Goal: Information Seeking & Learning: Learn about a topic

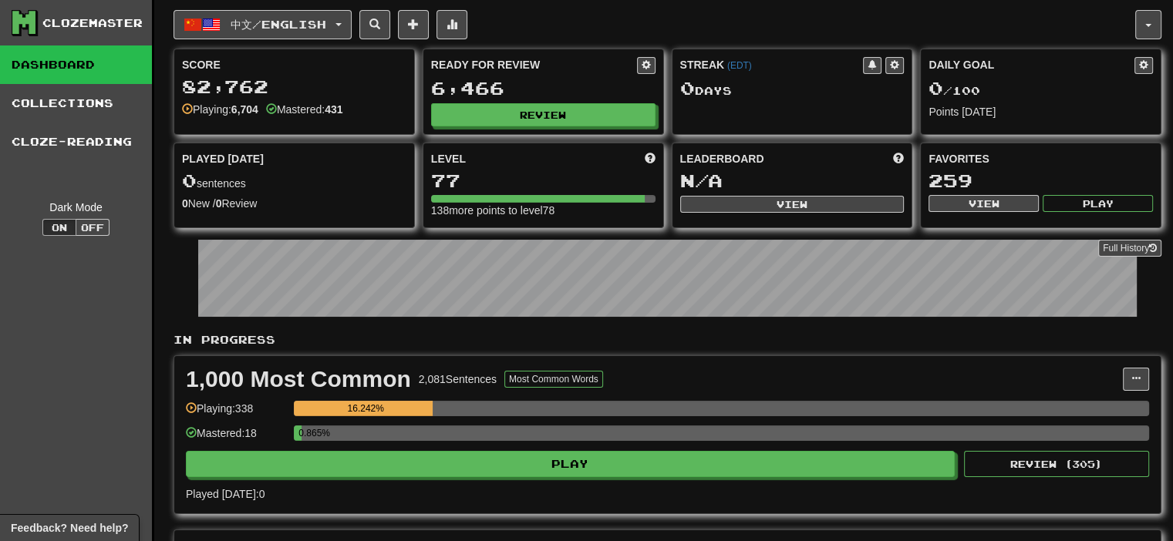
click at [778, 33] on div "中文 / English Deutsch / English Streak: 0 Review: 2,699 Daily Goal: 0 / 100 Espa…" at bounding box center [655, 24] width 962 height 29
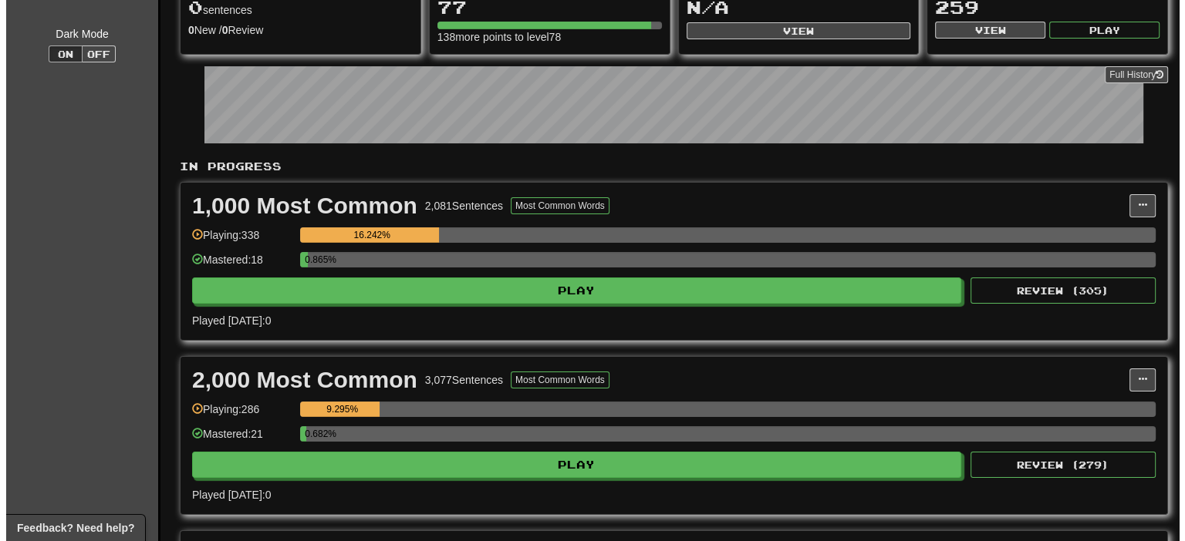
scroll to position [154, 0]
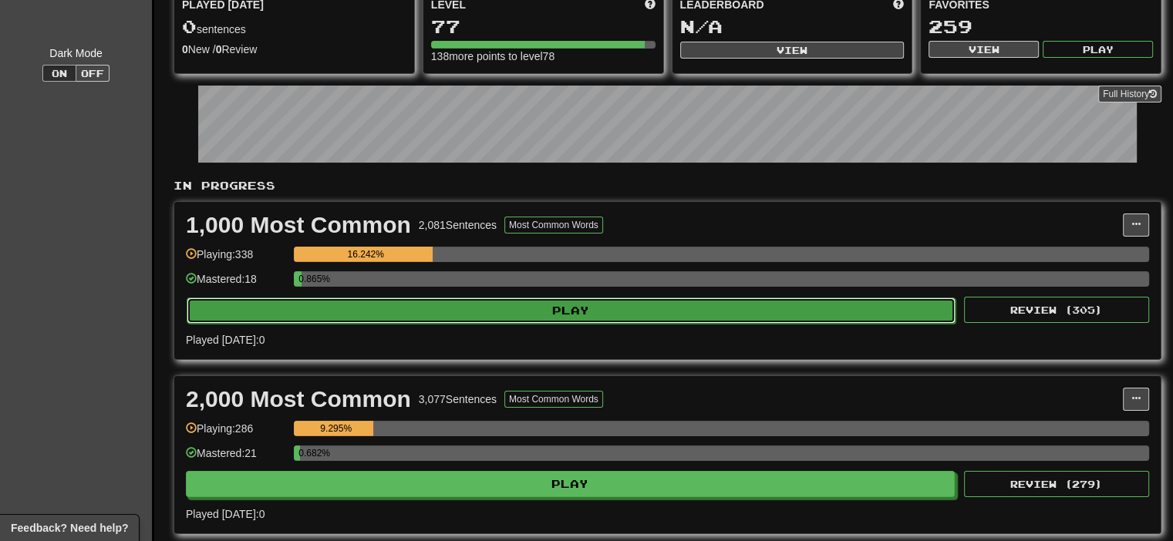
click at [558, 318] on button "Play" at bounding box center [571, 311] width 769 height 26
select select "**"
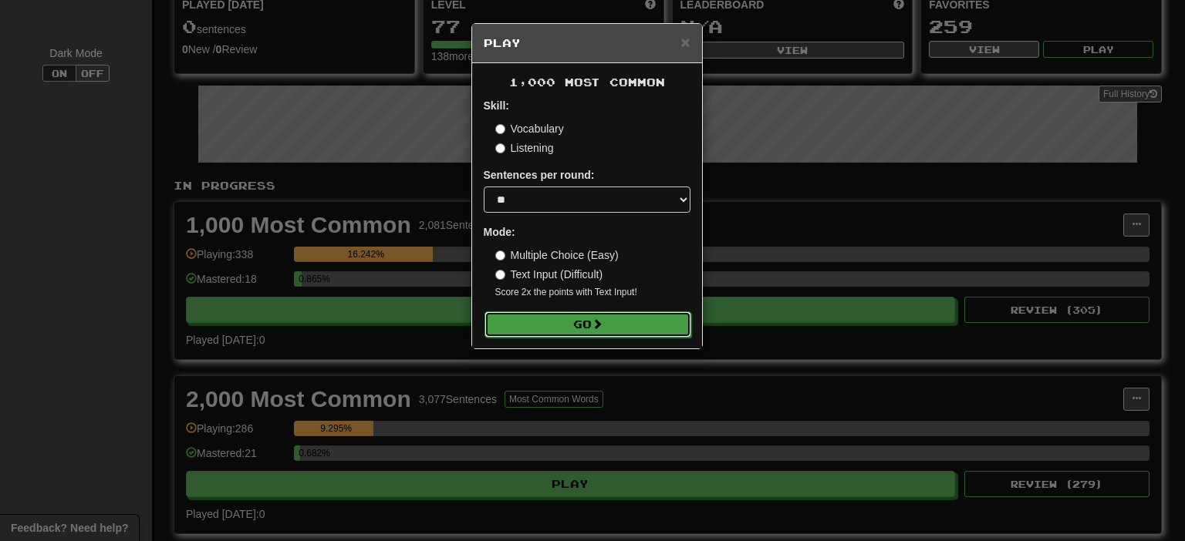
click at [579, 327] on button "Go" at bounding box center [587, 325] width 207 height 26
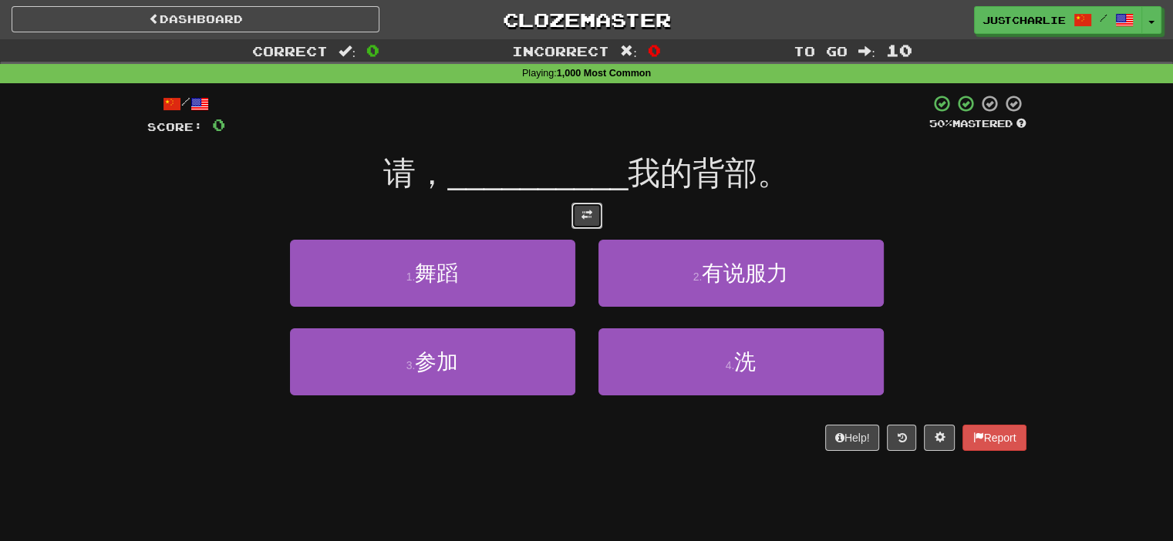
click at [579, 209] on button at bounding box center [587, 216] width 31 height 26
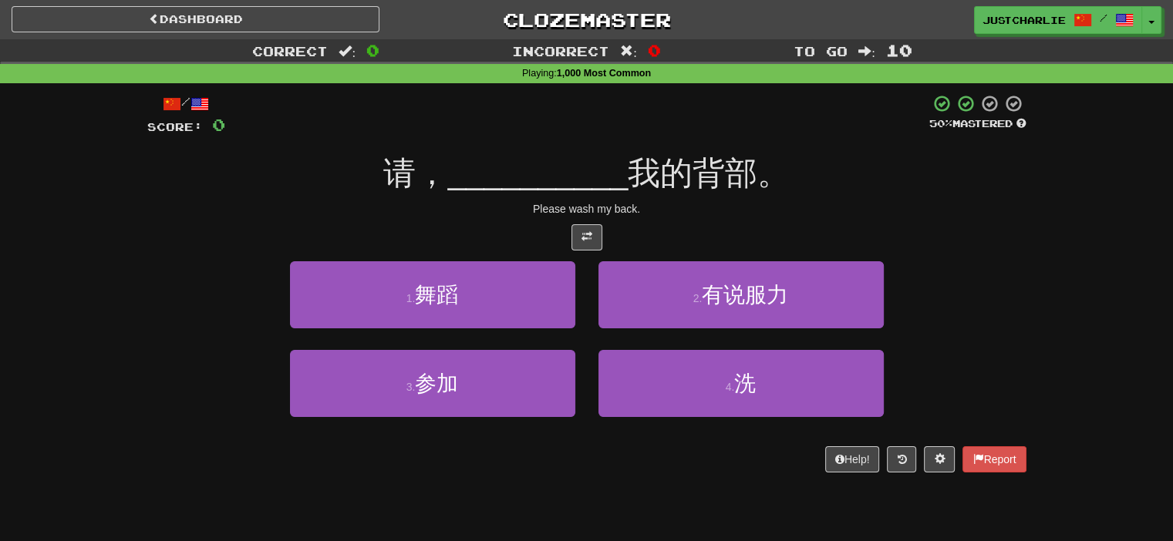
click at [540, 220] on div "/ Score: 0 50 % Mastered 请， __________ 我的背部。 Please wash my back. 1 . 舞蹈 2 . 有说…" at bounding box center [586, 283] width 879 height 379
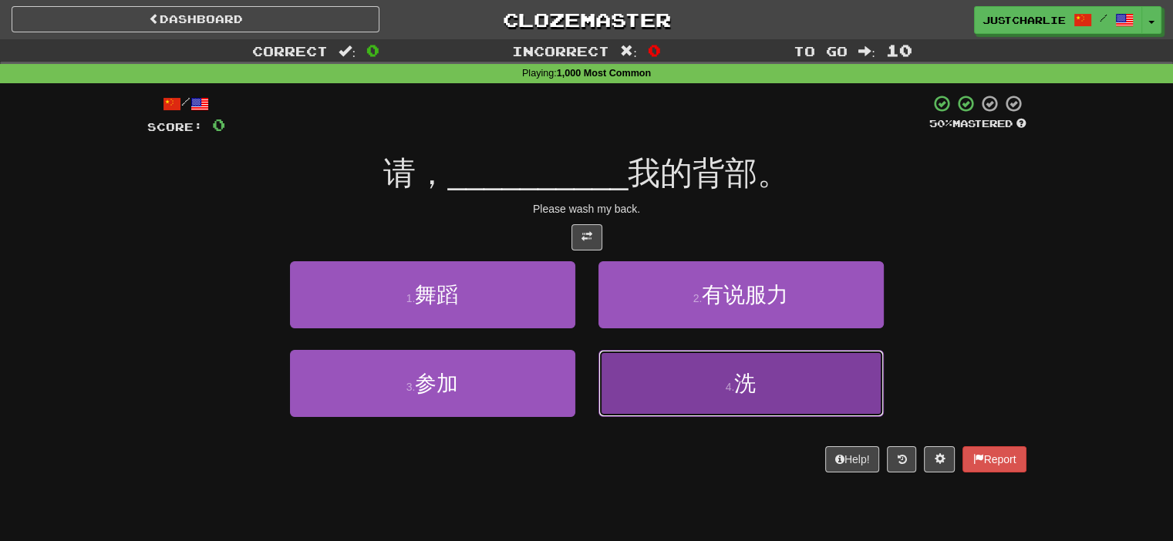
click at [657, 400] on button "4 . 洗" at bounding box center [741, 383] width 285 height 67
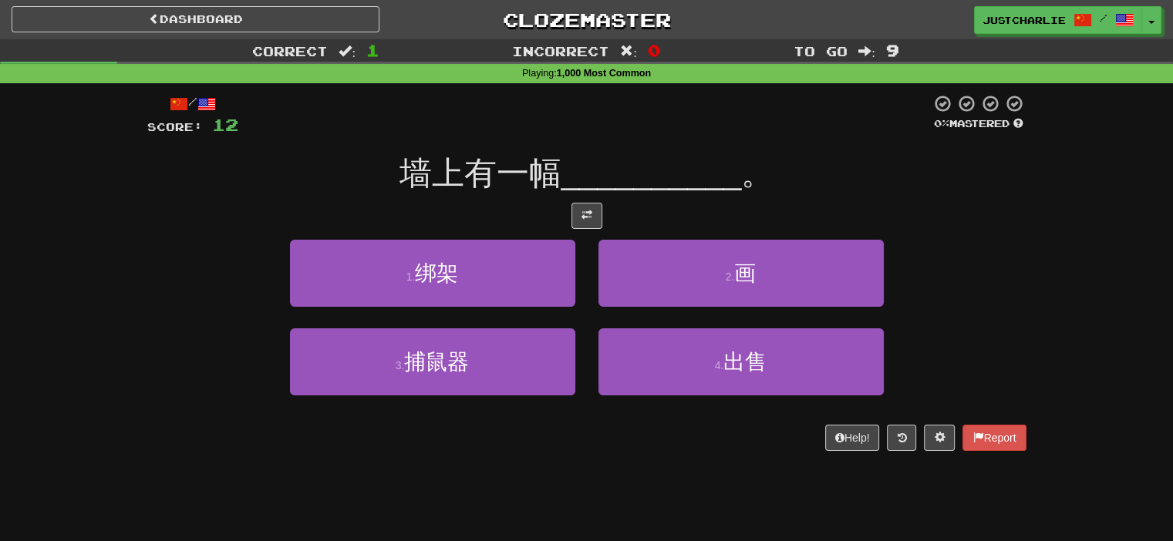
click at [549, 218] on div at bounding box center [586, 216] width 879 height 26
click at [611, 225] on div at bounding box center [586, 216] width 879 height 26
click at [509, 203] on div at bounding box center [586, 216] width 879 height 26
click at [503, 201] on div "/ Score: 12 0 % Mastered 墙上有一幅 __________ 。 1 . 绑架 2 . 画 3 . 捕鼠器 4 . 出售 Help! R…" at bounding box center [586, 272] width 879 height 357
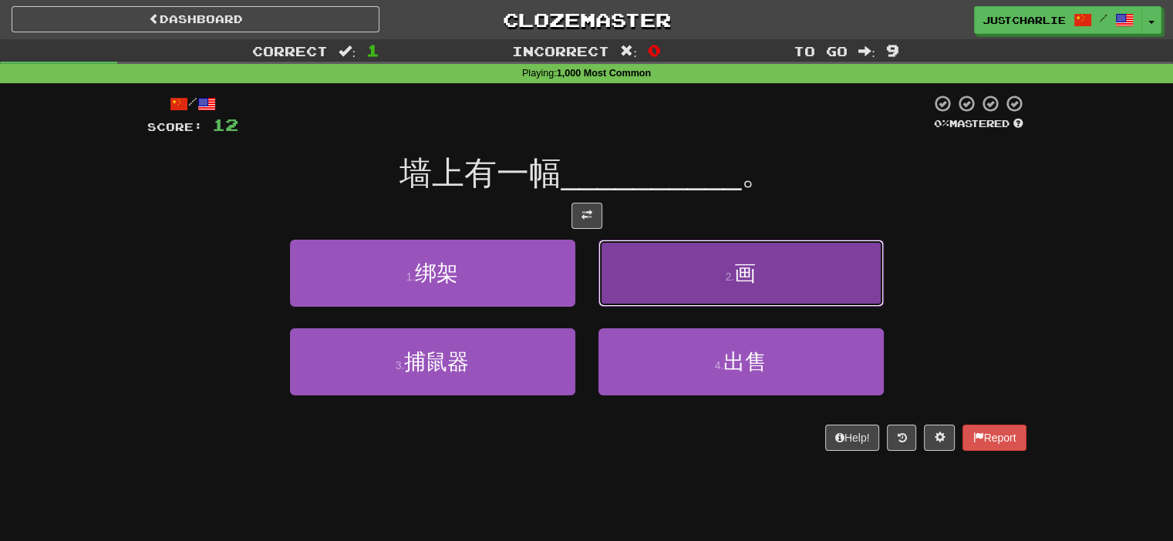
click at [666, 262] on button "2 . 画" at bounding box center [741, 273] width 285 height 67
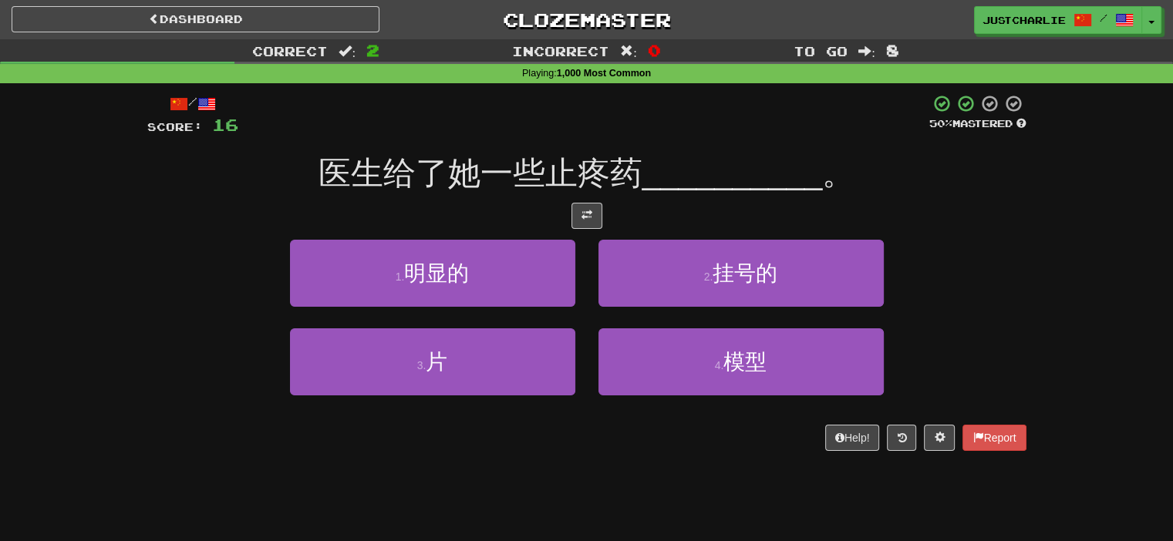
click at [506, 203] on div at bounding box center [586, 216] width 879 height 26
click at [508, 204] on div at bounding box center [586, 216] width 879 height 26
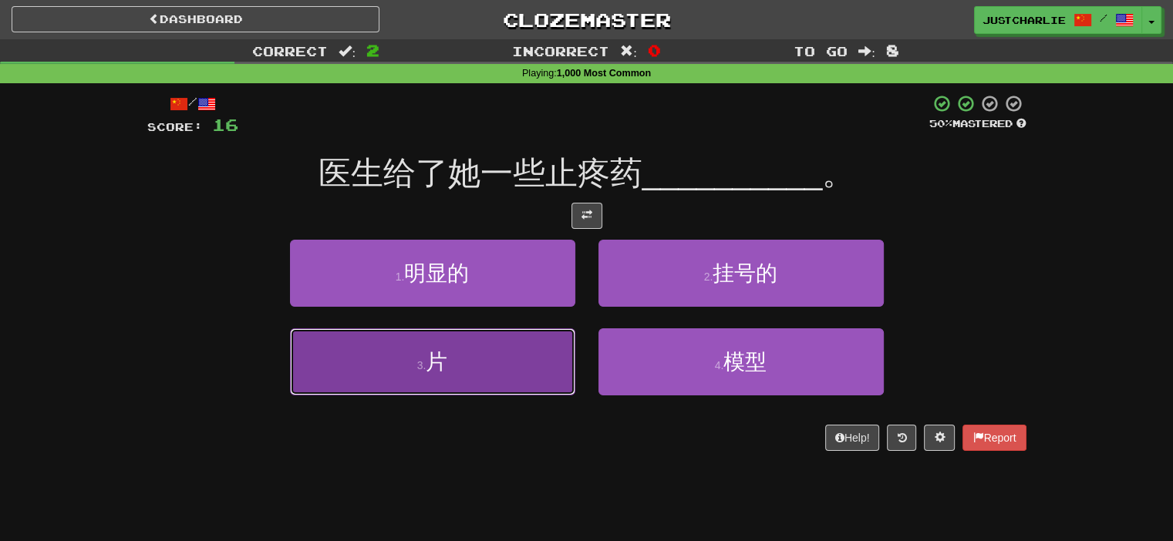
click at [541, 334] on button "3 . 片" at bounding box center [432, 362] width 285 height 67
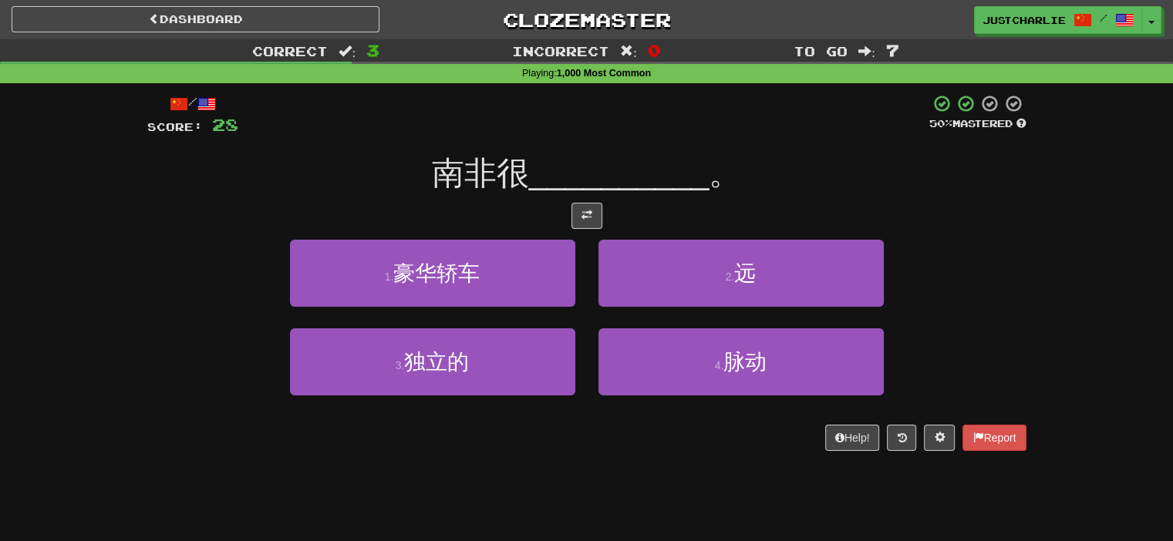
click at [545, 207] on div at bounding box center [586, 216] width 879 height 26
click at [544, 212] on div at bounding box center [586, 216] width 879 height 26
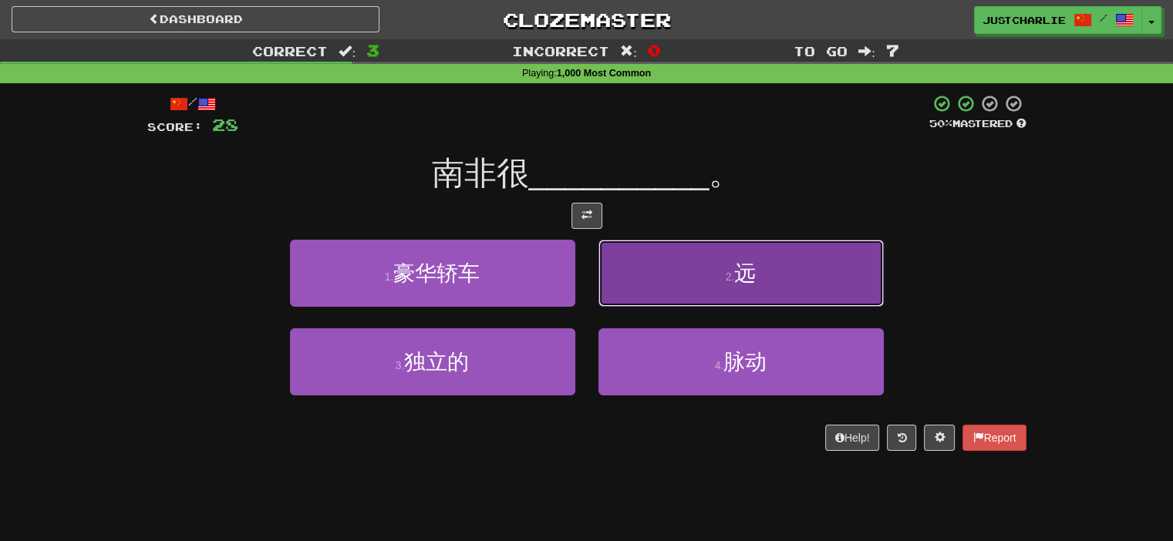
click at [658, 260] on button "2 . 远" at bounding box center [741, 273] width 285 height 67
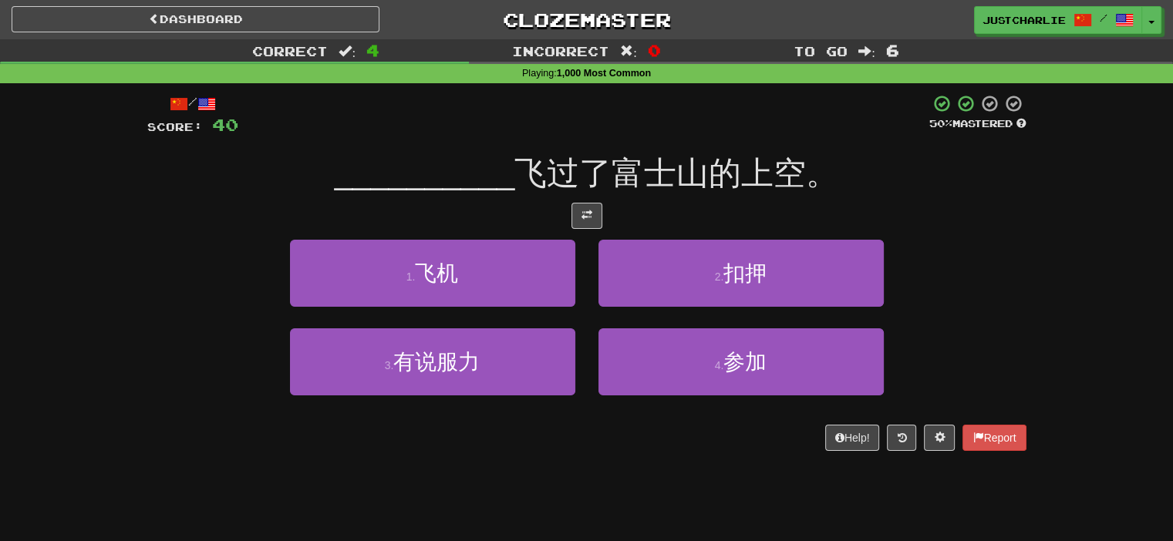
click at [522, 217] on div at bounding box center [586, 216] width 879 height 26
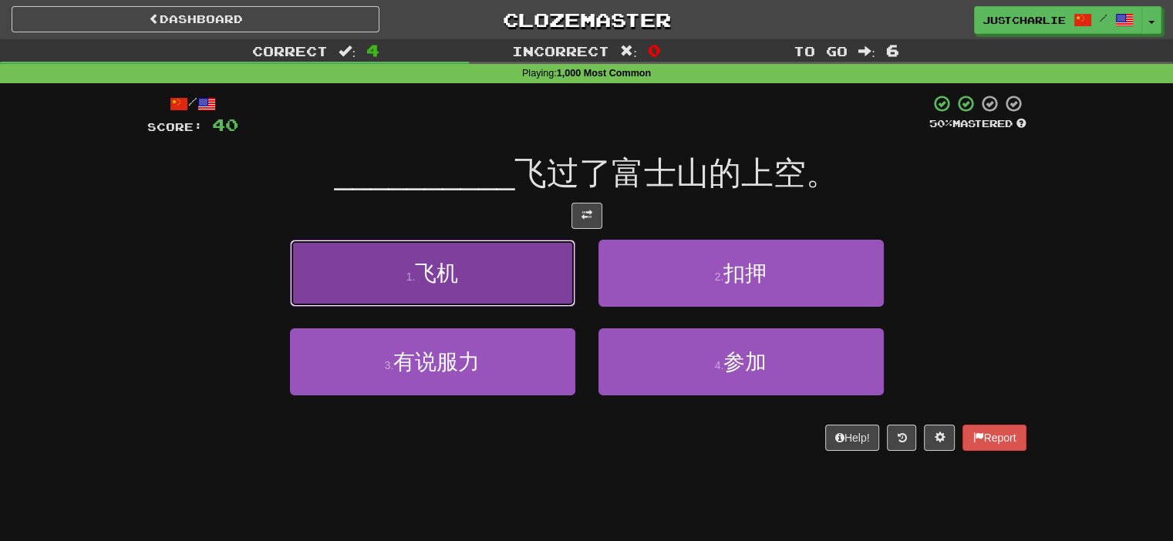
click at [528, 278] on button "1 . 飞机" at bounding box center [432, 273] width 285 height 67
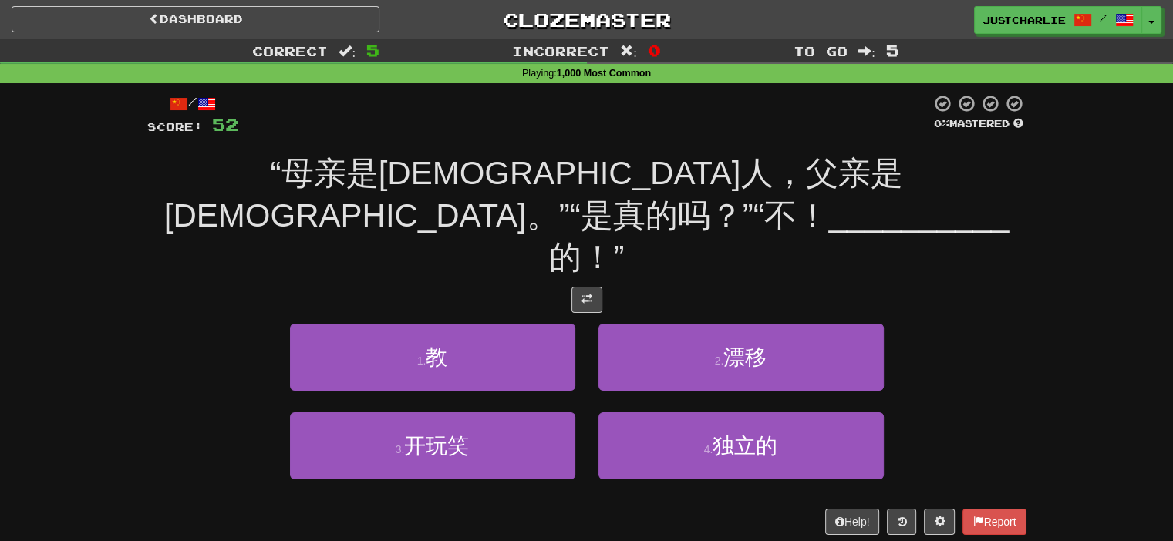
click at [544, 230] on div "“母亲是美国人，父亲是维族。”“是真的吗？”“不！ __________ 的！”" at bounding box center [586, 216] width 879 height 127
click at [546, 244] on div "/ Score: 52 0 % Mastered “母亲是美国人，父亲是维族。”“是真的吗？”“不！ __________ 的！” 1 . 教 2 . 漂移 …" at bounding box center [586, 314] width 879 height 441
click at [546, 243] on div "/ Score: 52 0 % Mastered “母亲是美国人，父亲是维族。”“是真的吗？”“不！ __________ 的！” 1 . 教 2 . 漂移 …" at bounding box center [586, 314] width 879 height 441
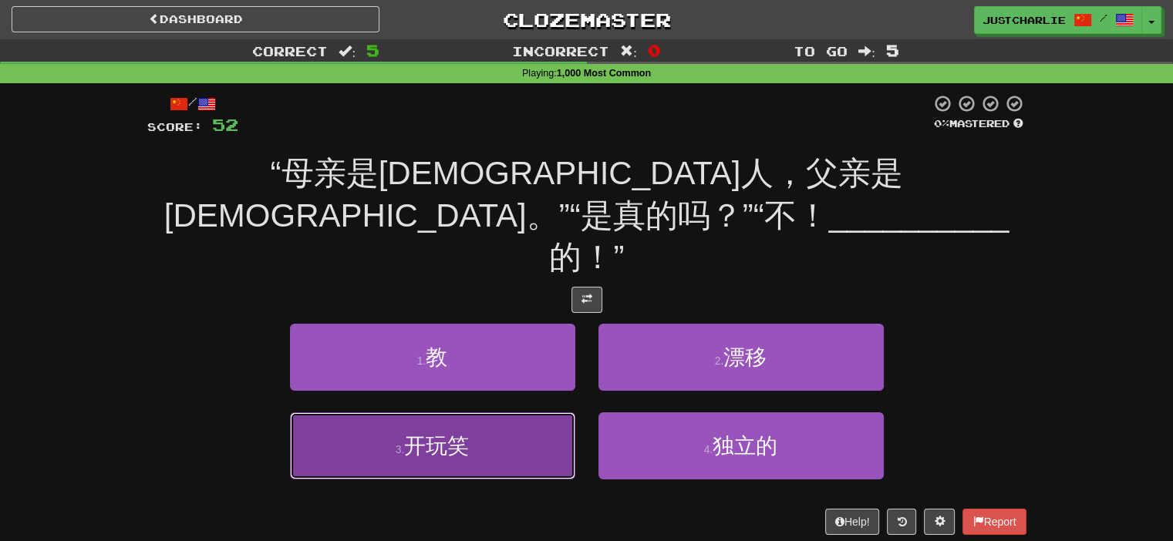
click at [538, 413] on button "3 . 开玩笑" at bounding box center [432, 446] width 285 height 67
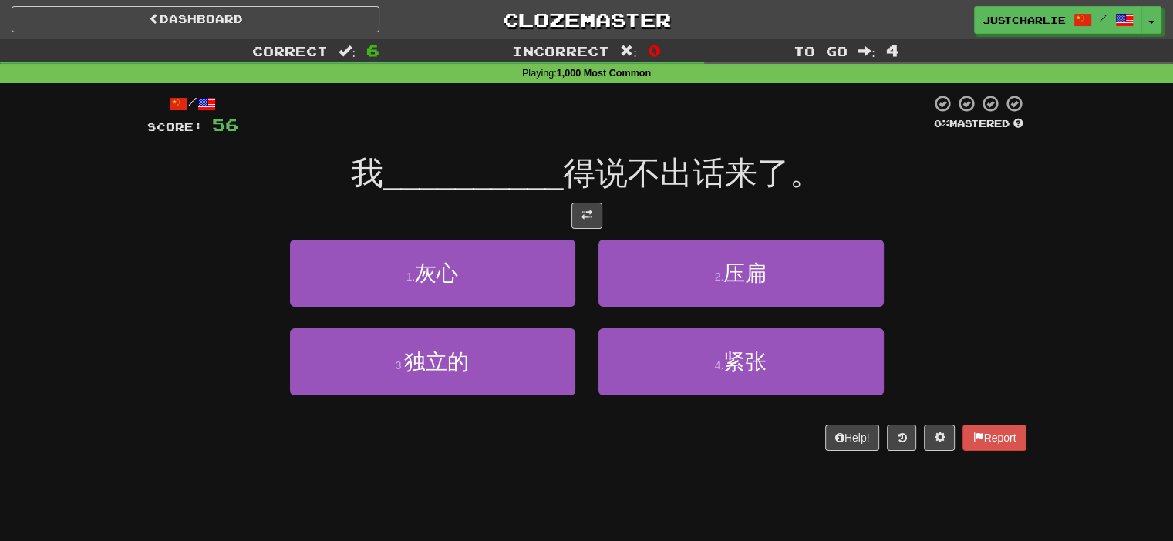
click at [519, 218] on div at bounding box center [586, 216] width 879 height 26
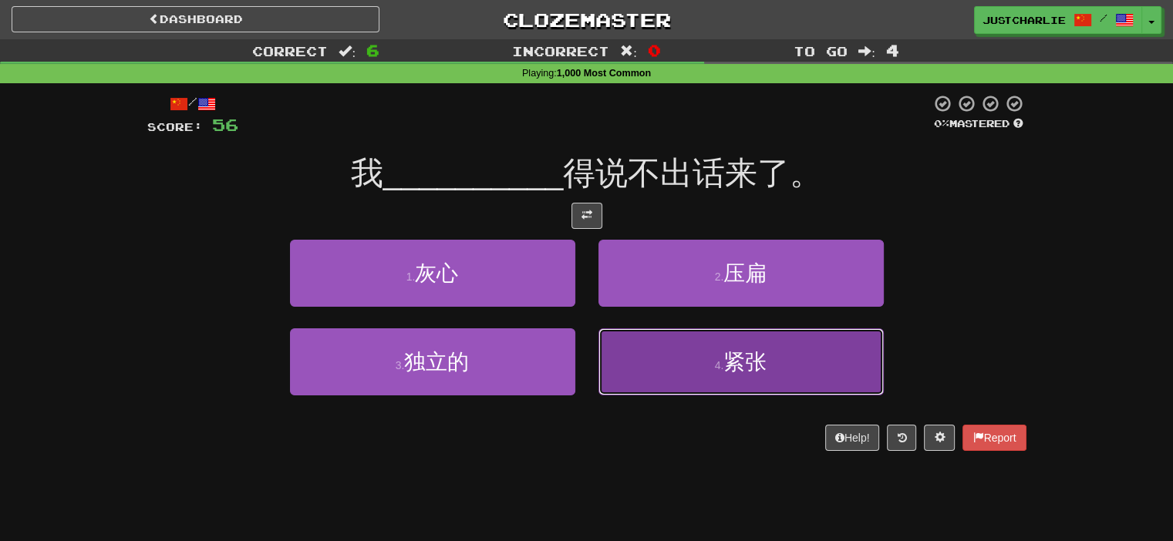
click at [645, 369] on button "4 . 紧张" at bounding box center [741, 362] width 285 height 67
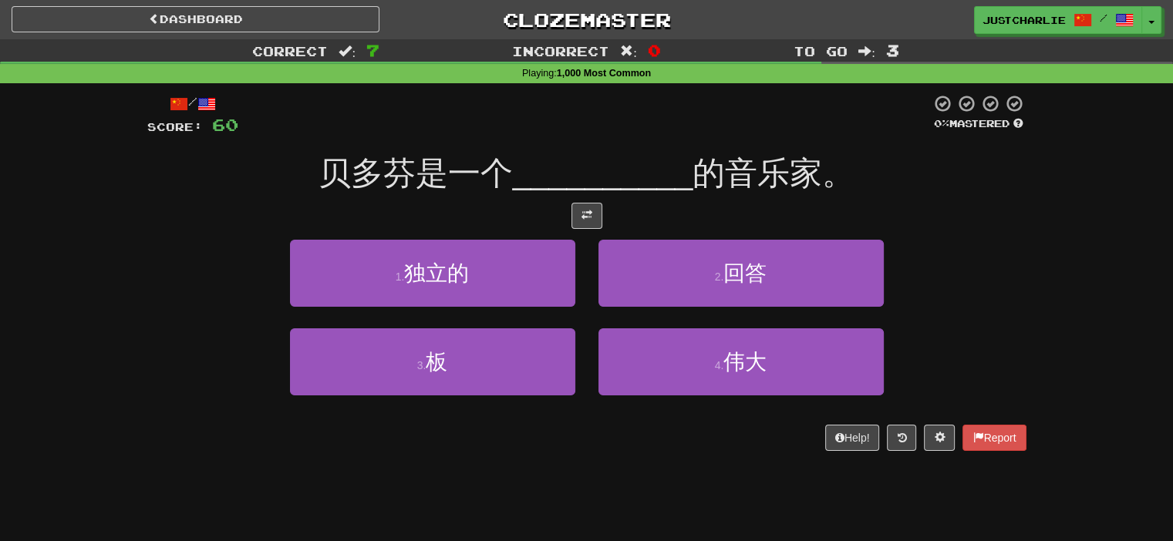
click at [509, 204] on div at bounding box center [586, 216] width 879 height 26
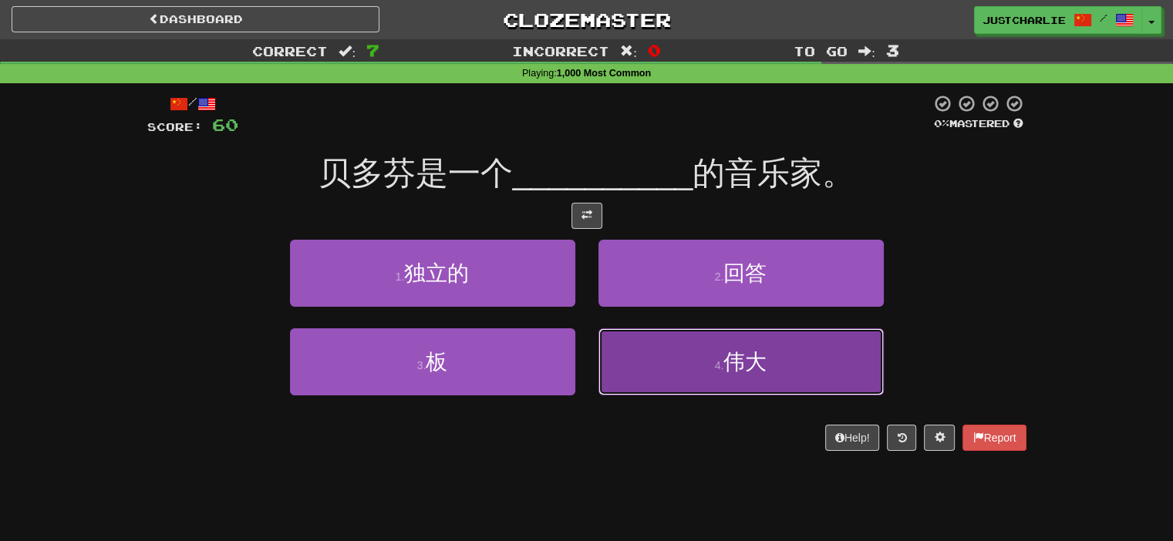
click at [702, 365] on button "4 . 伟大" at bounding box center [741, 362] width 285 height 67
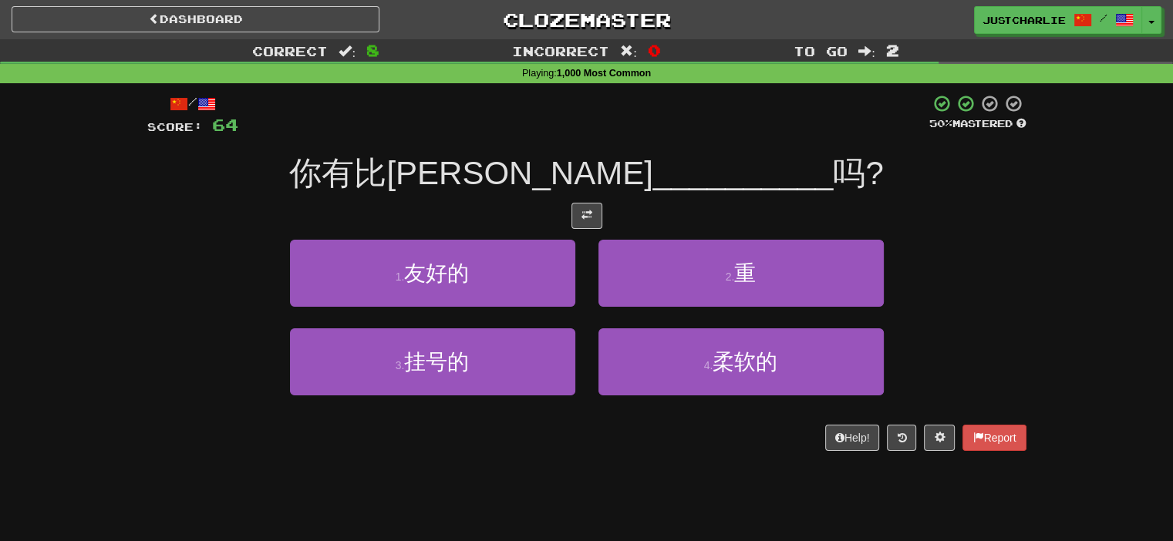
click at [502, 223] on div at bounding box center [586, 216] width 879 height 26
click at [506, 209] on div at bounding box center [586, 216] width 879 height 26
click at [508, 211] on div at bounding box center [586, 216] width 879 height 26
click at [477, 214] on div at bounding box center [586, 216] width 879 height 26
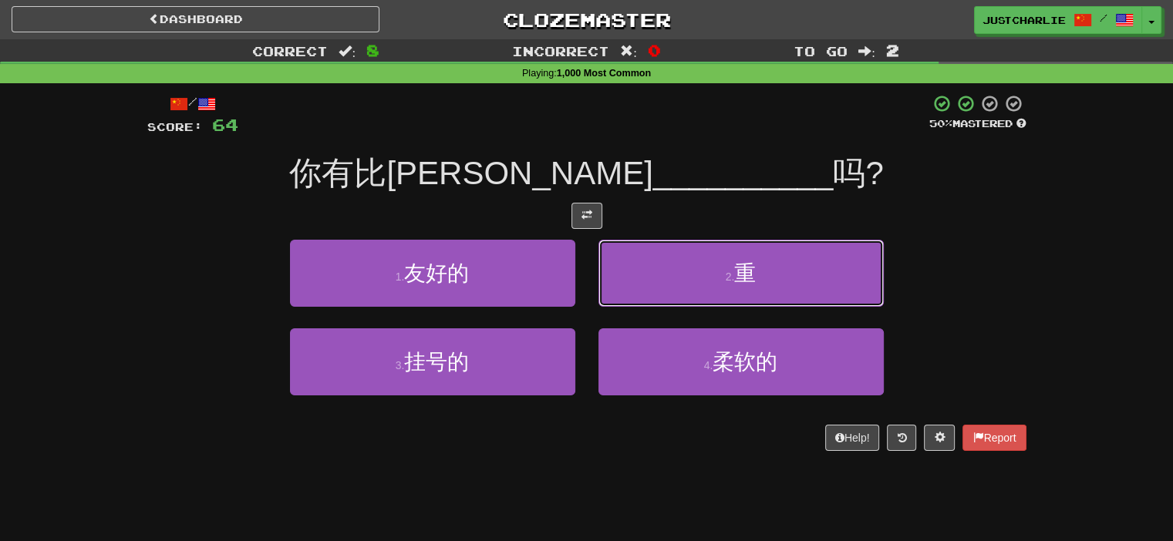
click at [645, 278] on button "2 . 重" at bounding box center [741, 273] width 285 height 67
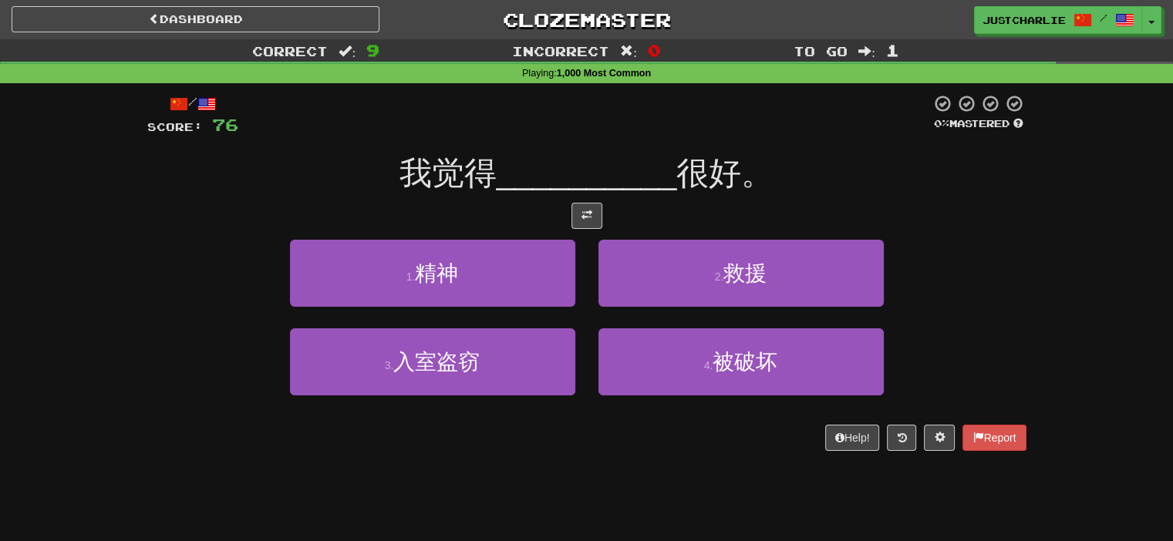
click at [494, 205] on div at bounding box center [586, 216] width 879 height 26
click at [590, 215] on span at bounding box center [587, 215] width 11 height 11
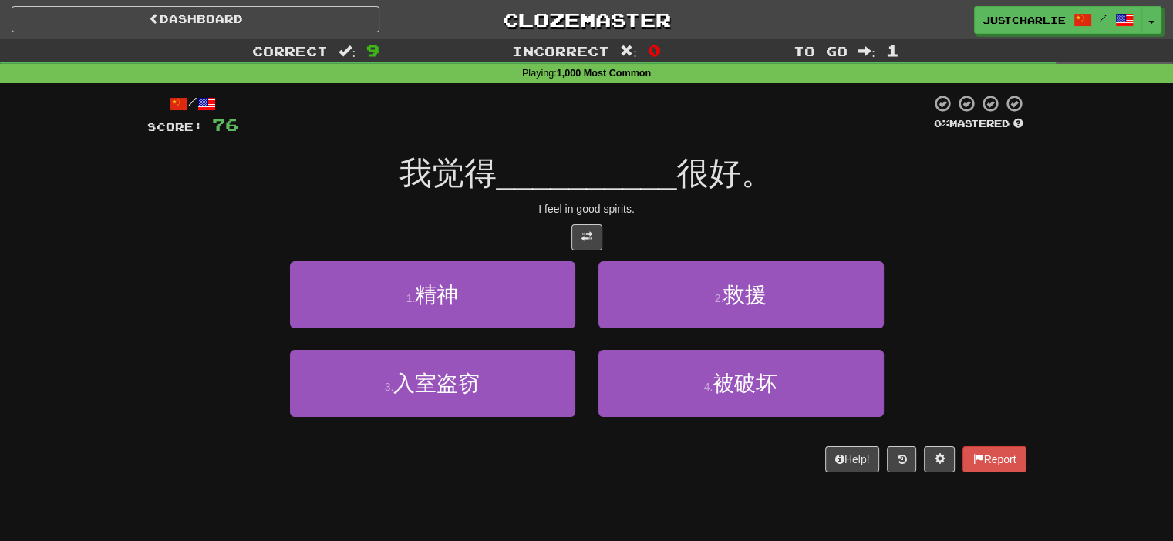
click at [518, 225] on div at bounding box center [586, 237] width 879 height 26
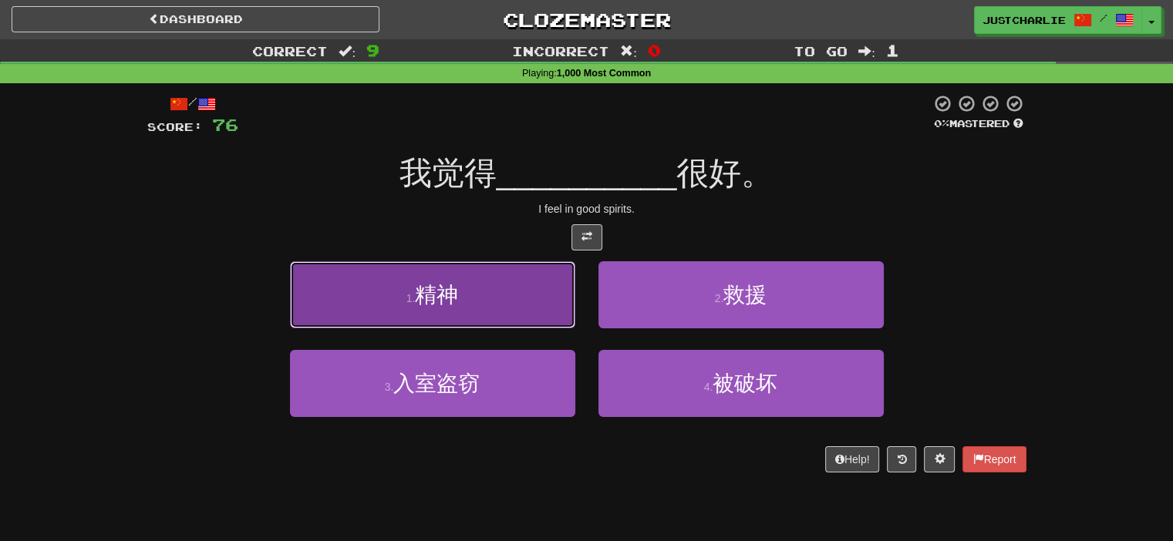
click at [521, 282] on button "1 . 精神" at bounding box center [432, 294] width 285 height 67
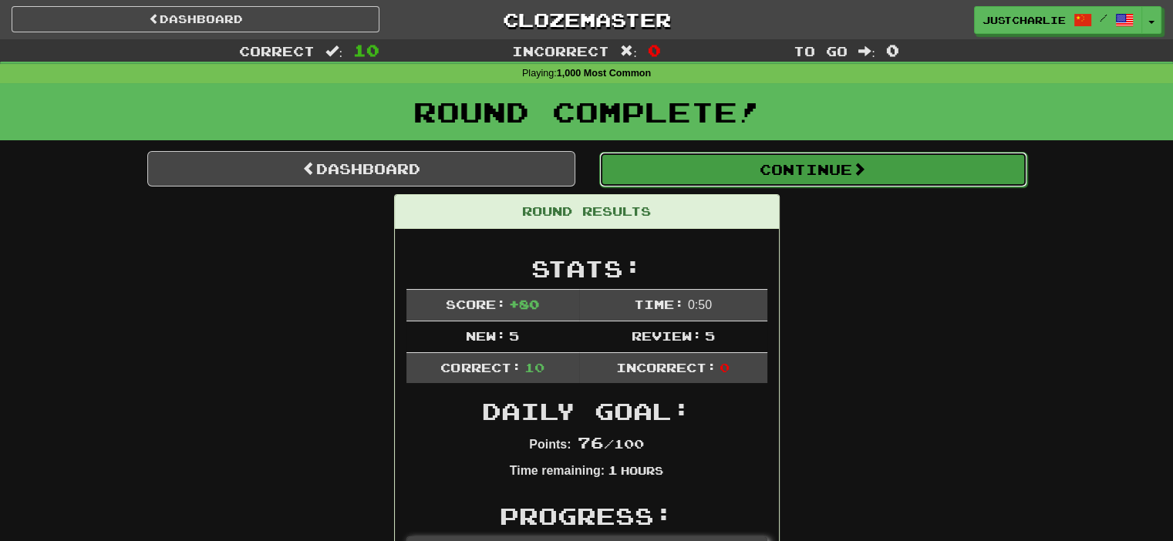
click at [696, 175] on button "Continue" at bounding box center [813, 169] width 428 height 35
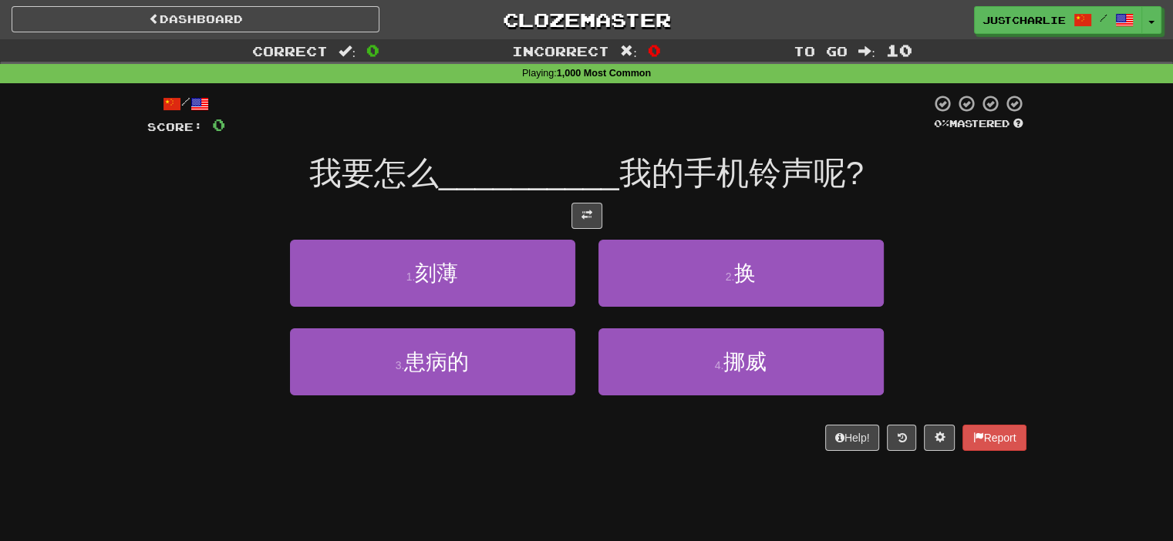
click at [475, 217] on div at bounding box center [586, 216] width 879 height 26
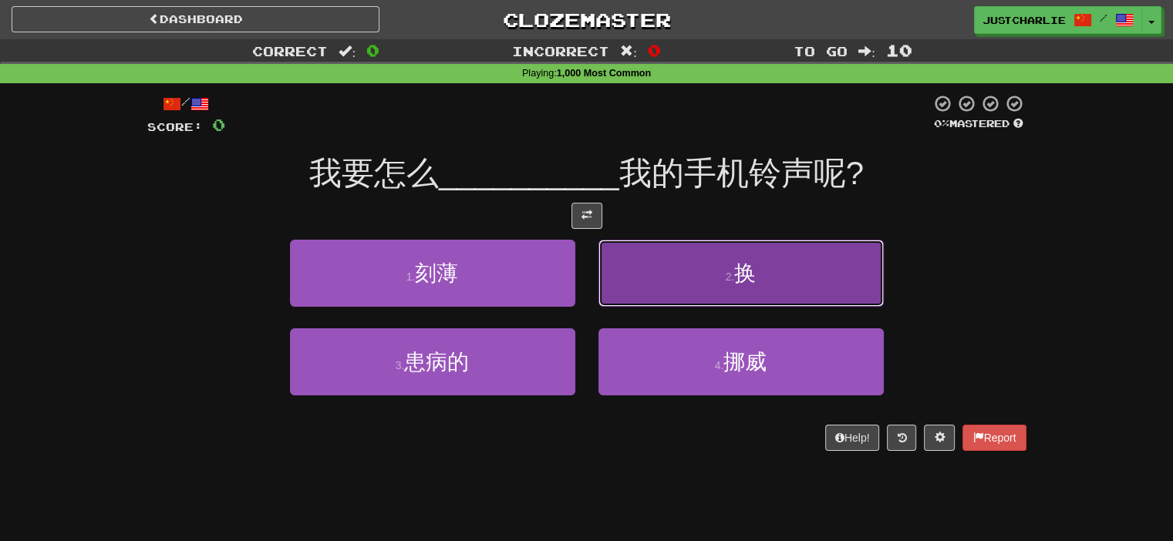
click at [691, 285] on button "2 . 换" at bounding box center [741, 273] width 285 height 67
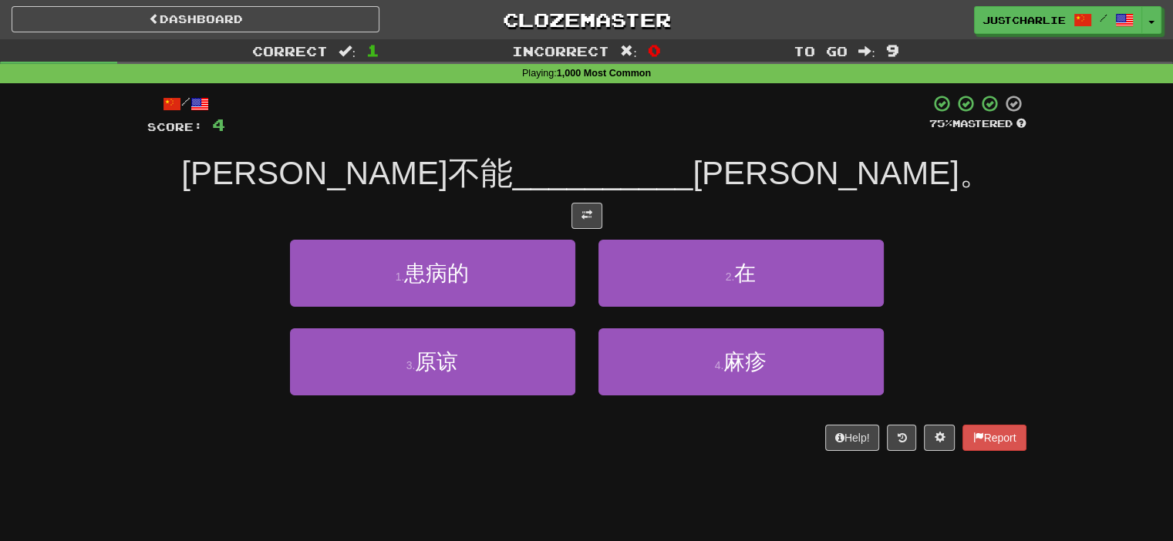
click at [515, 207] on div at bounding box center [586, 216] width 879 height 26
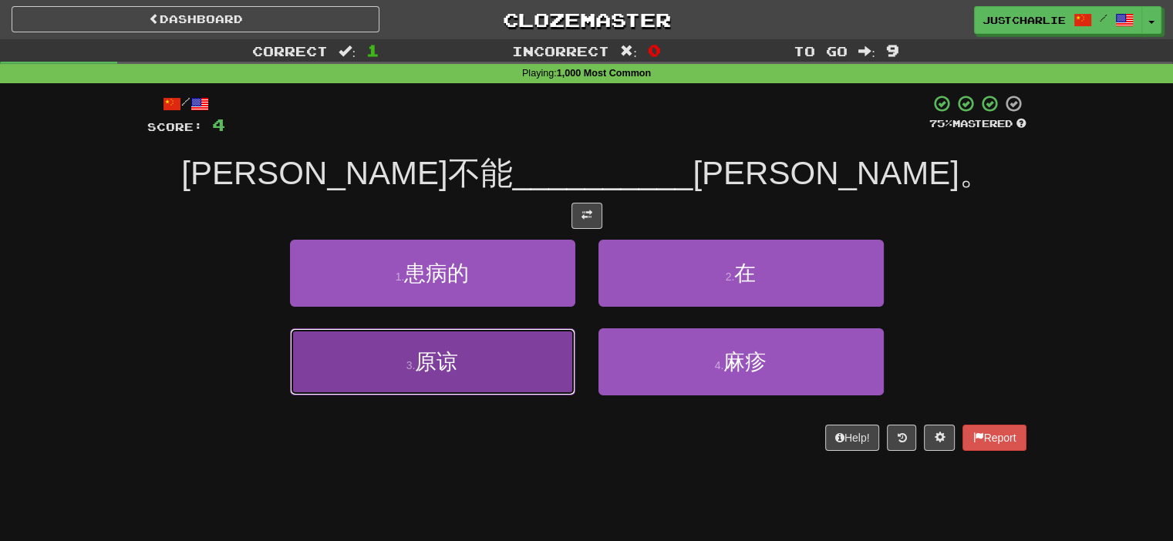
click at [549, 365] on button "3 . 原谅" at bounding box center [432, 362] width 285 height 67
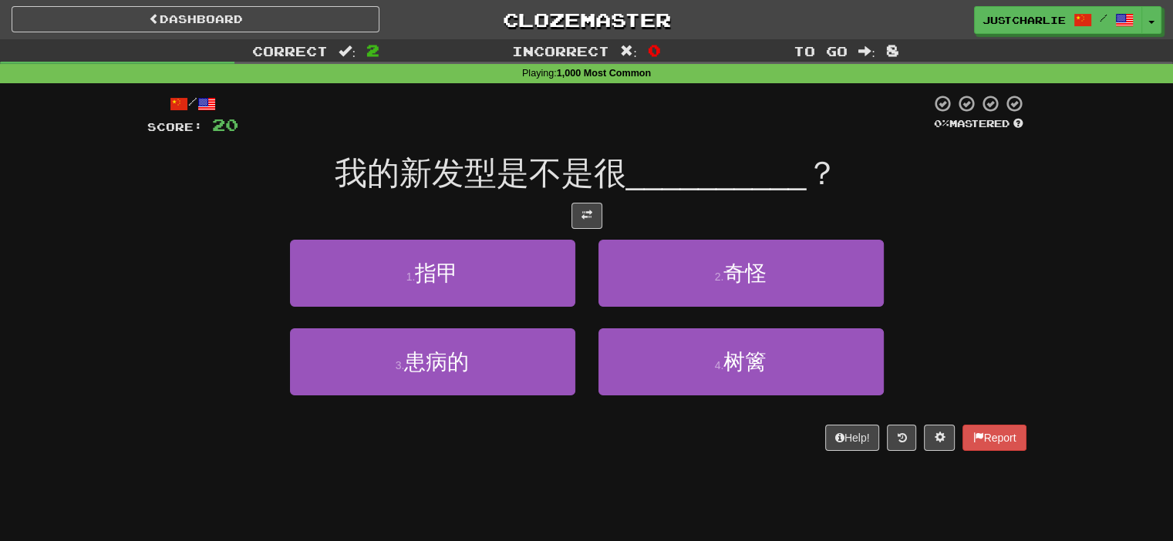
click at [500, 206] on div at bounding box center [586, 216] width 879 height 26
click at [546, 214] on div at bounding box center [586, 216] width 879 height 26
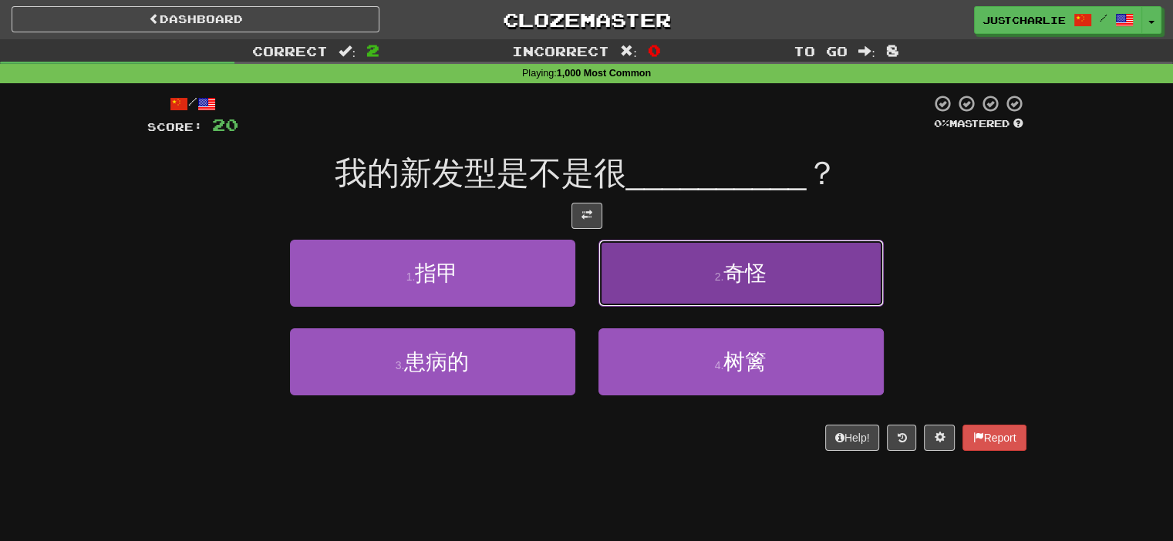
click at [663, 268] on button "2 . 奇怪" at bounding box center [741, 273] width 285 height 67
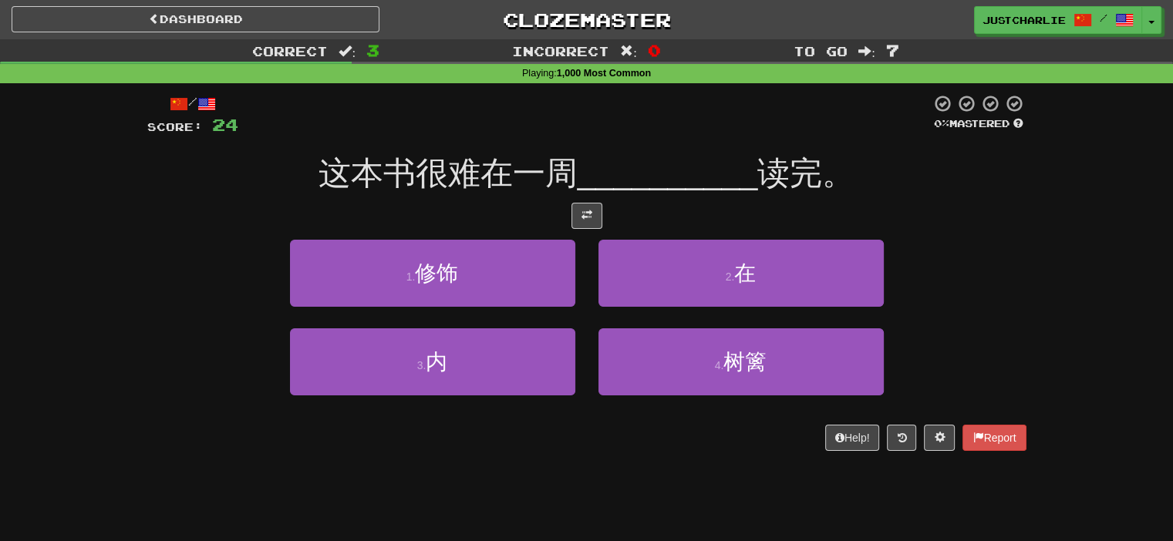
click at [518, 207] on div at bounding box center [586, 216] width 879 height 26
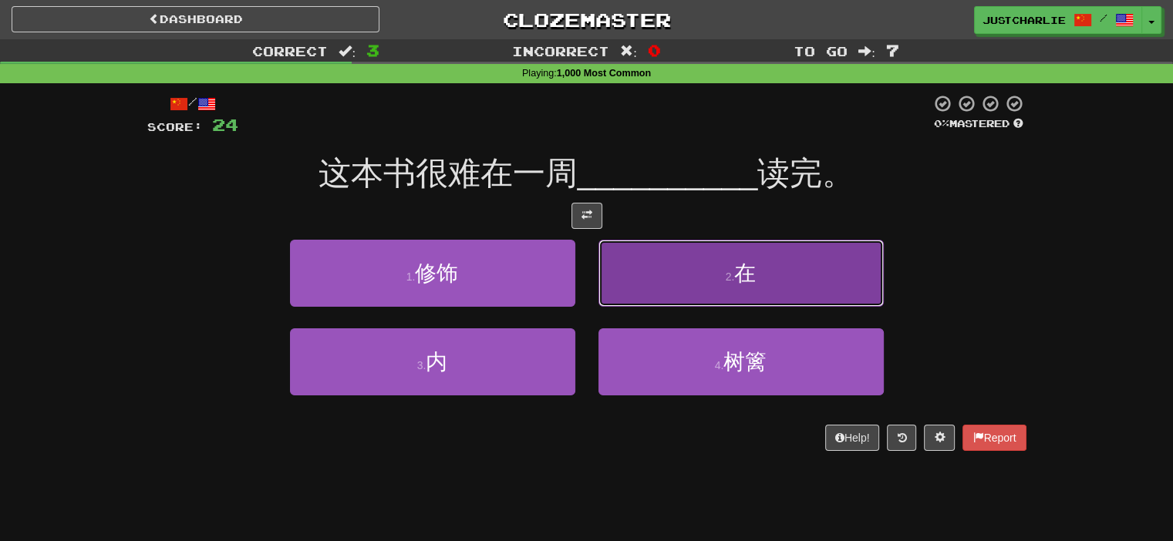
click at [660, 260] on button "2 . 在" at bounding box center [741, 273] width 285 height 67
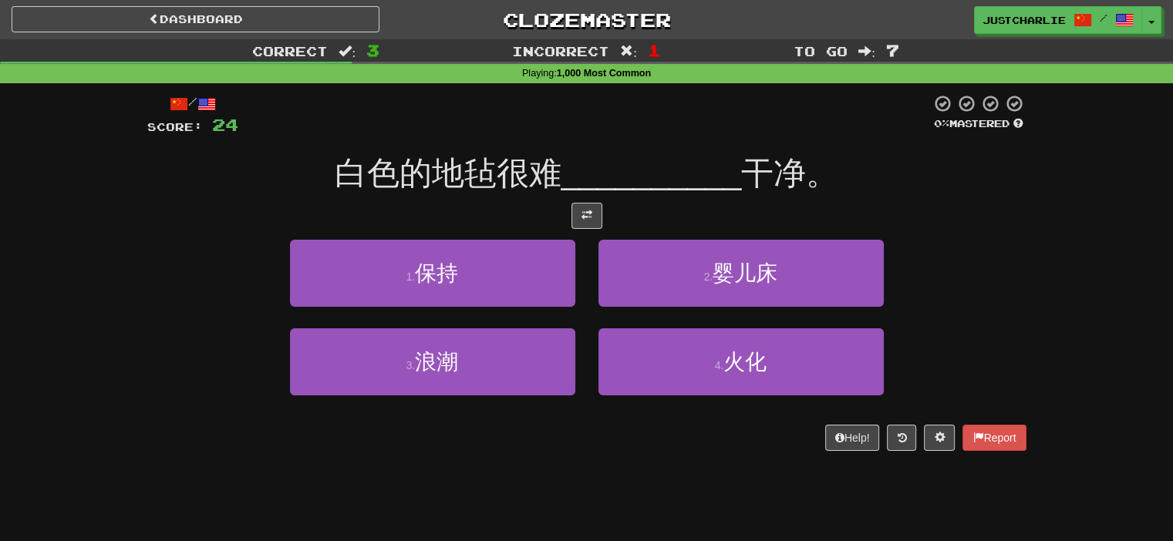
click at [511, 214] on div at bounding box center [586, 216] width 879 height 26
click at [547, 214] on div at bounding box center [586, 216] width 879 height 26
click at [586, 216] on span at bounding box center [587, 215] width 11 height 11
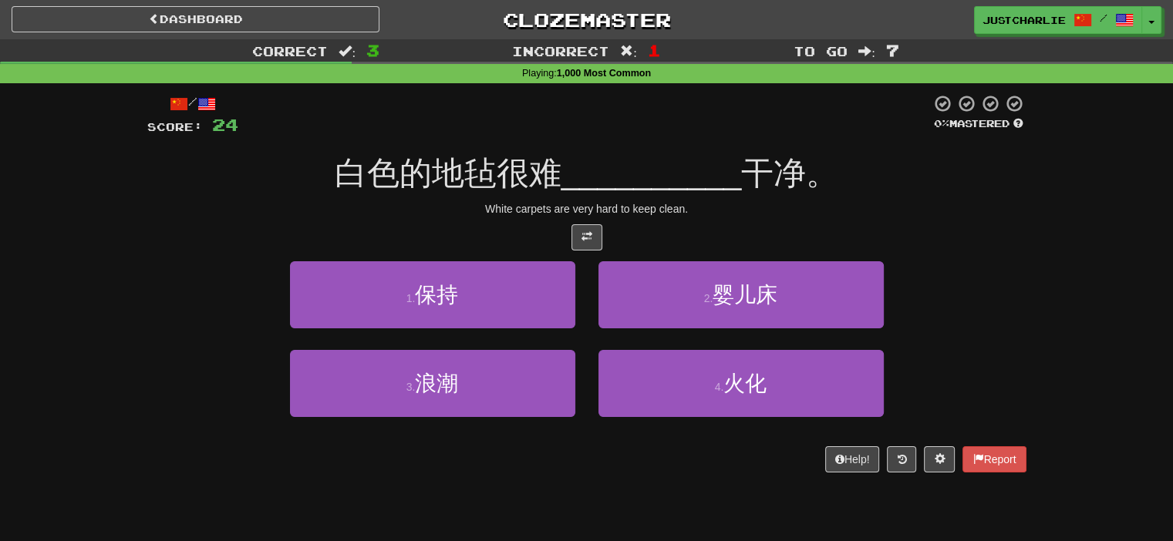
click at [515, 225] on div at bounding box center [586, 237] width 879 height 26
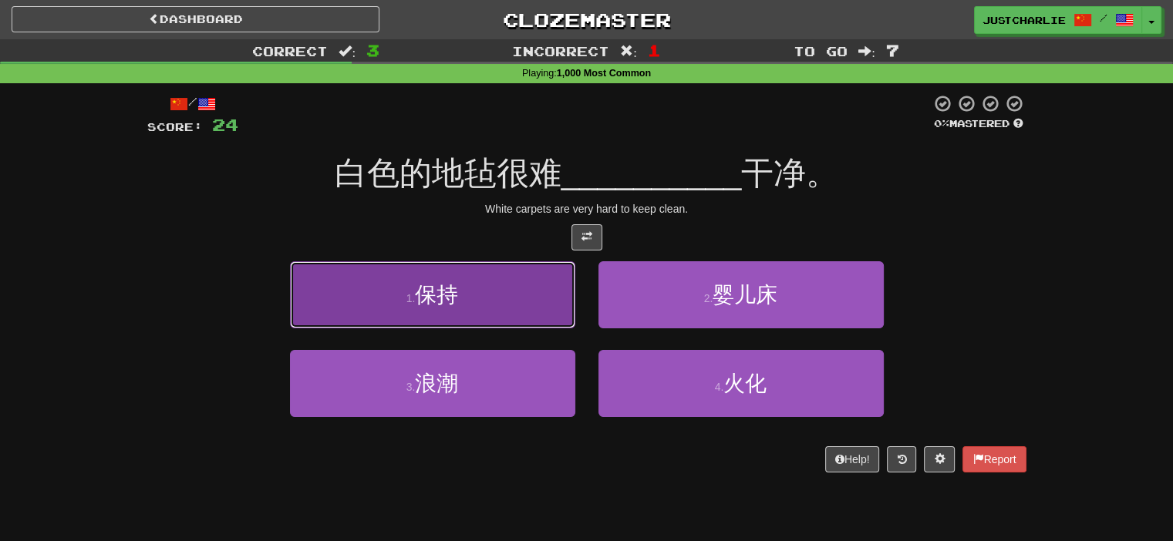
click at [517, 295] on button "1 . 保持" at bounding box center [432, 294] width 285 height 67
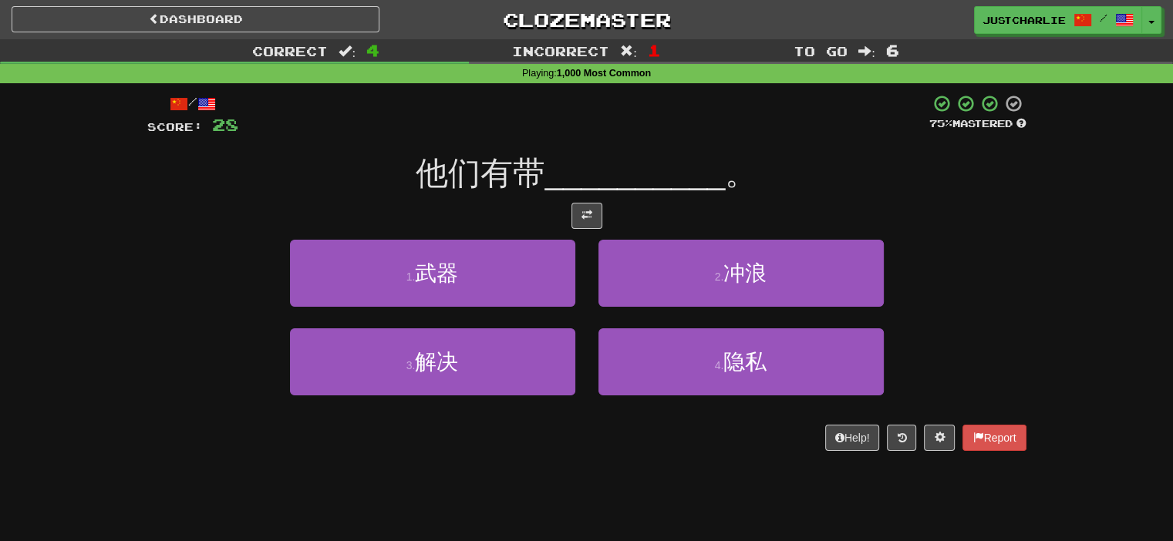
click at [535, 224] on div at bounding box center [586, 216] width 879 height 26
click at [601, 217] on button at bounding box center [587, 216] width 31 height 26
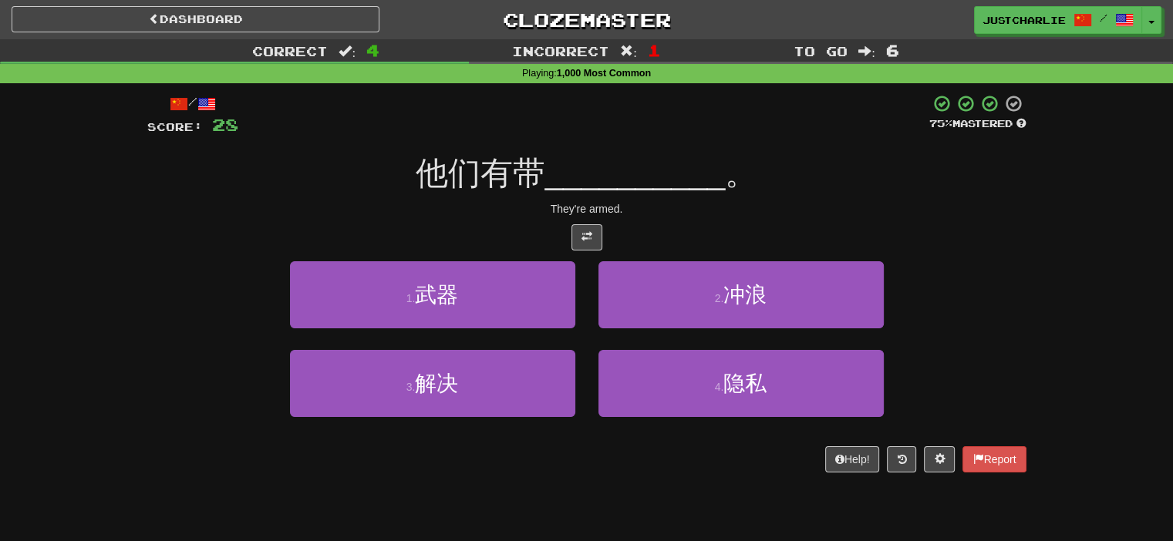
click at [519, 223] on div "/ Score: 28 75 % Mastered 他们有带 __________ 。 They're armed. 1 . 武器 2 . 冲浪 3 . 解决…" at bounding box center [586, 283] width 879 height 379
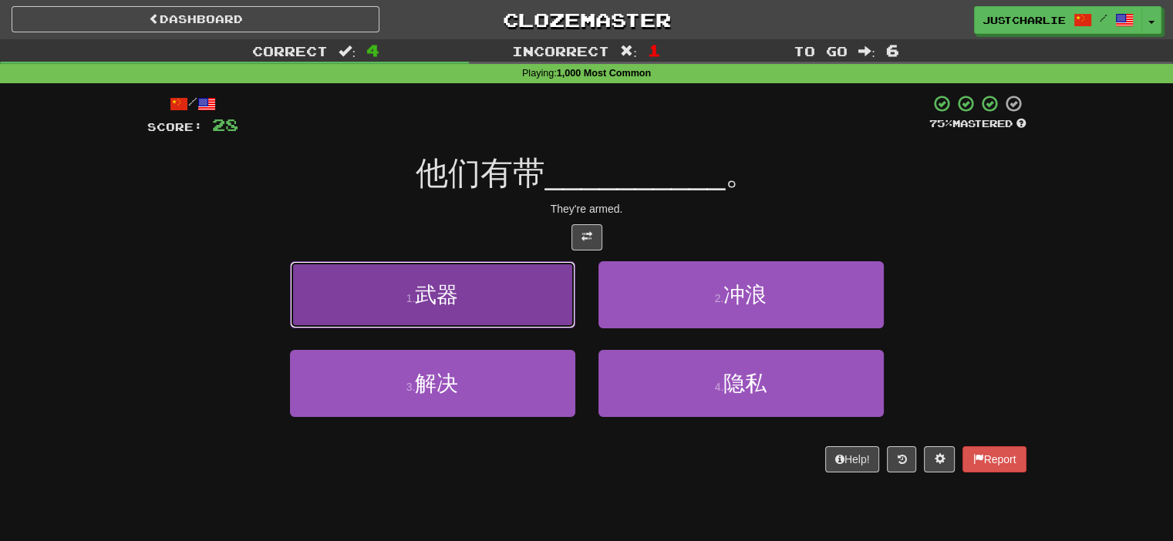
click at [537, 301] on button "1 . 武器" at bounding box center [432, 294] width 285 height 67
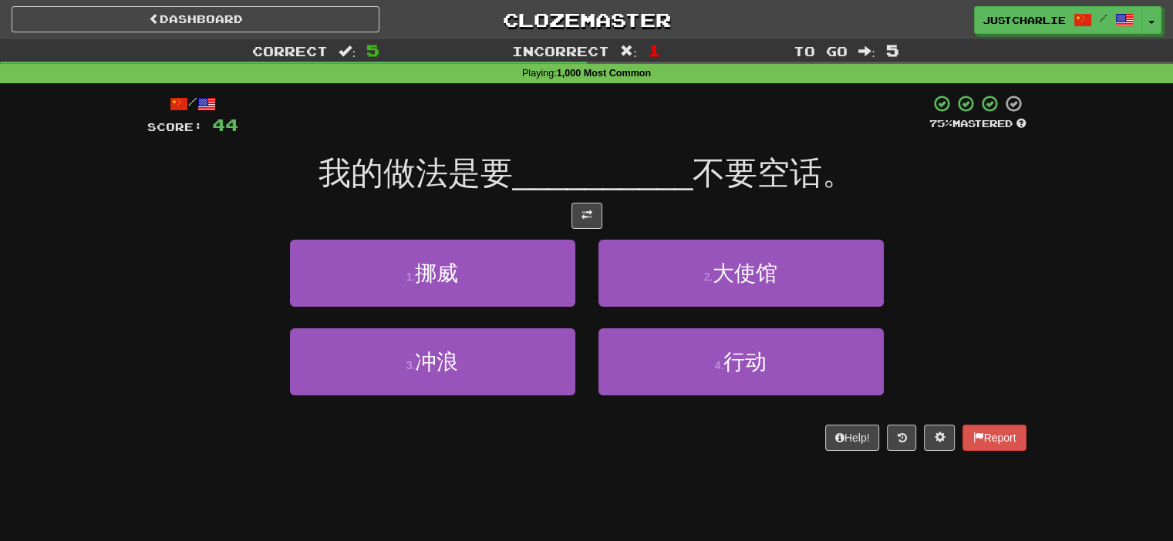
click at [553, 220] on div at bounding box center [586, 216] width 879 height 26
click at [549, 209] on div at bounding box center [586, 216] width 879 height 26
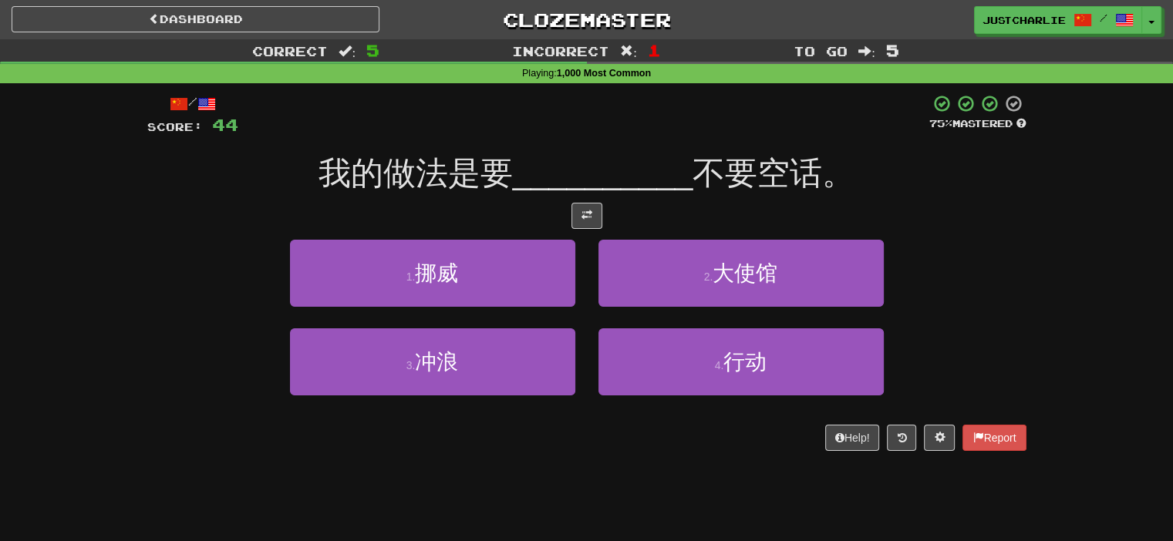
click at [549, 209] on div at bounding box center [586, 216] width 879 height 26
click at [589, 210] on span at bounding box center [587, 215] width 11 height 11
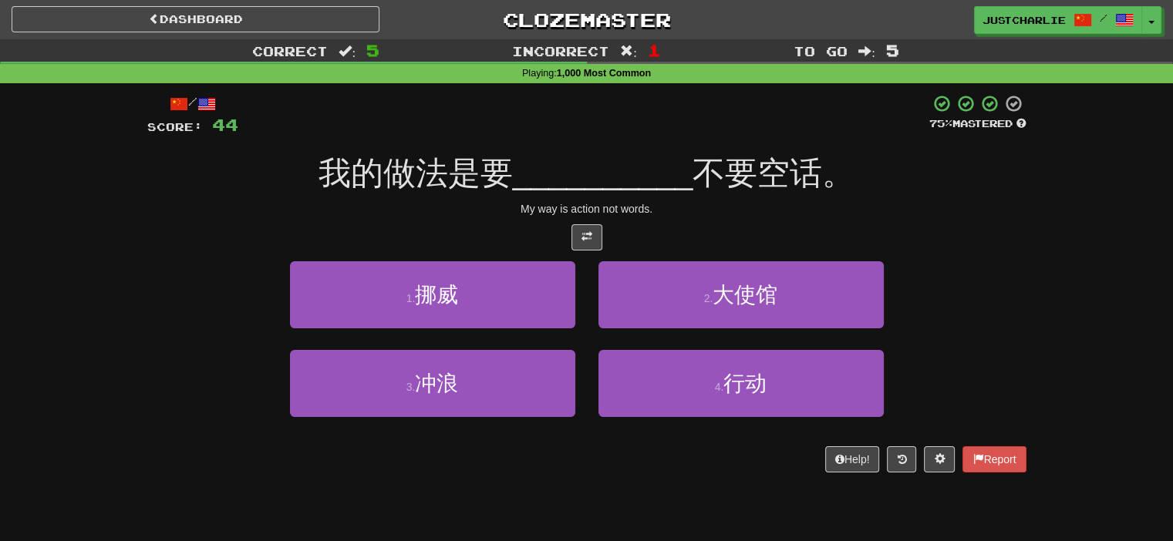
click at [508, 226] on div at bounding box center [586, 237] width 879 height 26
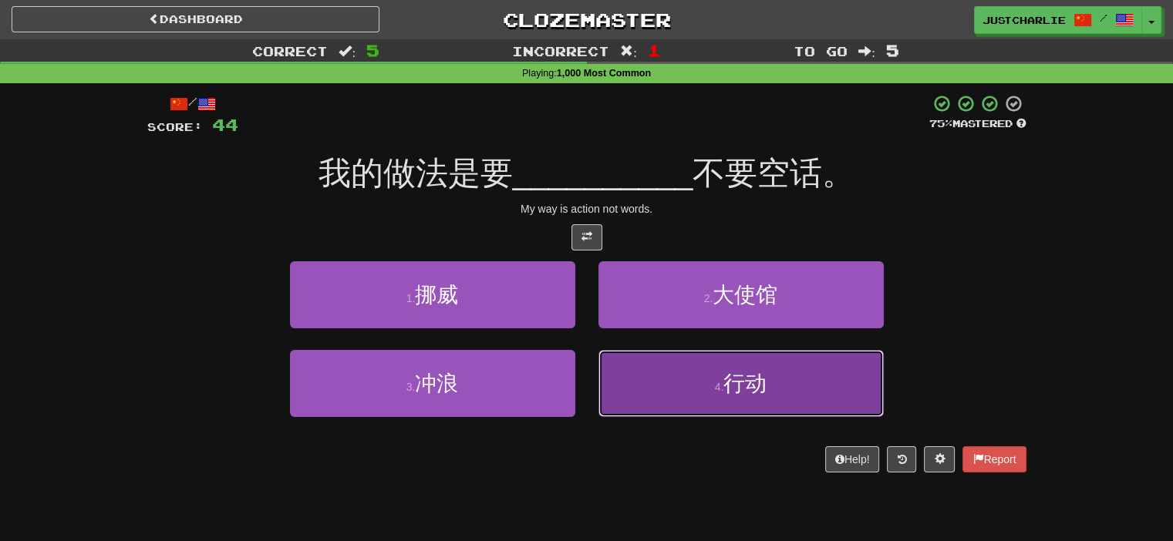
click at [682, 386] on button "4 . 行动" at bounding box center [741, 383] width 285 height 67
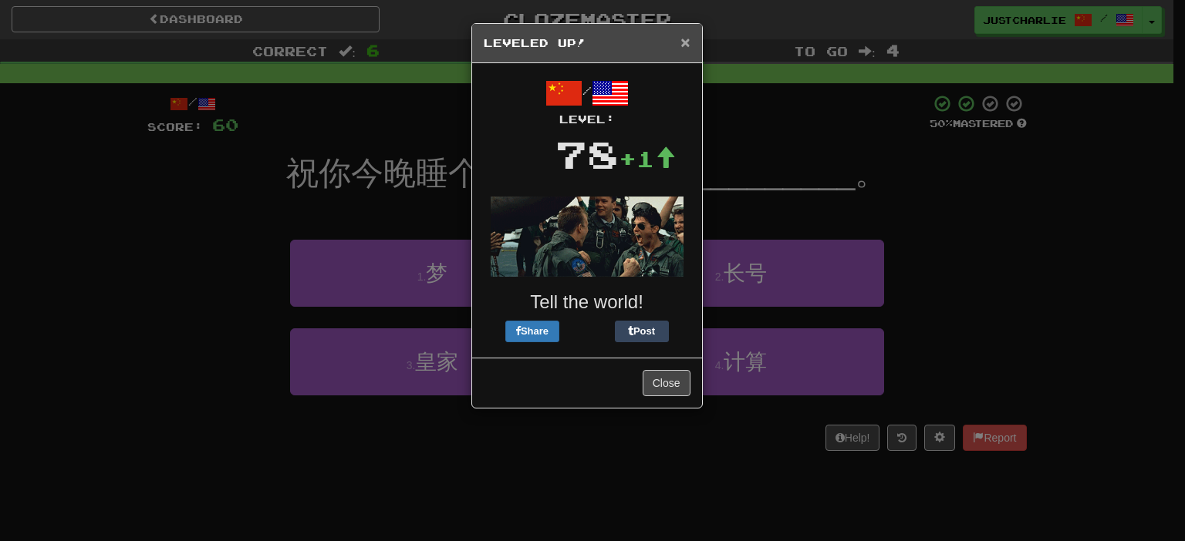
click at [685, 42] on span "×" at bounding box center [684, 42] width 9 height 18
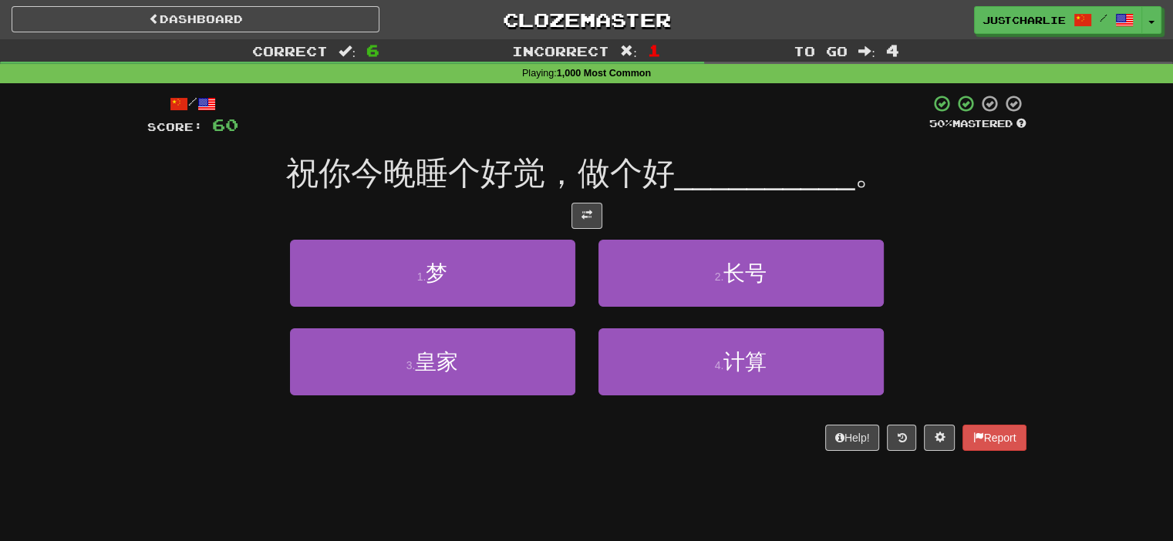
click at [518, 211] on div at bounding box center [586, 216] width 879 height 26
click at [518, 207] on div at bounding box center [586, 216] width 879 height 26
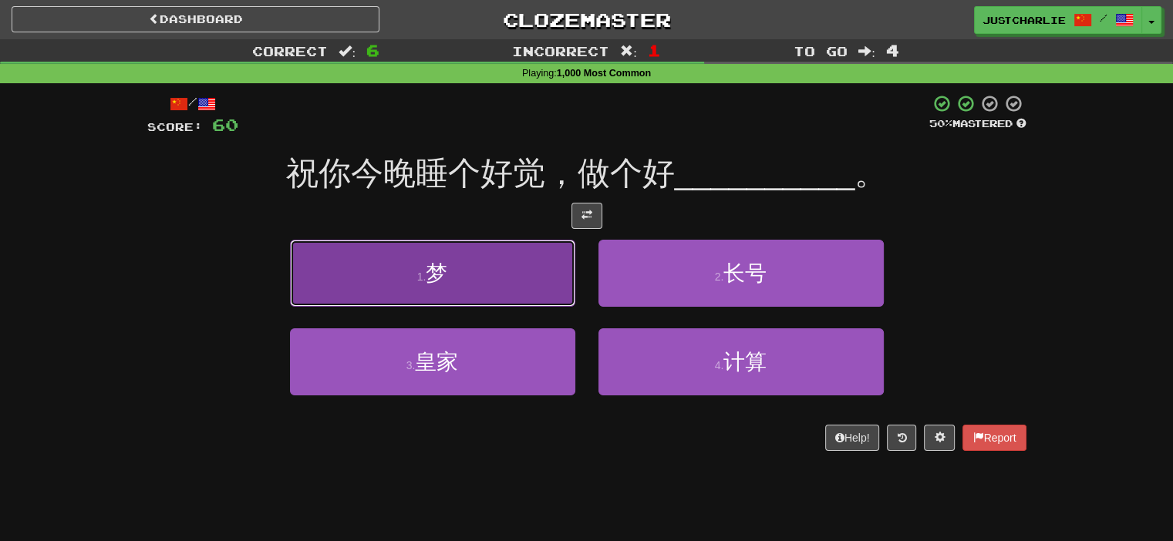
click at [526, 279] on button "1 . 梦" at bounding box center [432, 273] width 285 height 67
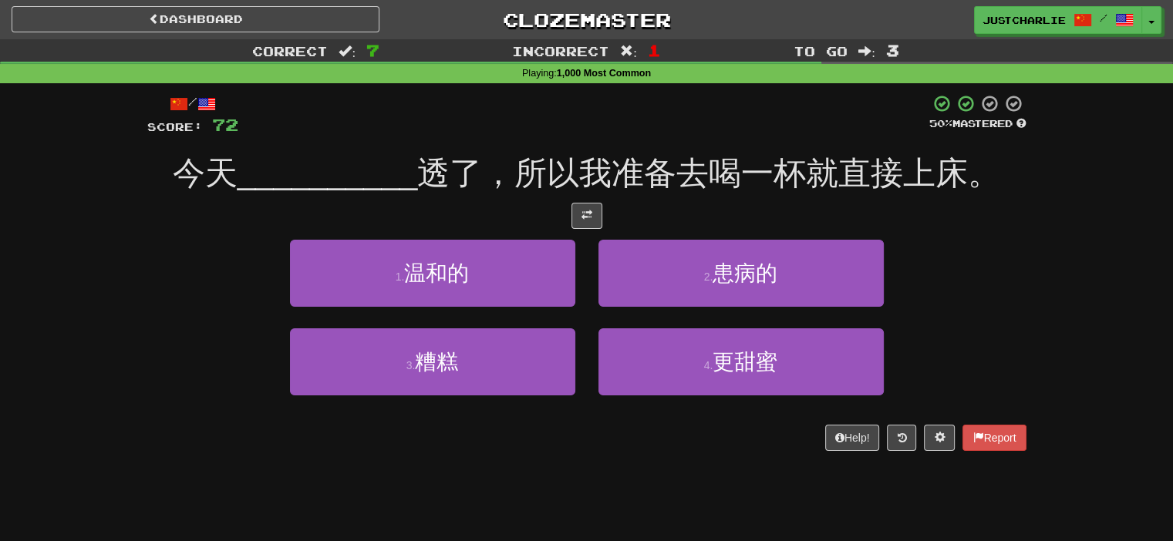
click at [518, 218] on div at bounding box center [586, 216] width 879 height 26
click at [586, 224] on button at bounding box center [587, 216] width 31 height 26
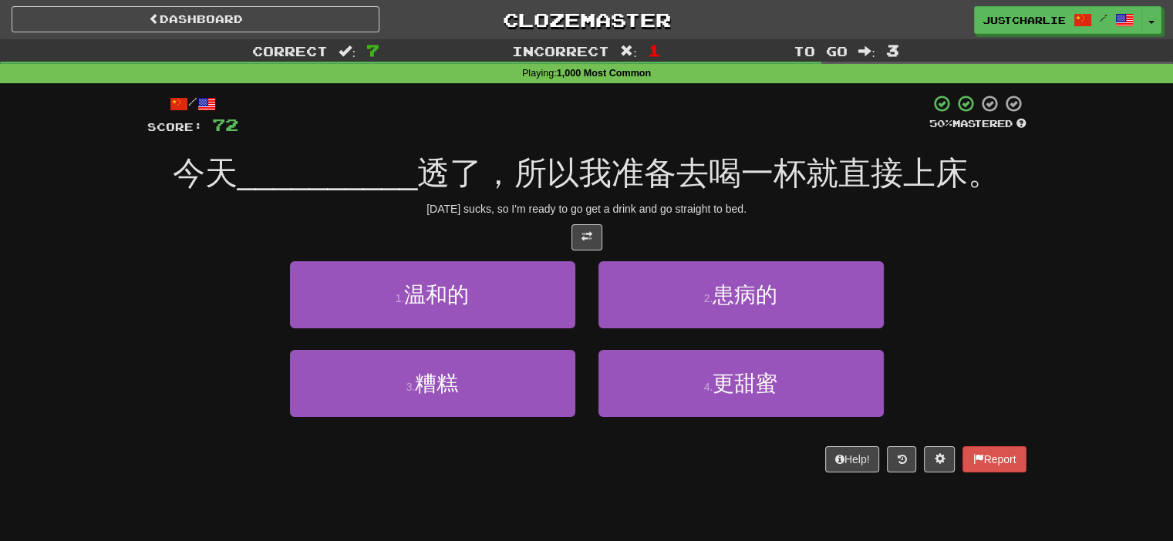
click at [514, 227] on div at bounding box center [586, 237] width 879 height 26
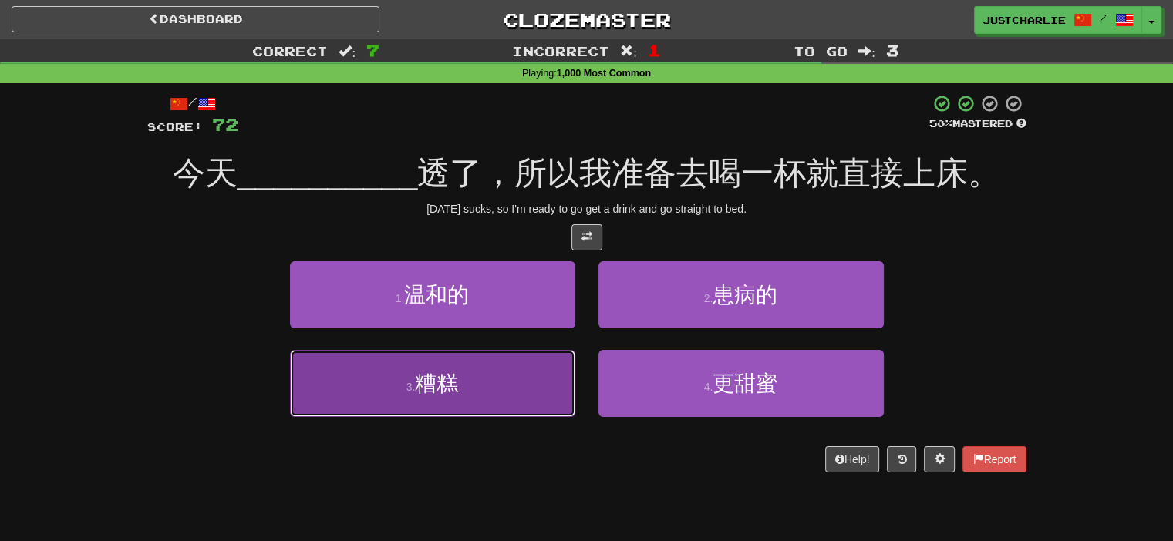
click at [528, 391] on button "3 . 糟糕" at bounding box center [432, 383] width 285 height 67
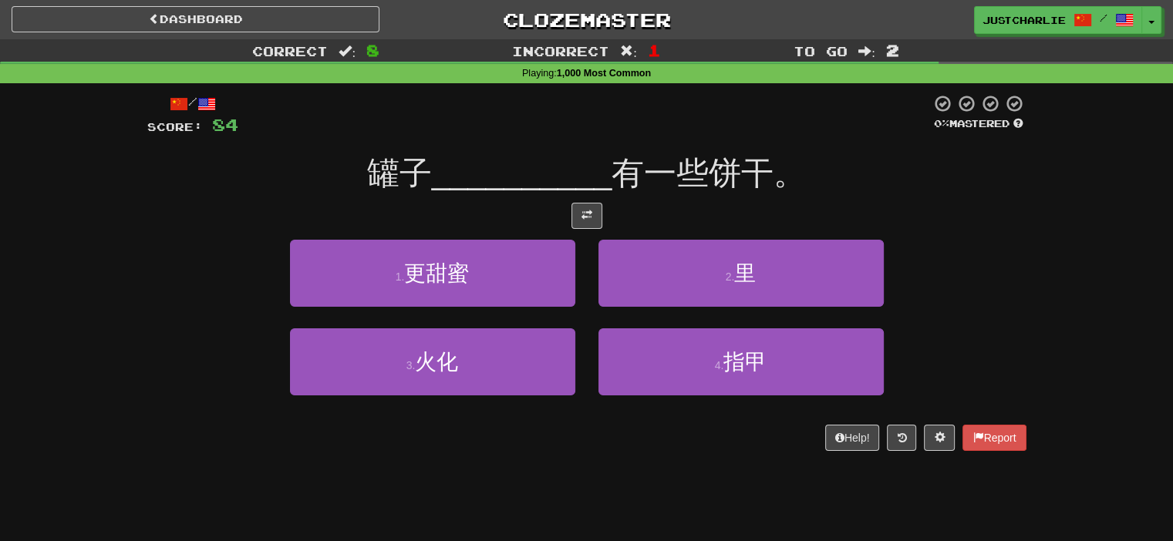
click at [526, 210] on div at bounding box center [586, 216] width 879 height 26
click at [595, 214] on button at bounding box center [587, 216] width 31 height 26
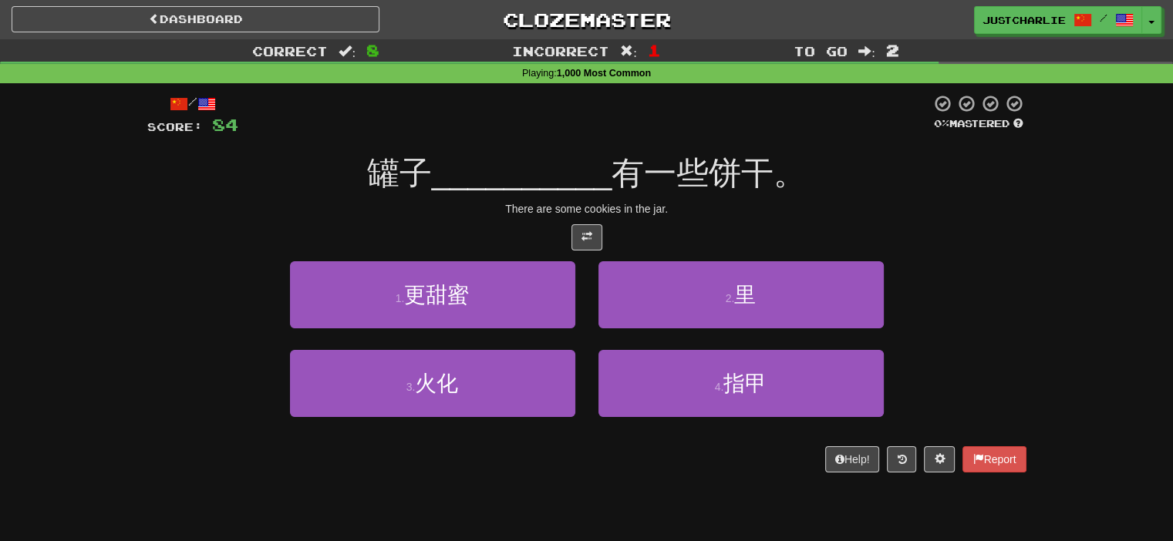
click at [542, 225] on div at bounding box center [586, 237] width 879 height 26
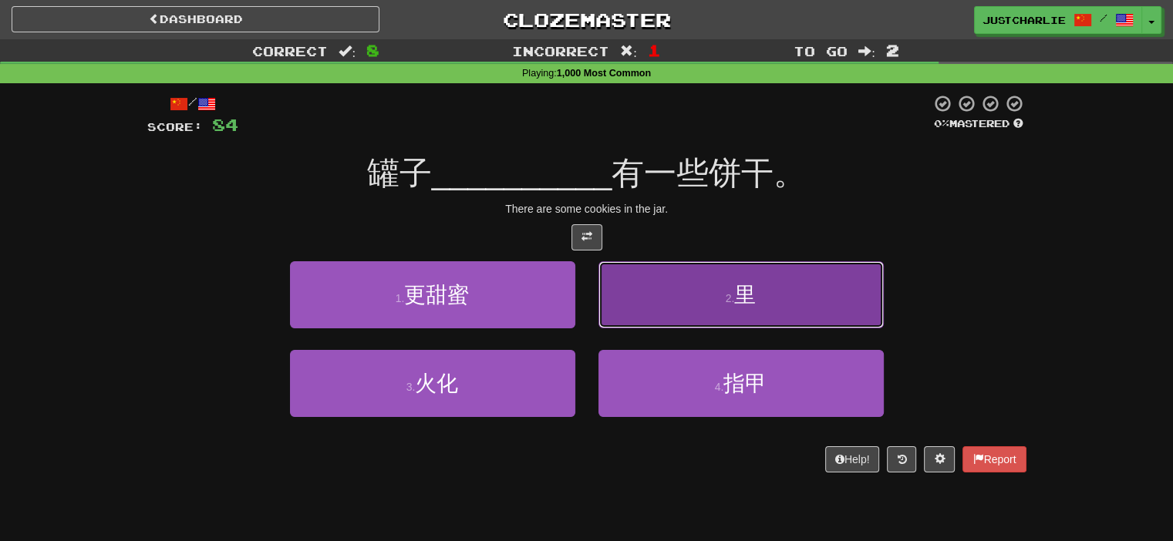
click at [648, 283] on button "2 . 里" at bounding box center [741, 294] width 285 height 67
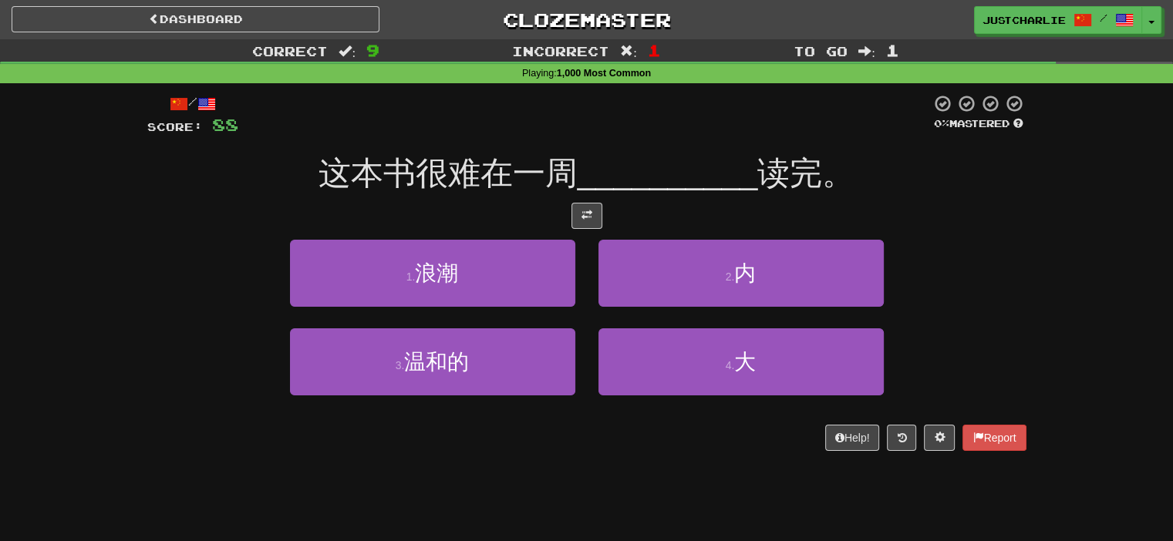
click at [528, 207] on div at bounding box center [586, 216] width 879 height 26
click at [579, 210] on button at bounding box center [587, 216] width 31 height 26
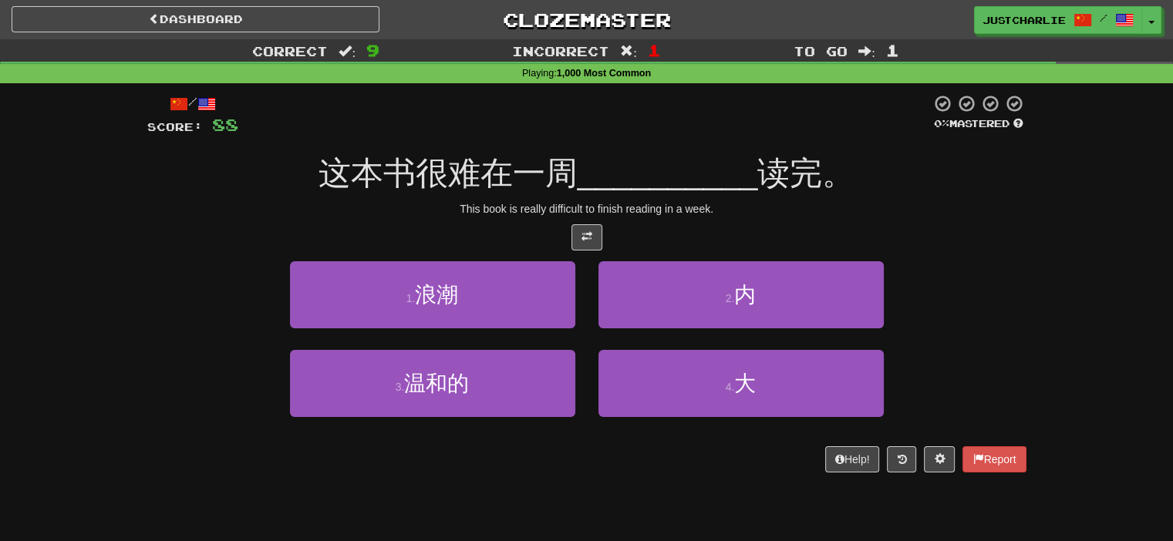
click at [510, 218] on div "/ Score: 88 0 % Mastered 这本书很难在一周 __________ 读完。 This book is really difficult …" at bounding box center [586, 283] width 879 height 379
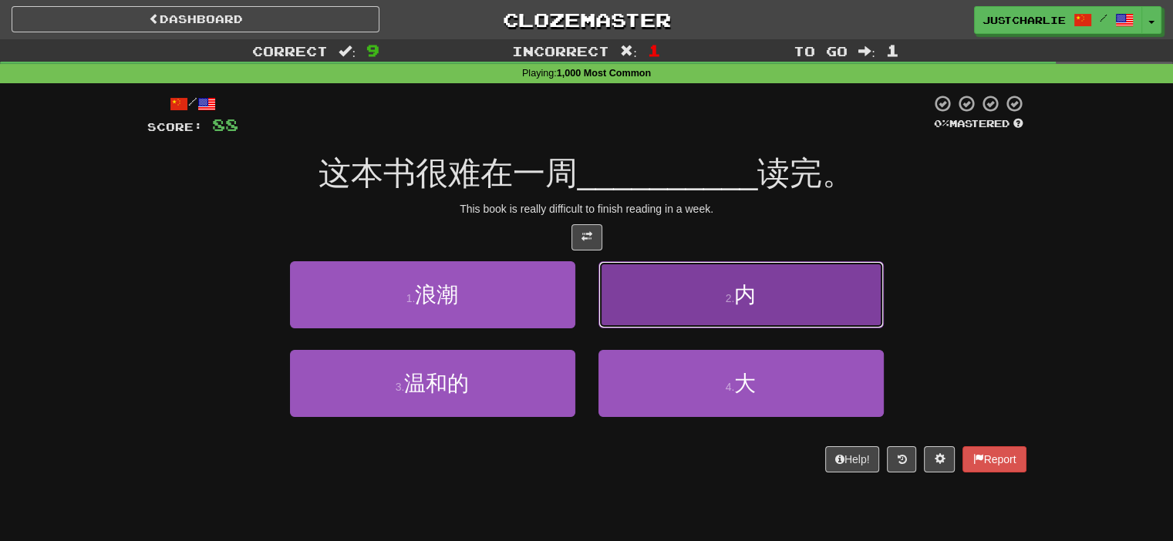
click at [670, 273] on button "2 . 内" at bounding box center [741, 294] width 285 height 67
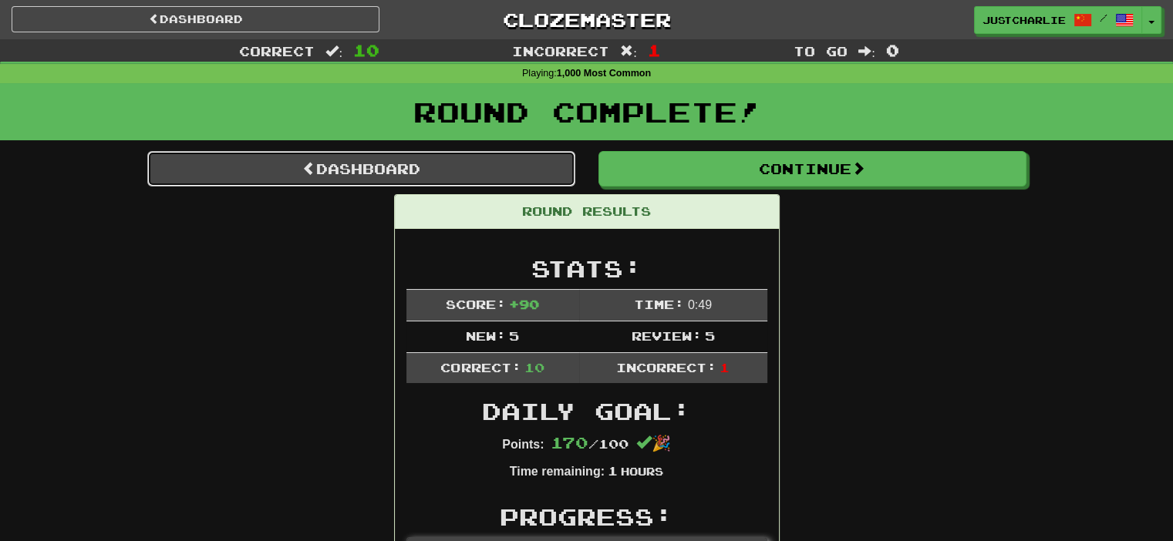
click at [438, 162] on link "Dashboard" at bounding box center [361, 168] width 428 height 35
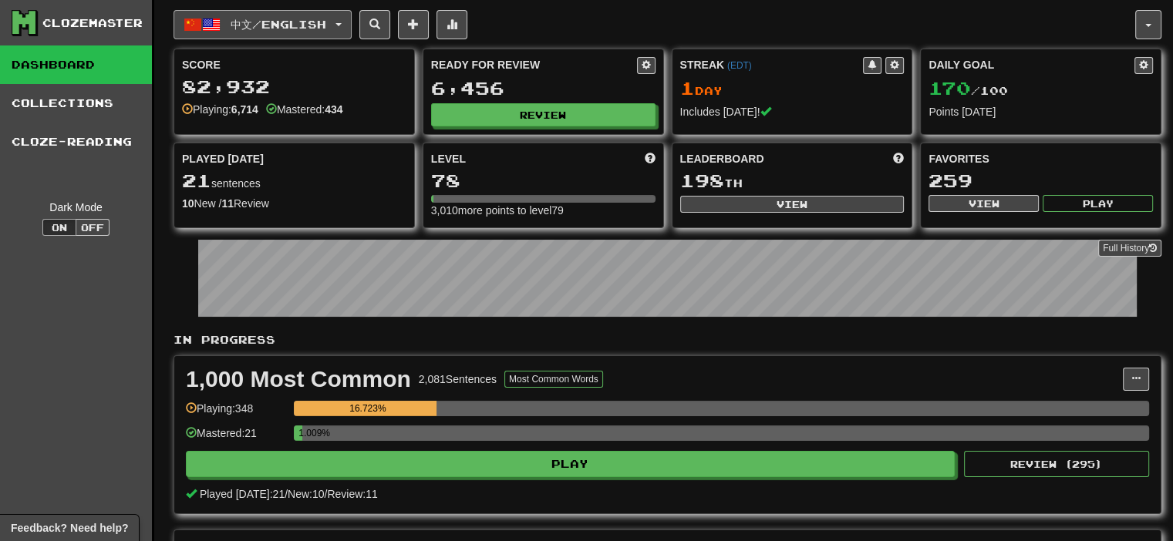
click at [349, 19] on button "中文 / English" at bounding box center [263, 24] width 178 height 29
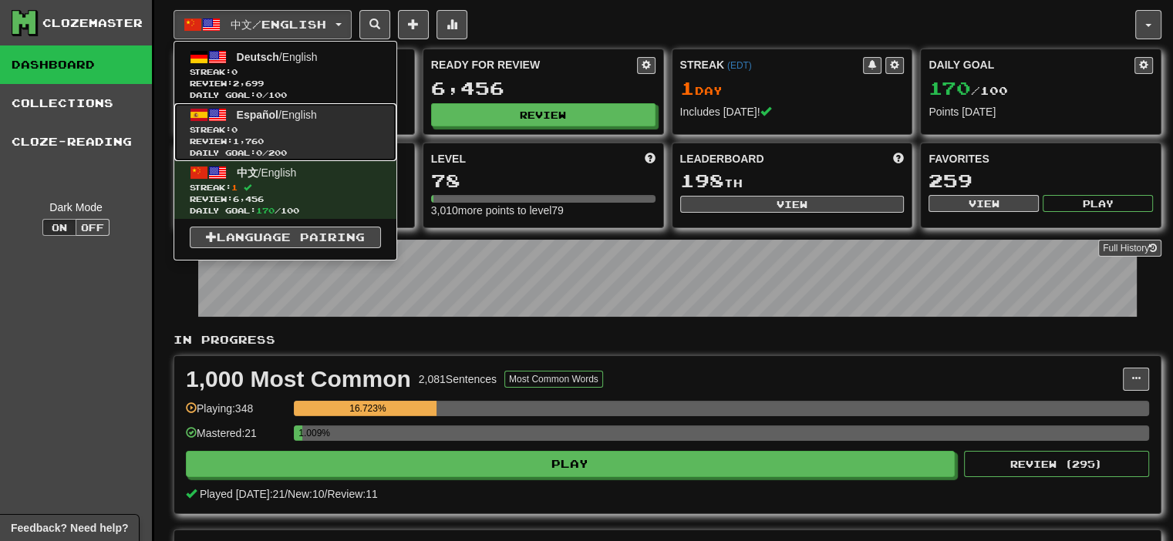
click at [322, 137] on span "Review: 1,760" at bounding box center [285, 142] width 191 height 12
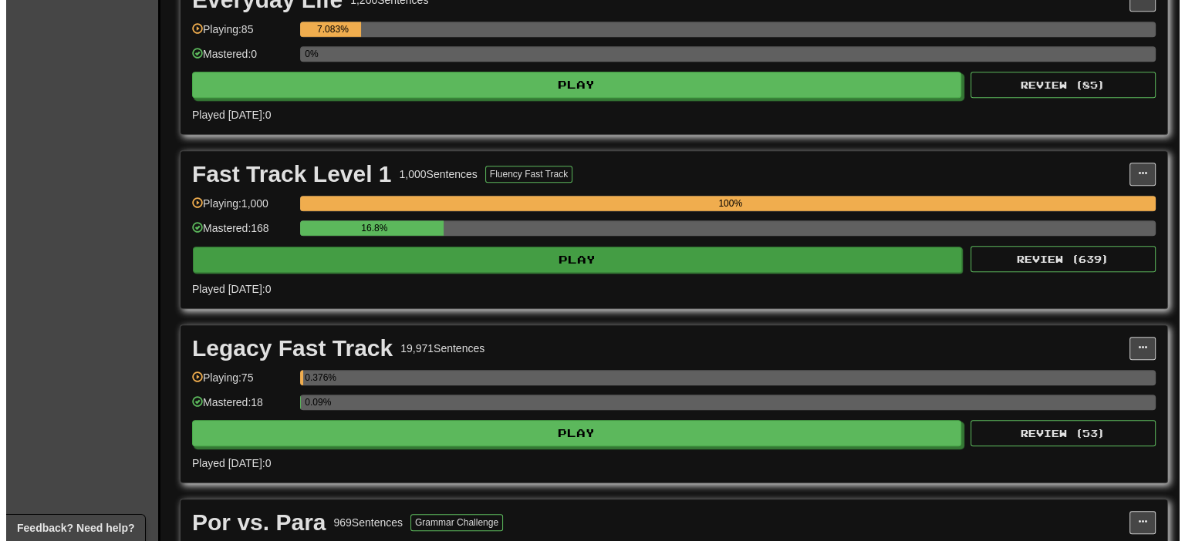
scroll to position [848, 0]
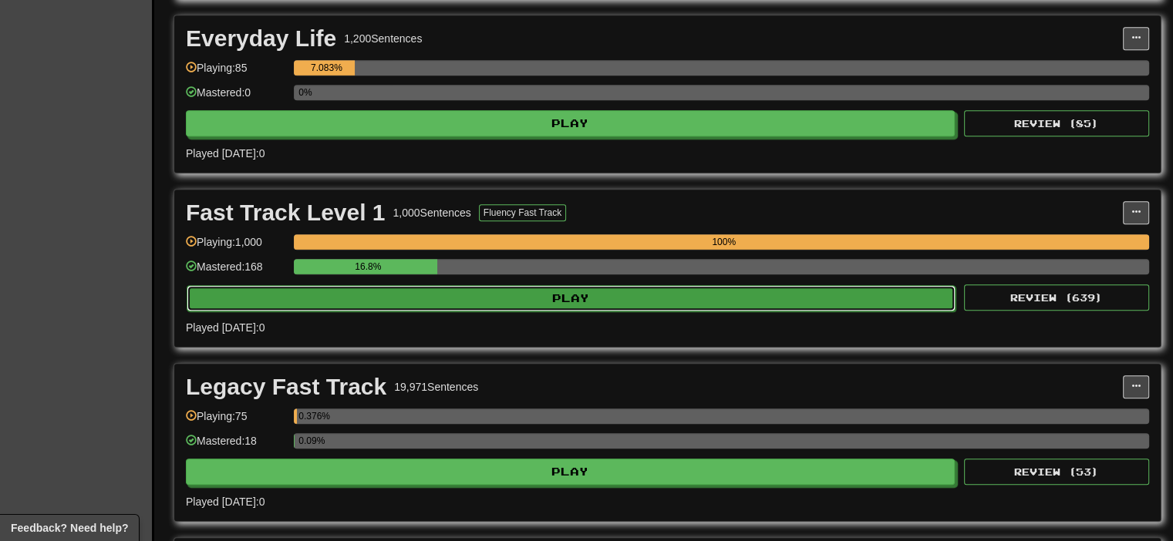
click at [549, 285] on button "Play" at bounding box center [571, 298] width 769 height 26
select select "**"
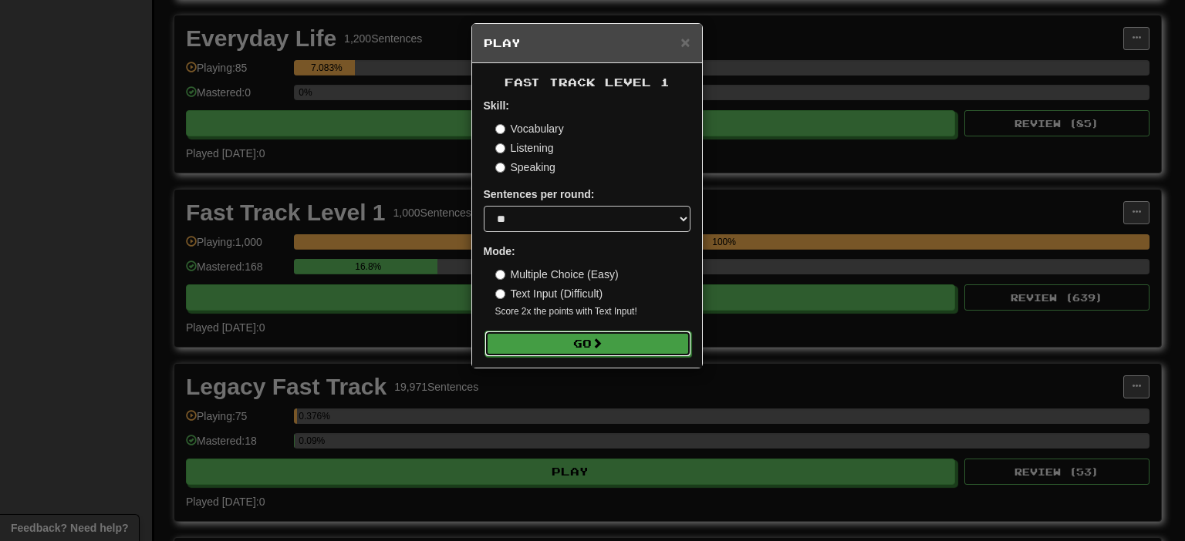
click at [571, 337] on button "Go" at bounding box center [587, 344] width 207 height 26
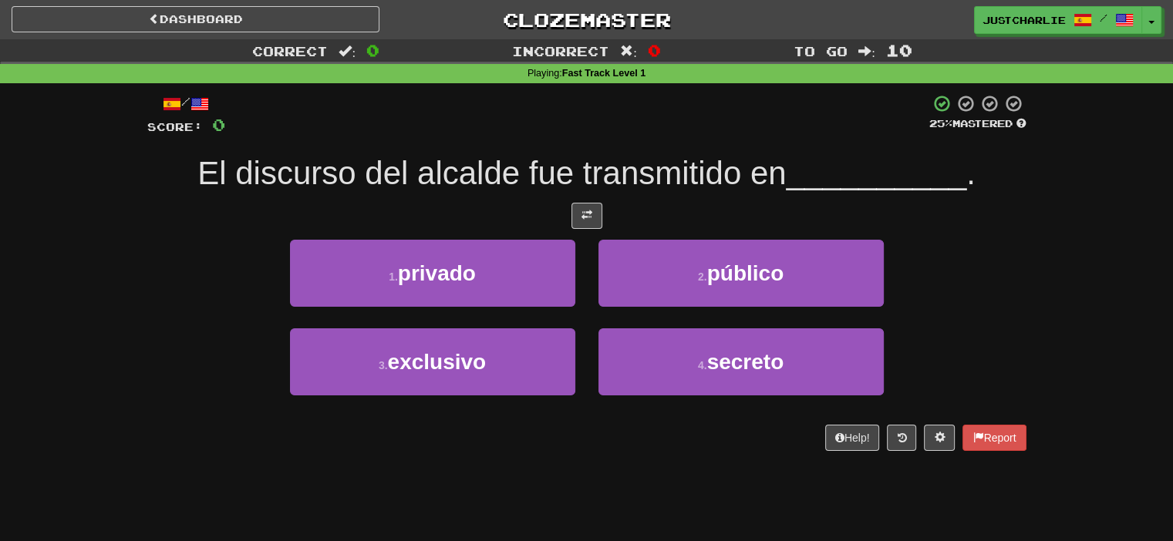
click at [521, 205] on div at bounding box center [586, 216] width 879 height 26
click at [488, 198] on div "/ Score: 0 25 % Mastered El discurso [PERSON_NAME] fue transmitido en _________…" at bounding box center [586, 272] width 879 height 357
click at [435, 194] on div "El discurso [PERSON_NAME] fue transmitido en __________ ." at bounding box center [586, 174] width 879 height 42
click at [506, 198] on div "/ Score: 0 25 % Mastered El discurso [PERSON_NAME] fue transmitido en _________…" at bounding box center [586, 272] width 879 height 357
click at [583, 214] on span at bounding box center [587, 215] width 11 height 11
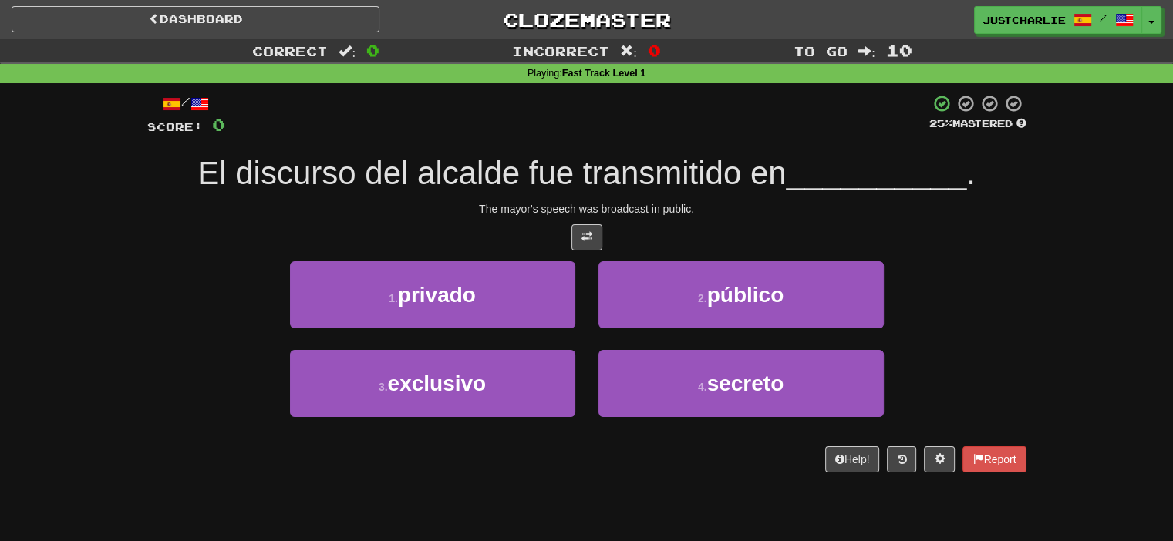
click at [521, 216] on div "The mayor's speech was broadcast in public." at bounding box center [586, 208] width 879 height 15
click at [523, 233] on div at bounding box center [586, 237] width 879 height 26
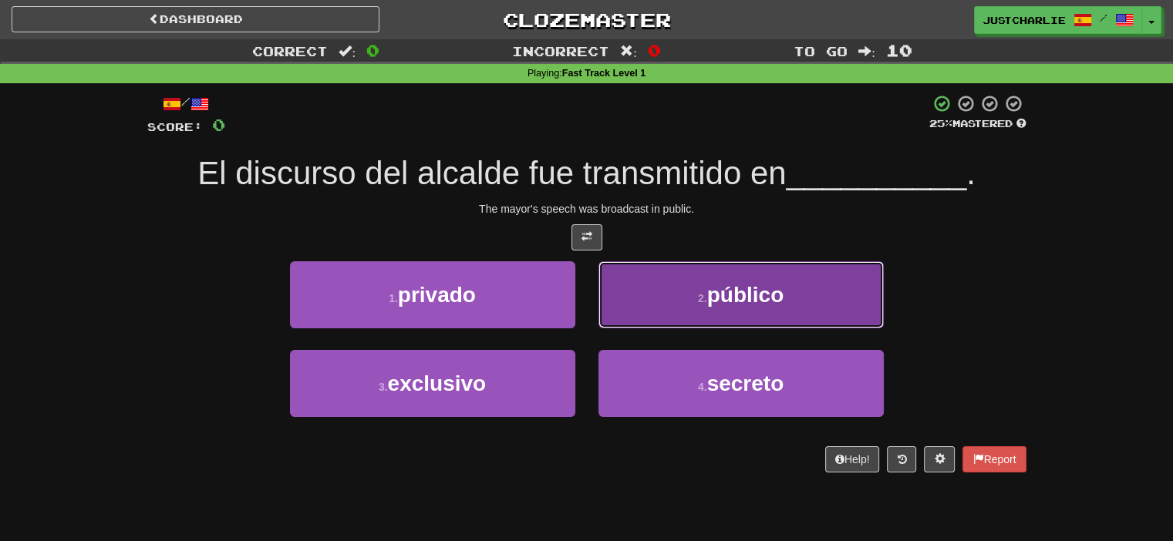
click at [653, 278] on button "2 . público" at bounding box center [741, 294] width 285 height 67
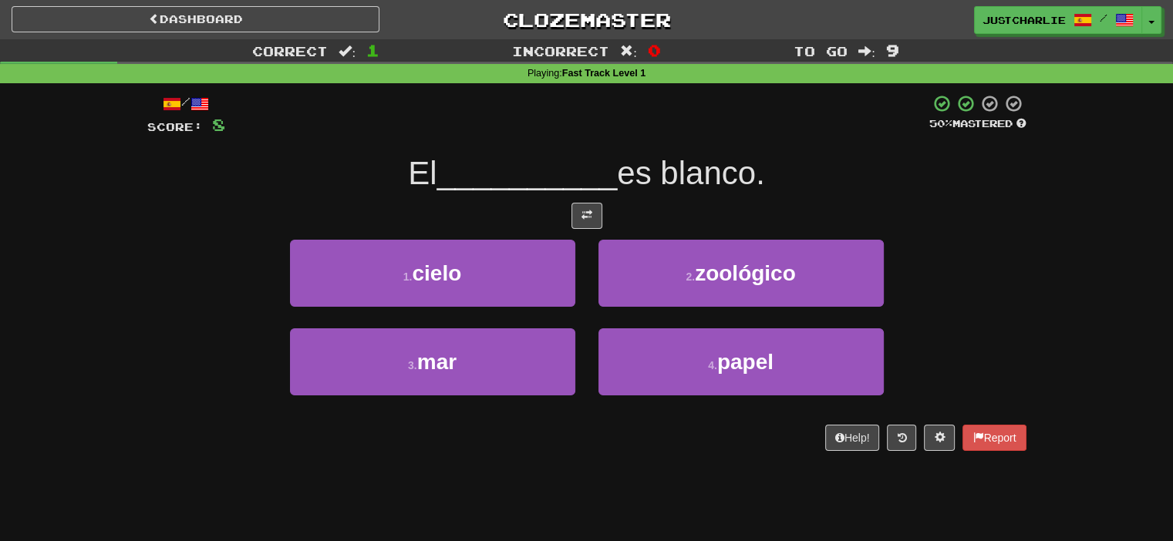
click at [514, 201] on div "/ Score: 8 50 % Mastered El __________ es blanco. 1 . cielo 2 . zoológico 3 . m…" at bounding box center [586, 272] width 879 height 357
click at [627, 219] on div at bounding box center [586, 216] width 879 height 26
click at [592, 218] on span at bounding box center [587, 215] width 11 height 11
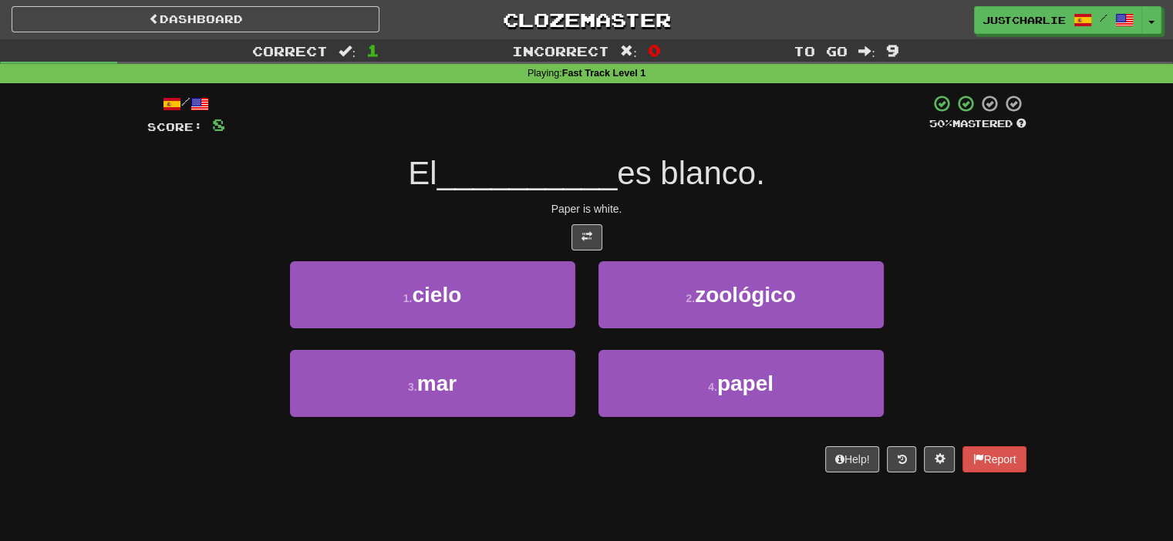
click at [534, 223] on div "/ Score: 8 50 % Mastered El __________ es blanco. Paper is white. 1 . cielo 2 .…" at bounding box center [586, 283] width 879 height 379
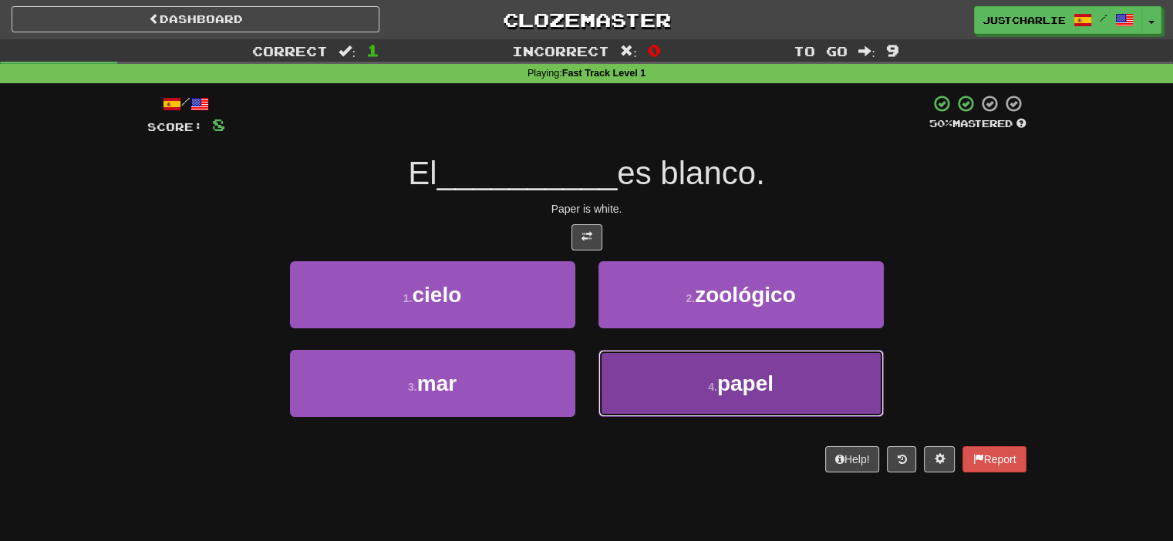
click at [634, 376] on button "4 . papel" at bounding box center [741, 383] width 285 height 67
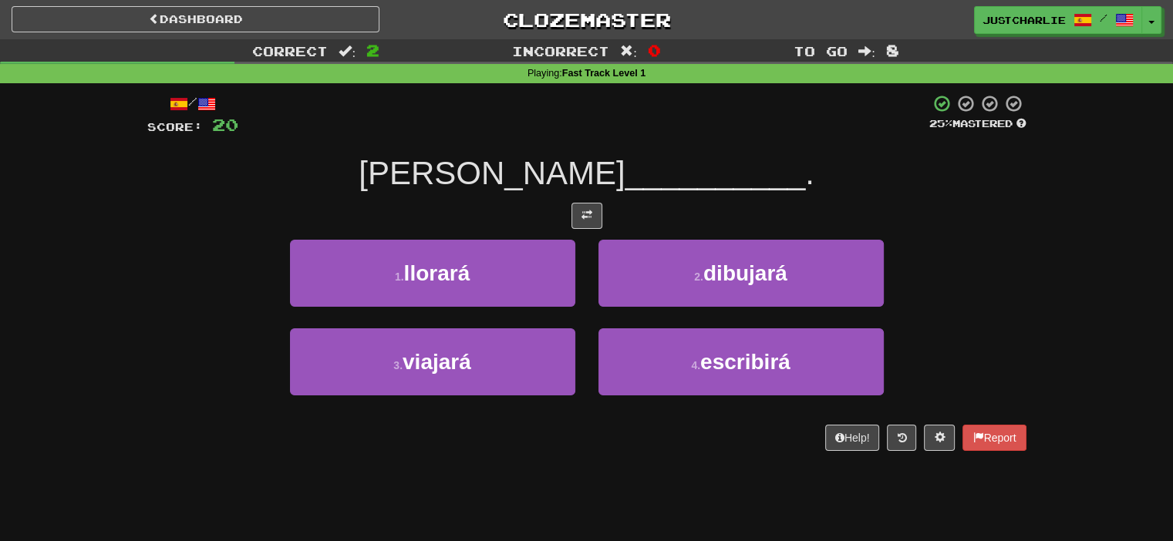
click at [541, 221] on div at bounding box center [586, 216] width 879 height 26
click at [612, 217] on div at bounding box center [586, 216] width 879 height 26
click at [594, 217] on button at bounding box center [587, 216] width 31 height 26
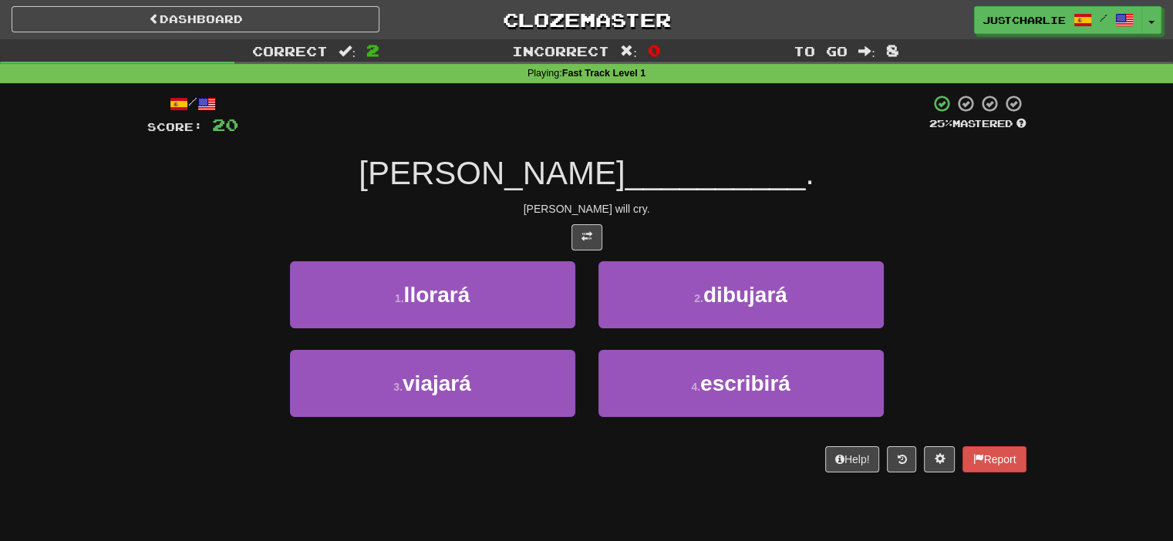
click at [545, 224] on div at bounding box center [586, 237] width 879 height 26
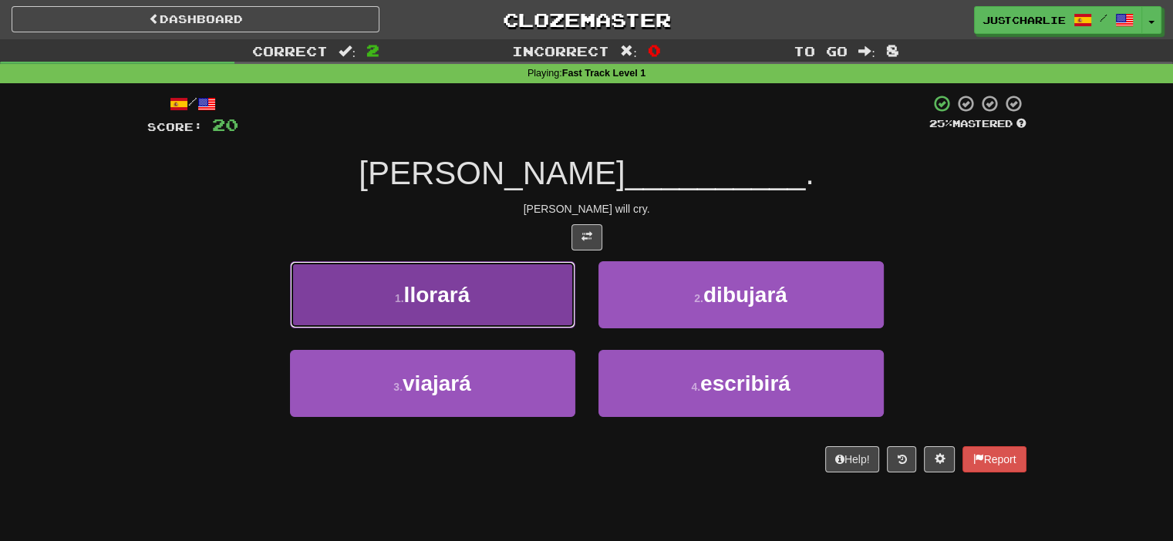
click at [526, 295] on button "1 . llorará" at bounding box center [432, 294] width 285 height 67
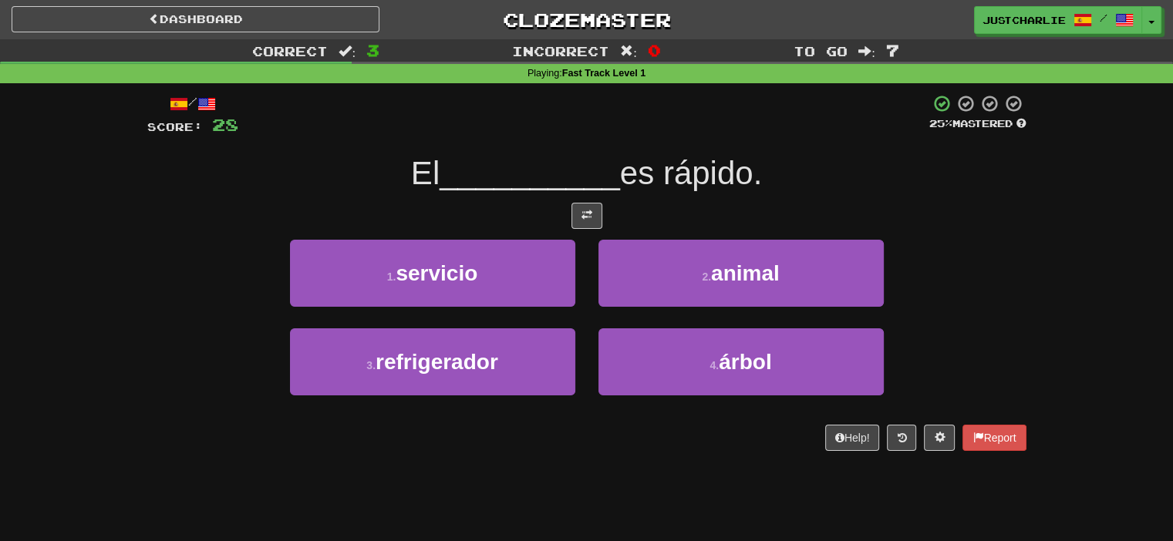
click at [546, 207] on div at bounding box center [586, 216] width 879 height 26
click at [593, 217] on button at bounding box center [587, 216] width 31 height 26
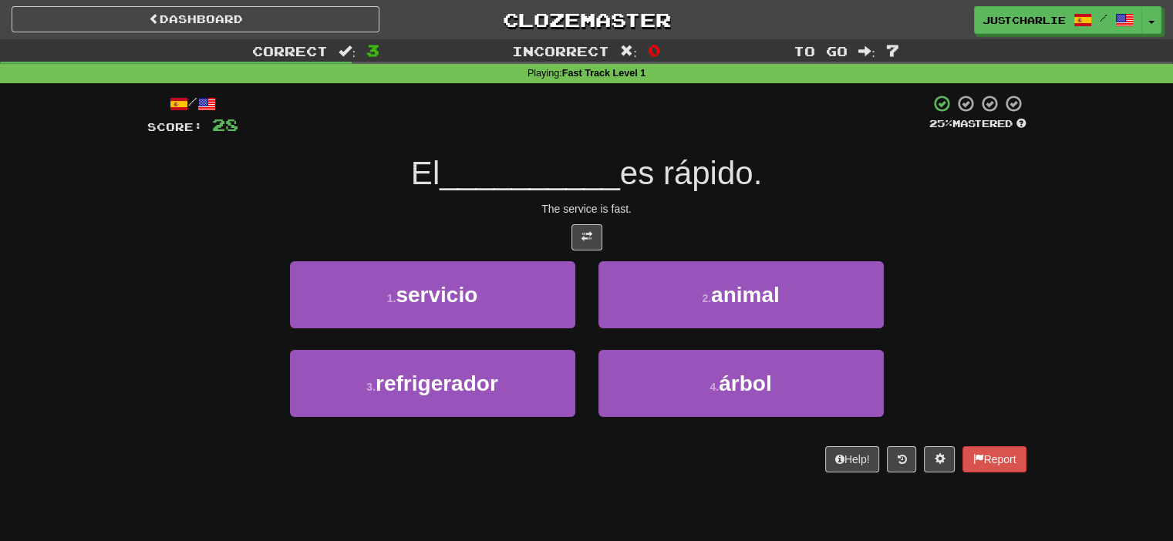
click at [525, 234] on div at bounding box center [586, 237] width 879 height 26
click at [538, 229] on div at bounding box center [586, 237] width 879 height 26
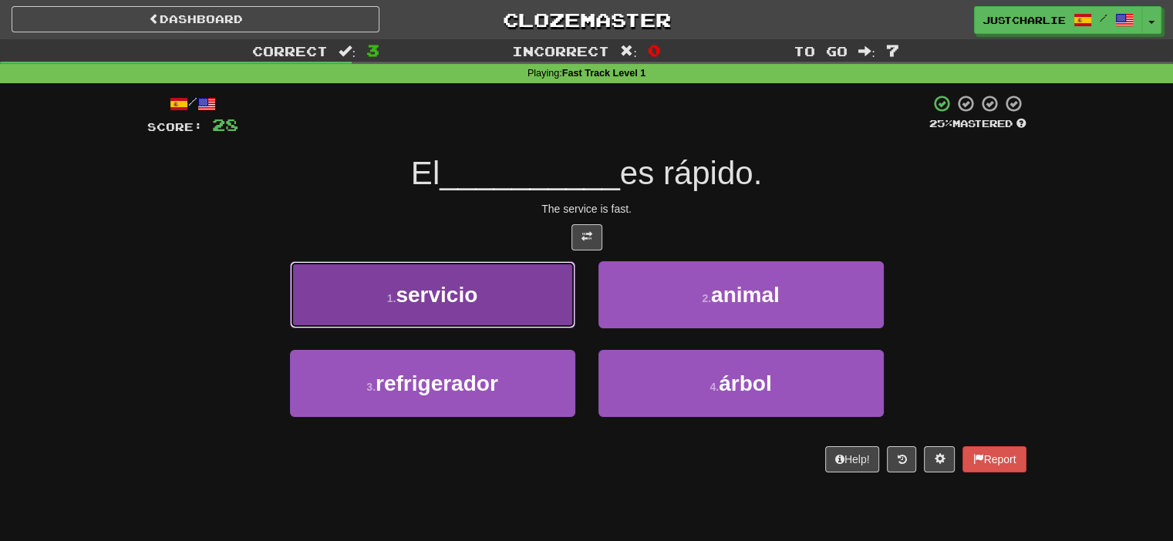
click at [537, 269] on button "1 . servicio" at bounding box center [432, 294] width 285 height 67
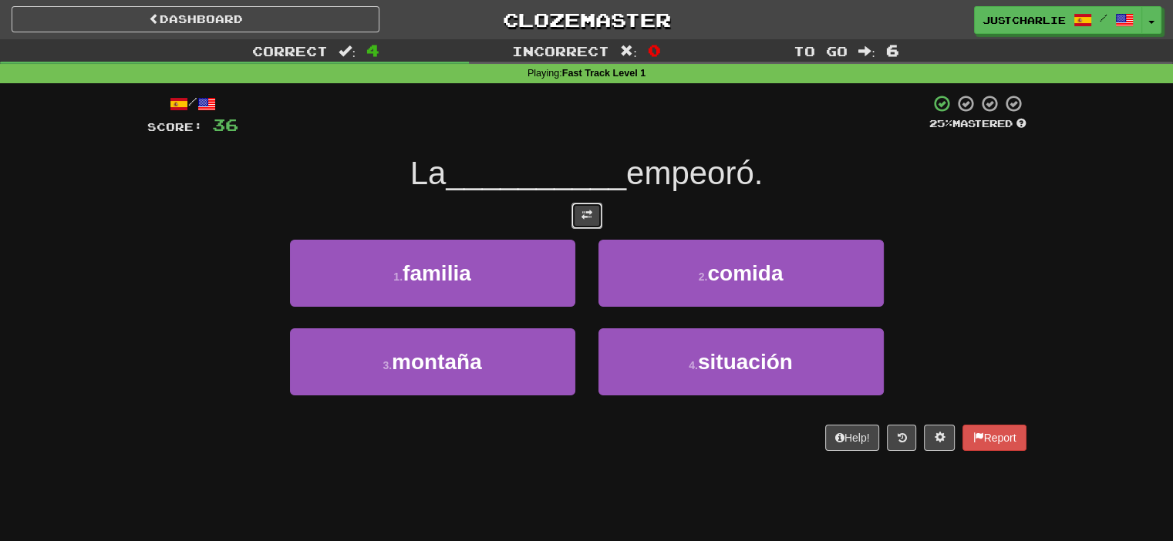
click at [589, 217] on span at bounding box center [587, 215] width 11 height 11
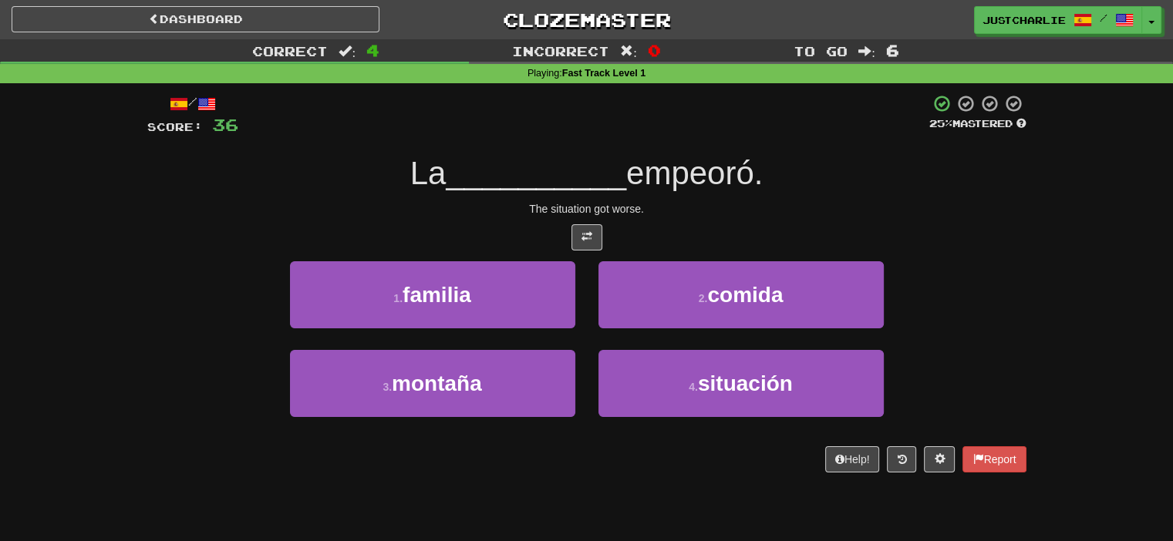
click at [531, 217] on div "/ Score: 36 25 % Mastered La __________ empeoró. The situation got worse. 1 . f…" at bounding box center [586, 283] width 879 height 379
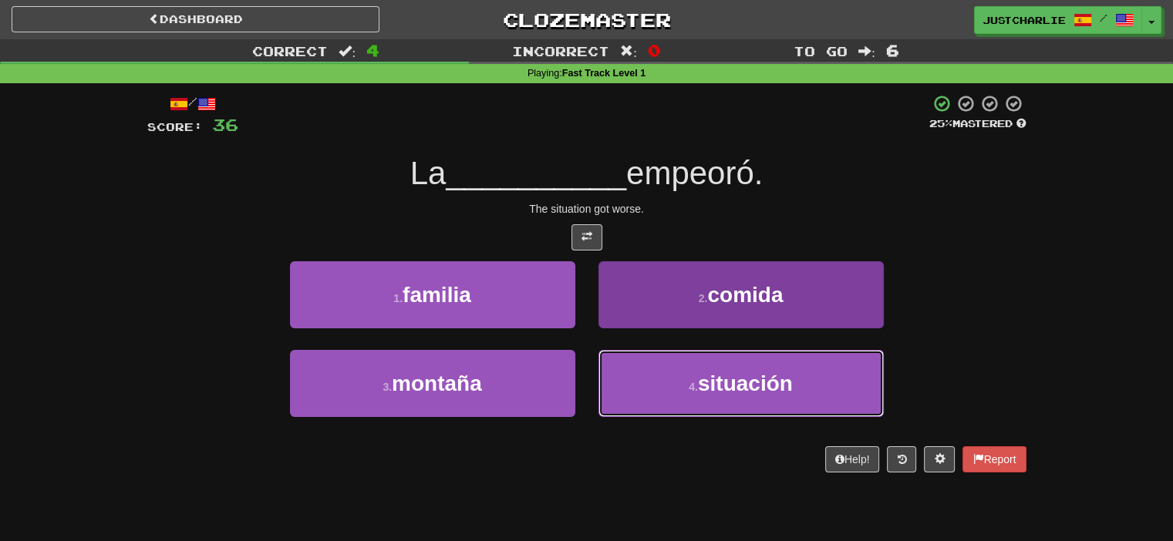
click at [633, 353] on button "4 . situación" at bounding box center [741, 383] width 285 height 67
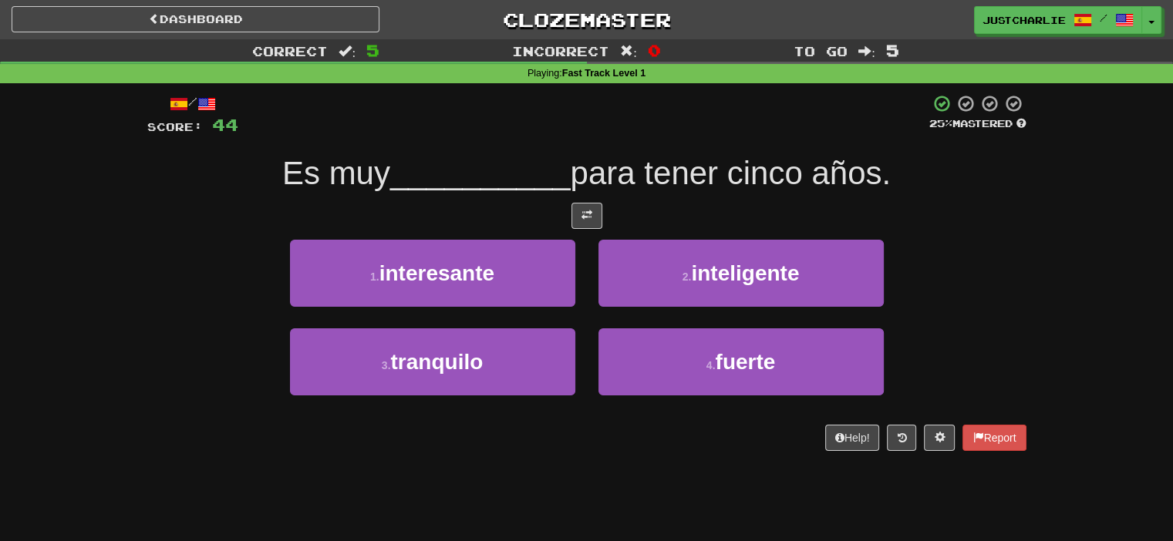
click at [531, 211] on div at bounding box center [586, 216] width 879 height 26
click at [586, 214] on span at bounding box center [587, 215] width 11 height 11
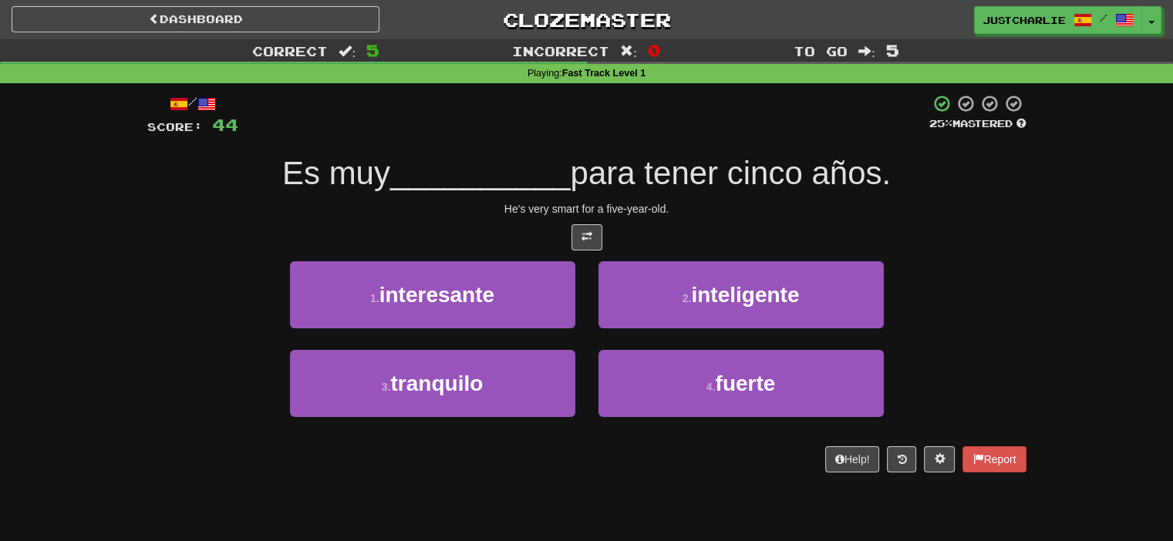
click at [531, 222] on div "/ Score: 44 25 % Mastered Es muy __________ para tener cinco años. He's very sm…" at bounding box center [586, 283] width 879 height 379
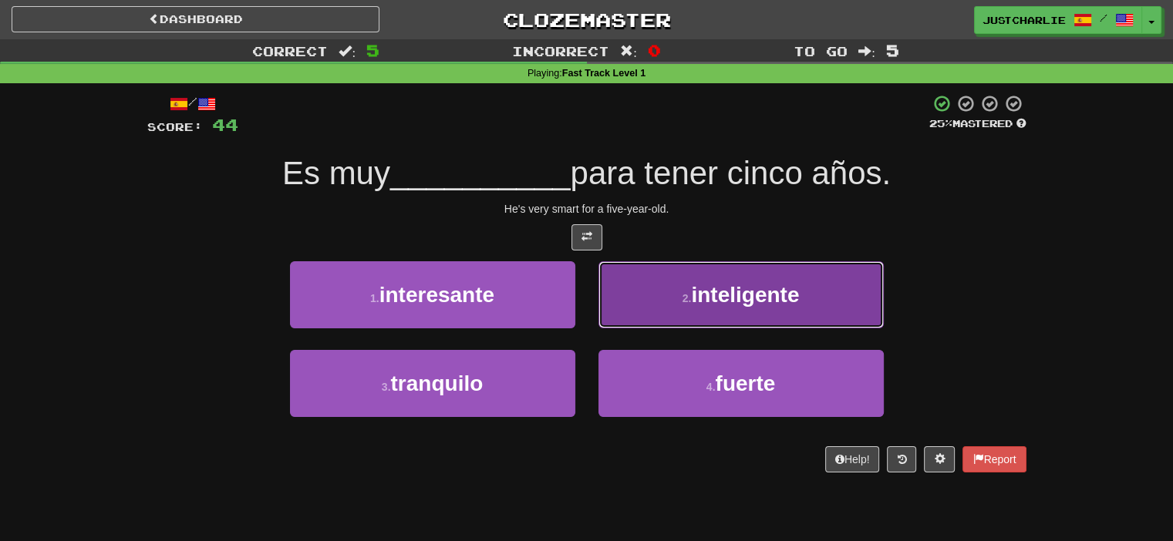
click at [635, 290] on button "2 . inteligente" at bounding box center [741, 294] width 285 height 67
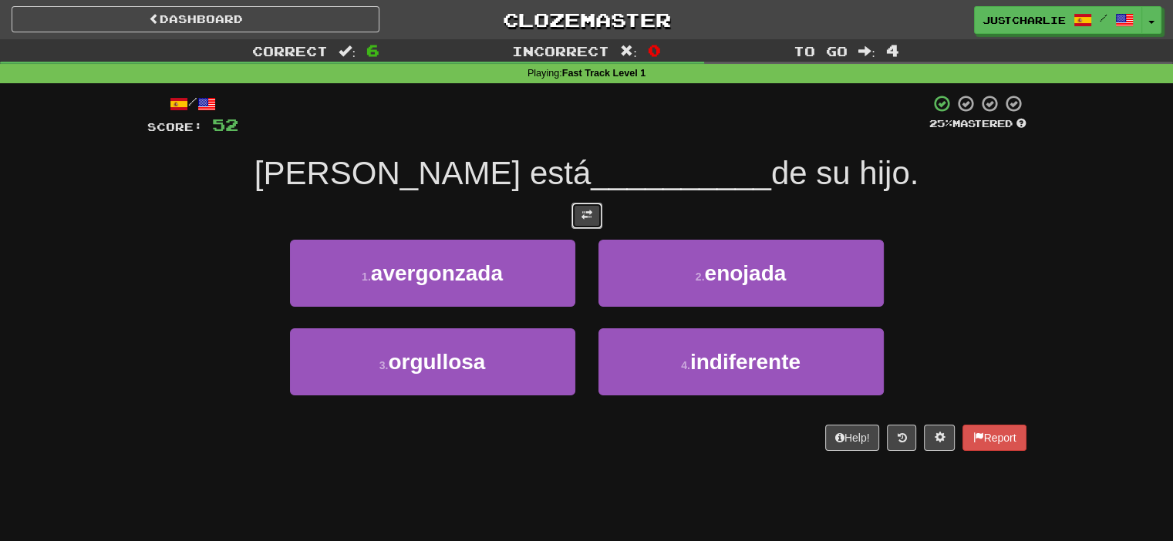
click at [597, 217] on button at bounding box center [587, 216] width 31 height 26
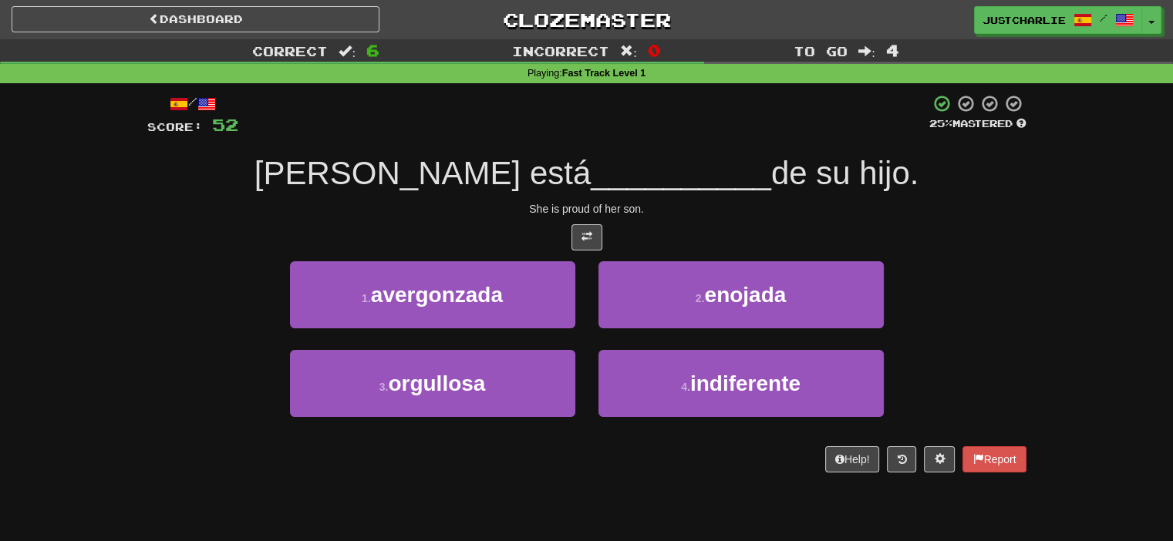
click at [533, 221] on div "/ Score: 52 25 % Mastered Ella está __________ de su hijo. She is proud of her …" at bounding box center [586, 283] width 879 height 379
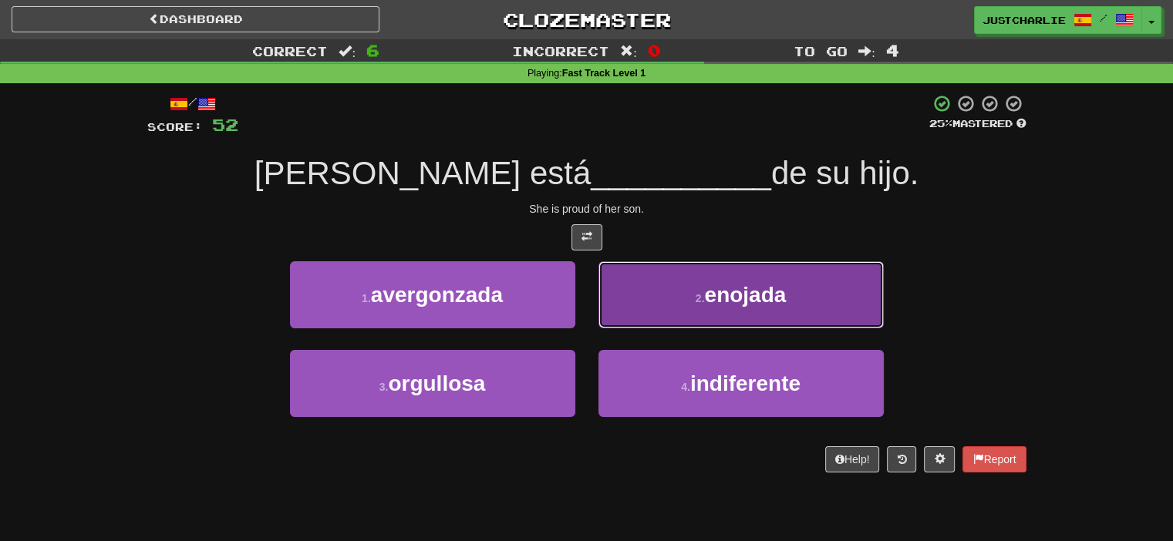
click at [682, 289] on button "2 . enojada" at bounding box center [741, 294] width 285 height 67
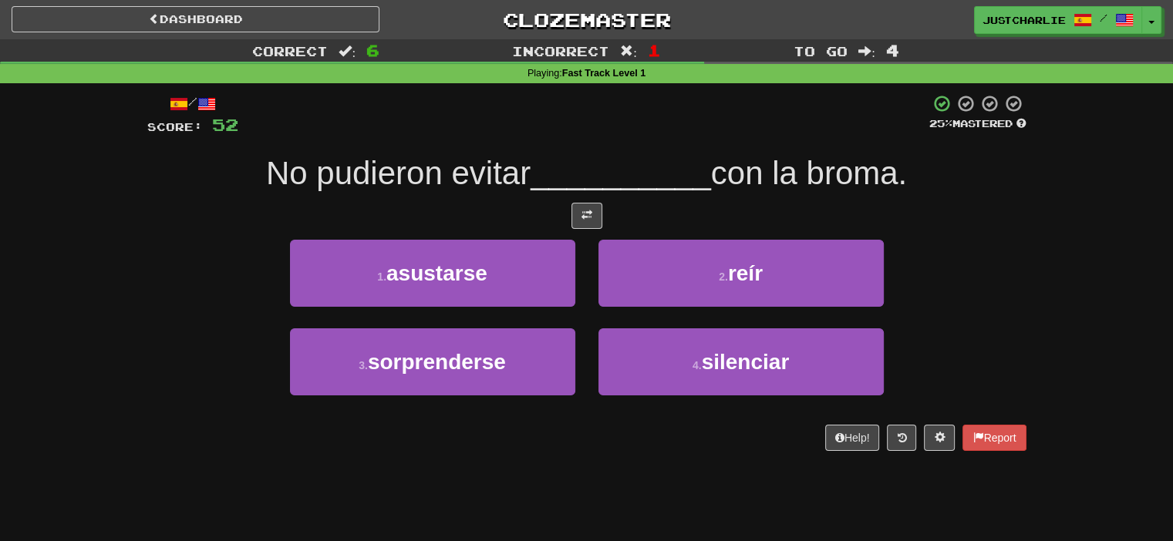
click at [533, 212] on div at bounding box center [586, 216] width 879 height 26
click at [596, 216] on button at bounding box center [587, 216] width 31 height 26
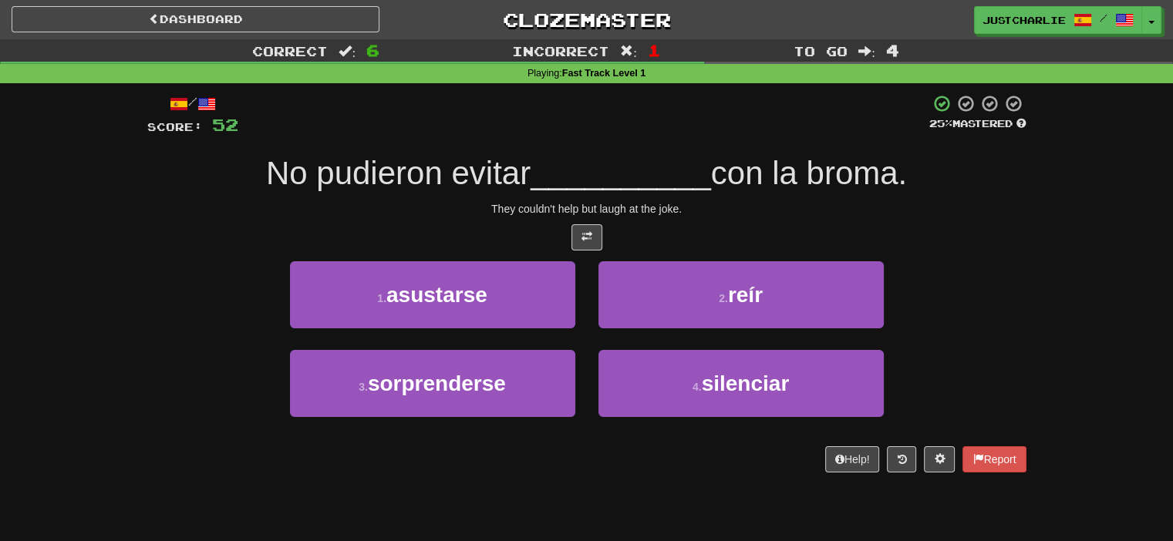
click at [525, 231] on div at bounding box center [586, 237] width 879 height 26
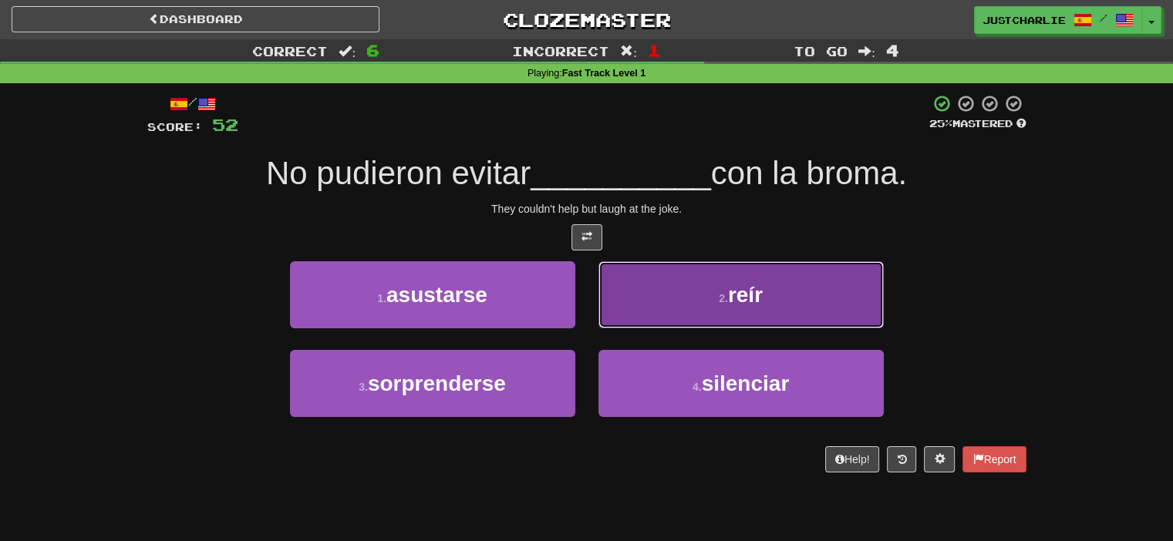
click at [728, 268] on button "2 . reír" at bounding box center [741, 294] width 285 height 67
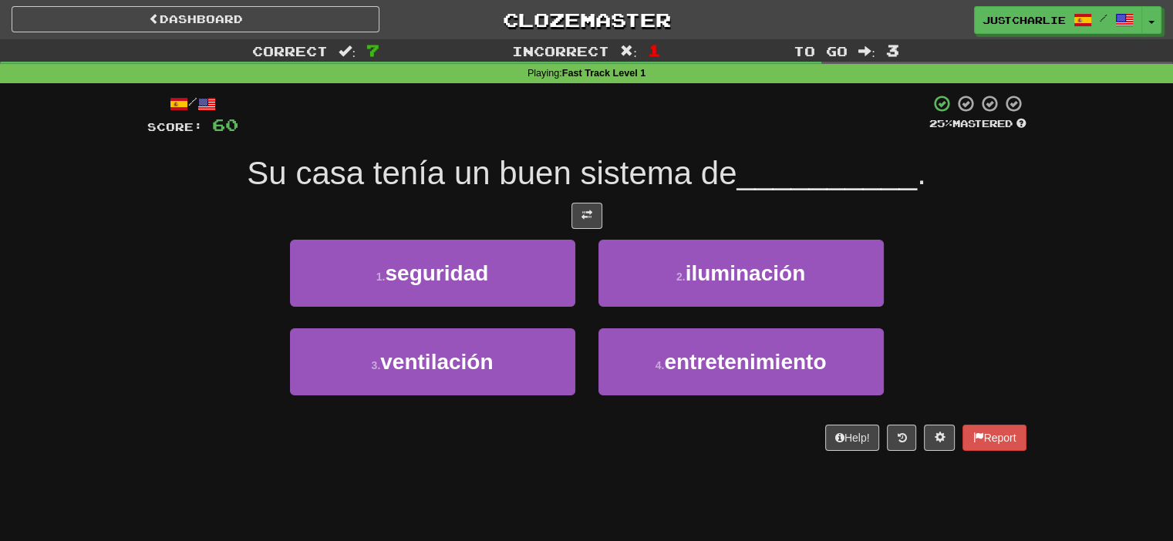
click at [535, 211] on div at bounding box center [586, 216] width 879 height 26
click at [601, 212] on button at bounding box center [587, 216] width 31 height 26
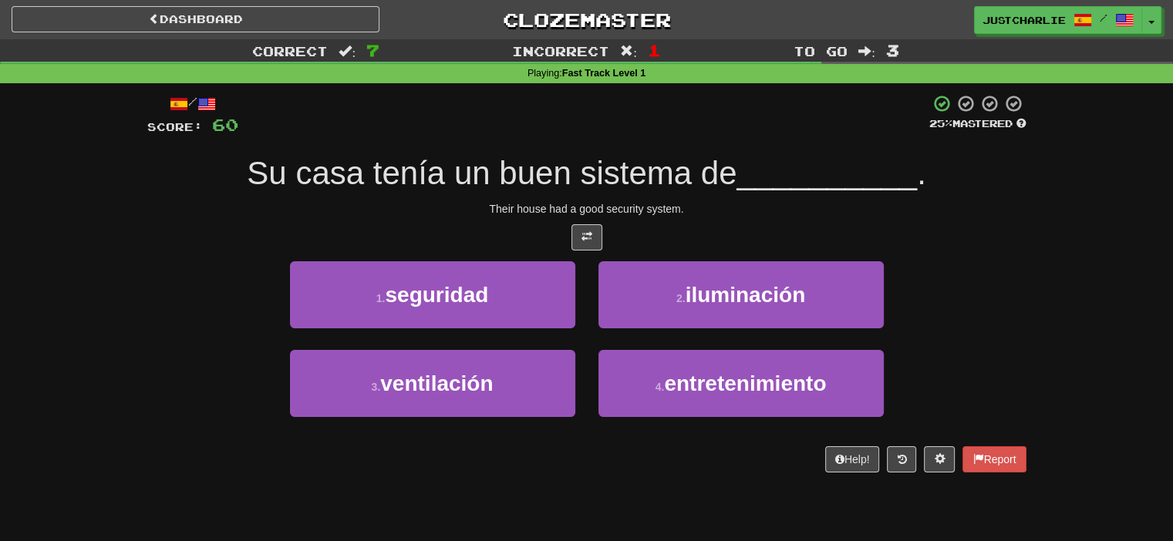
click at [562, 223] on div "/ Score: 60 25 % Mastered Su casa tenía un buen sistema de __________ . Their h…" at bounding box center [586, 283] width 879 height 379
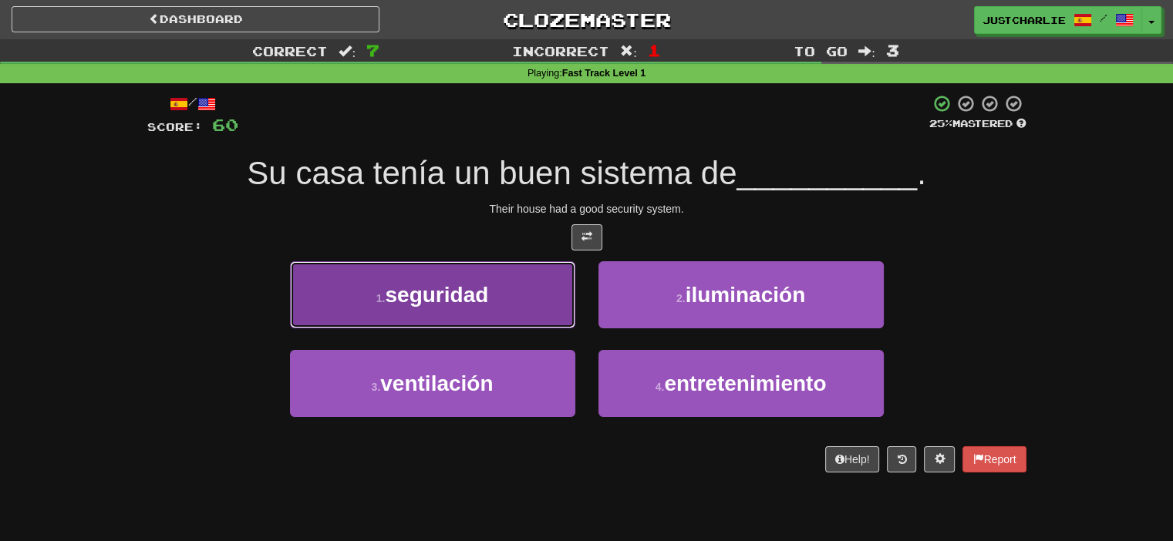
click at [533, 303] on button "1 . seguridad" at bounding box center [432, 294] width 285 height 67
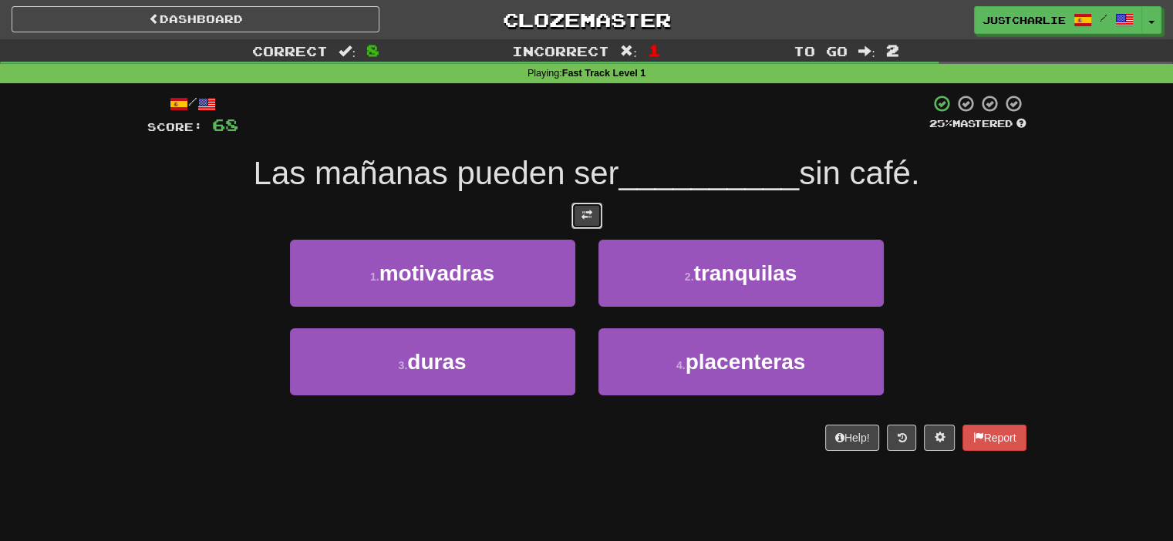
click at [586, 213] on span at bounding box center [587, 215] width 11 height 11
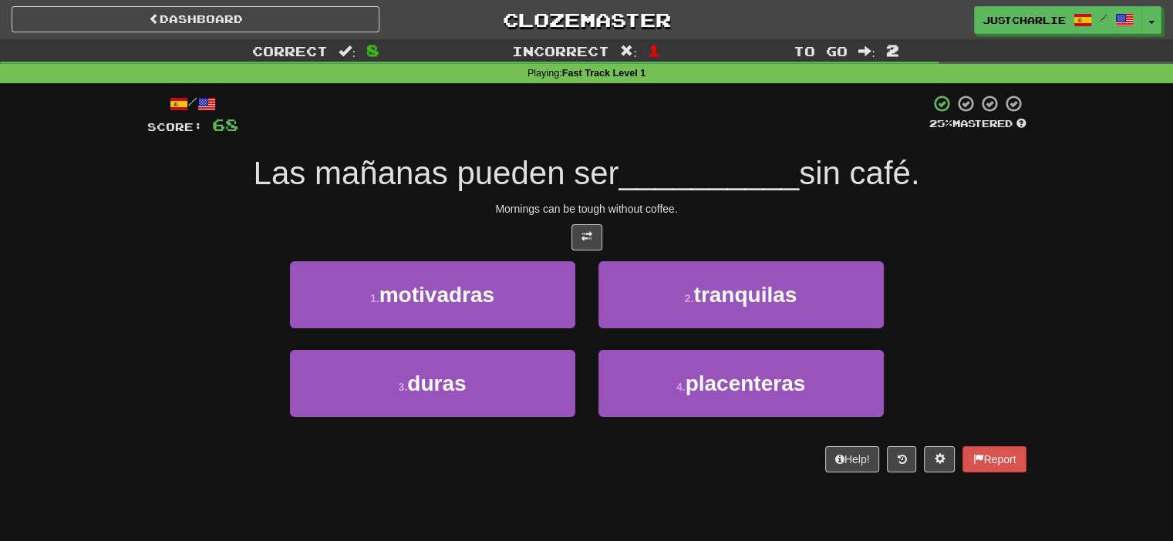
click at [542, 223] on div "/ Score: 68 25 % Mastered Las mañanas pueden ser __________ sin café. Mornings …" at bounding box center [586, 283] width 879 height 379
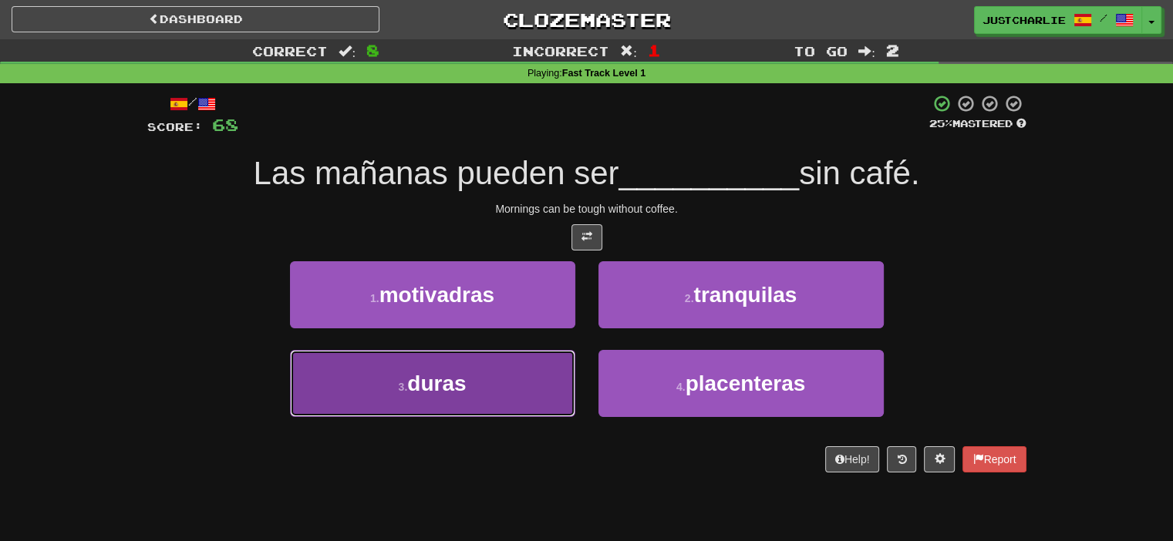
click at [511, 399] on button "3 . duras" at bounding box center [432, 383] width 285 height 67
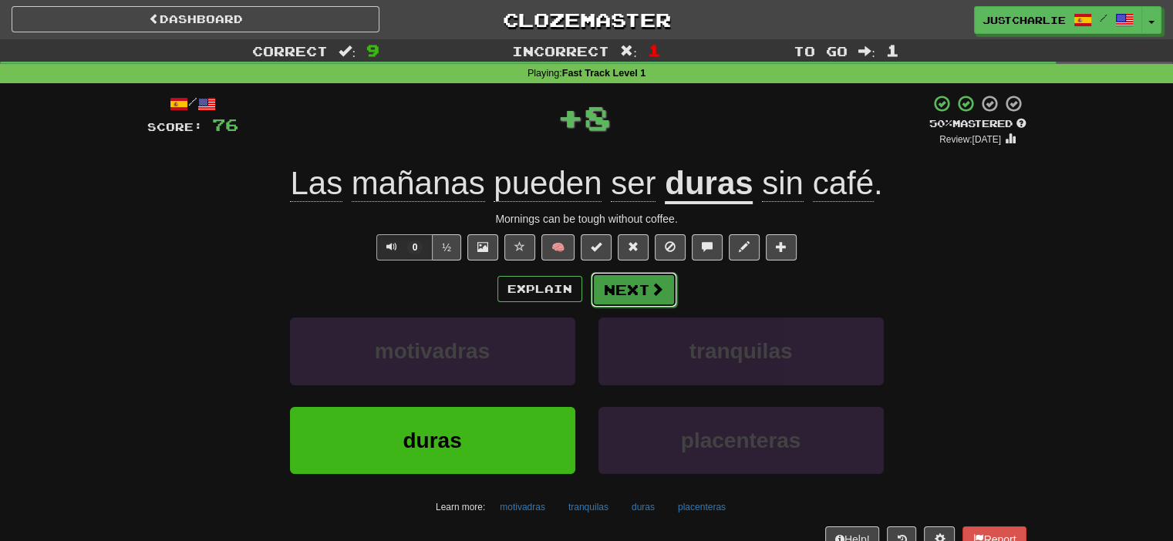
click at [620, 288] on button "Next" at bounding box center [634, 289] width 86 height 35
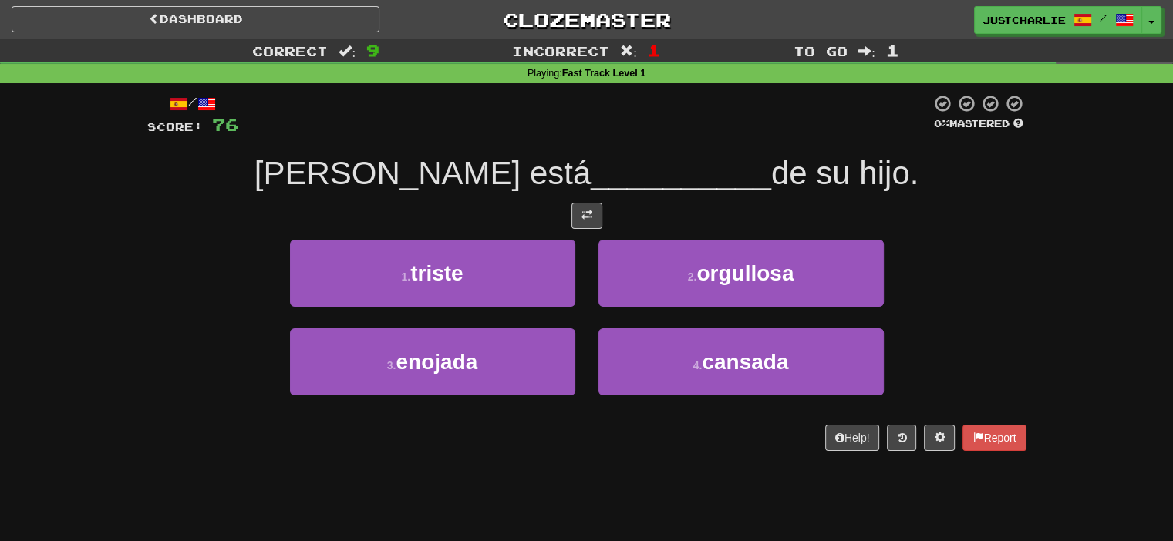
click at [538, 220] on div at bounding box center [586, 216] width 879 height 26
click at [590, 210] on span at bounding box center [587, 215] width 11 height 11
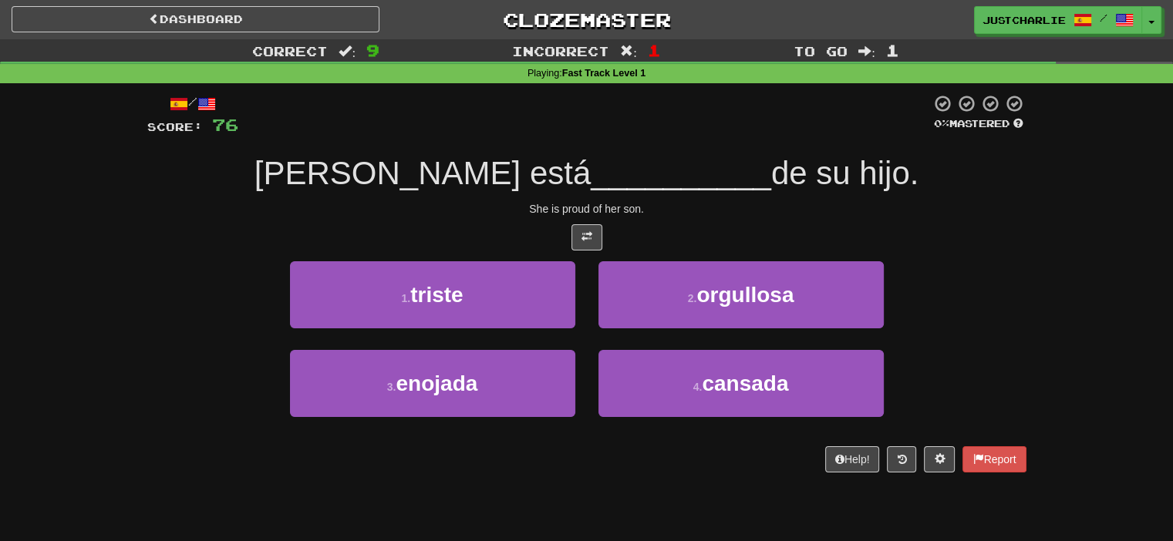
click at [528, 214] on div "She is proud of her son." at bounding box center [586, 208] width 879 height 15
click at [521, 222] on div "/ Score: 76 0 % Mastered Ella está __________ de su hijo. She is proud of her s…" at bounding box center [586, 283] width 879 height 379
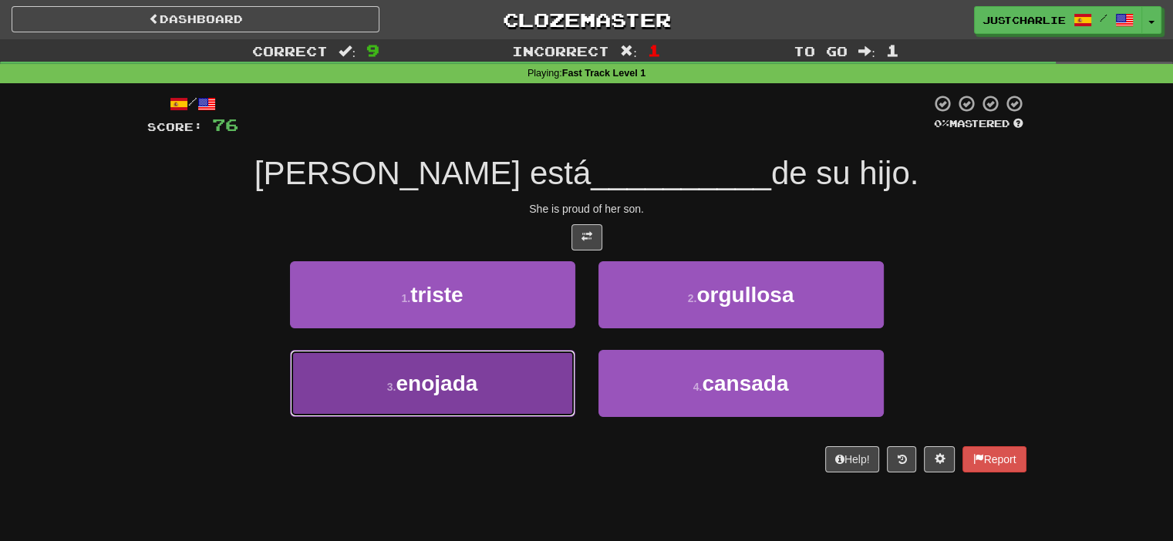
click at [525, 365] on button "3 . enojada" at bounding box center [432, 383] width 285 height 67
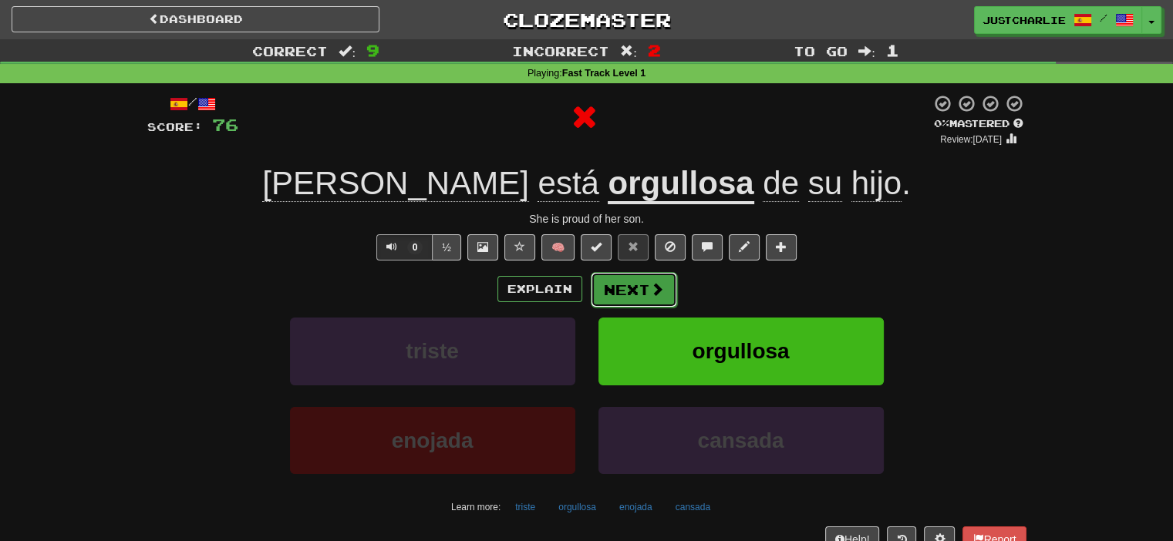
click at [619, 282] on button "Next" at bounding box center [634, 289] width 86 height 35
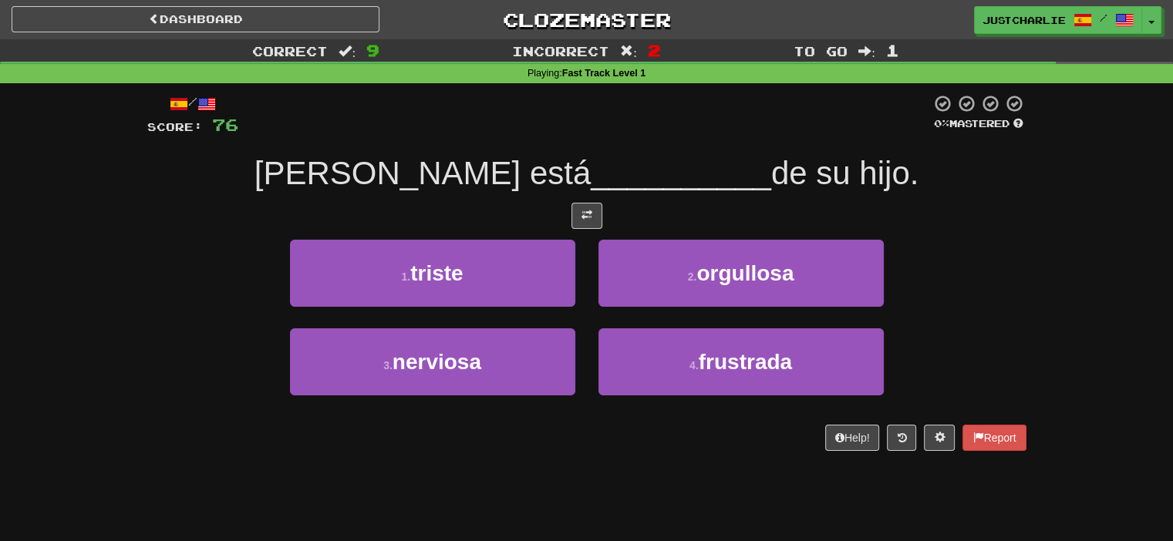
click at [506, 223] on div at bounding box center [586, 216] width 879 height 26
click at [583, 218] on span at bounding box center [587, 215] width 11 height 11
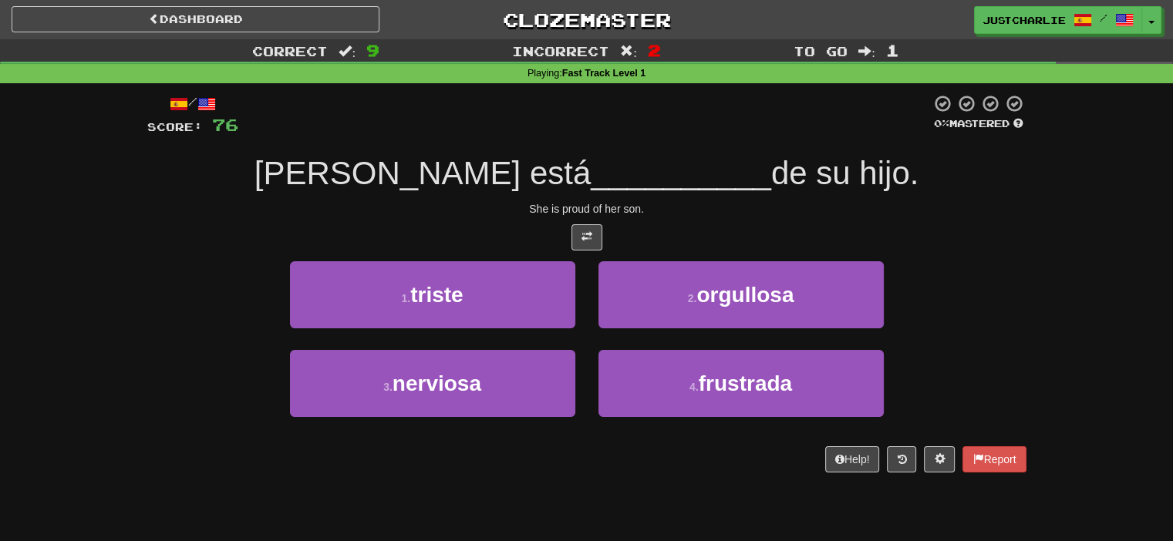
click at [505, 229] on div at bounding box center [586, 237] width 879 height 26
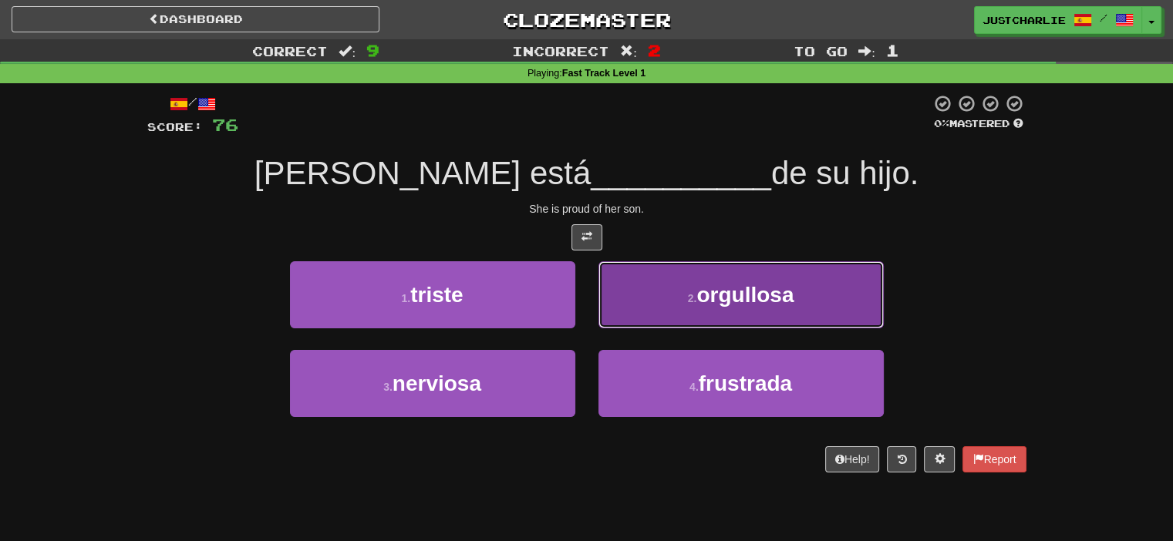
click at [654, 285] on button "2 . orgullosa" at bounding box center [741, 294] width 285 height 67
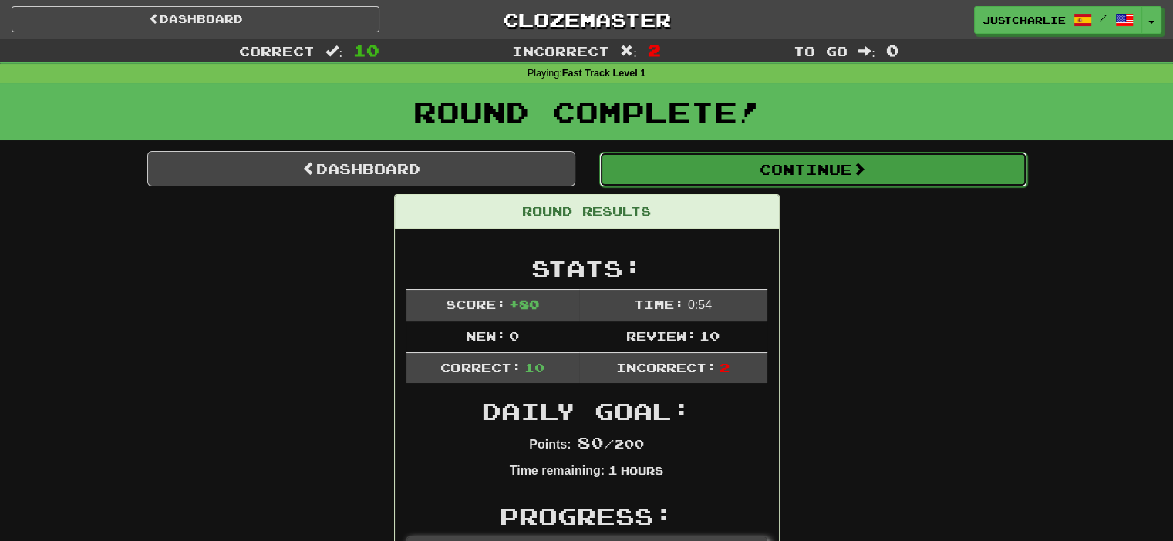
click at [694, 162] on button "Continue" at bounding box center [813, 169] width 428 height 35
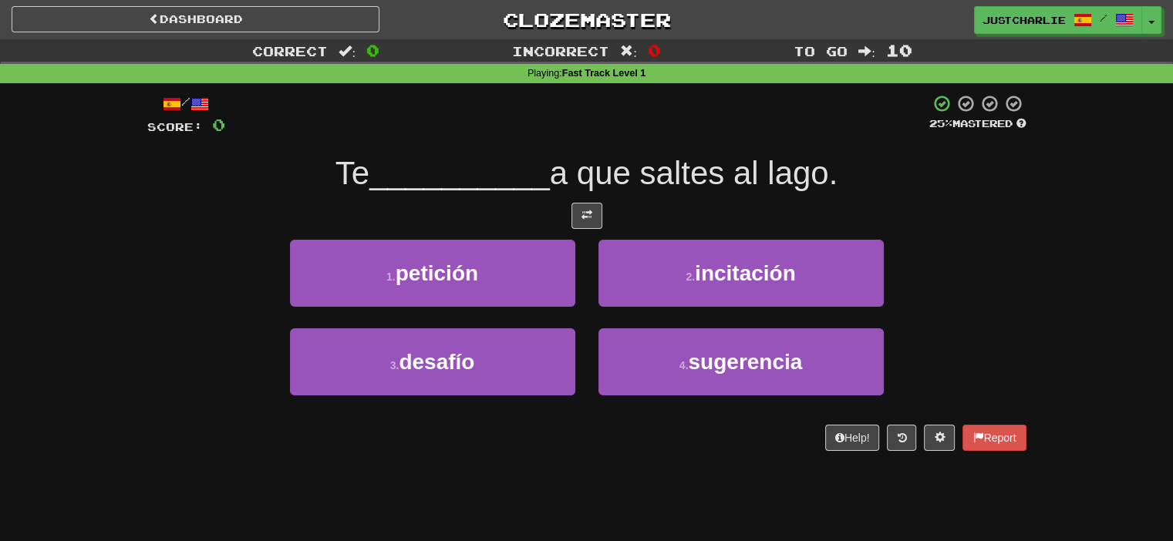
click at [507, 201] on div "/ Score: 0 25 % Mastered Te __________ a que saltes al lago. 1 . petición 2 . i…" at bounding box center [586, 272] width 879 height 357
click at [582, 220] on span at bounding box center [587, 215] width 11 height 11
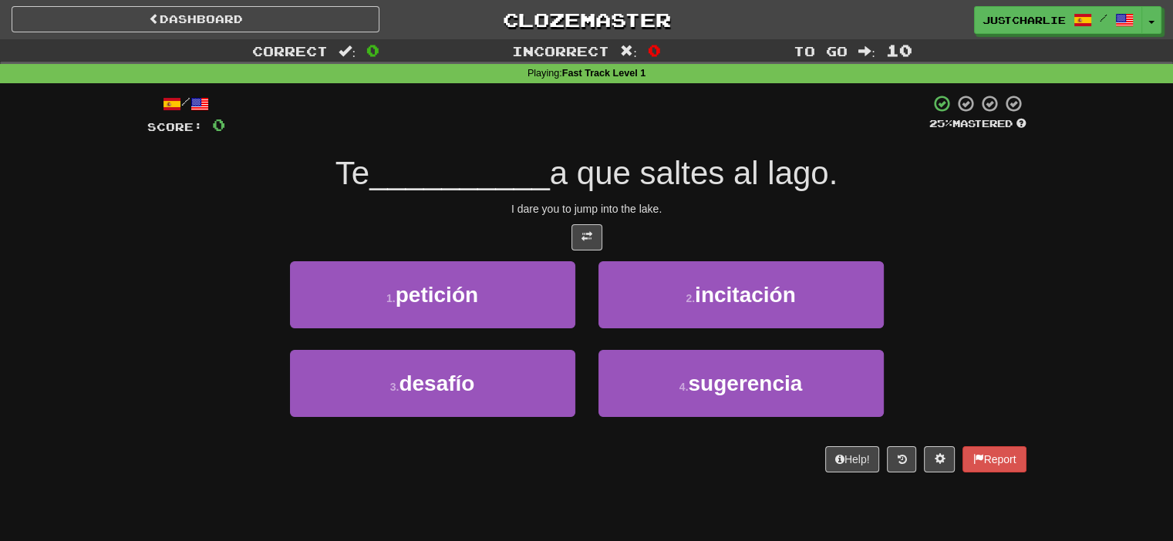
click at [495, 225] on div at bounding box center [586, 237] width 879 height 26
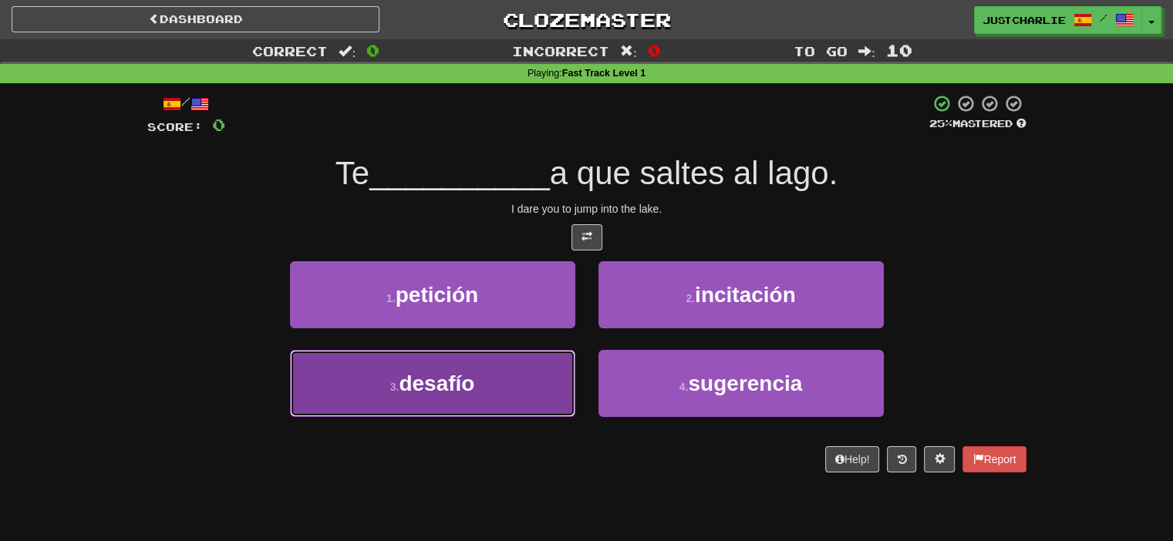
click at [517, 369] on button "3 . desafío" at bounding box center [432, 383] width 285 height 67
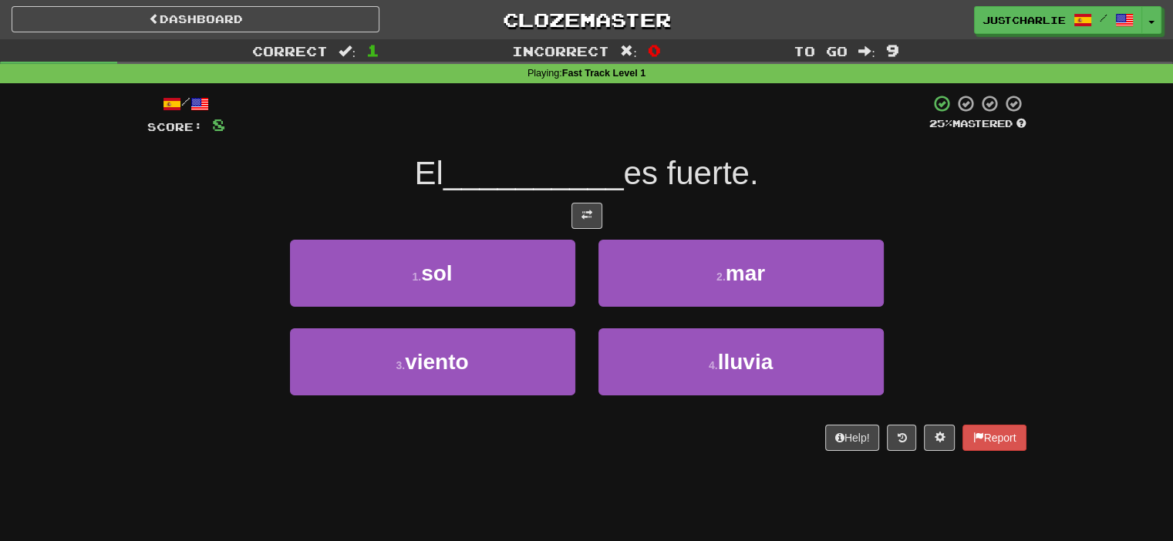
drag, startPoint x: 623, startPoint y: 211, endPoint x: 603, endPoint y: 211, distance: 20.1
click at [620, 211] on div at bounding box center [586, 216] width 879 height 26
click at [603, 211] on div at bounding box center [586, 216] width 879 height 26
drag, startPoint x: 549, startPoint y: 230, endPoint x: 556, endPoint y: 225, distance: 8.3
click at [549, 229] on div "/ Score: 8 25 % Mastered El __________ es fuerte. 1 . sol 2 . mar 3 . viento 4 …" at bounding box center [586, 272] width 879 height 357
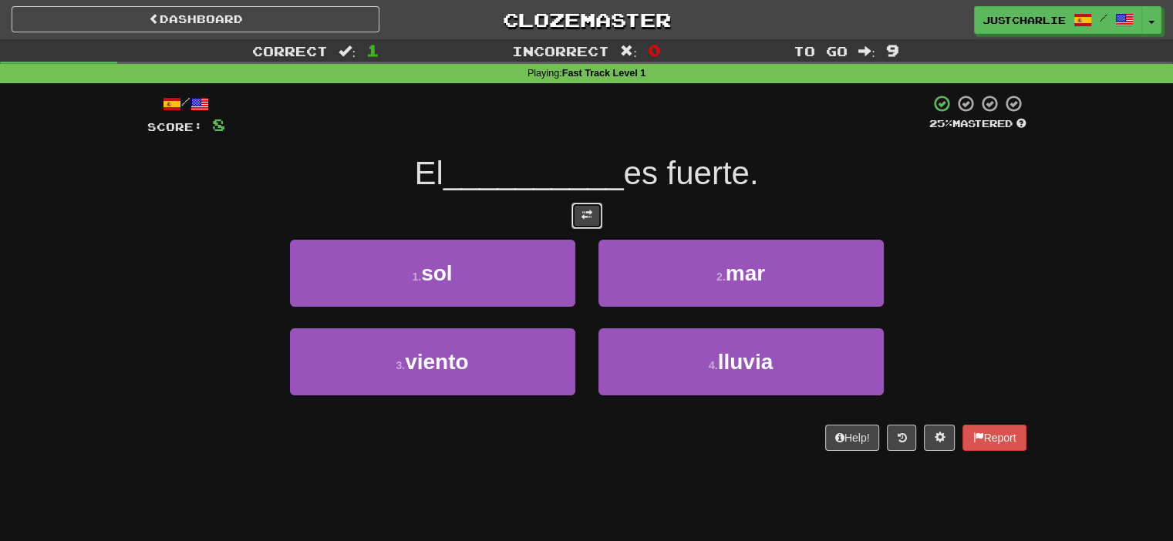
click at [582, 214] on span at bounding box center [587, 215] width 11 height 11
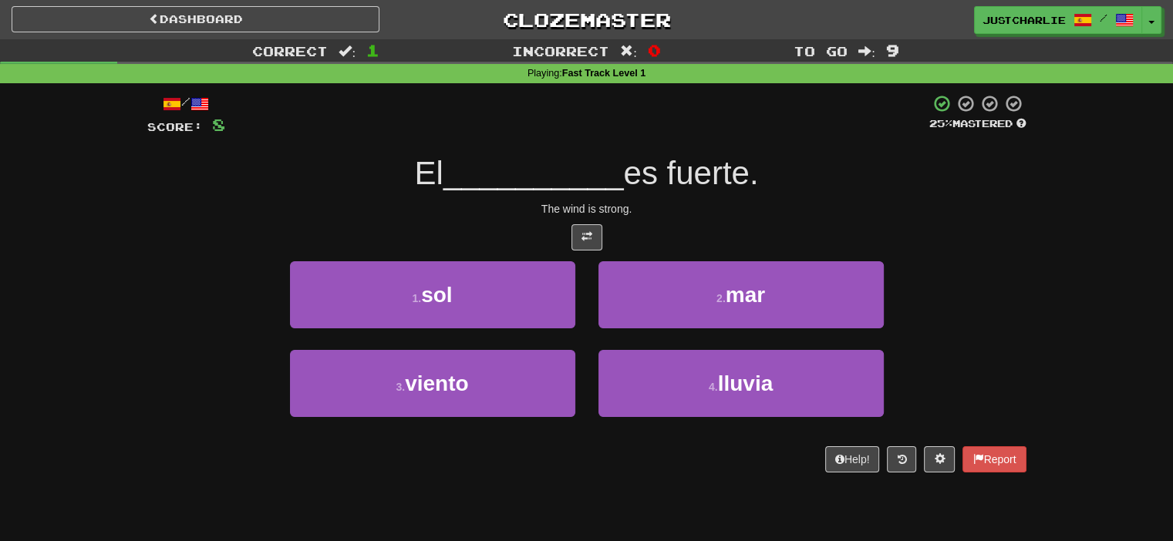
click at [516, 228] on div at bounding box center [586, 237] width 879 height 26
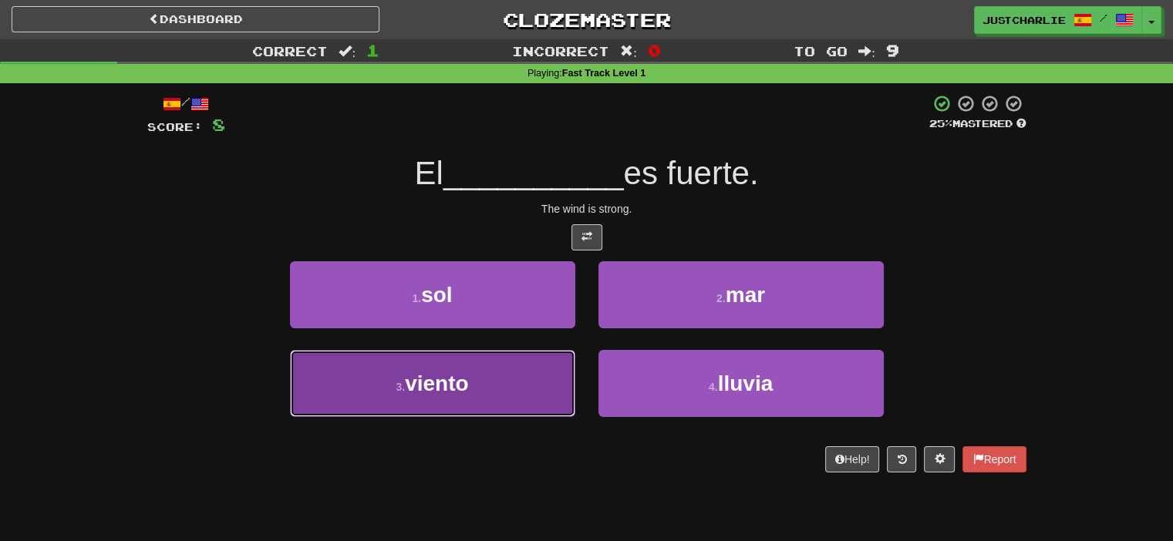
click at [512, 373] on button "3 . viento" at bounding box center [432, 383] width 285 height 67
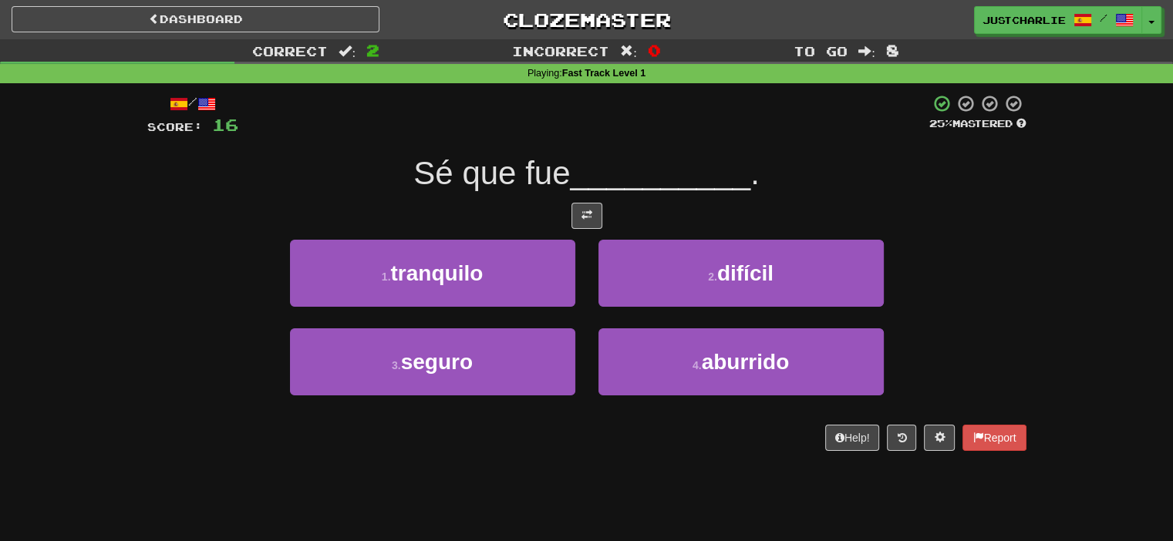
click at [503, 216] on div at bounding box center [586, 216] width 879 height 26
click at [586, 214] on span at bounding box center [587, 215] width 11 height 11
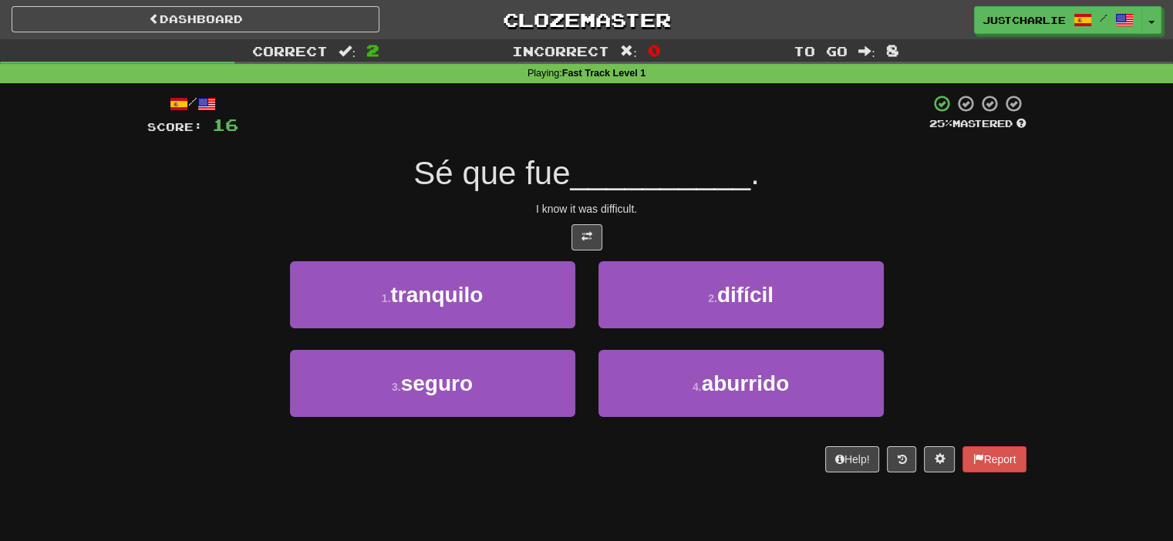
click at [520, 232] on div at bounding box center [586, 237] width 879 height 26
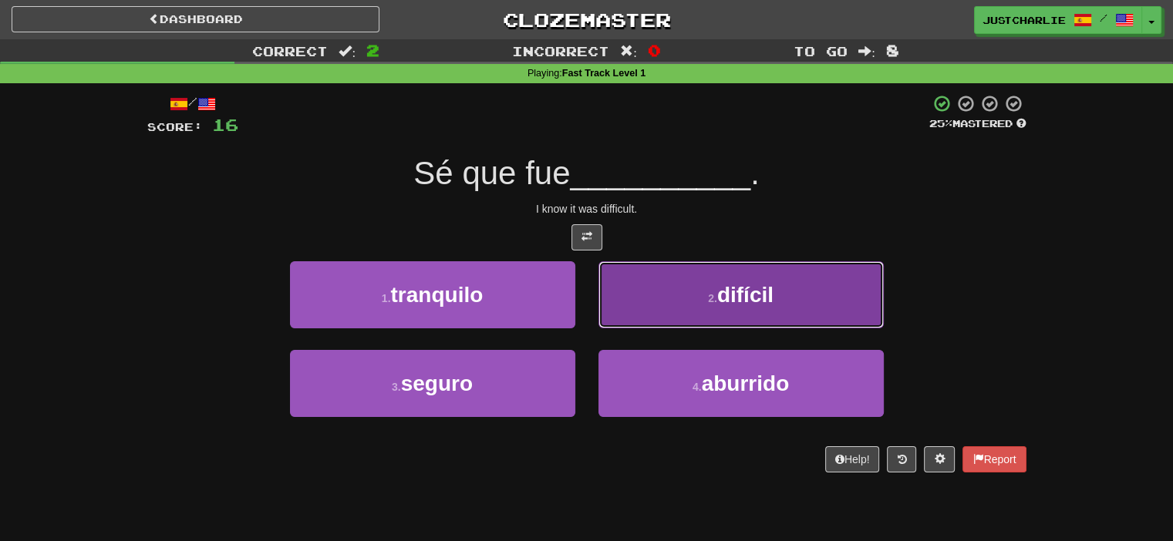
click at [645, 288] on button "2 . difícil" at bounding box center [741, 294] width 285 height 67
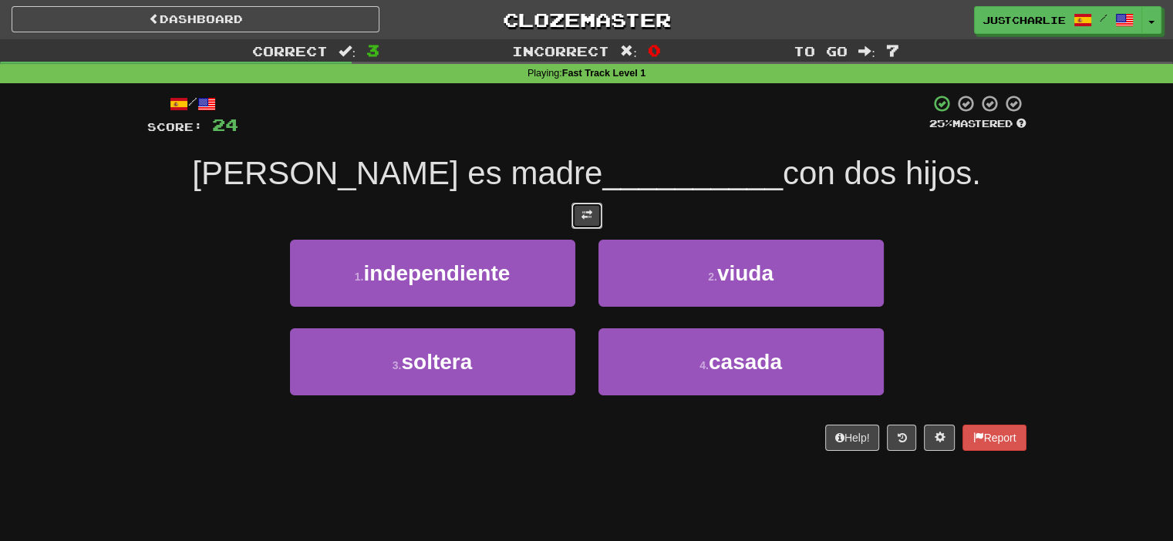
click at [583, 216] on span at bounding box center [587, 215] width 11 height 11
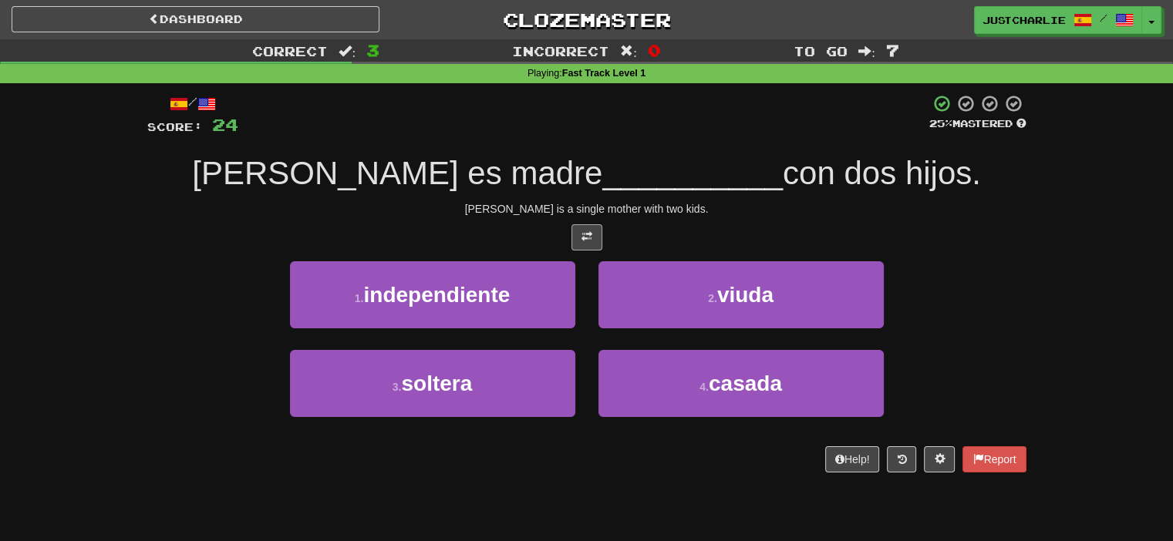
click at [521, 214] on div "Sarah is a single mother with two kids." at bounding box center [586, 208] width 879 height 15
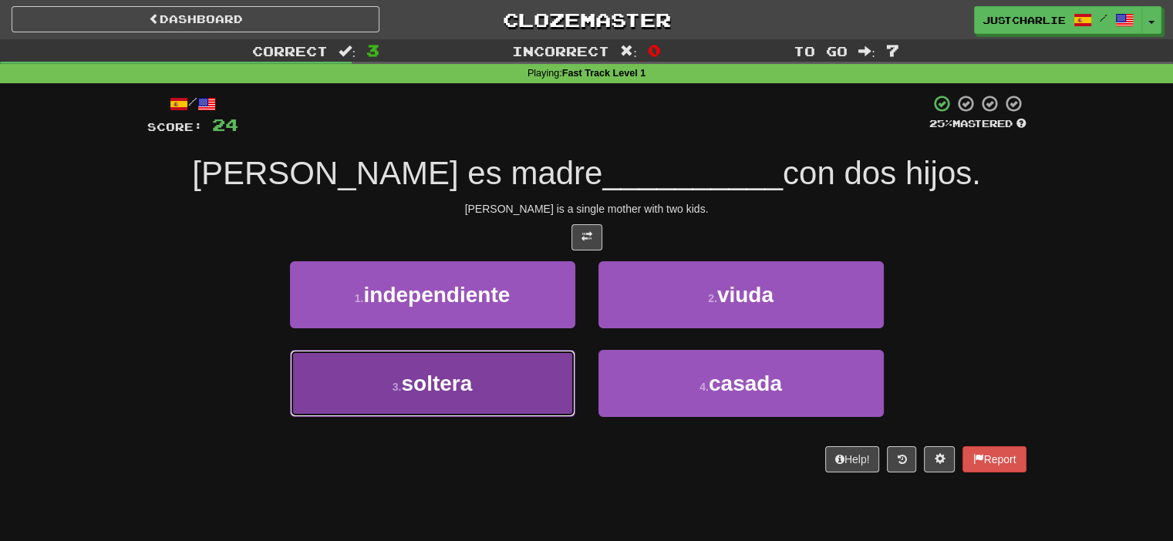
click at [532, 400] on button "3 . soltera" at bounding box center [432, 383] width 285 height 67
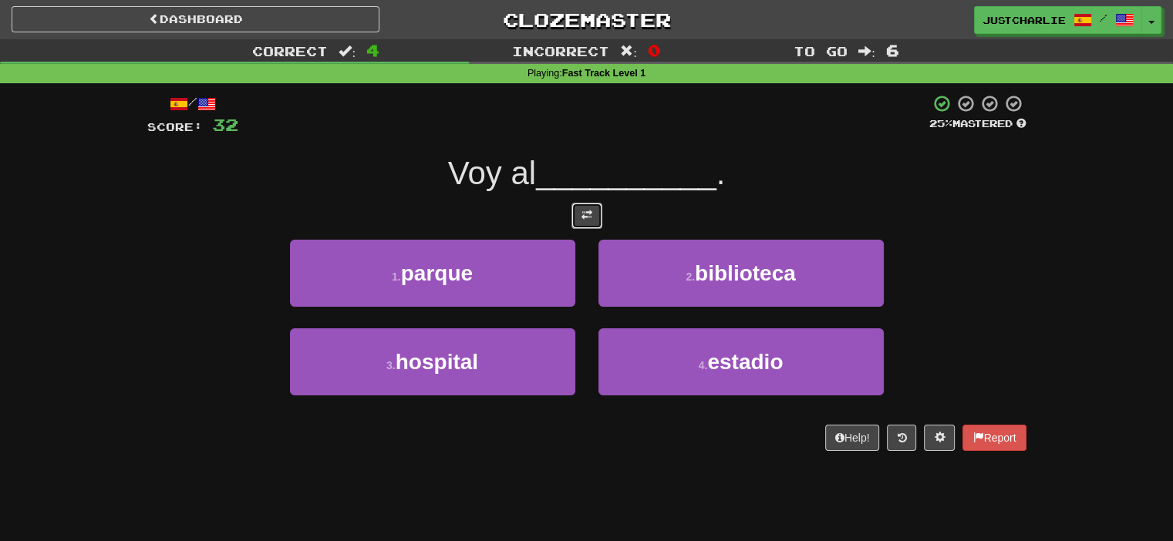
drag, startPoint x: 595, startPoint y: 211, endPoint x: 544, endPoint y: 218, distance: 52.1
click at [595, 211] on button at bounding box center [587, 216] width 31 height 26
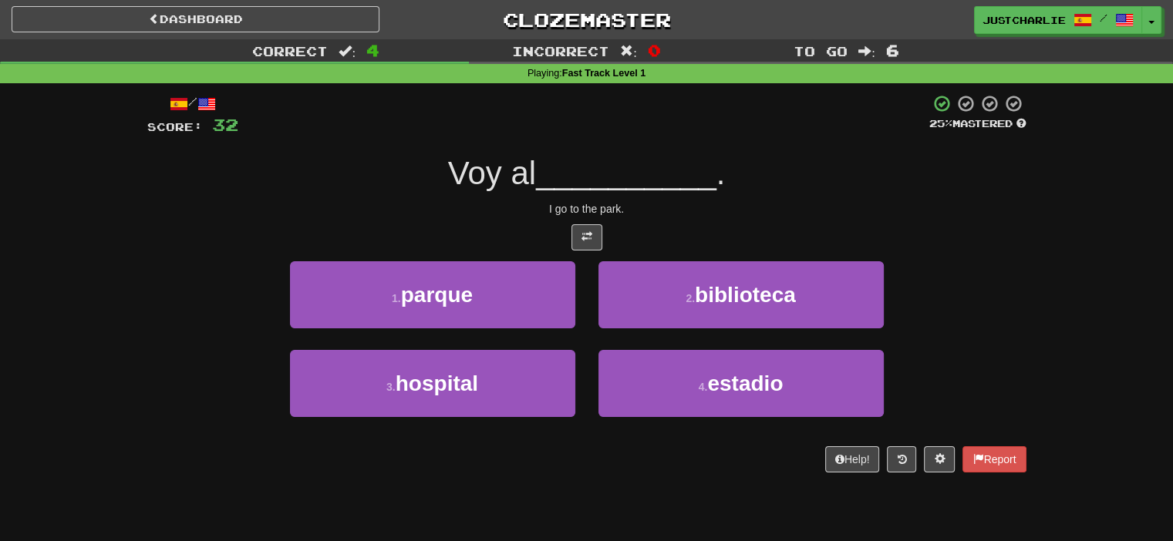
click at [531, 221] on div "/ Score: 32 25 % Mastered Voy al __________ . I go to the park. 1 . parque 2 . …" at bounding box center [586, 283] width 879 height 379
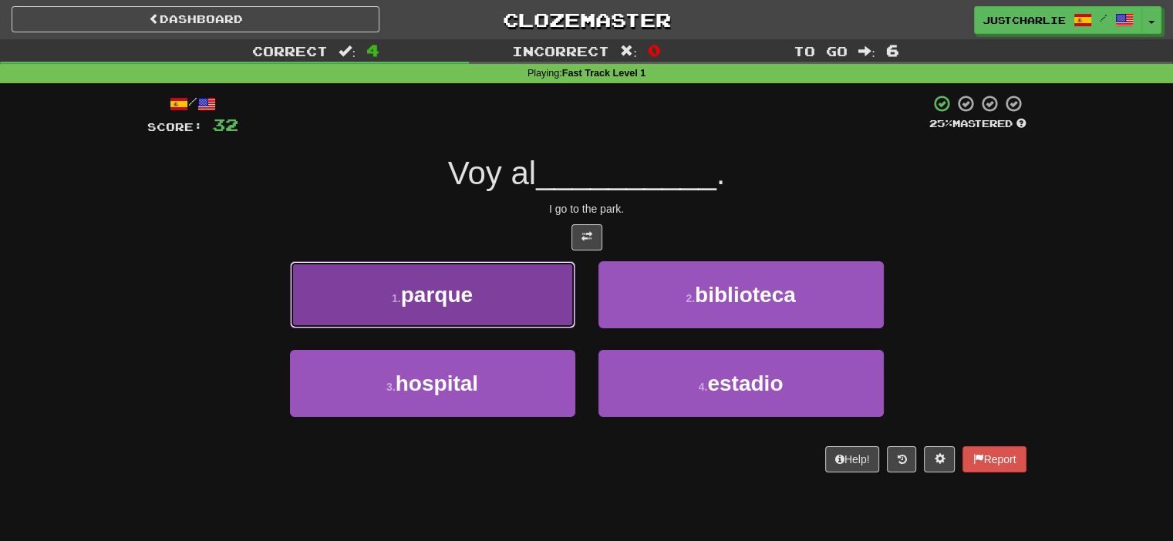
click at [514, 297] on button "1 . parque" at bounding box center [432, 294] width 285 height 67
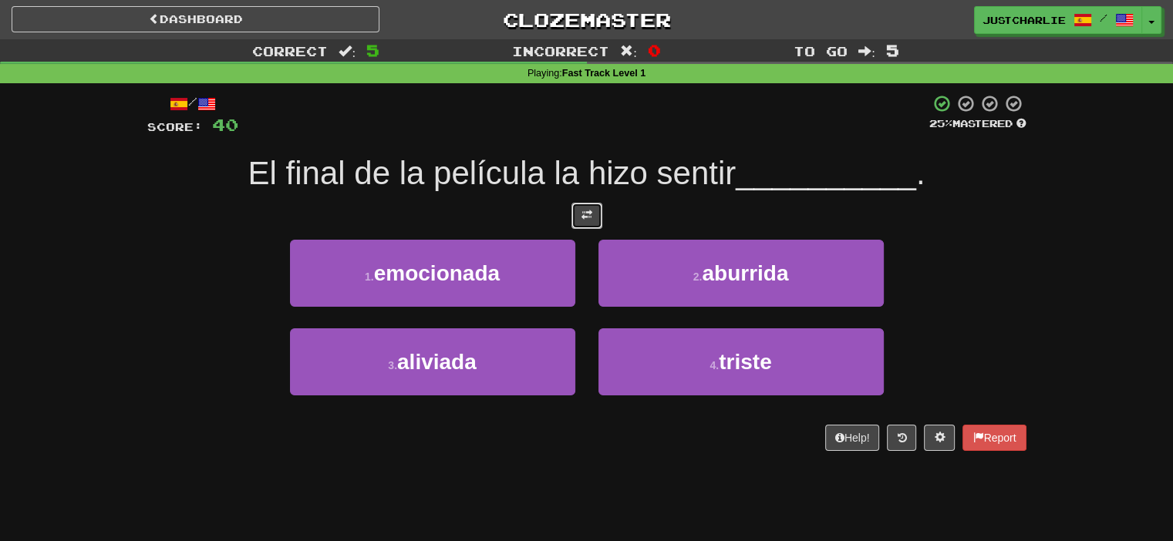
click at [582, 204] on button at bounding box center [587, 216] width 31 height 26
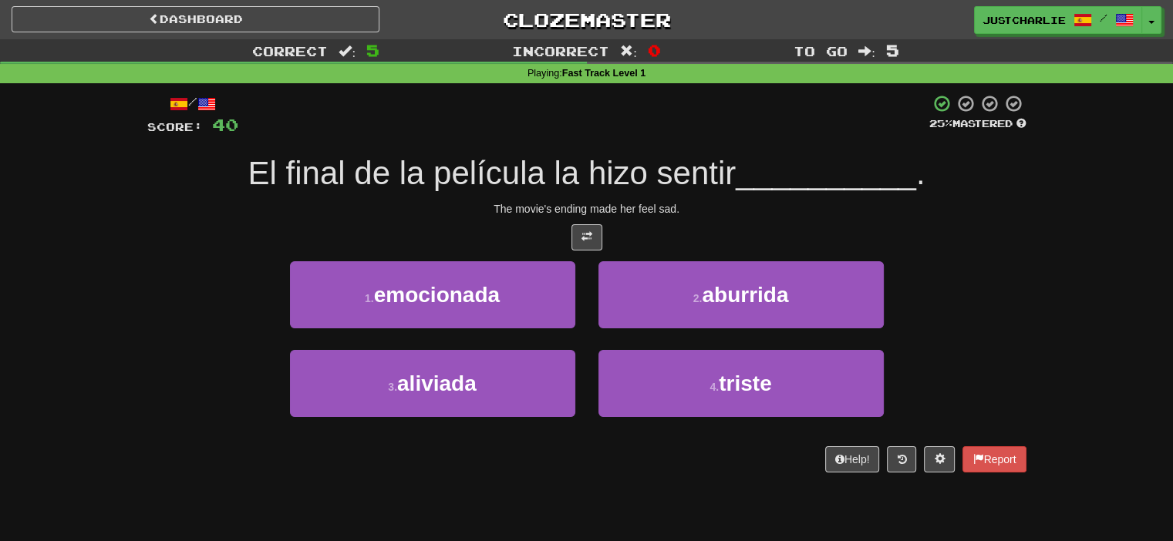
click at [529, 216] on div "The movie's ending made her feel sad." at bounding box center [586, 208] width 879 height 15
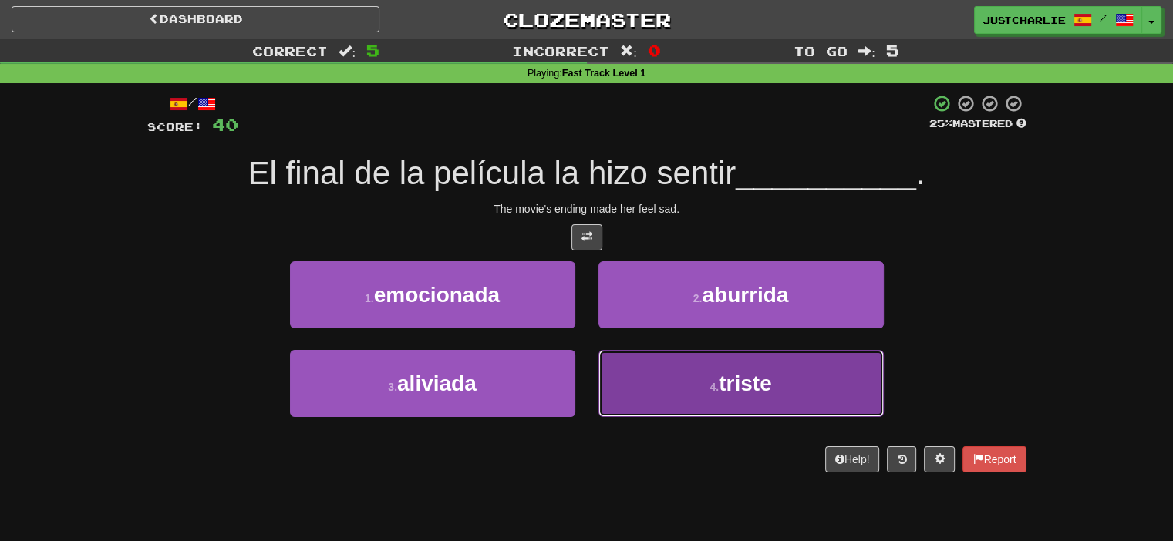
click at [703, 370] on button "4 . triste" at bounding box center [741, 383] width 285 height 67
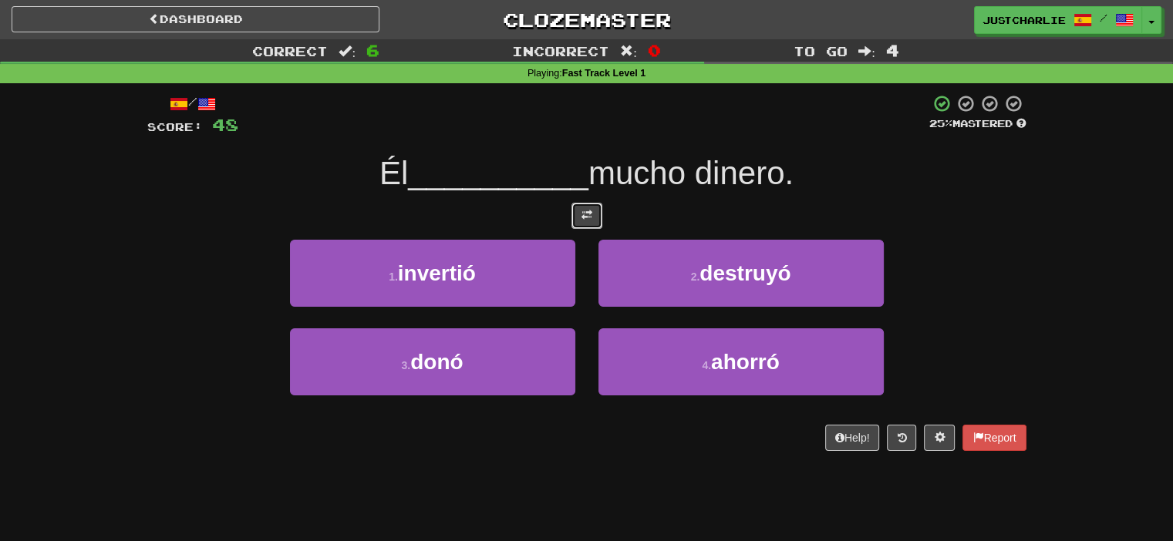
click at [583, 210] on span at bounding box center [587, 215] width 11 height 11
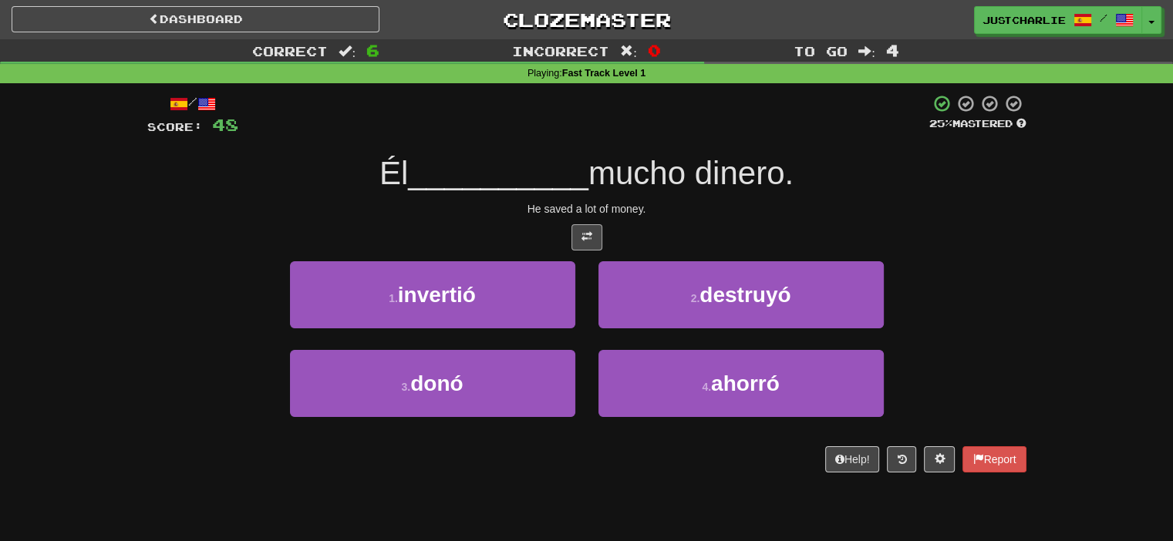
click at [521, 214] on div "He saved a lot of money." at bounding box center [586, 208] width 879 height 15
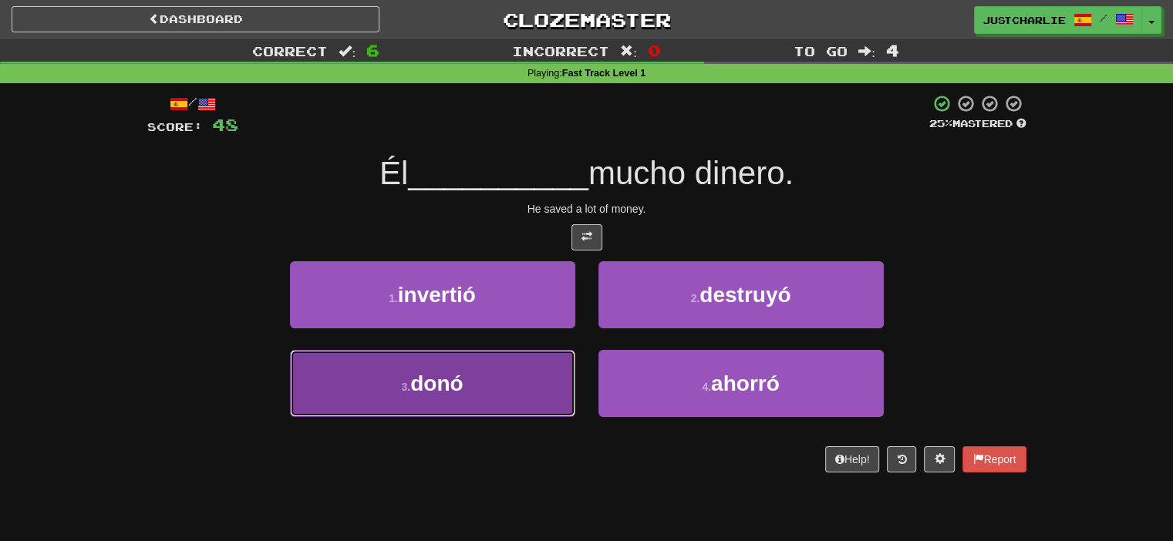
click at [562, 375] on button "3 . donó" at bounding box center [432, 383] width 285 height 67
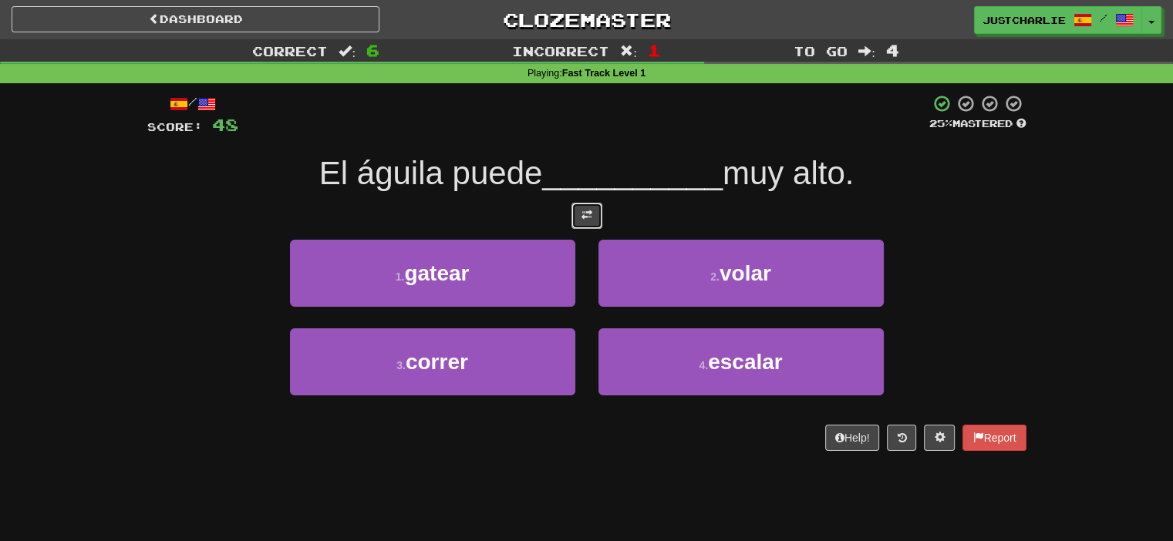
click at [599, 221] on button at bounding box center [587, 216] width 31 height 26
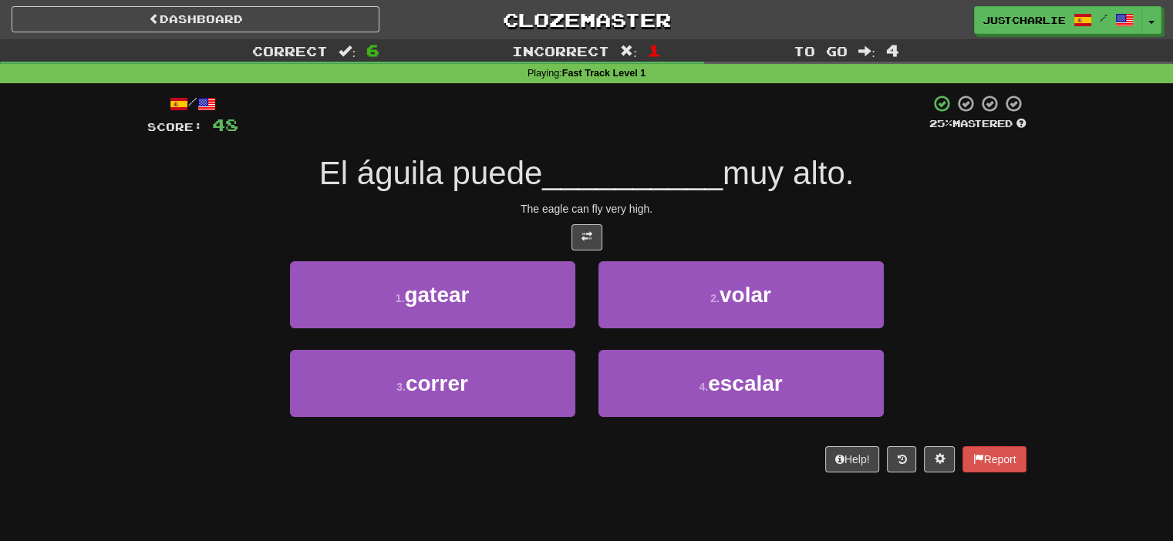
click at [528, 226] on div at bounding box center [586, 237] width 879 height 26
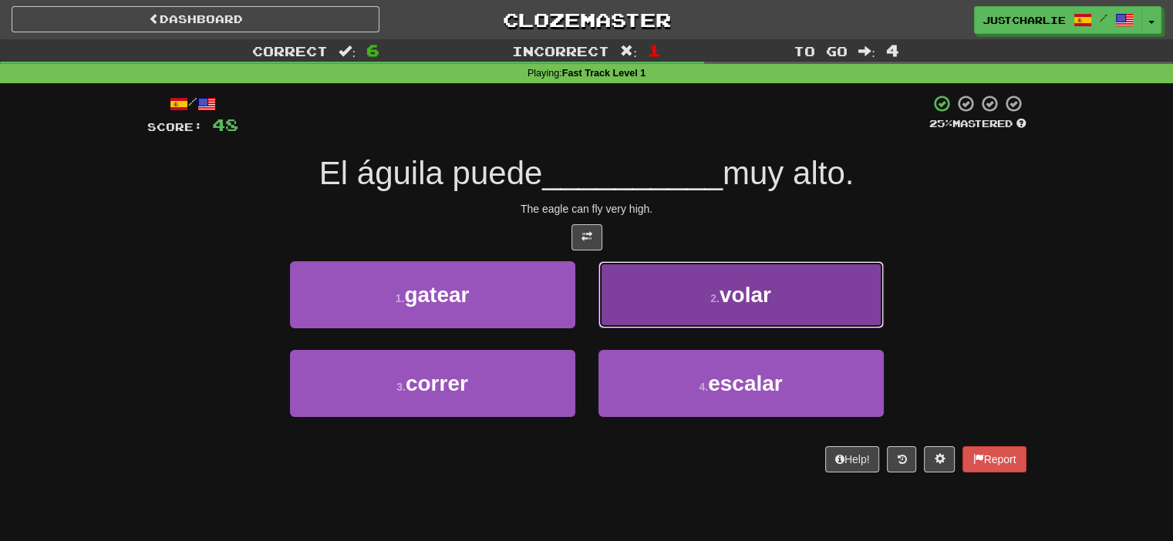
click at [641, 292] on button "2 . volar" at bounding box center [741, 294] width 285 height 67
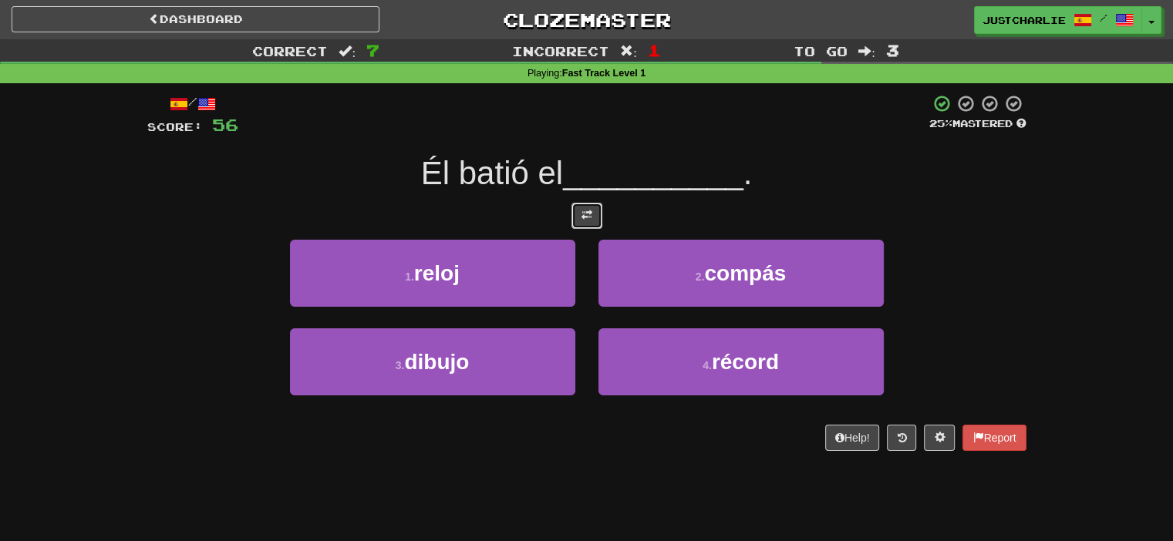
click at [582, 221] on button at bounding box center [587, 216] width 31 height 26
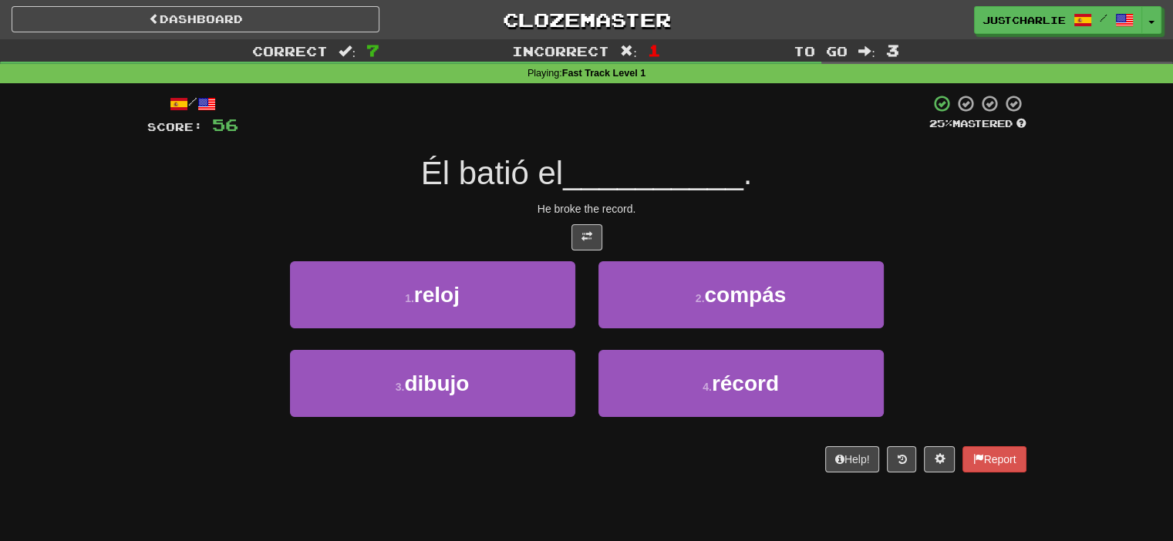
click at [534, 229] on div at bounding box center [586, 237] width 879 height 26
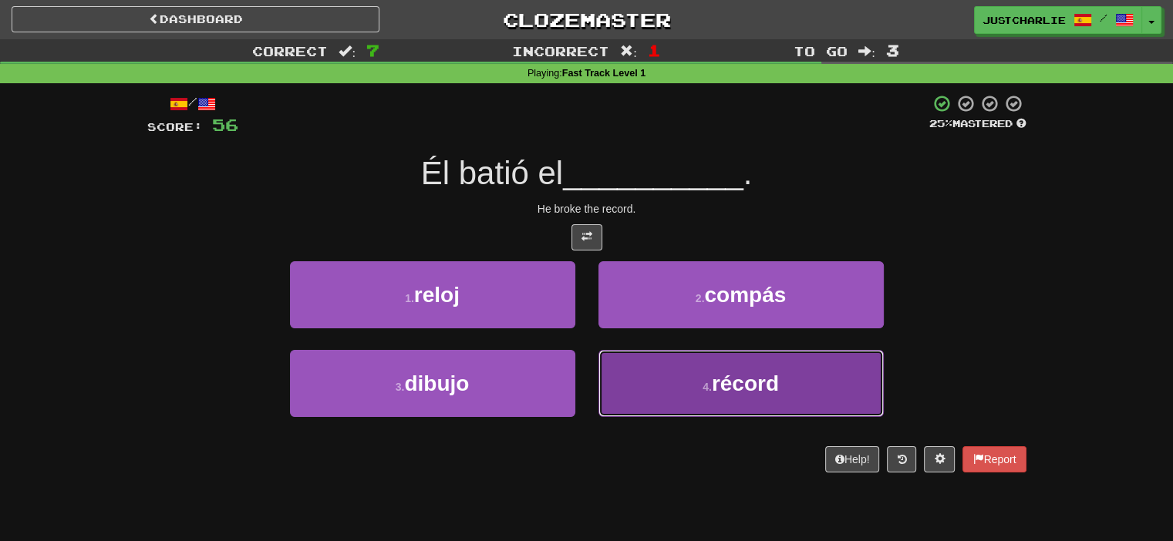
click at [653, 386] on button "4 . récord" at bounding box center [741, 383] width 285 height 67
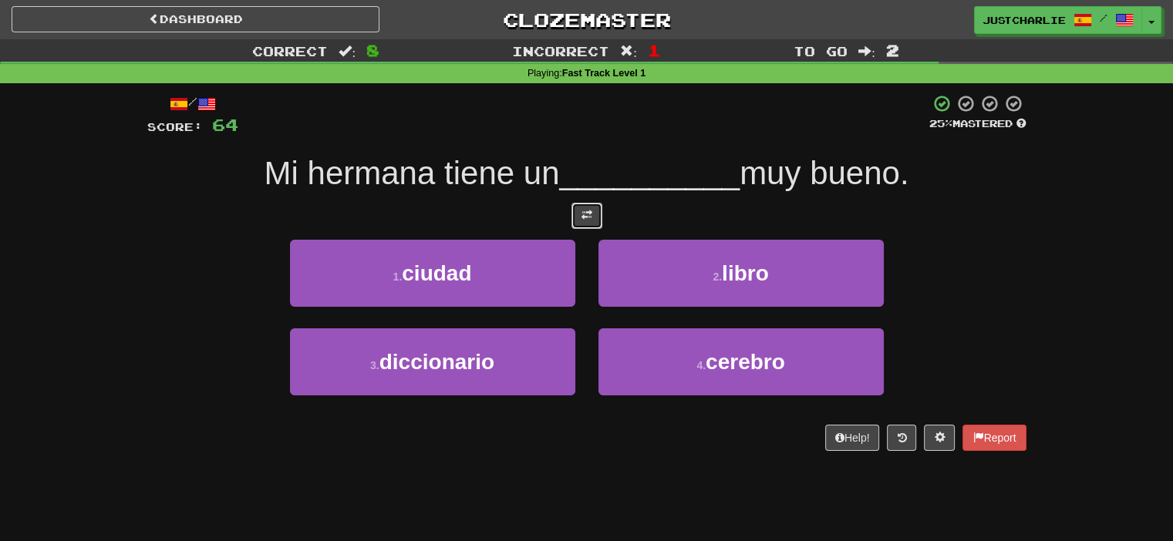
click at [599, 216] on button at bounding box center [587, 216] width 31 height 26
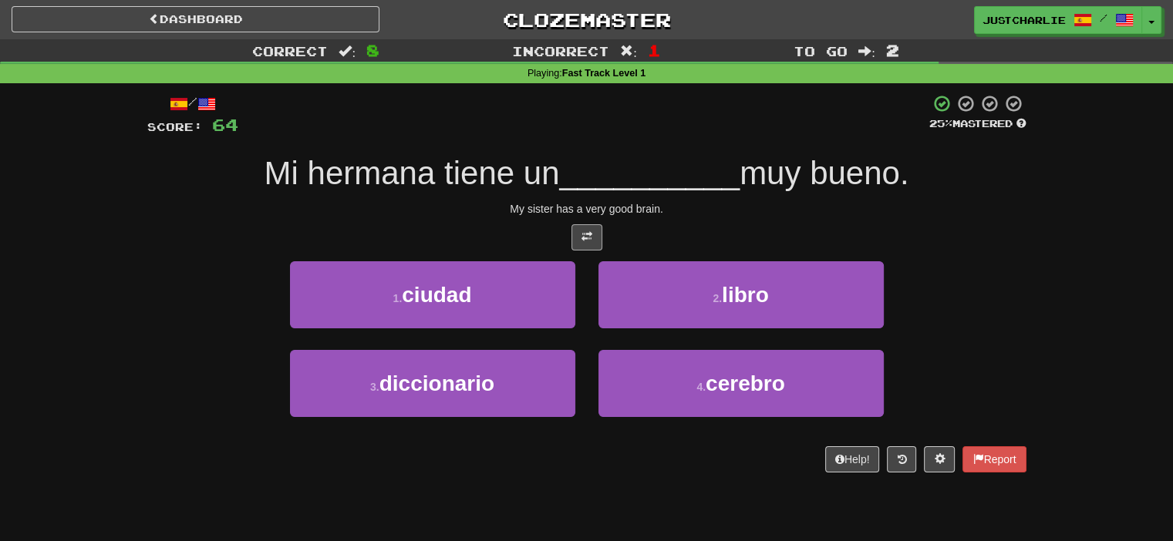
click at [568, 215] on div "My sister has a very good brain." at bounding box center [586, 208] width 879 height 15
click at [536, 218] on div "/ Score: 64 25 % Mastered Mi hermana tiene un __________ muy bueno. My sister h…" at bounding box center [586, 283] width 879 height 379
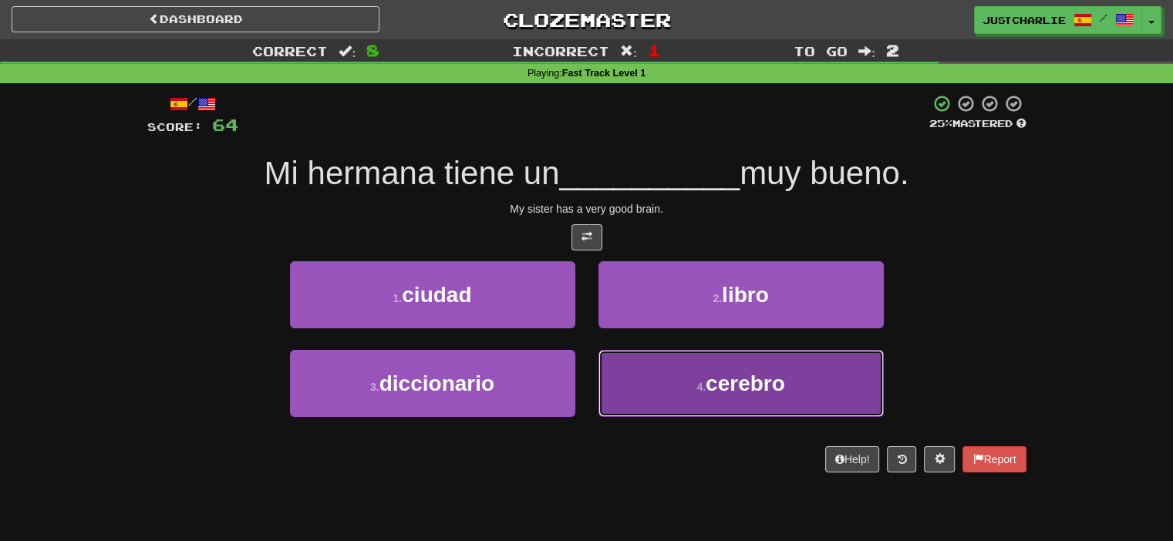
click at [639, 385] on button "4 . cerebro" at bounding box center [741, 383] width 285 height 67
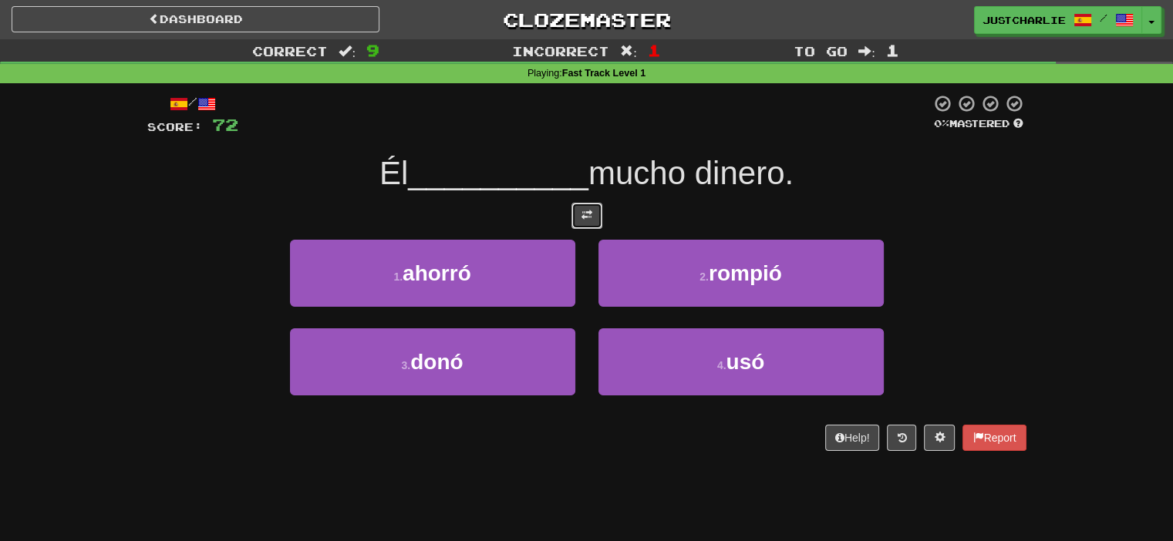
click at [589, 211] on span at bounding box center [587, 215] width 11 height 11
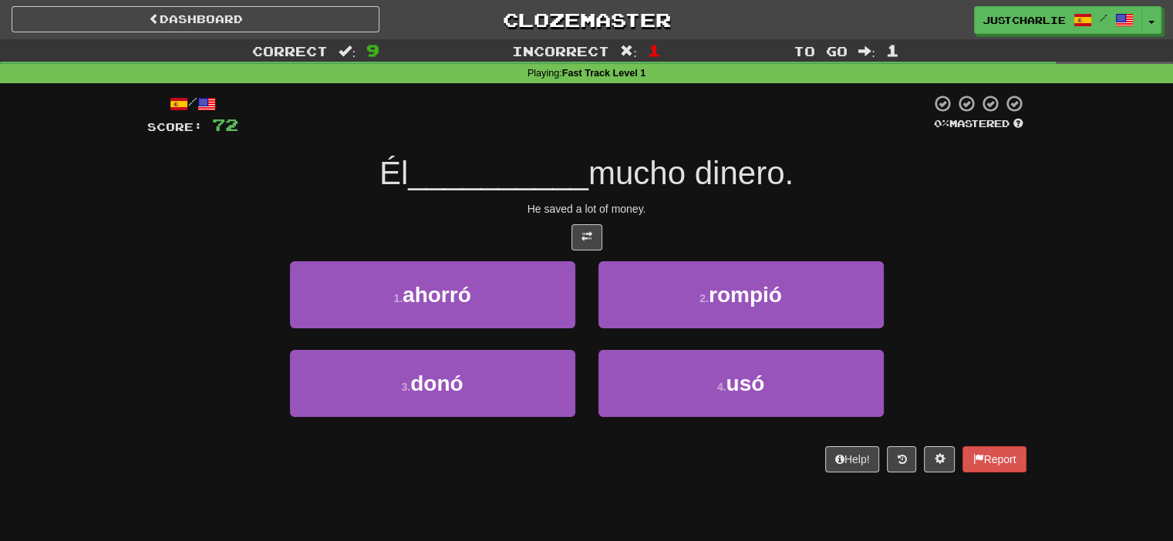
click at [555, 217] on div "/ Score: 72 0 % Mastered Él __________ mucho dinero. He saved a lot of money. 1…" at bounding box center [586, 283] width 879 height 379
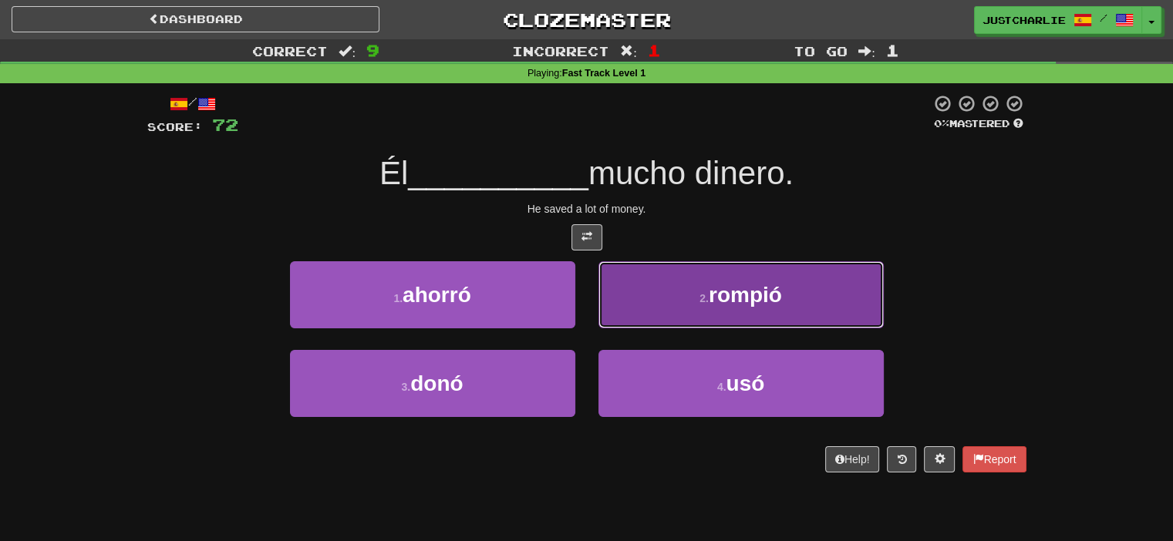
click at [636, 304] on button "2 . rompió" at bounding box center [741, 294] width 285 height 67
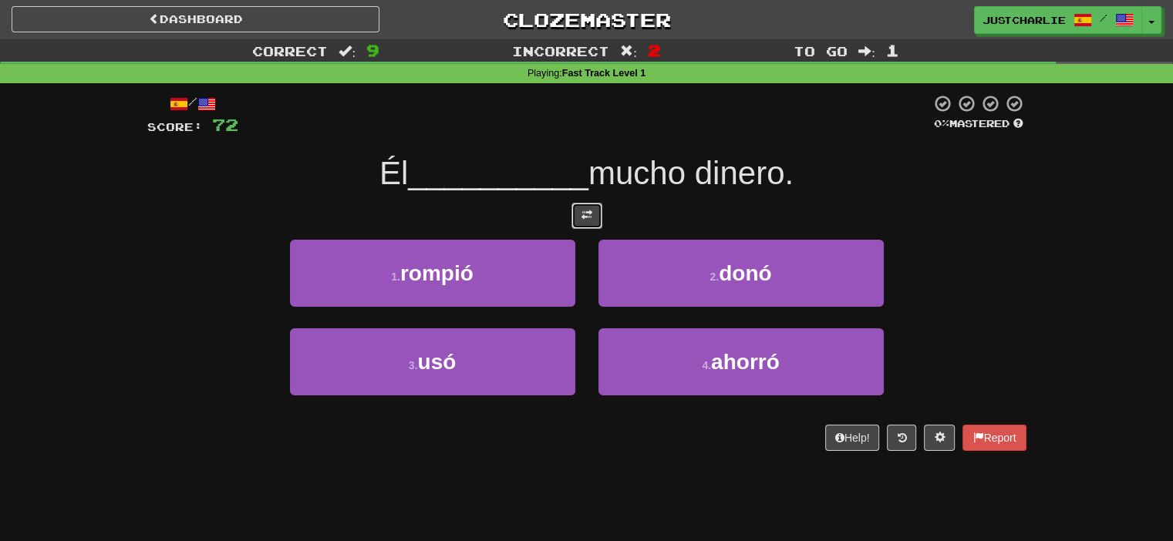
click at [592, 217] on button at bounding box center [587, 216] width 31 height 26
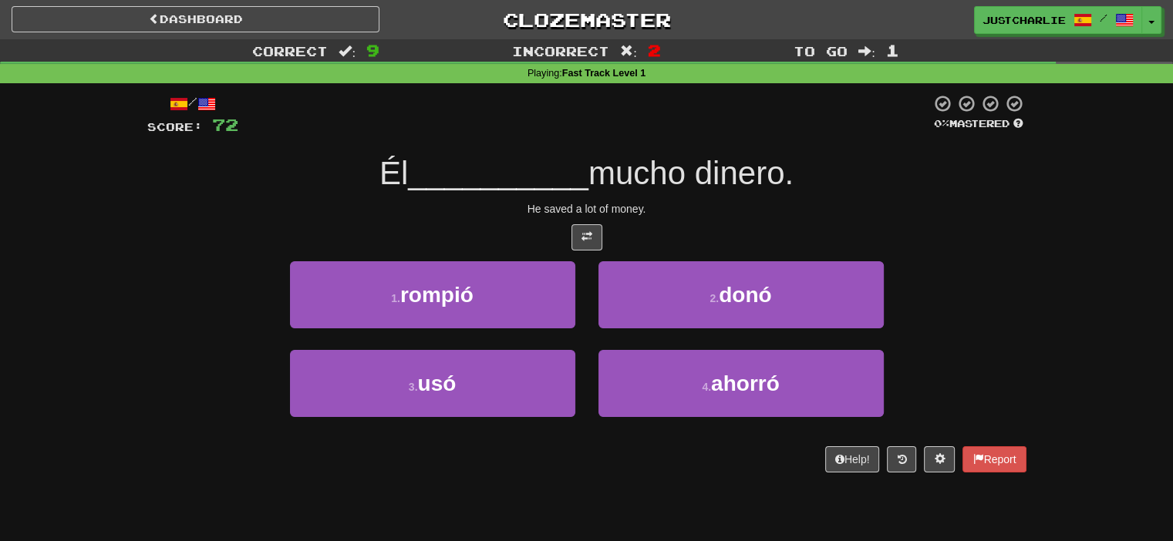
click at [544, 228] on div at bounding box center [586, 237] width 879 height 26
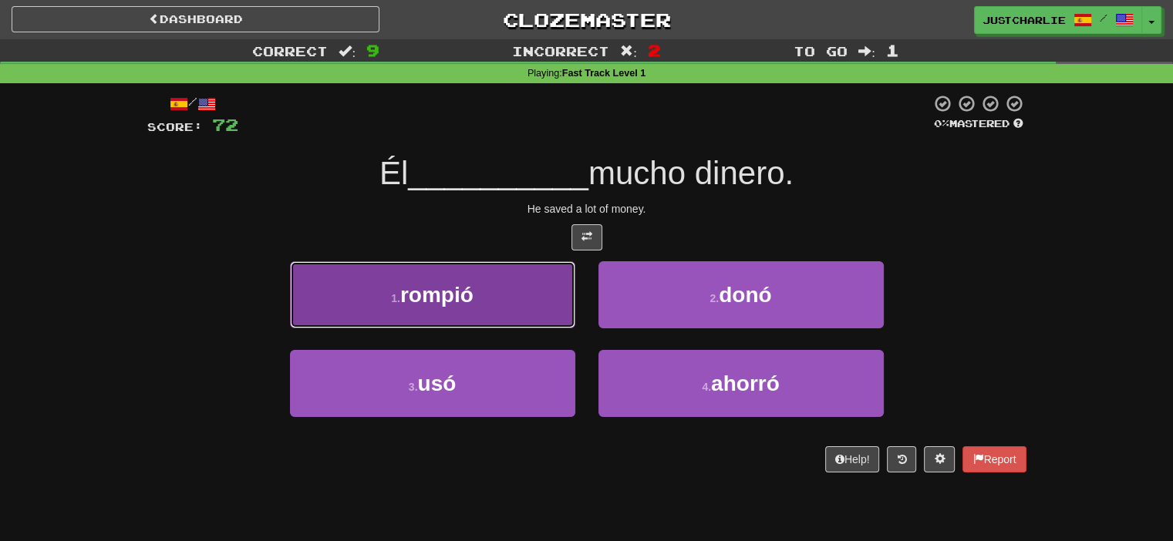
click at [531, 320] on button "1 . rompió" at bounding box center [432, 294] width 285 height 67
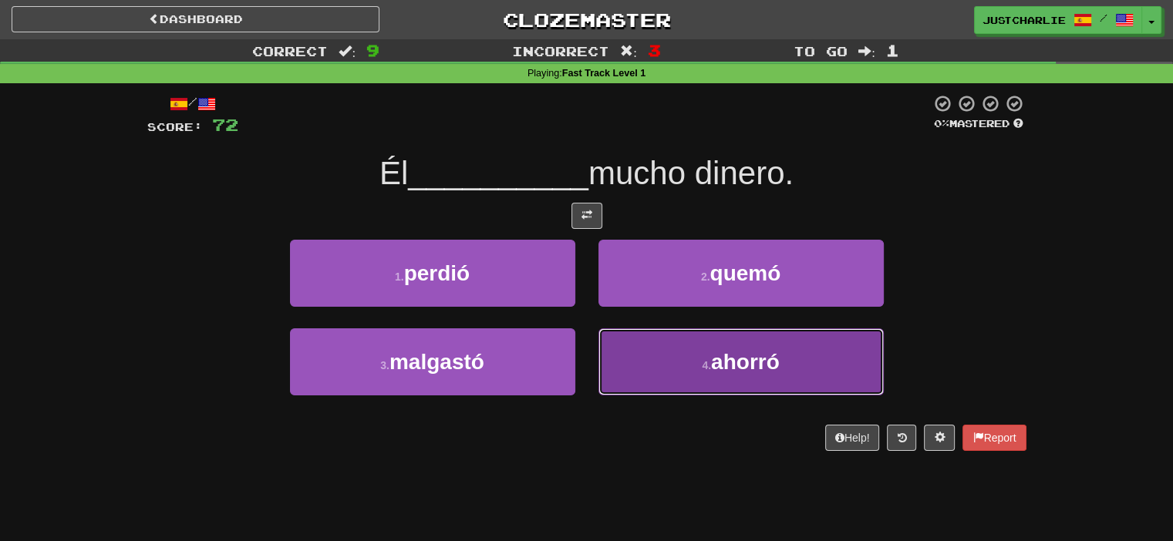
click at [660, 353] on button "4 . ahorró" at bounding box center [741, 362] width 285 height 67
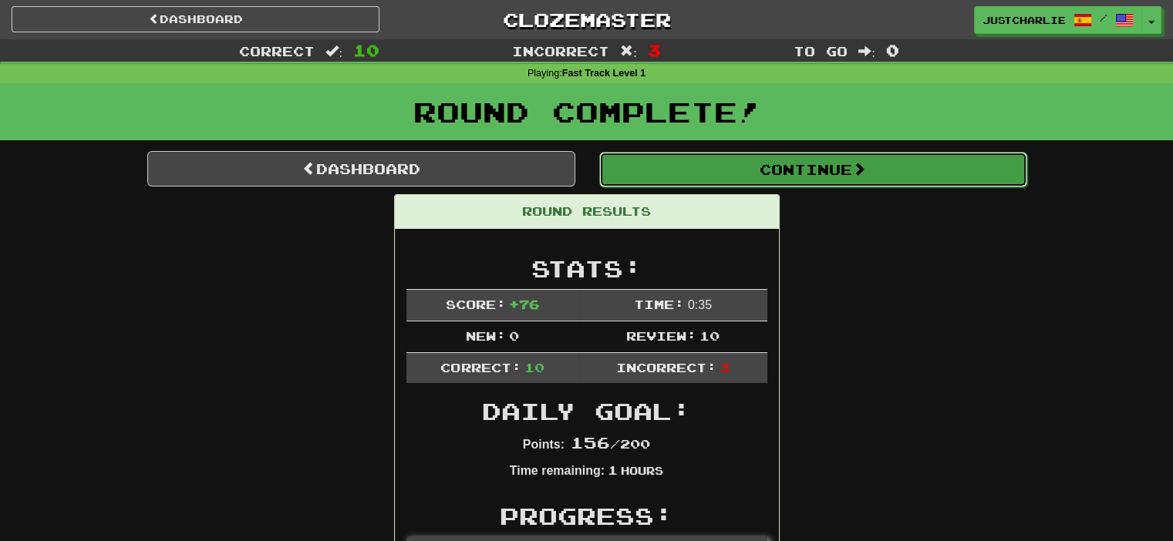
click at [672, 167] on button "Continue" at bounding box center [813, 169] width 428 height 35
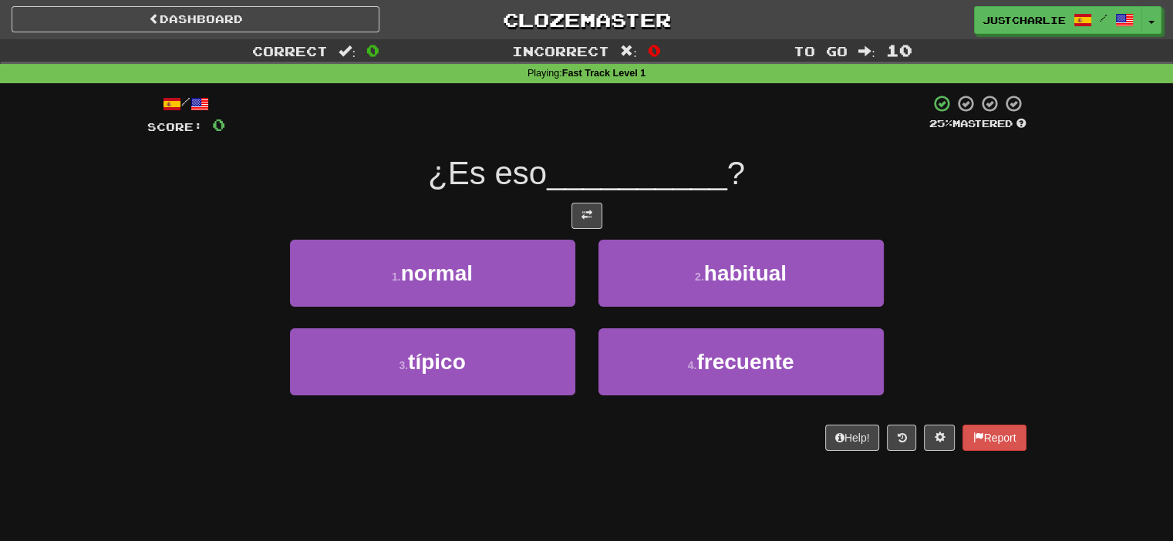
click at [486, 223] on div at bounding box center [586, 216] width 879 height 26
click at [566, 225] on div at bounding box center [586, 216] width 879 height 26
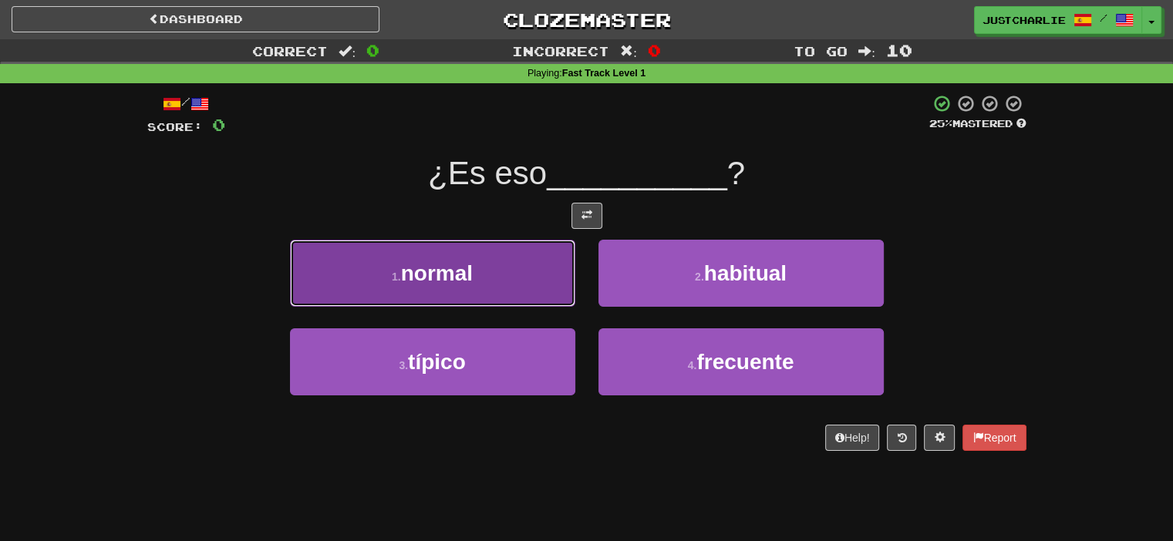
click at [521, 258] on button "1 . normal" at bounding box center [432, 273] width 285 height 67
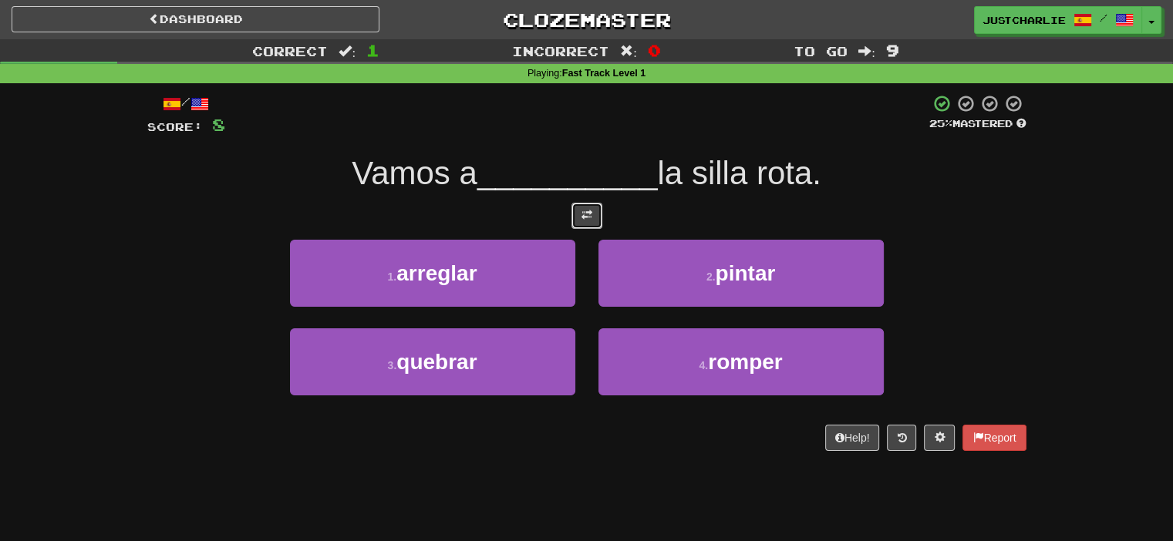
click at [580, 206] on button at bounding box center [587, 216] width 31 height 26
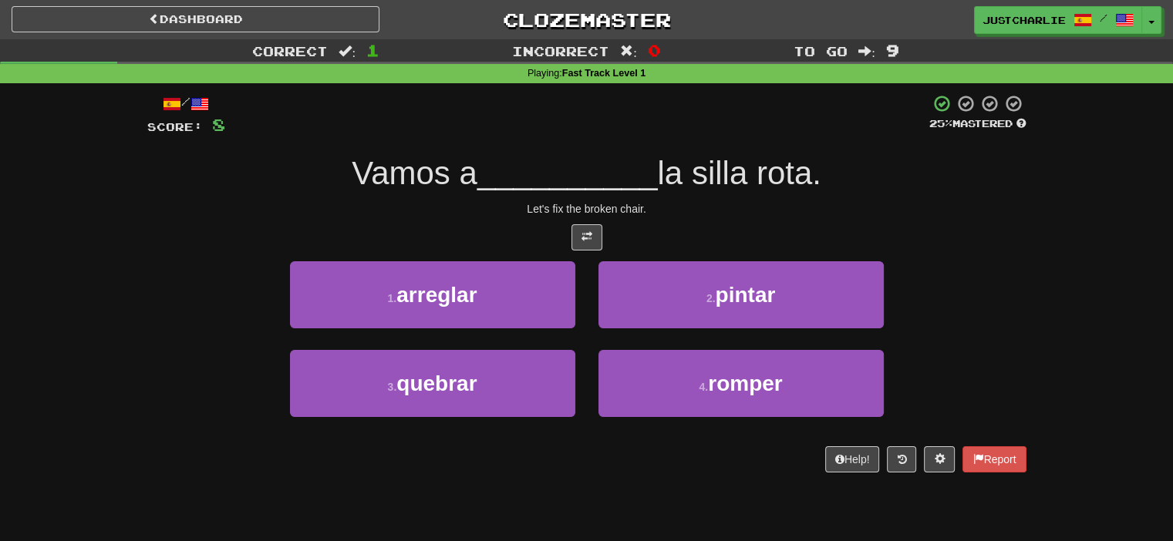
click at [518, 221] on div "/ Score: 8 25 % Mastered Vamos a __________ la silla rota. Let's fix the broken…" at bounding box center [586, 283] width 879 height 379
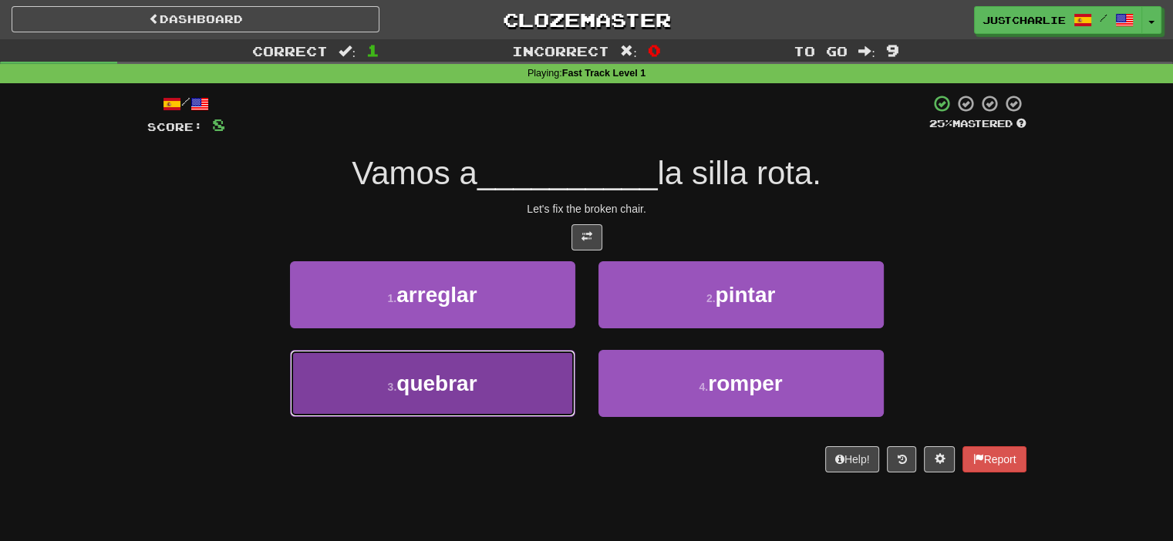
click at [537, 364] on button "3 . quebrar" at bounding box center [432, 383] width 285 height 67
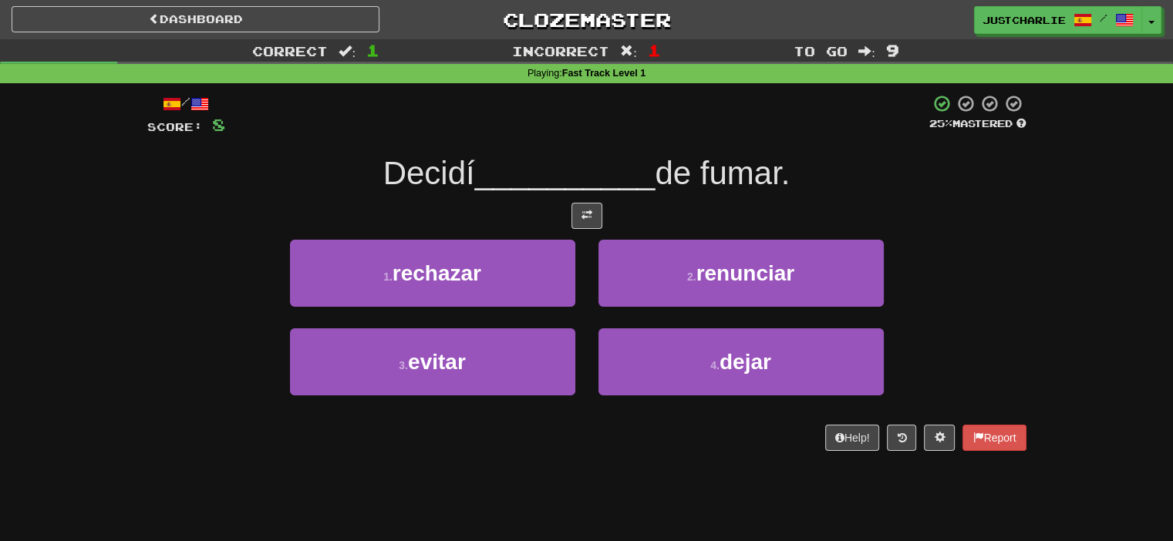
click at [521, 214] on div at bounding box center [586, 216] width 879 height 26
click at [570, 217] on div at bounding box center [586, 216] width 879 height 26
click at [582, 214] on span at bounding box center [587, 215] width 11 height 11
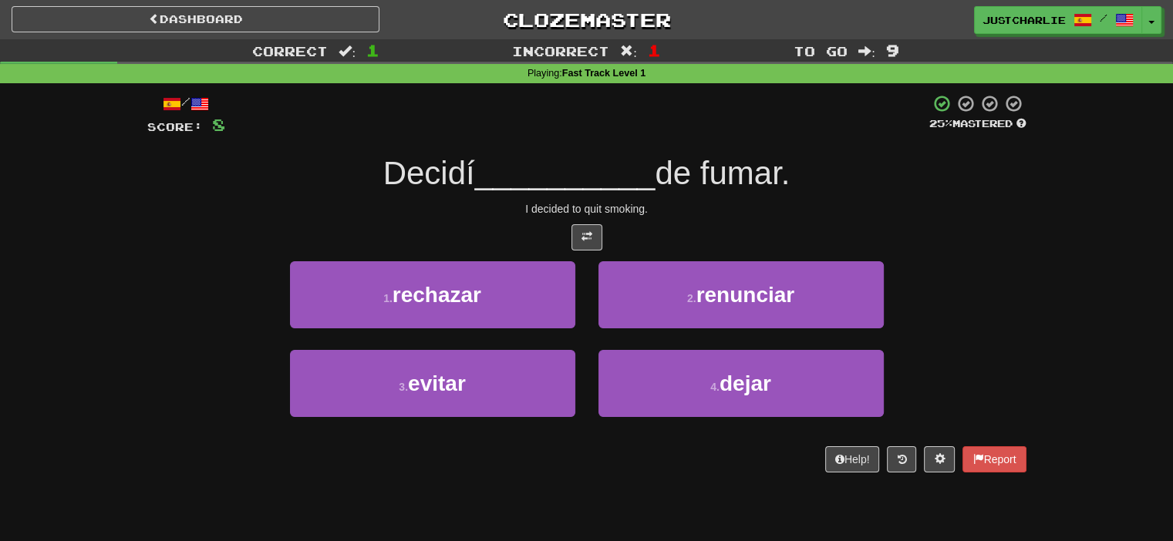
click at [515, 226] on div at bounding box center [586, 237] width 879 height 26
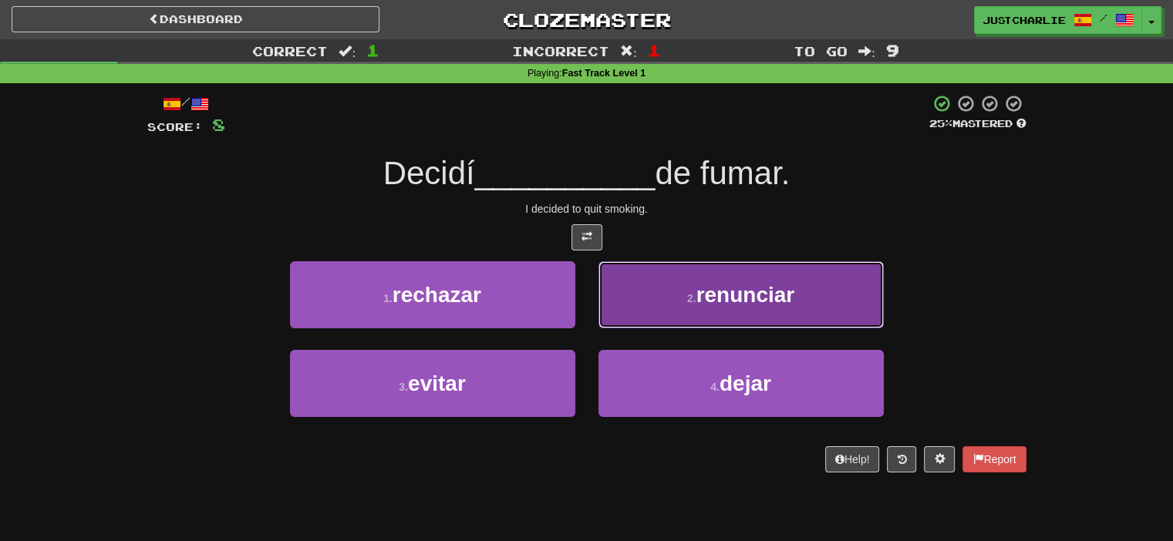
click at [656, 307] on button "2 . renunciar" at bounding box center [741, 294] width 285 height 67
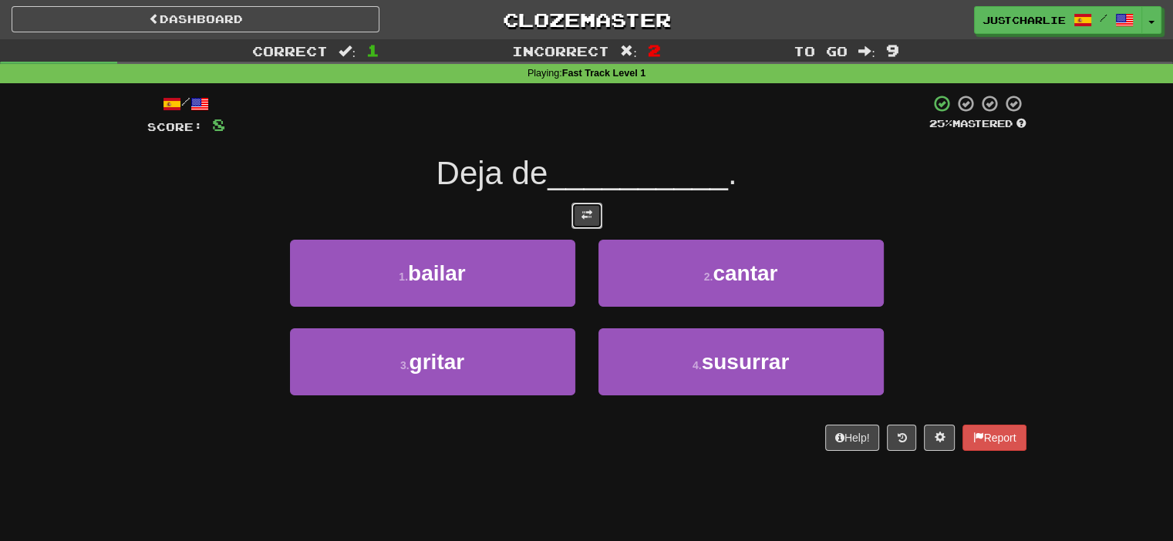
click at [580, 207] on button at bounding box center [587, 216] width 31 height 26
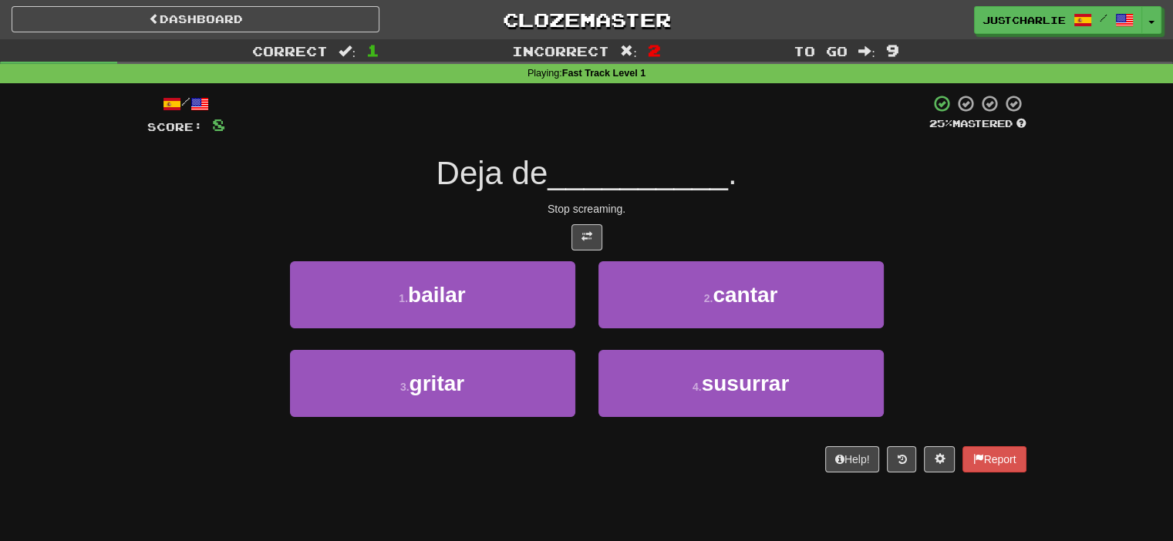
click at [521, 218] on div "/ Score: 8 25 % Mastered Deja de __________ . Stop screaming. 1 . bailar 2 . ca…" at bounding box center [586, 283] width 879 height 379
click at [535, 224] on div at bounding box center [586, 237] width 879 height 26
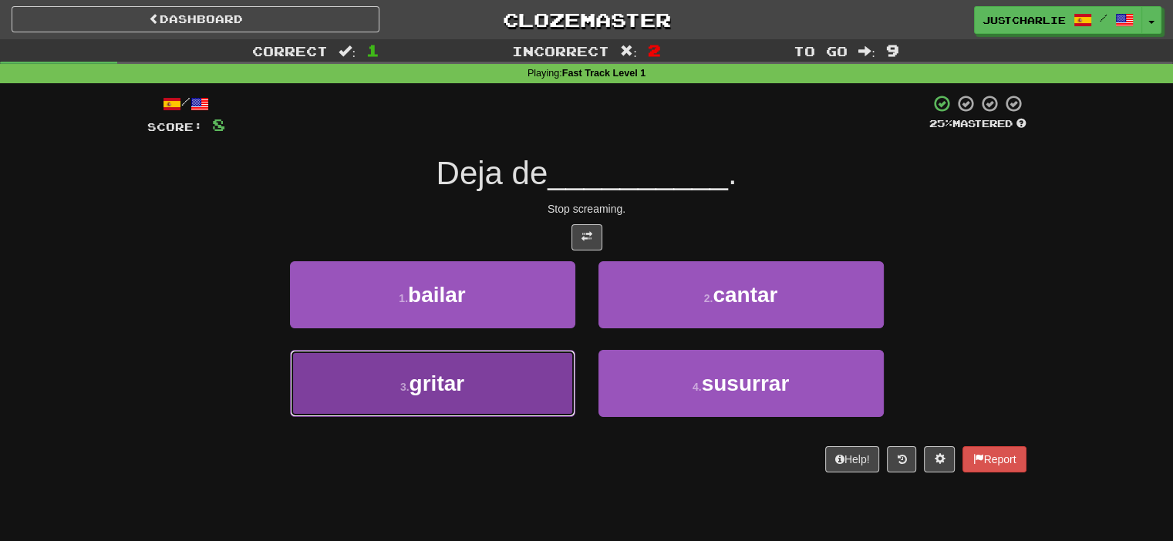
click at [548, 364] on button "3 . gritar" at bounding box center [432, 383] width 285 height 67
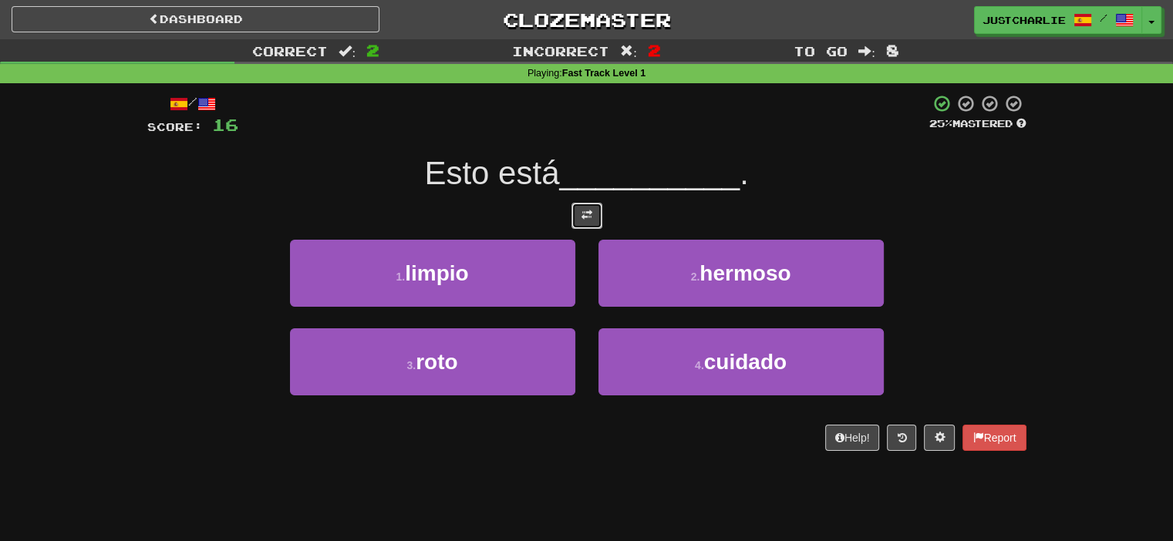
click at [585, 212] on span at bounding box center [587, 215] width 11 height 11
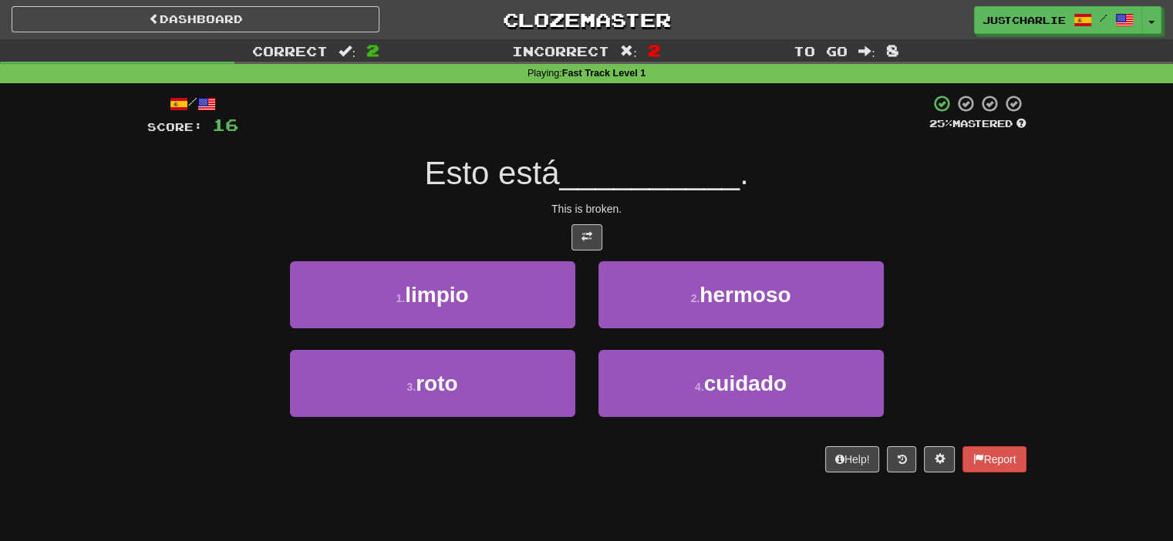
click at [534, 233] on div at bounding box center [586, 237] width 879 height 26
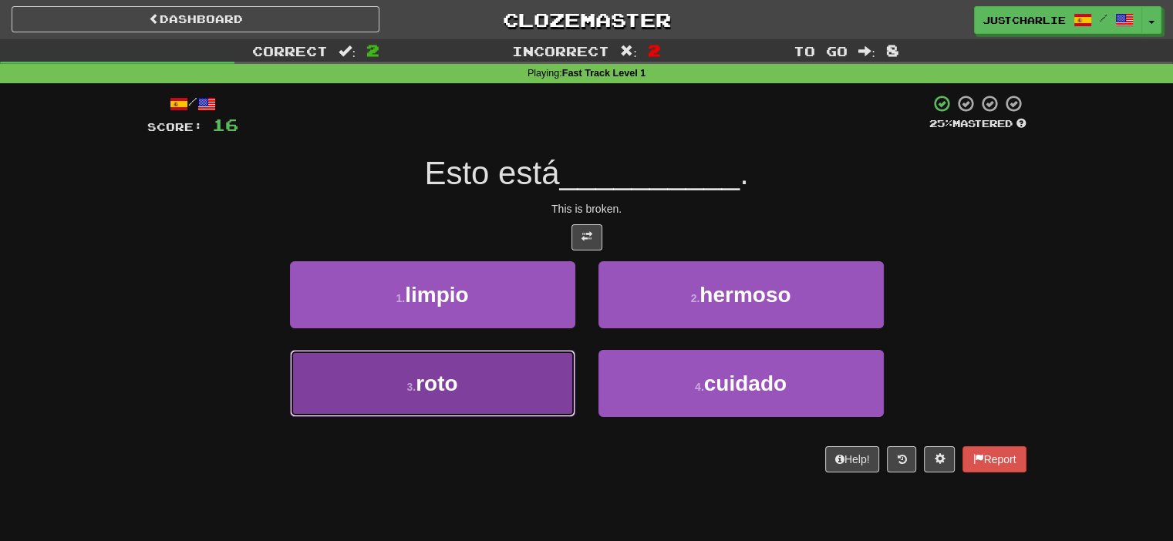
click at [528, 372] on button "3 . roto" at bounding box center [432, 383] width 285 height 67
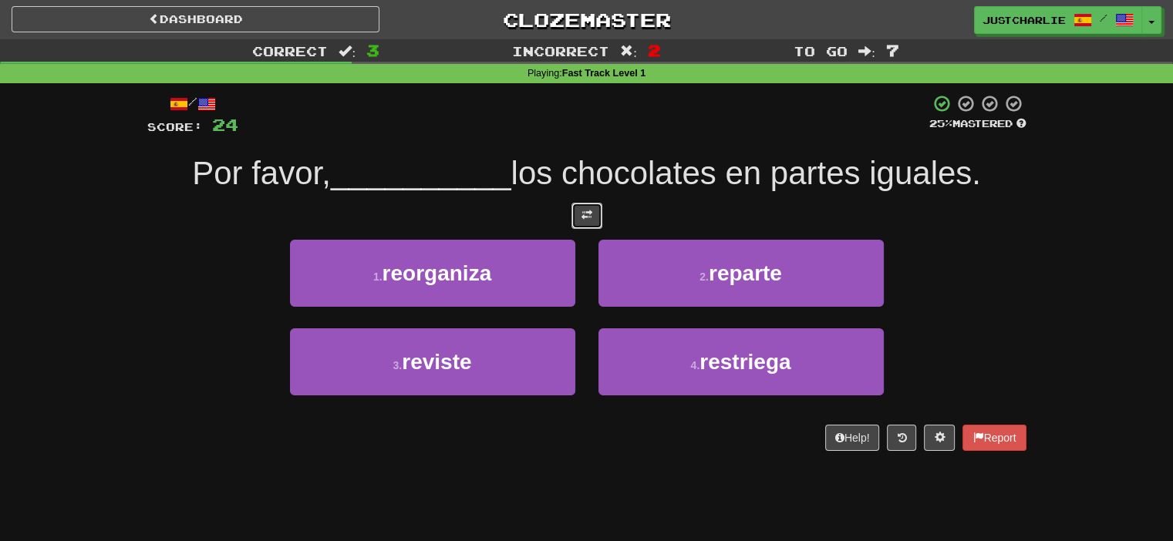
click at [582, 214] on span at bounding box center [587, 215] width 11 height 11
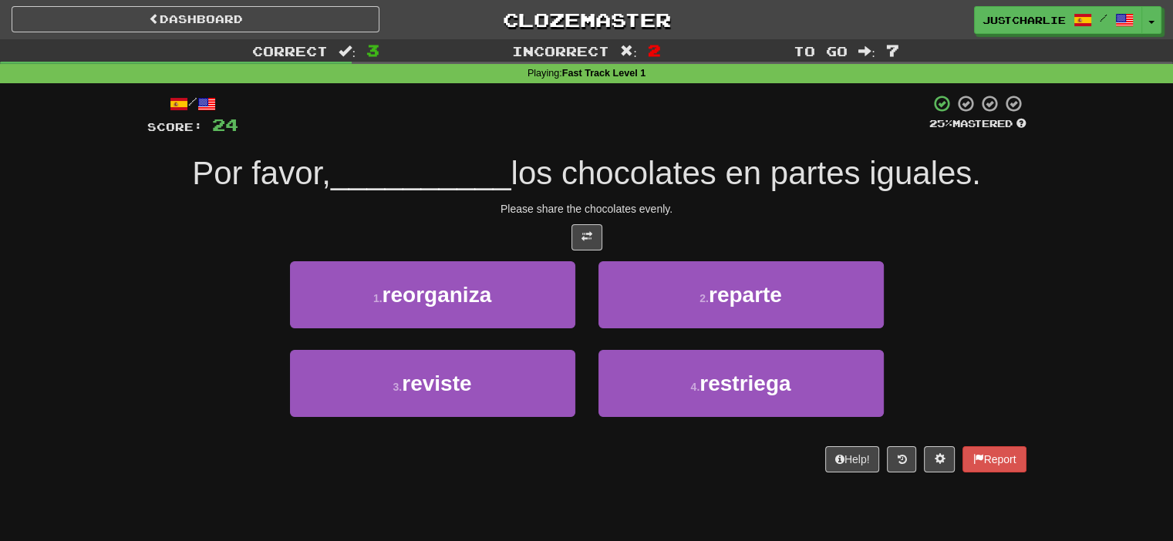
click at [511, 233] on div at bounding box center [586, 237] width 879 height 26
click at [515, 233] on div at bounding box center [586, 237] width 879 height 26
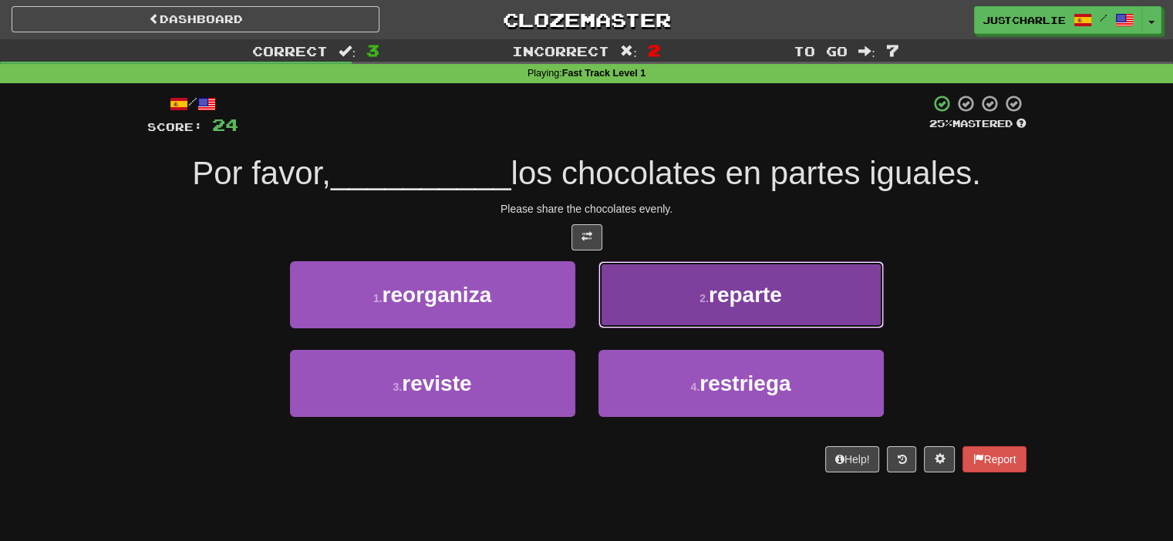
click at [615, 278] on button "2 . reparte" at bounding box center [741, 294] width 285 height 67
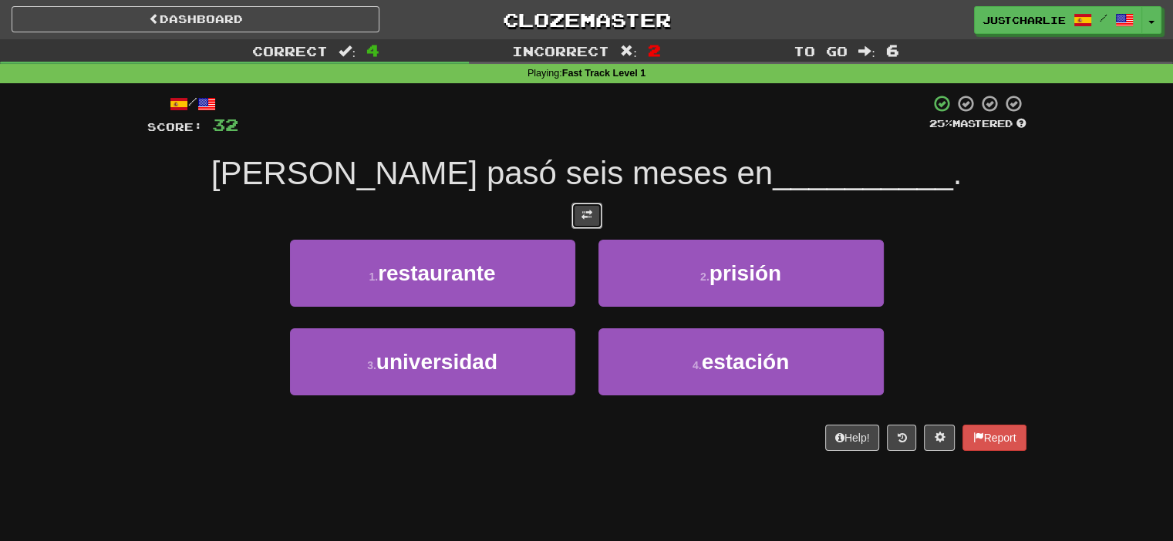
click at [584, 217] on span at bounding box center [587, 215] width 11 height 11
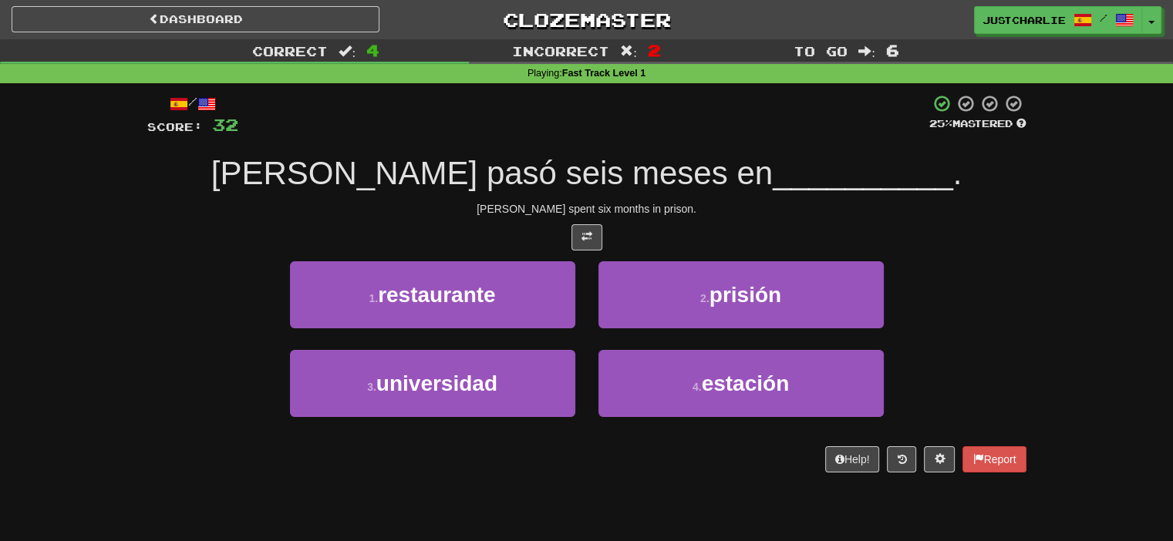
click at [519, 238] on div at bounding box center [586, 237] width 879 height 26
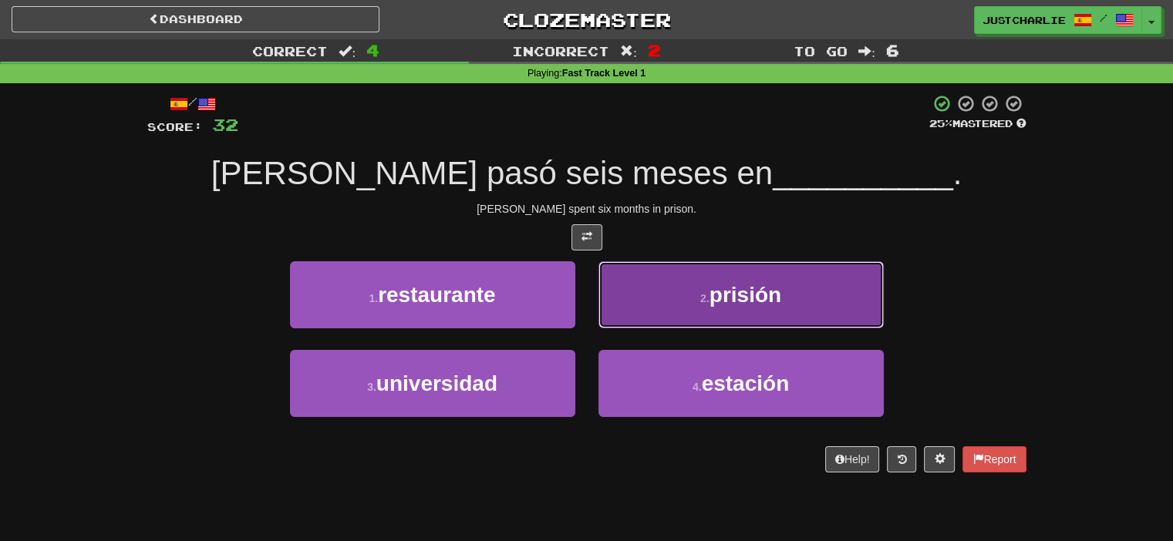
click at [617, 303] on button "2 . prisión" at bounding box center [741, 294] width 285 height 67
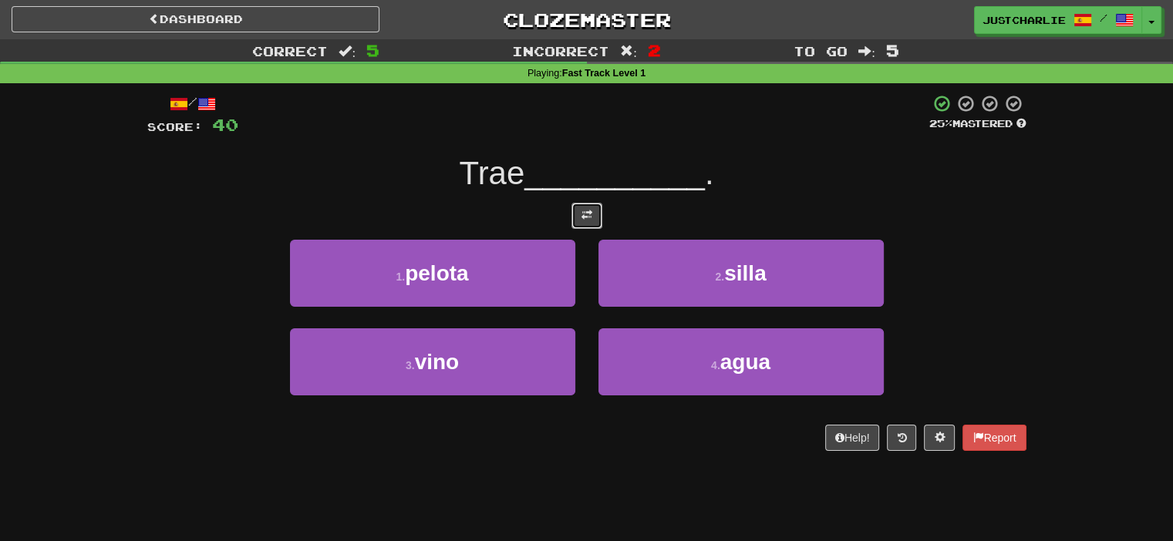
click at [591, 217] on span at bounding box center [587, 215] width 11 height 11
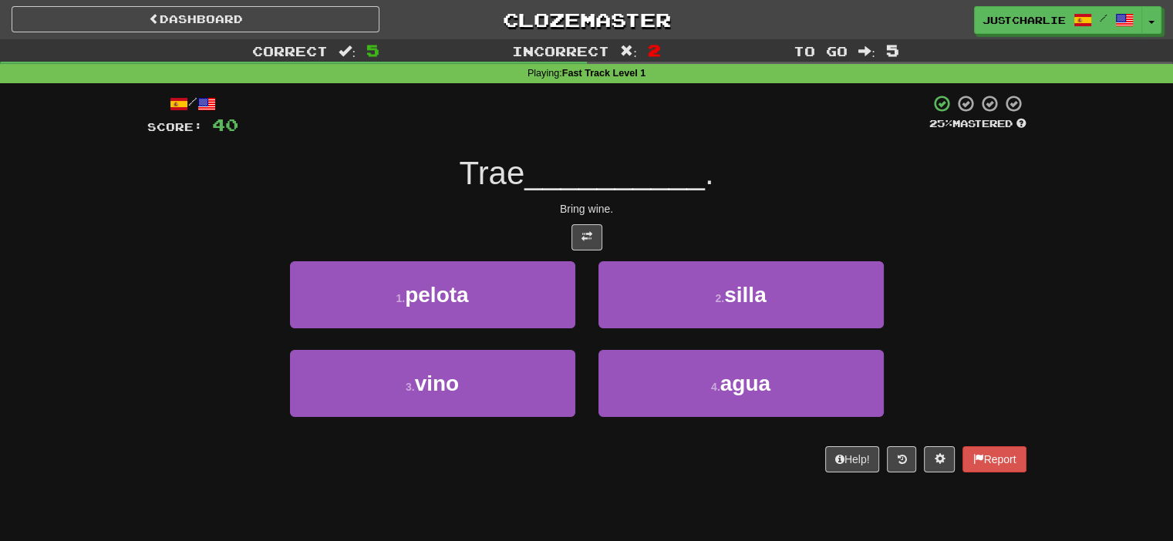
click at [518, 214] on div "Bring wine." at bounding box center [586, 208] width 879 height 15
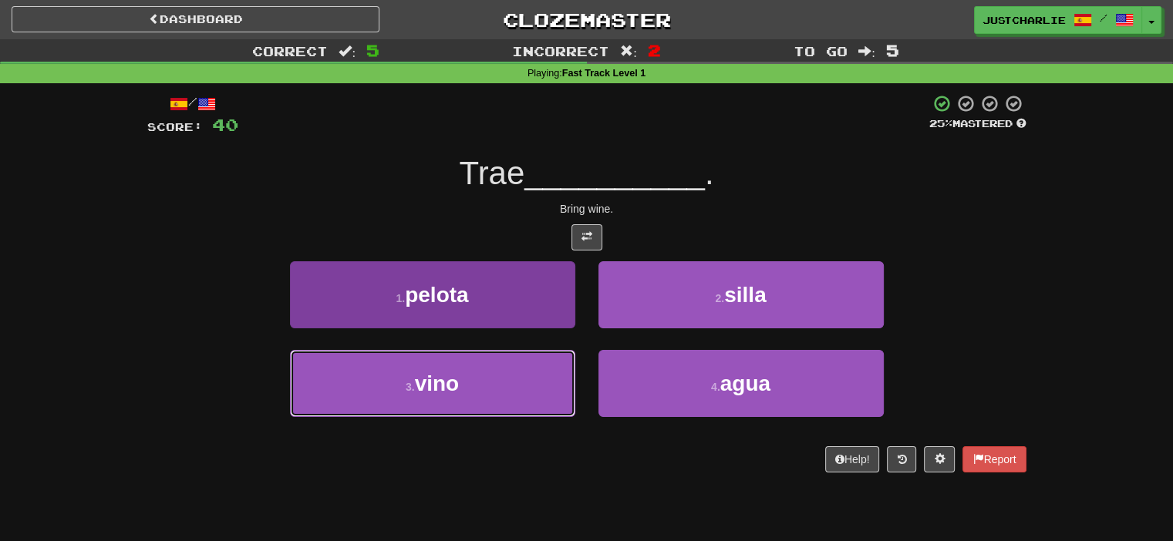
click at [525, 372] on button "3 . vino" at bounding box center [432, 383] width 285 height 67
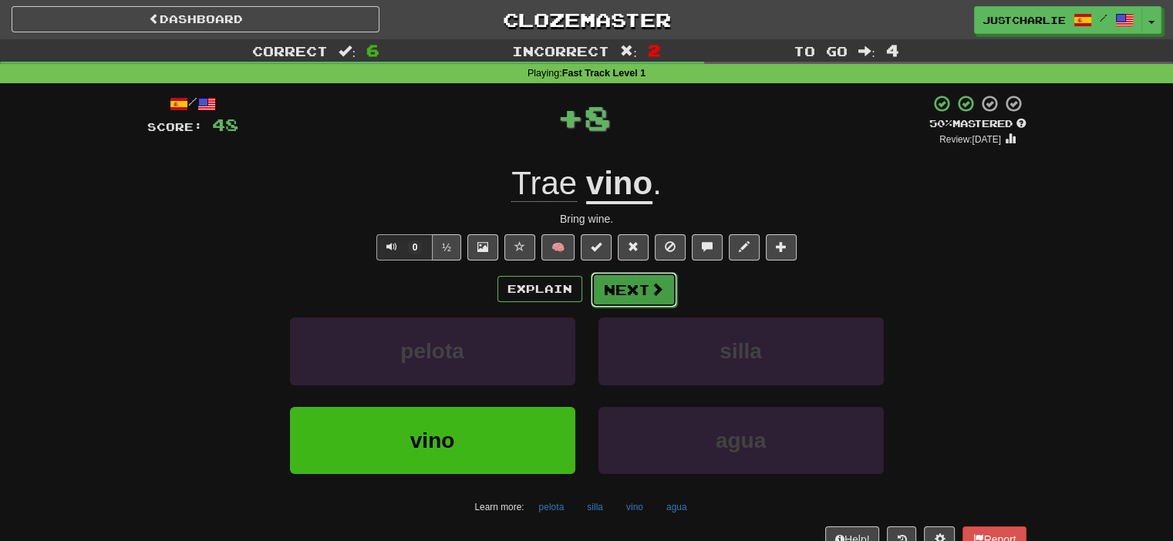
click at [604, 280] on button "Next" at bounding box center [634, 289] width 86 height 35
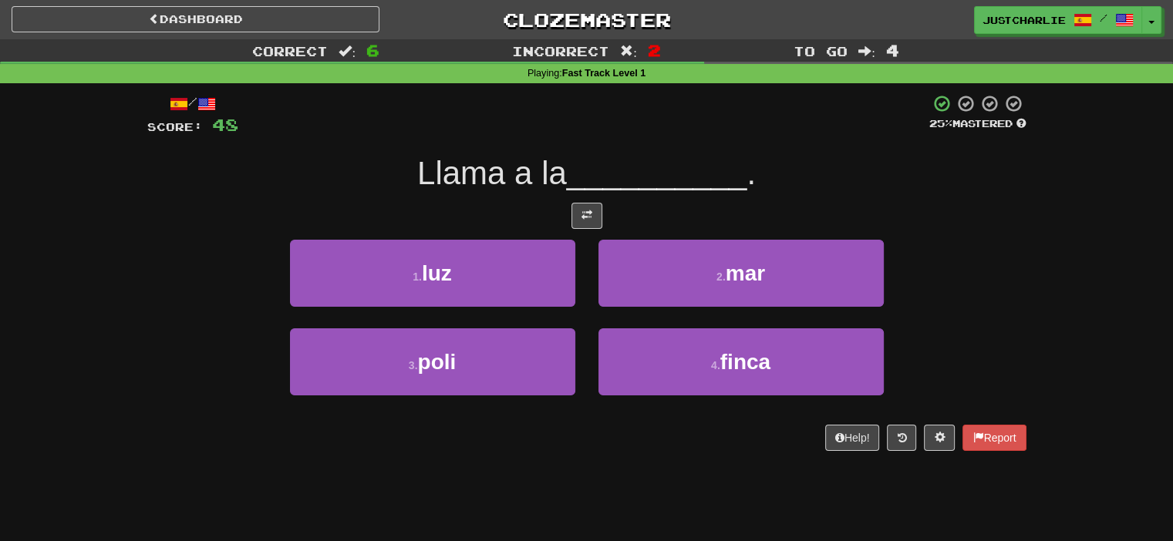
click at [487, 206] on div at bounding box center [586, 216] width 879 height 26
click at [582, 216] on span at bounding box center [587, 215] width 11 height 11
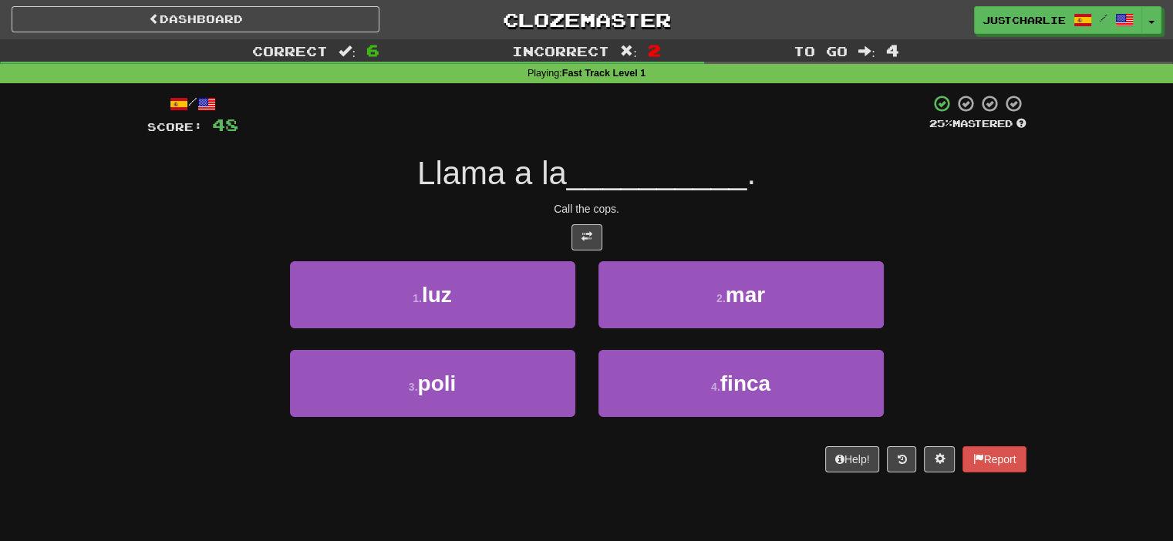
click at [518, 226] on div at bounding box center [586, 237] width 879 height 26
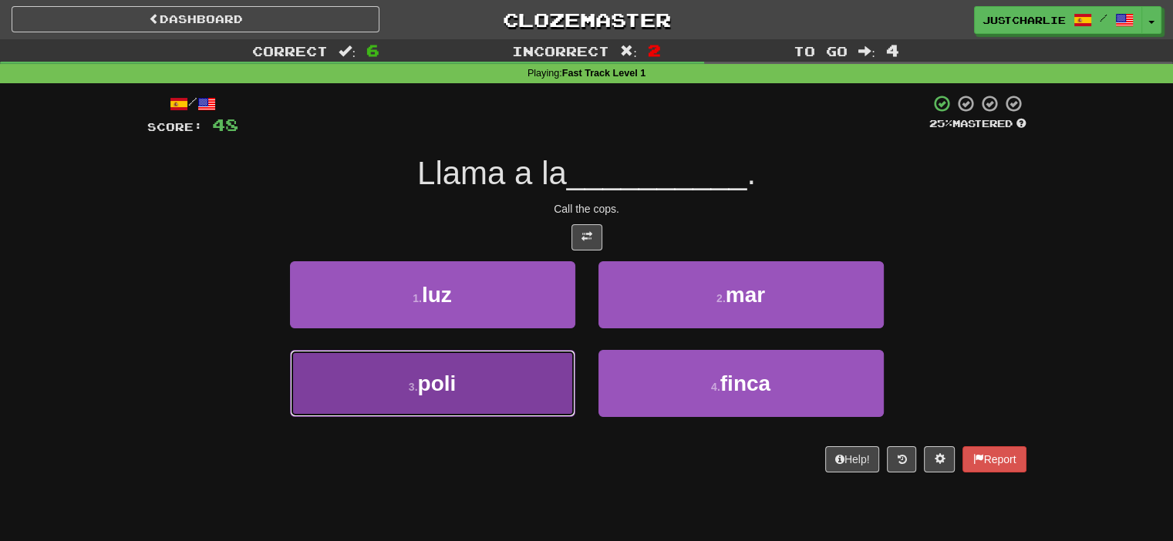
click at [508, 380] on button "3 . poli" at bounding box center [432, 383] width 285 height 67
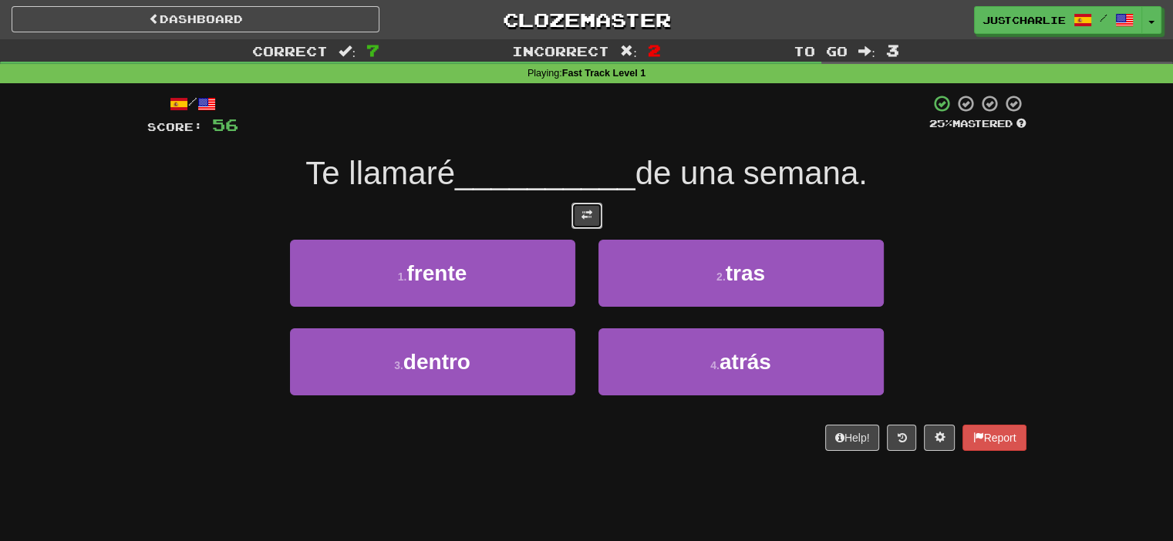
click at [579, 217] on button at bounding box center [587, 216] width 31 height 26
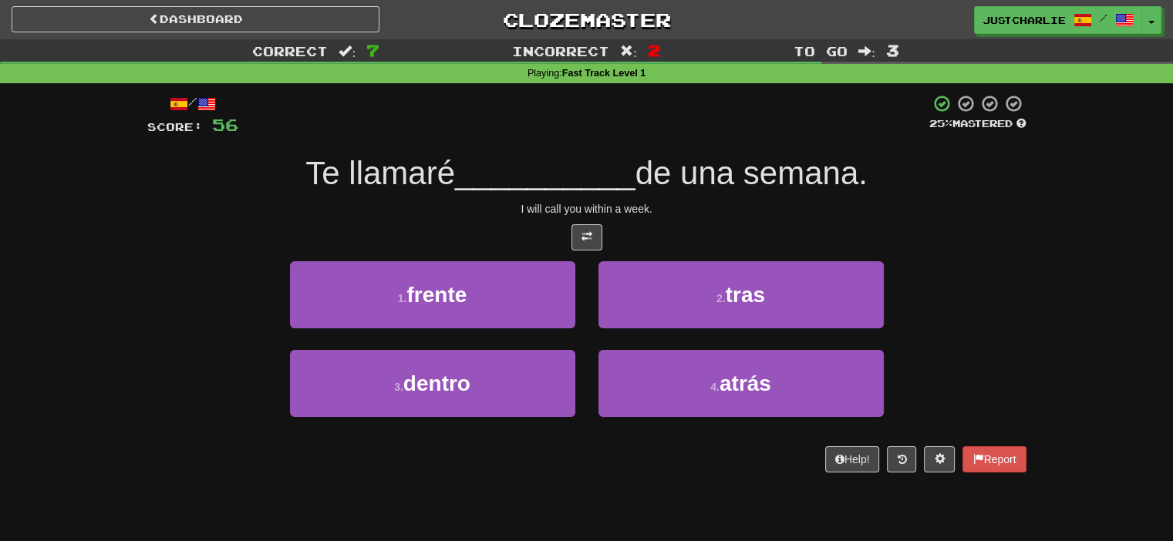
click at [528, 219] on div "/ Score: 56 25 % Mastered Te llamaré __________ de una semana. I will call you …" at bounding box center [586, 283] width 879 height 379
click at [530, 220] on div "/ Score: 56 25 % Mastered Te llamaré __________ de una semana. I will call you …" at bounding box center [586, 283] width 879 height 379
click at [534, 227] on div at bounding box center [586, 237] width 879 height 26
click at [534, 226] on div at bounding box center [586, 237] width 879 height 26
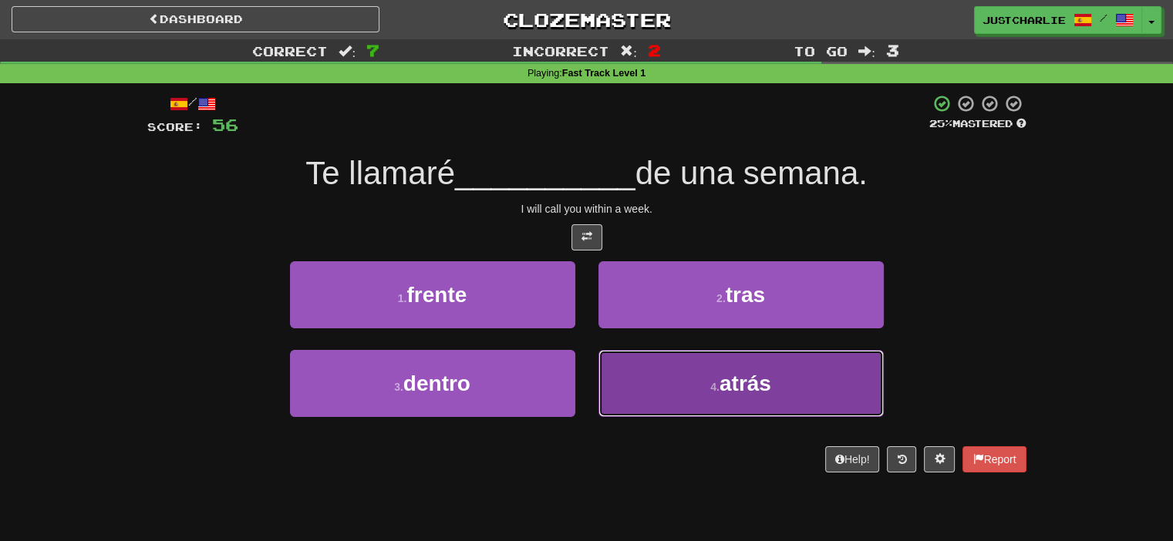
click at [658, 374] on button "4 . atrás" at bounding box center [741, 383] width 285 height 67
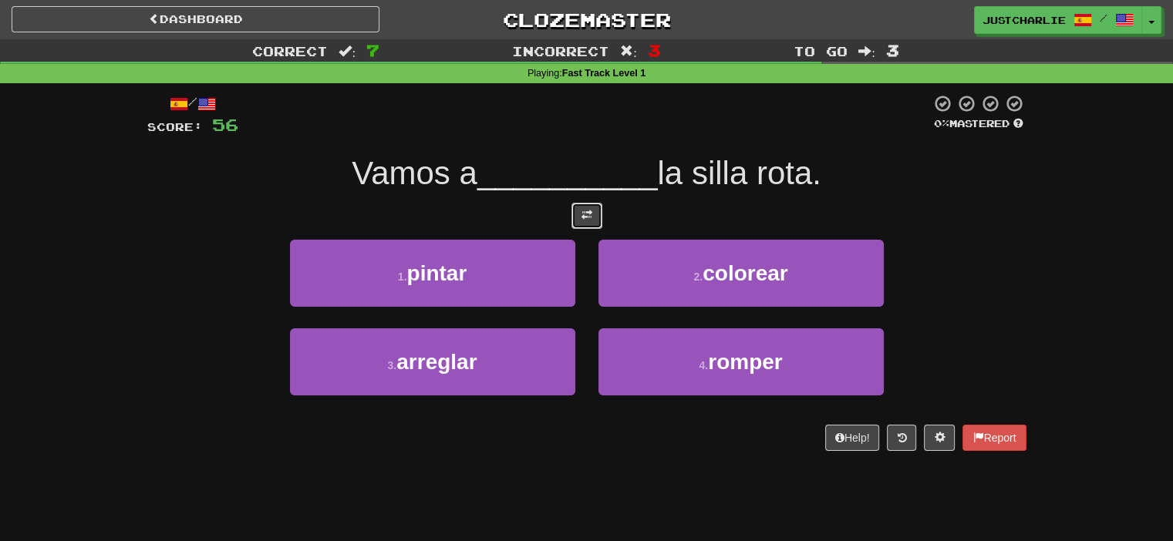
click at [589, 217] on span at bounding box center [587, 215] width 11 height 11
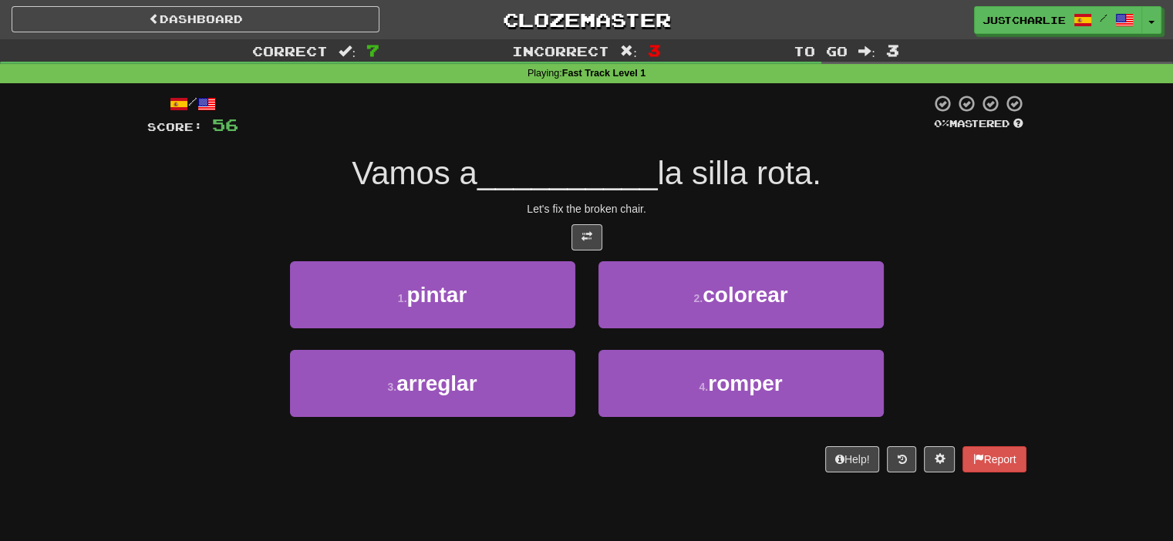
click at [528, 232] on div at bounding box center [586, 237] width 879 height 26
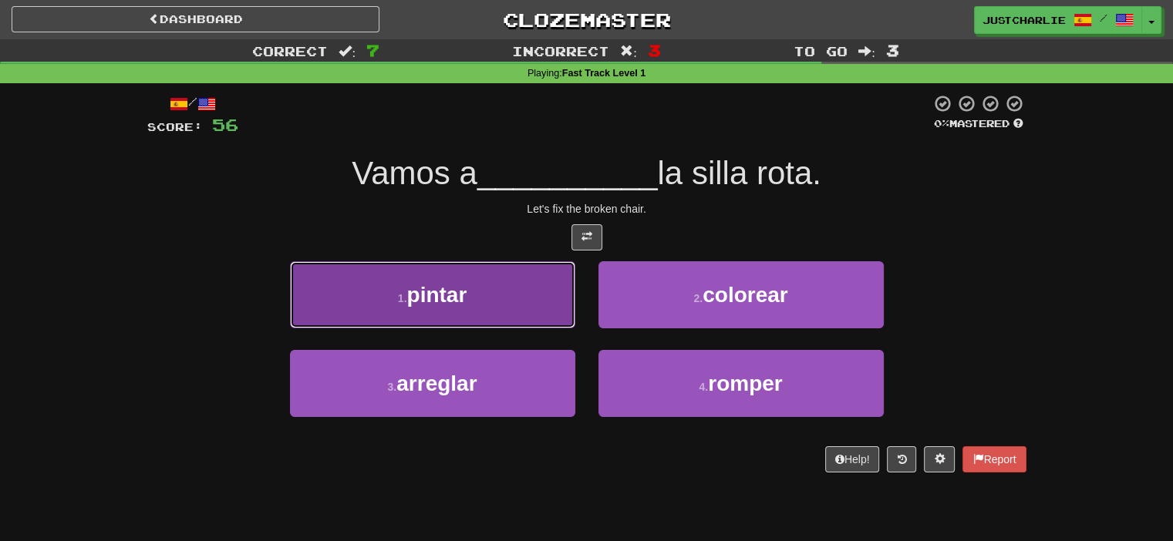
click at [548, 295] on button "1 . pintar" at bounding box center [432, 294] width 285 height 67
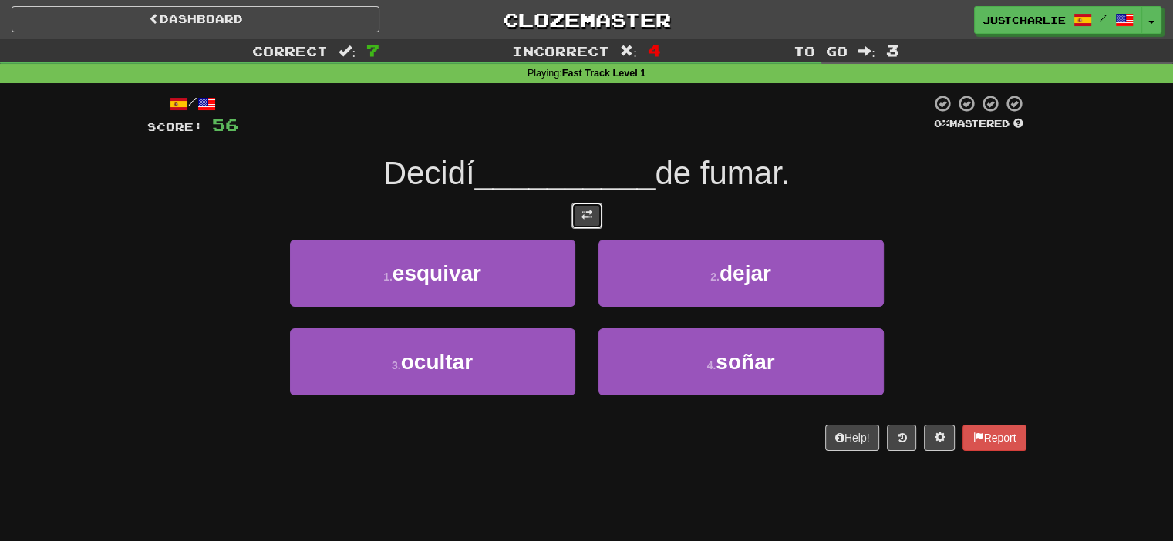
click at [592, 215] on span at bounding box center [587, 215] width 11 height 11
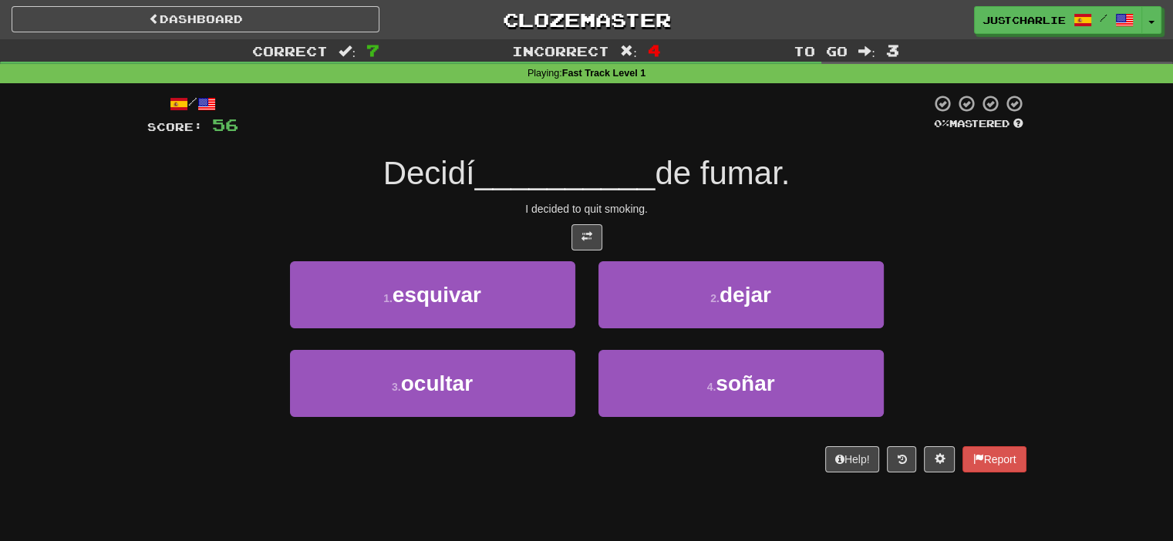
click at [518, 222] on div "/ Score: 56 0 % Mastered Decidí __________ de fumar. I decided to quit smoking.…" at bounding box center [586, 283] width 879 height 379
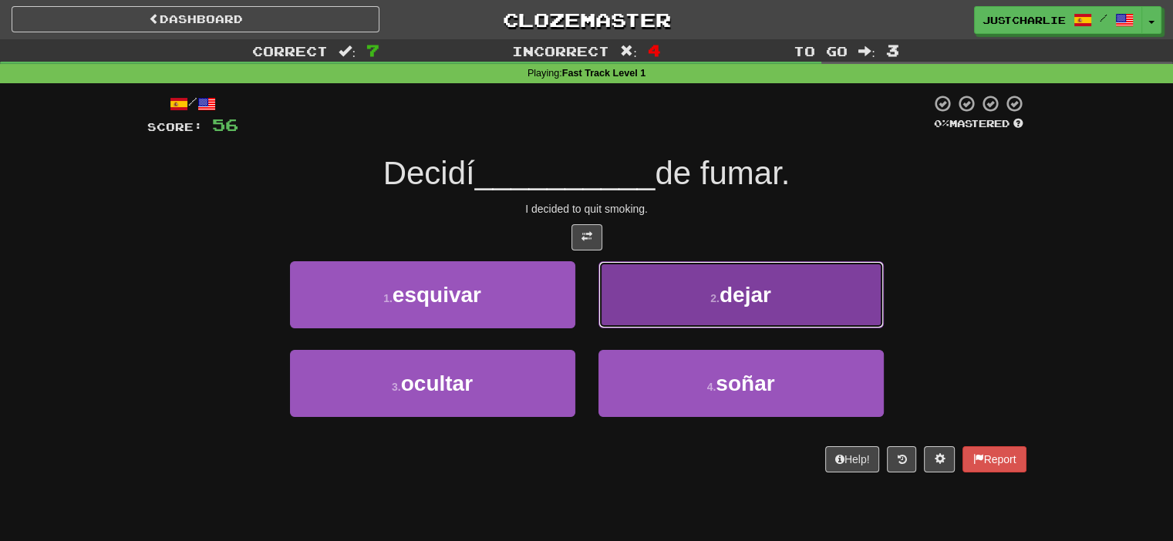
click at [648, 295] on button "2 . dejar" at bounding box center [741, 294] width 285 height 67
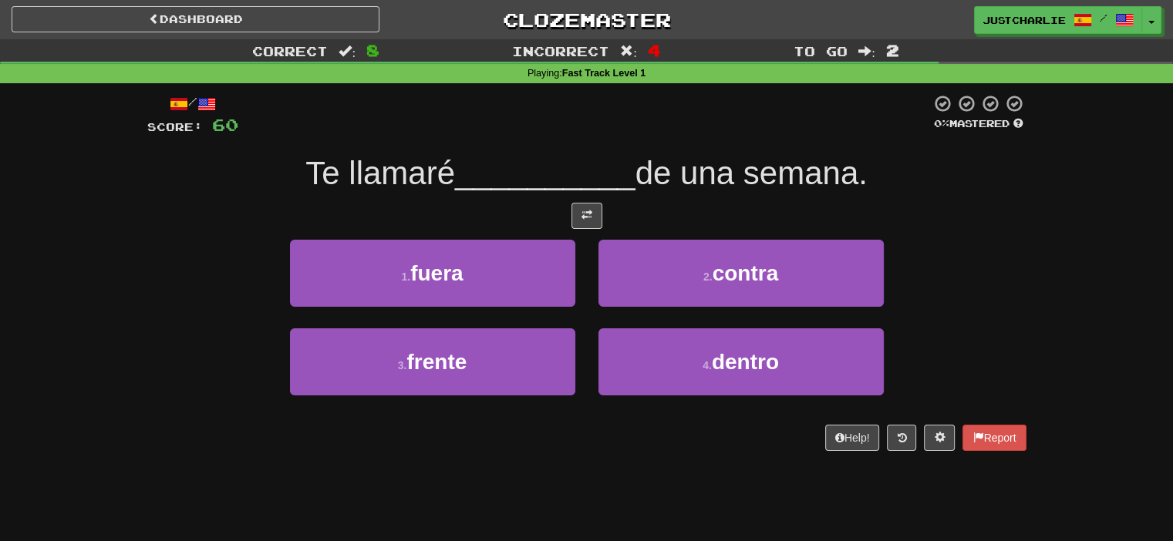
click at [528, 212] on div at bounding box center [586, 216] width 879 height 26
click at [542, 214] on div at bounding box center [586, 216] width 879 height 26
click at [599, 216] on button at bounding box center [587, 216] width 31 height 26
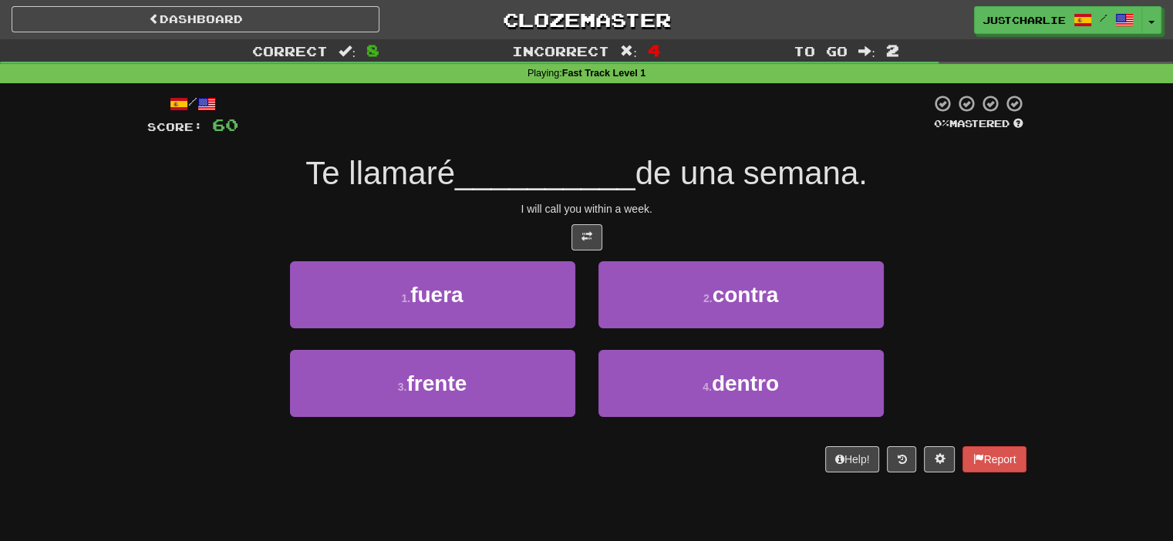
click at [544, 219] on div "/ Score: 60 0 % Mastered Te llamaré __________ de una semana. I will call you w…" at bounding box center [586, 283] width 879 height 379
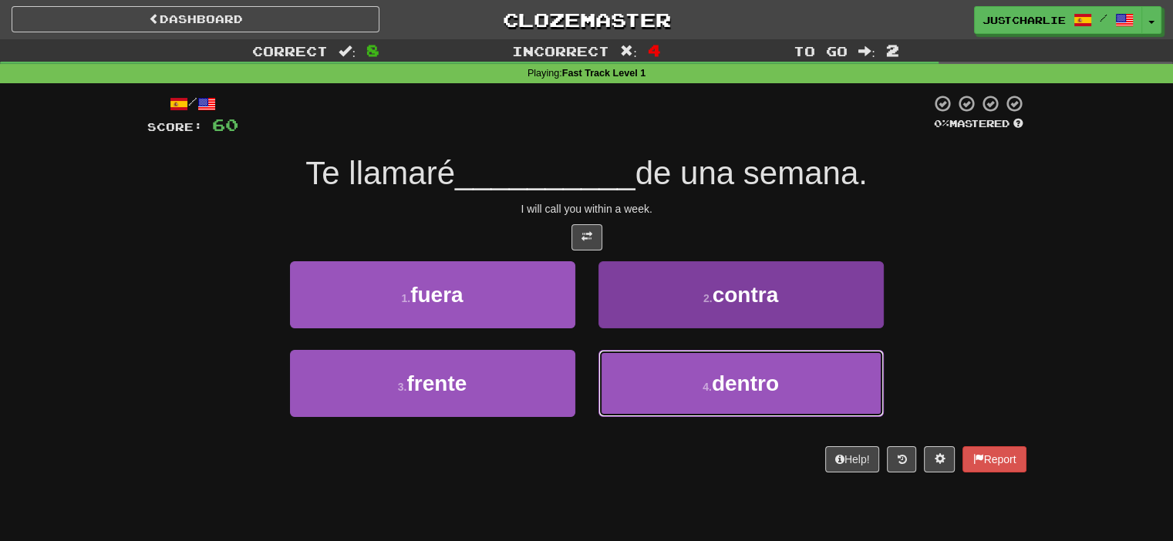
click at [683, 376] on button "4 . dentro" at bounding box center [741, 383] width 285 height 67
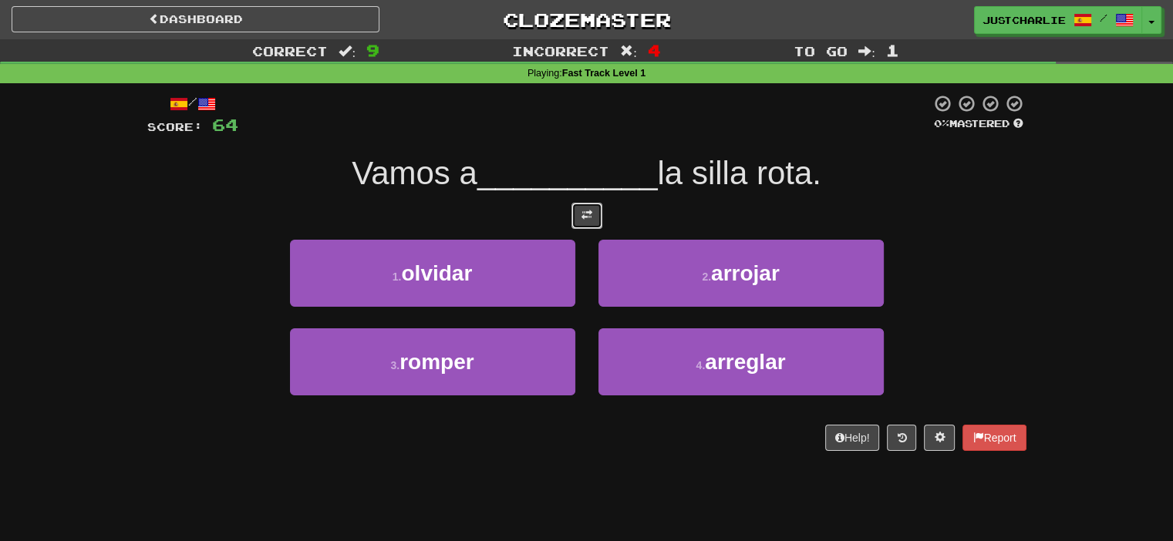
click at [583, 224] on button at bounding box center [587, 216] width 31 height 26
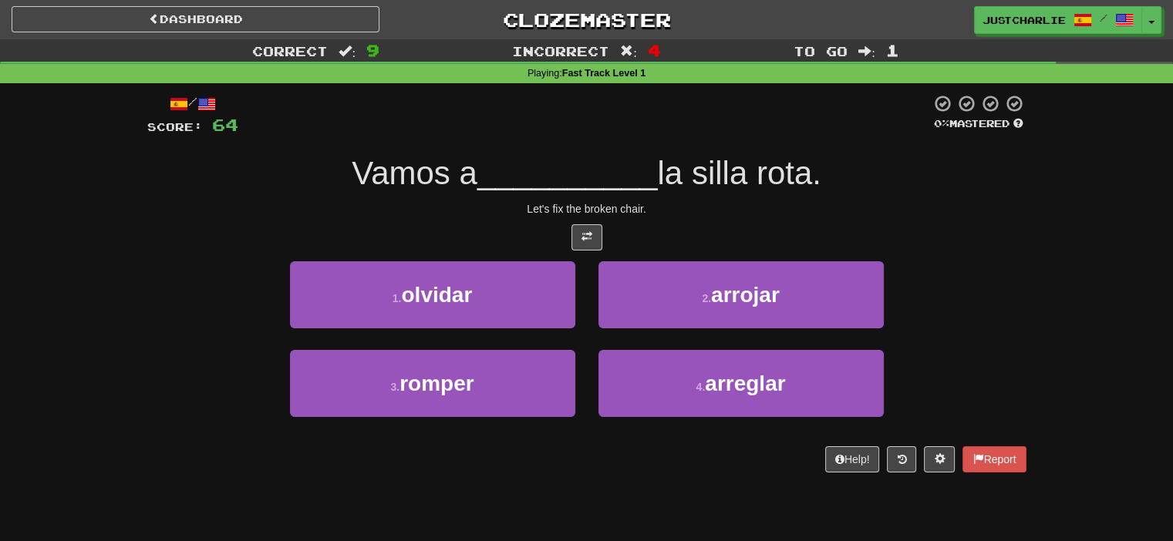
click at [519, 227] on div at bounding box center [586, 237] width 879 height 26
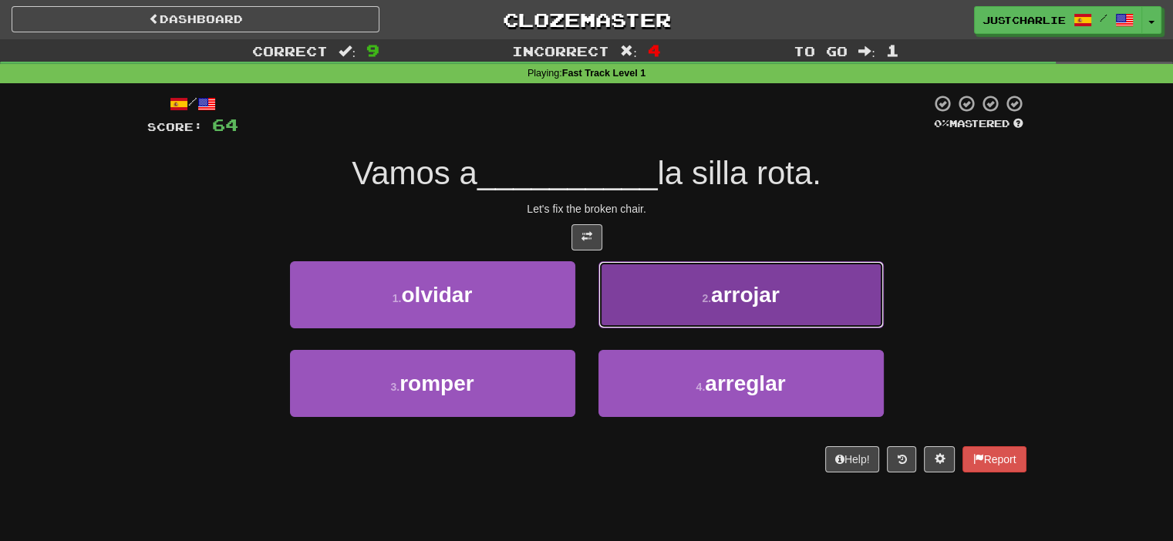
click at [648, 299] on button "2 . arrojar" at bounding box center [741, 294] width 285 height 67
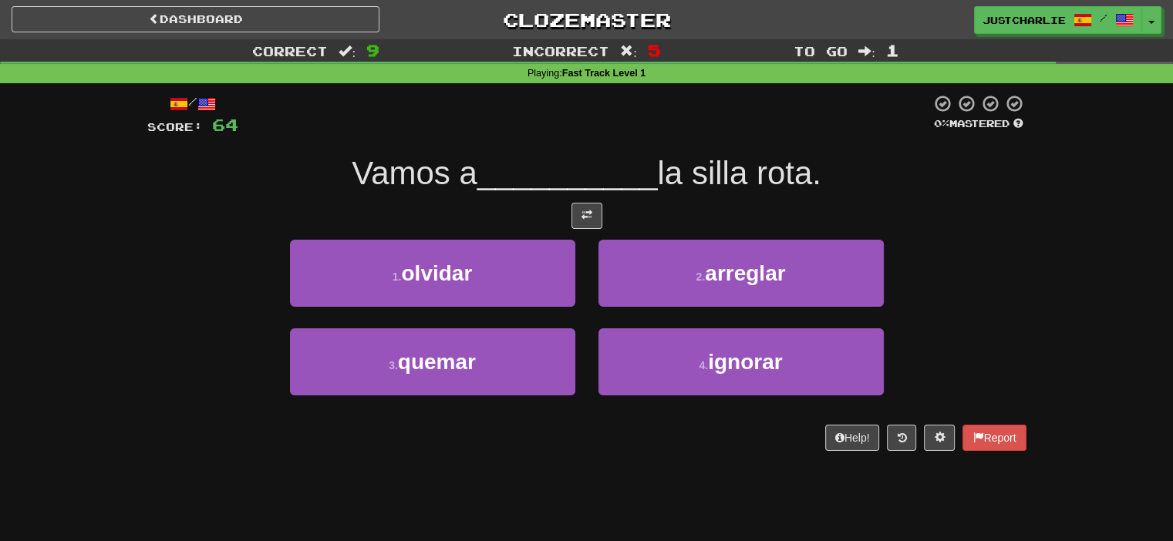
click at [514, 210] on div at bounding box center [586, 216] width 879 height 26
click at [646, 264] on button "2 . arreglar" at bounding box center [741, 273] width 285 height 67
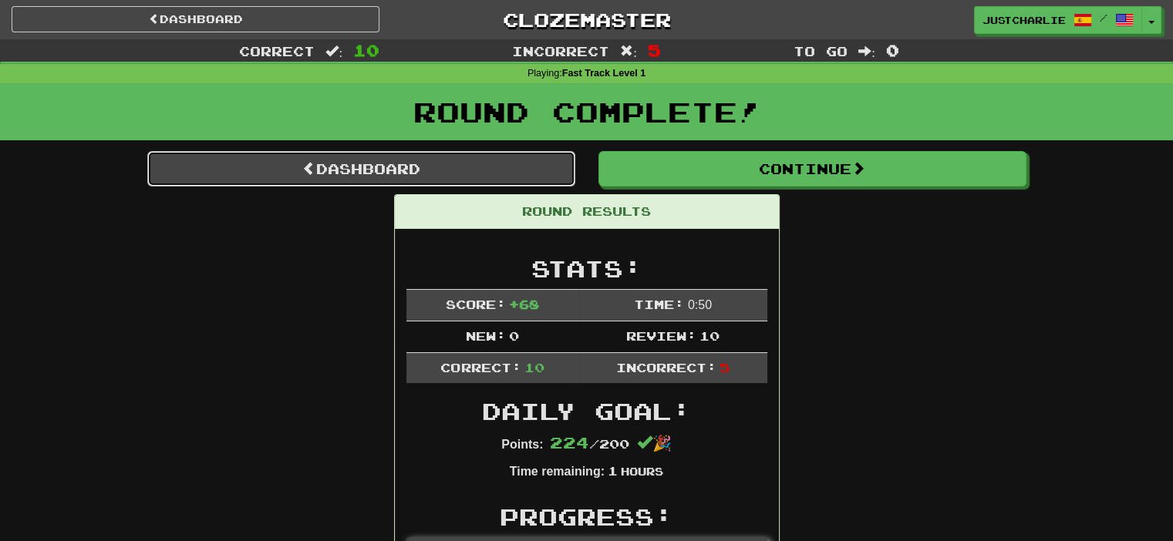
click at [469, 151] on link "Dashboard" at bounding box center [361, 168] width 428 height 35
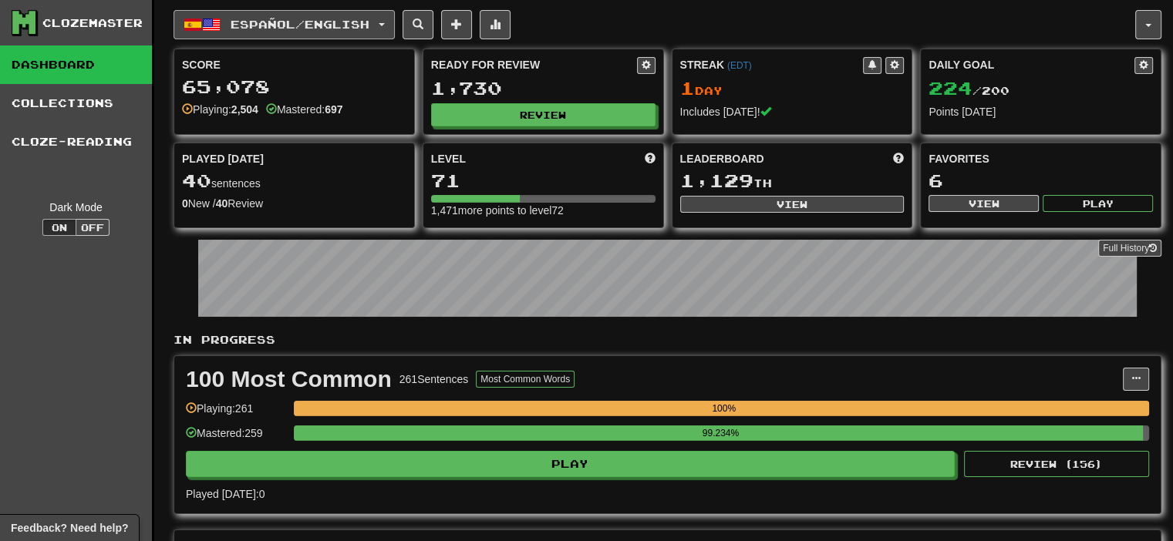
click at [395, 19] on button "Español / English" at bounding box center [284, 24] width 221 height 29
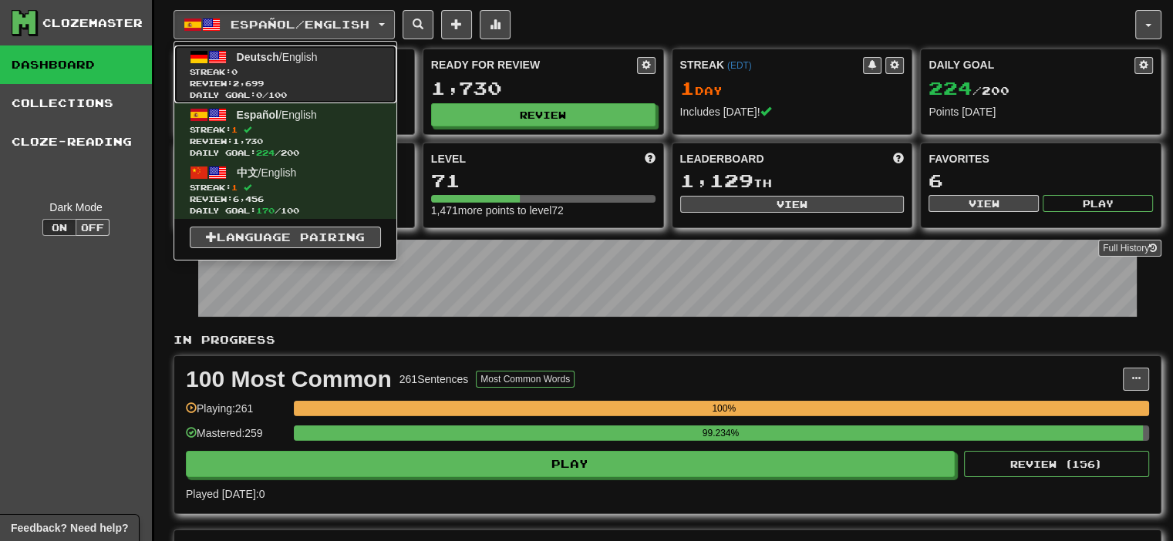
click at [349, 87] on span "Review: 2,699" at bounding box center [285, 84] width 191 height 12
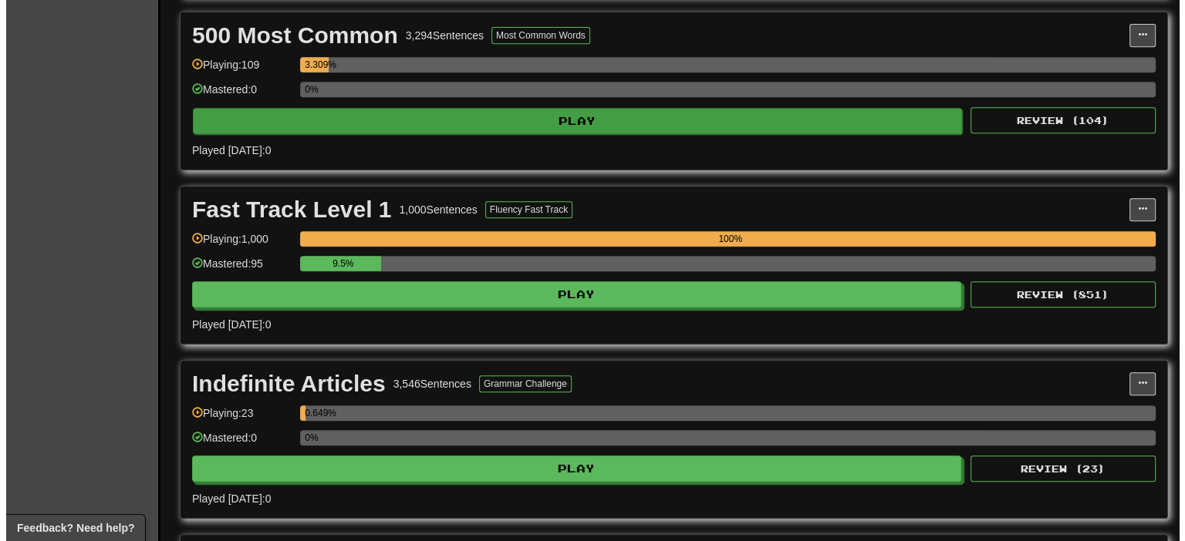
scroll to position [694, 0]
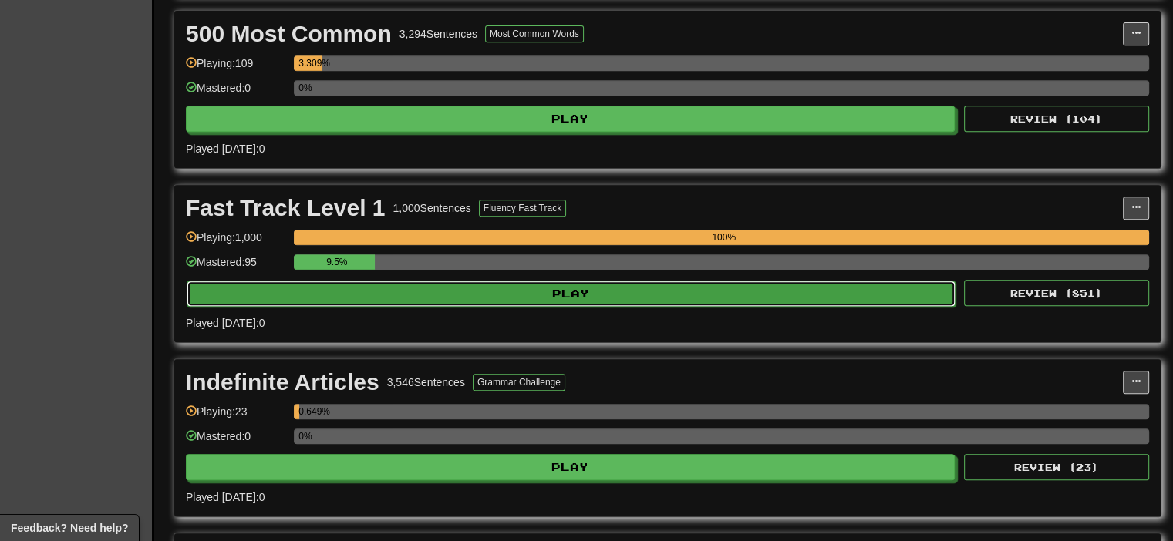
click at [579, 291] on button "Play" at bounding box center [571, 294] width 769 height 26
select select "**"
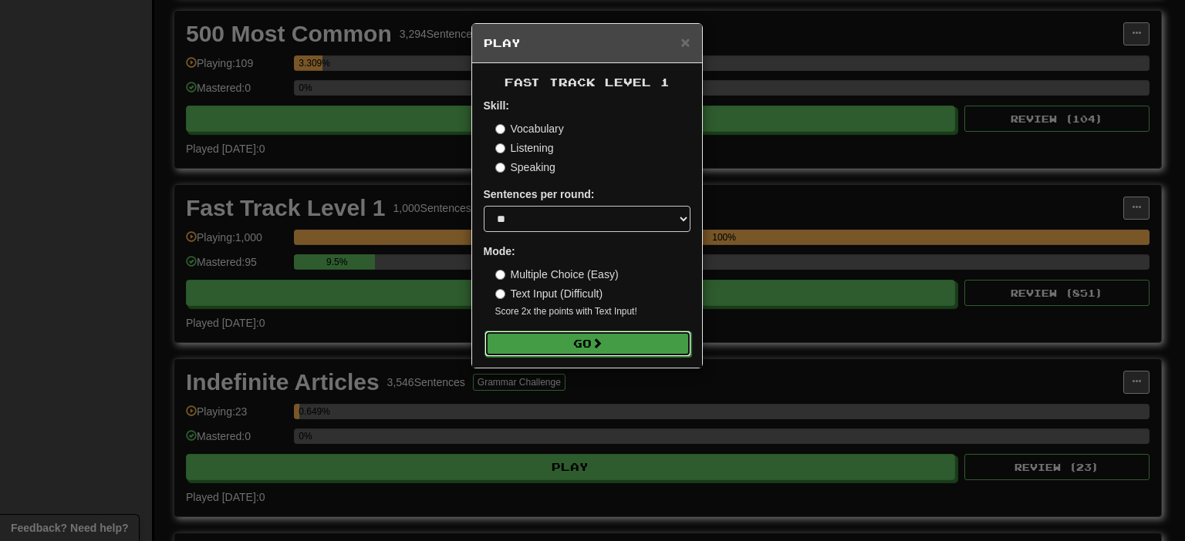
click at [583, 346] on button "Go" at bounding box center [587, 344] width 207 height 26
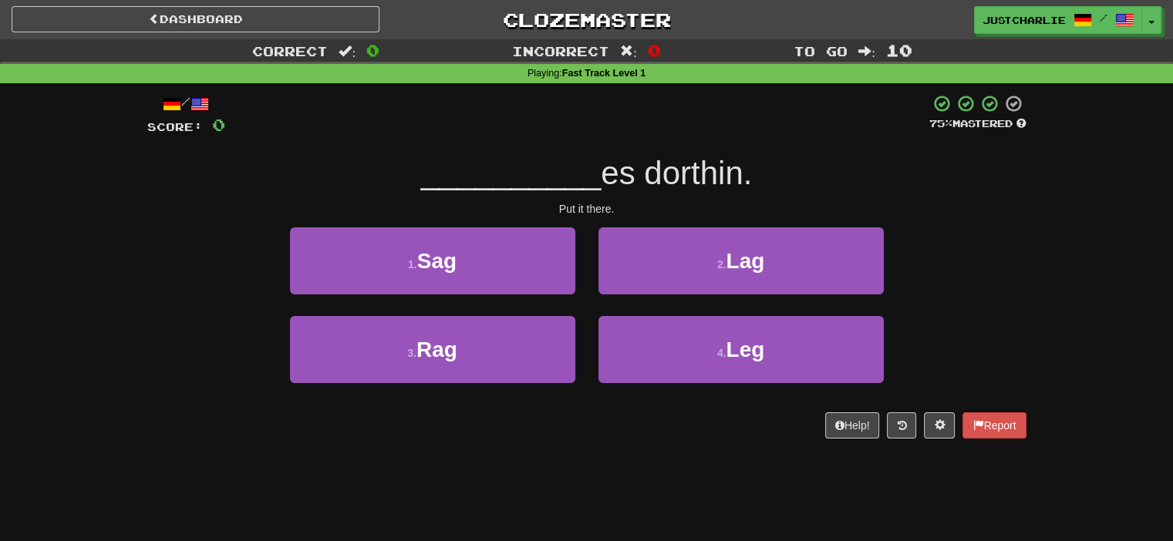
click at [565, 208] on div "Put it there." at bounding box center [586, 208] width 879 height 15
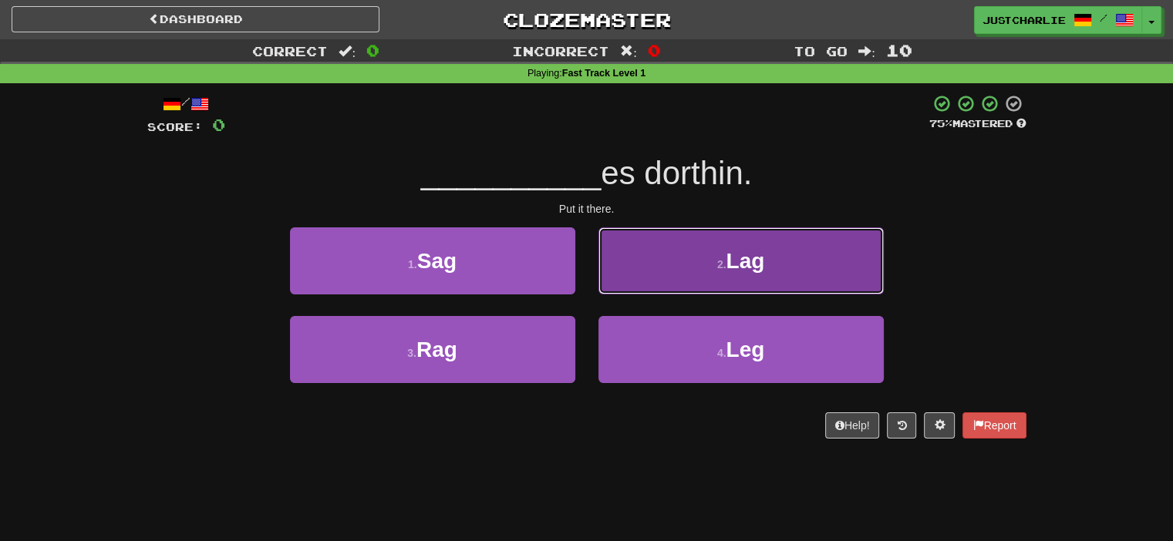
click at [693, 269] on button "2 . Lag" at bounding box center [741, 261] width 285 height 67
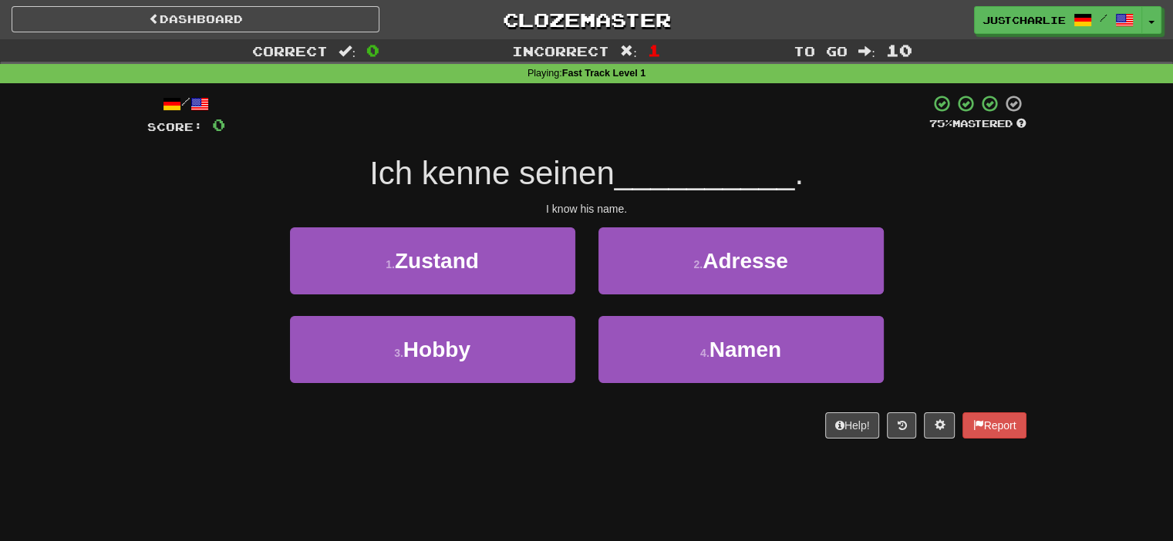
click at [513, 195] on div "/ Score: 0 75 % Mastered Ich kenne seinen __________ . I know his name. 1 . Zus…" at bounding box center [586, 266] width 879 height 345
click at [549, 203] on div "I know his name." at bounding box center [586, 208] width 879 height 15
click at [657, 399] on div "4 . Namen" at bounding box center [741, 360] width 309 height 89
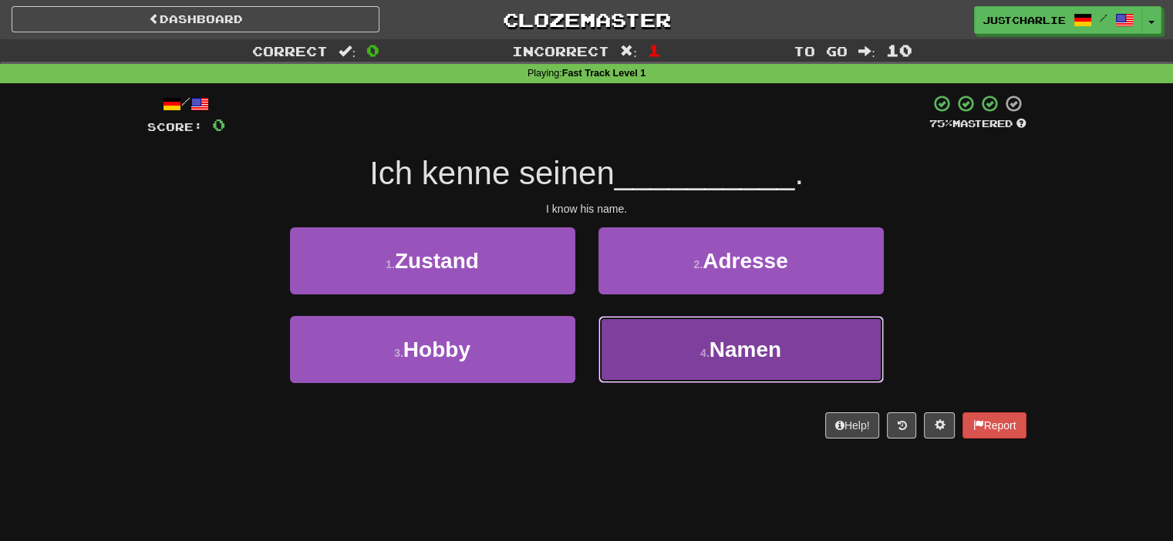
click at [645, 378] on button "4 . Namen" at bounding box center [741, 349] width 285 height 67
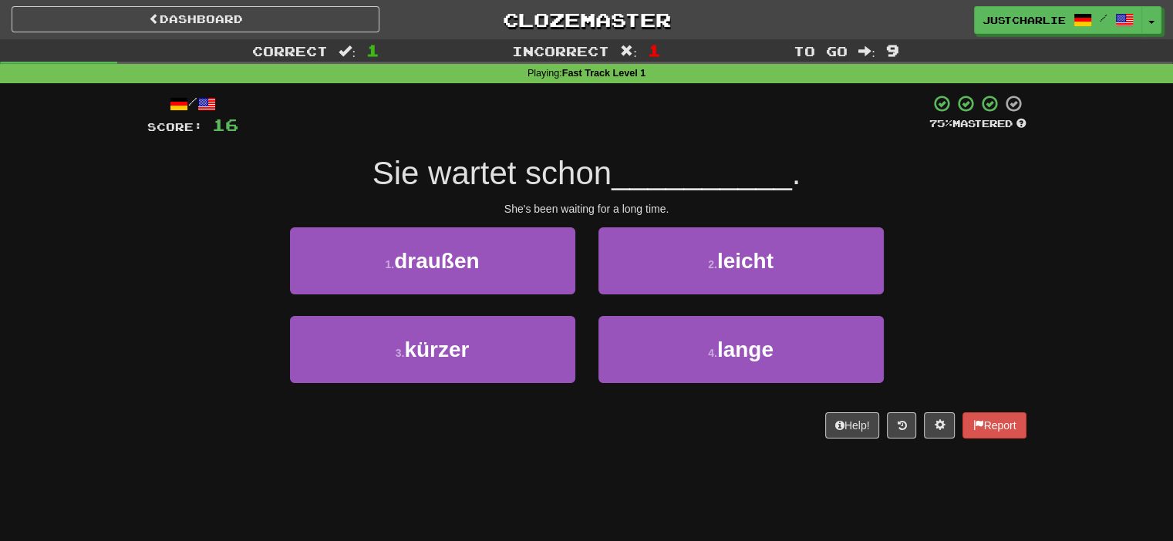
click at [518, 197] on div "/ Score: 16 75 % Mastered Sie wartet schon __________ . She's been waiting for …" at bounding box center [586, 266] width 879 height 345
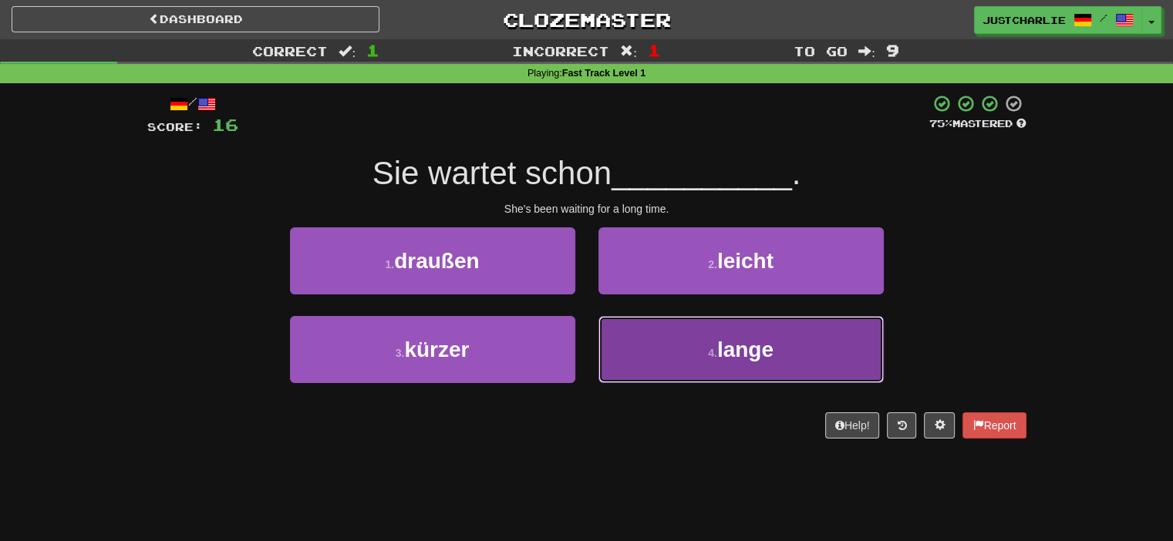
click at [642, 338] on button "4 . lange" at bounding box center [741, 349] width 285 height 67
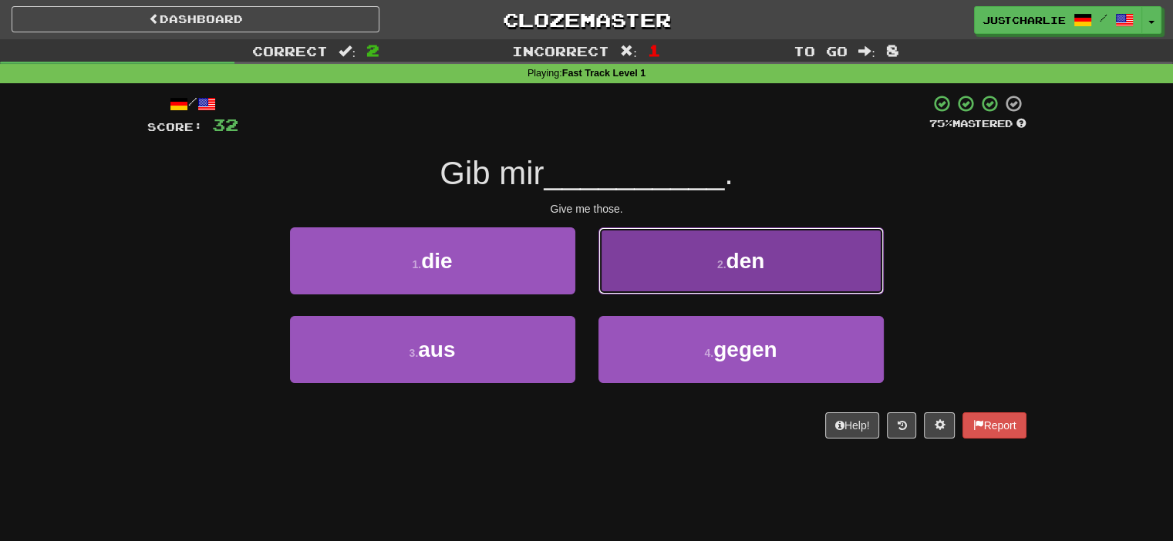
click at [654, 260] on button "2 . den" at bounding box center [741, 261] width 285 height 67
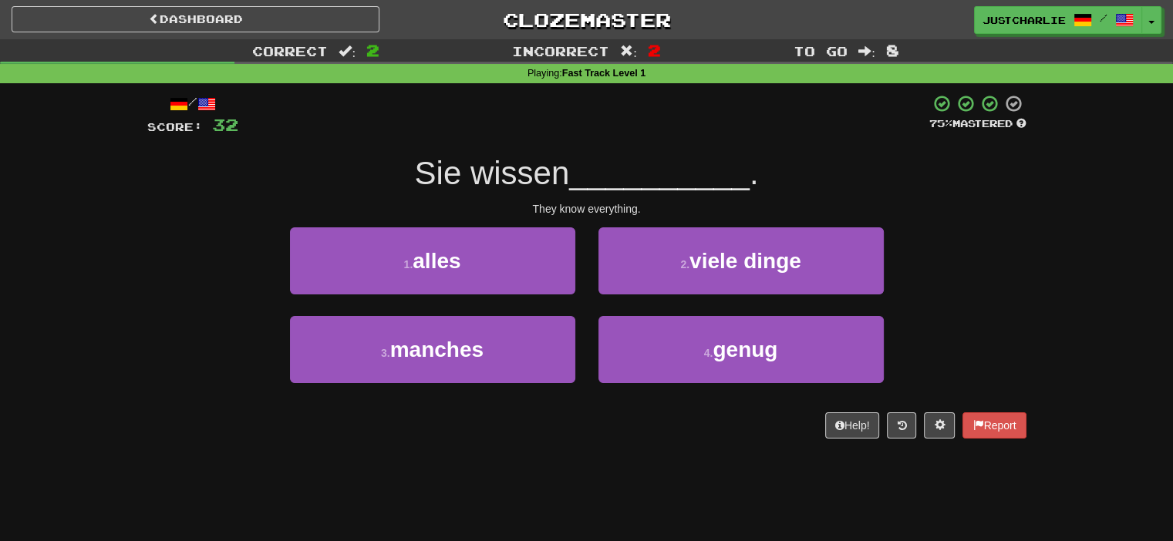
click at [531, 211] on div "They know everything." at bounding box center [586, 208] width 879 height 15
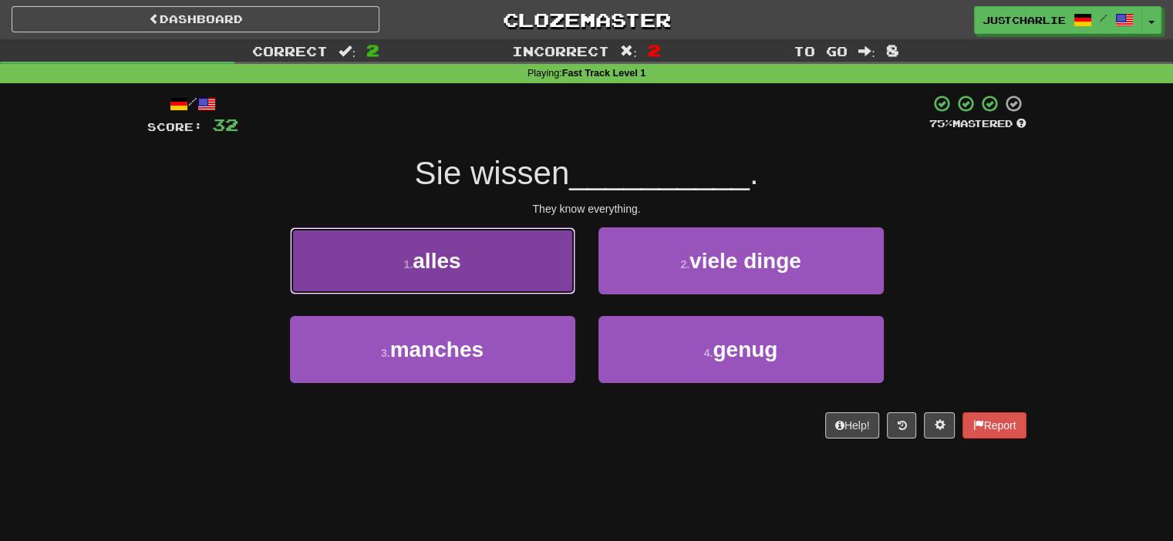
click at [531, 274] on button "1 . alles" at bounding box center [432, 261] width 285 height 67
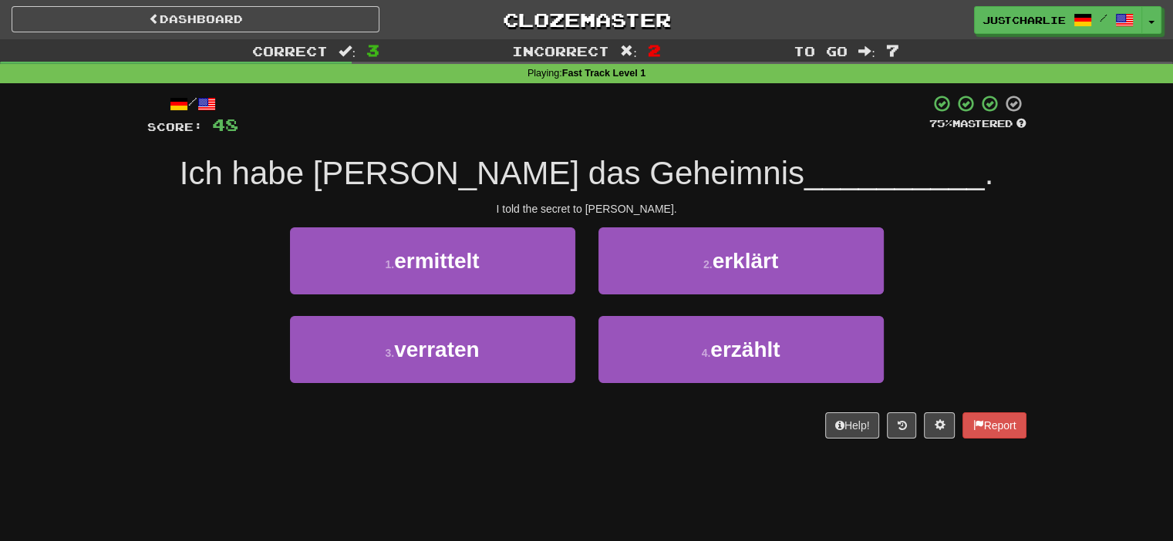
click at [522, 200] on div "/ Score: 48 75 % Mastered Ich habe Tom das Geheimnis __________ . I told the se…" at bounding box center [586, 266] width 879 height 345
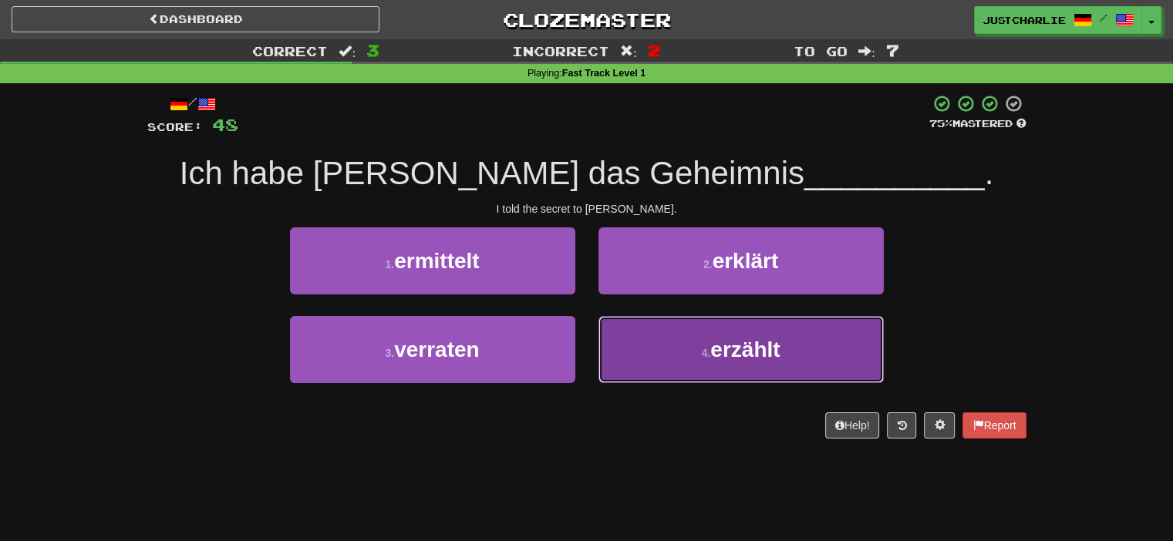
click at [673, 352] on button "4 . erzählt" at bounding box center [741, 349] width 285 height 67
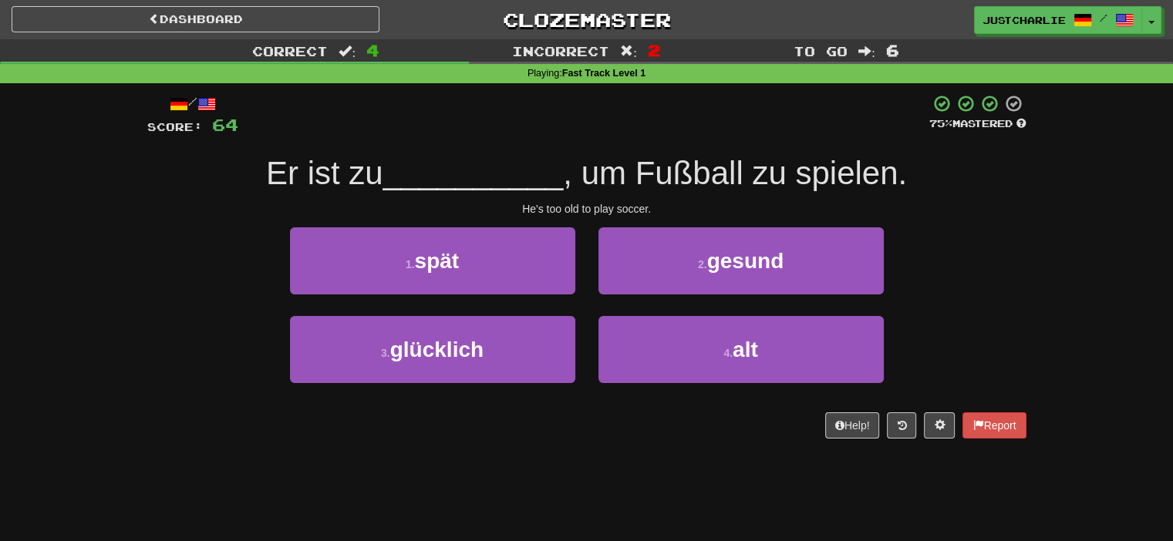
click at [521, 198] on div "/ Score: 64 75 % Mastered Er ist zu __________ , um Fußball zu spielen. He's to…" at bounding box center [586, 266] width 879 height 345
click at [517, 207] on div "He's too old to play soccer." at bounding box center [586, 208] width 879 height 15
click at [639, 311] on div "2 . gesund" at bounding box center [741, 272] width 309 height 89
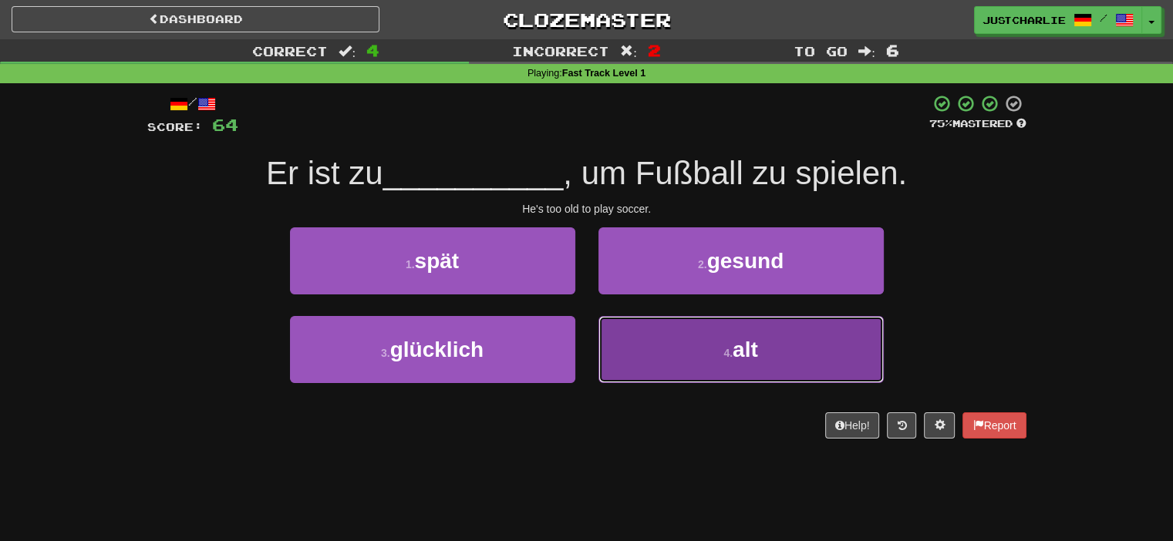
click at [645, 333] on button "4 . alt" at bounding box center [741, 349] width 285 height 67
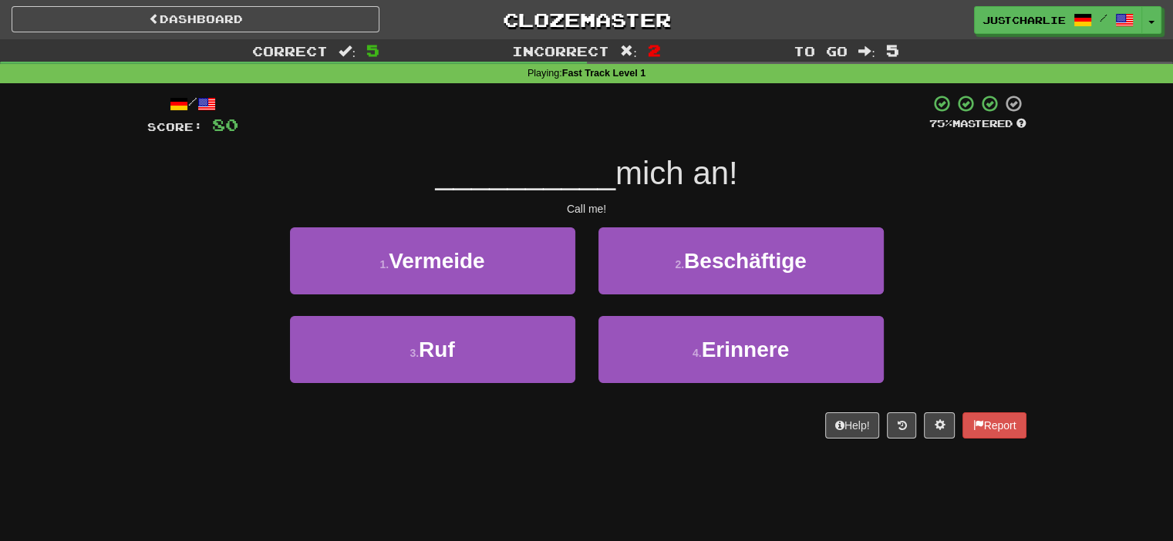
click at [525, 199] on div "/ Score: 80 75 % Mastered __________ mich an! Call me! 1 . Vermeide 2 . Beschäf…" at bounding box center [586, 266] width 879 height 345
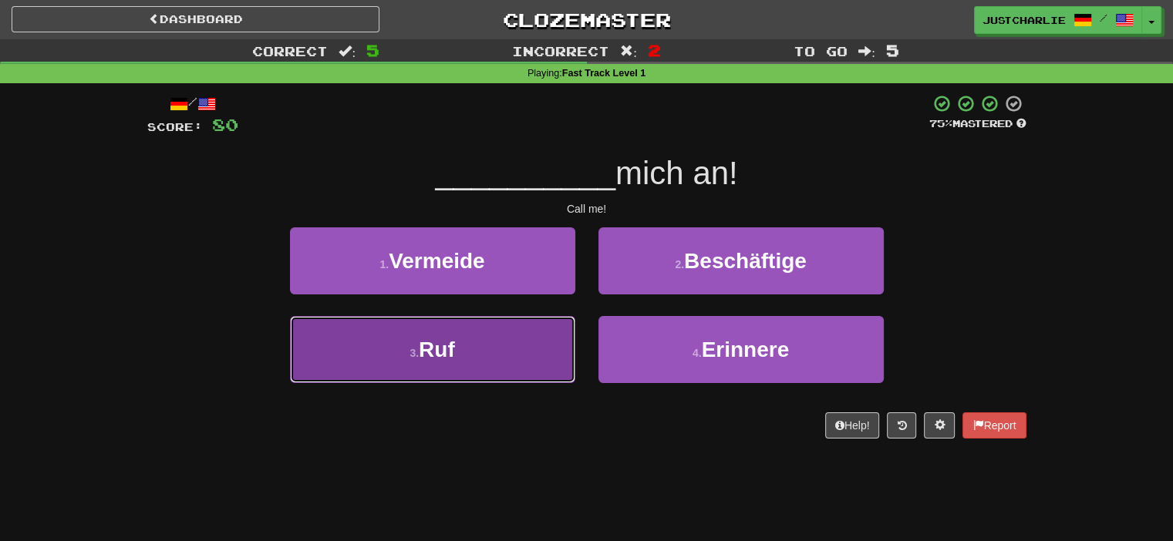
click at [525, 331] on button "3 . Ruf" at bounding box center [432, 349] width 285 height 67
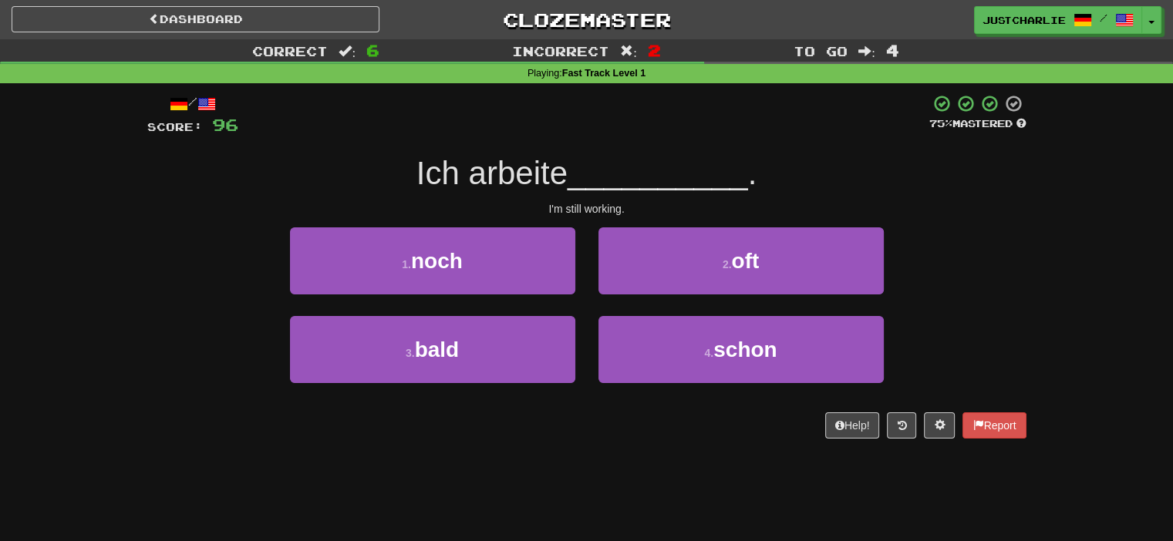
click at [518, 203] on div "I'm still working." at bounding box center [586, 208] width 879 height 15
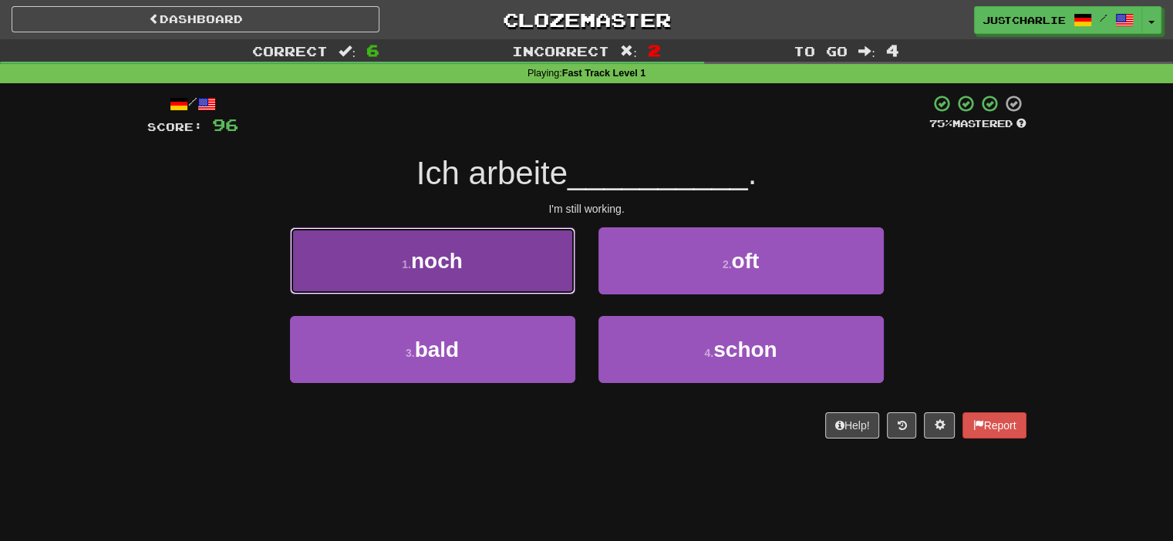
click at [525, 260] on button "1 . noch" at bounding box center [432, 261] width 285 height 67
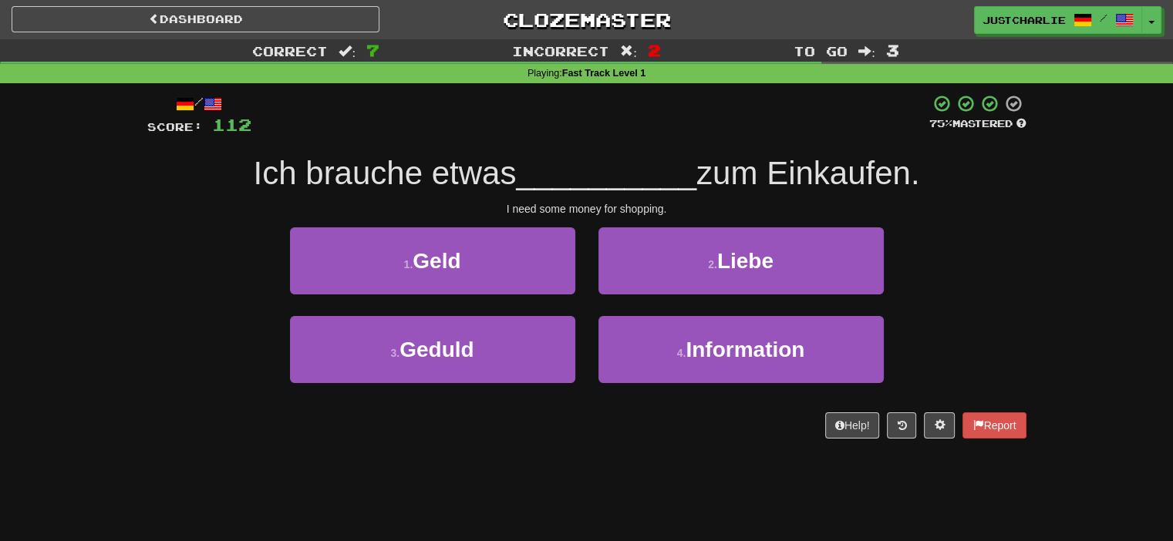
click at [503, 201] on div "I need some money for shopping." at bounding box center [586, 208] width 879 height 15
click at [442, 205] on div "I need some money for shopping." at bounding box center [586, 208] width 879 height 15
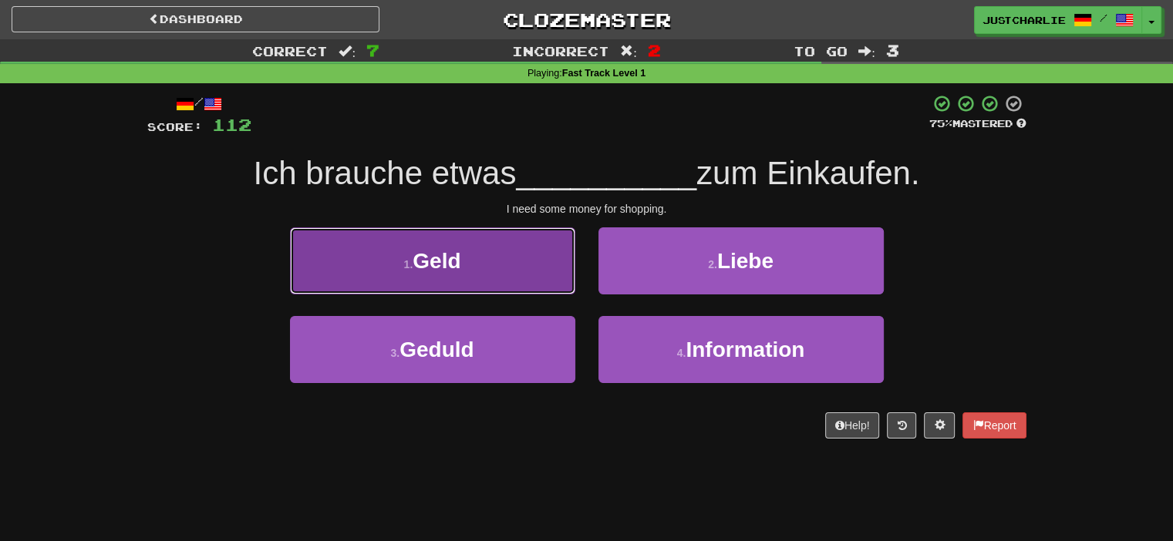
click at [460, 243] on button "1 . Geld" at bounding box center [432, 261] width 285 height 67
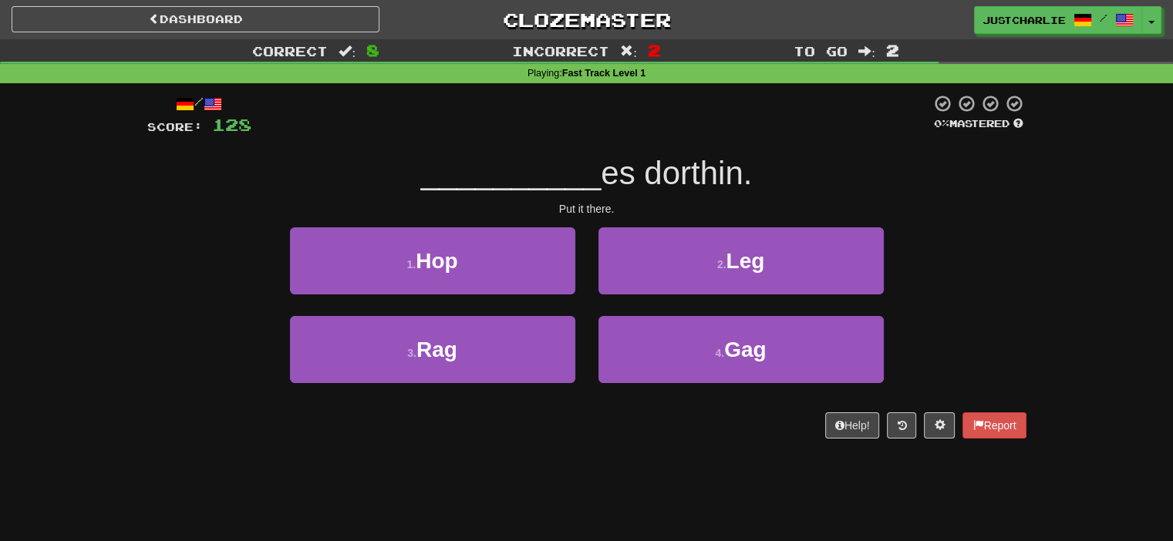
click at [484, 194] on div "__________ es dorthin." at bounding box center [586, 174] width 879 height 42
click at [498, 207] on div "Put it there." at bounding box center [586, 208] width 879 height 15
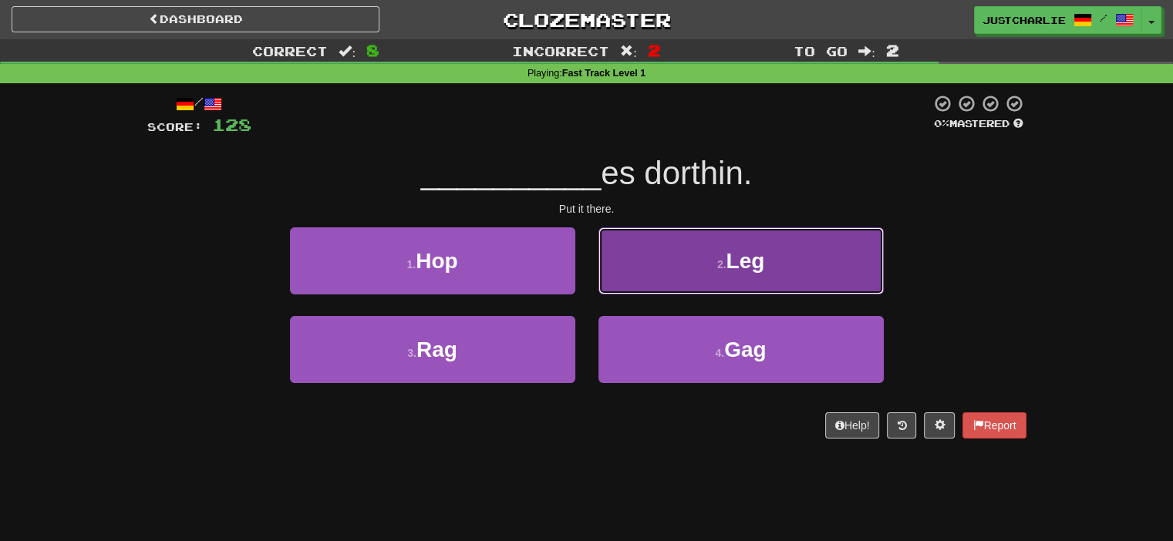
click at [646, 258] on button "2 . Leg" at bounding box center [741, 261] width 285 height 67
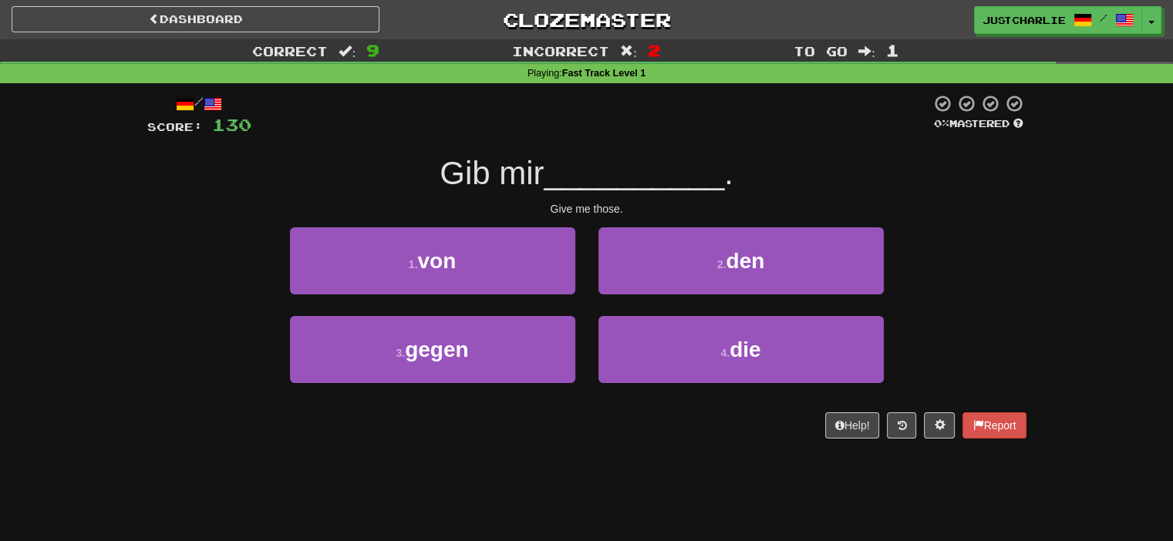
click at [491, 214] on div "Give me those." at bounding box center [586, 208] width 879 height 15
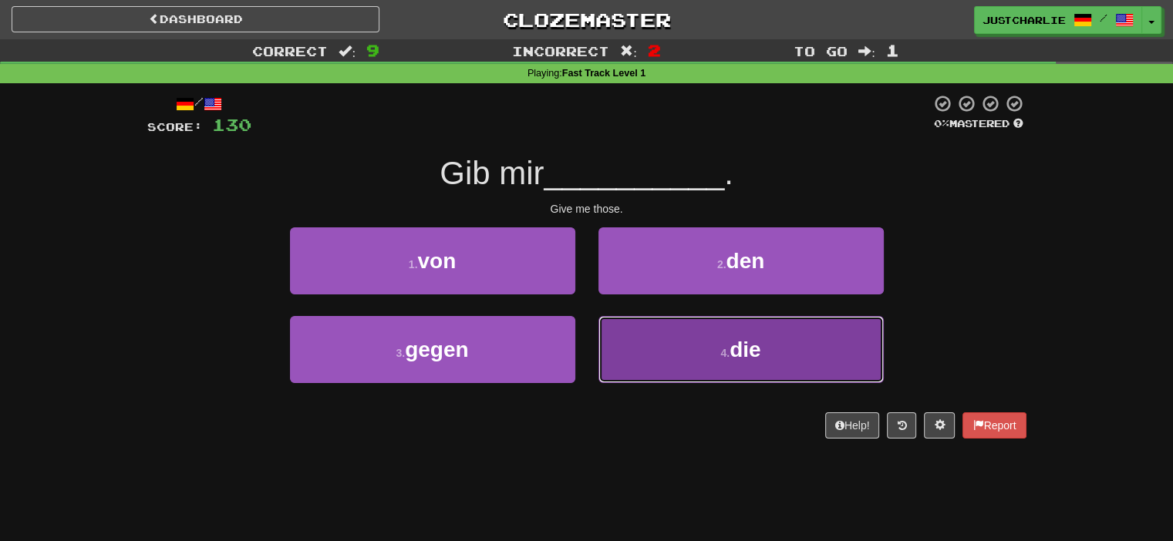
click at [716, 359] on button "4 . die" at bounding box center [741, 349] width 285 height 67
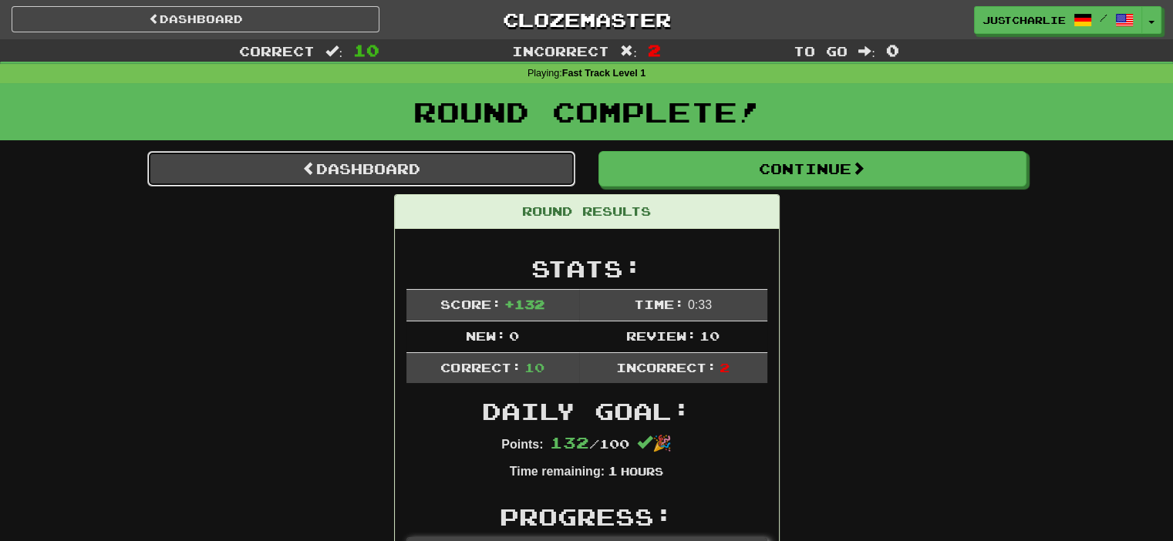
click at [518, 169] on link "Dashboard" at bounding box center [361, 168] width 428 height 35
